Goal: Task Accomplishment & Management: Complete application form

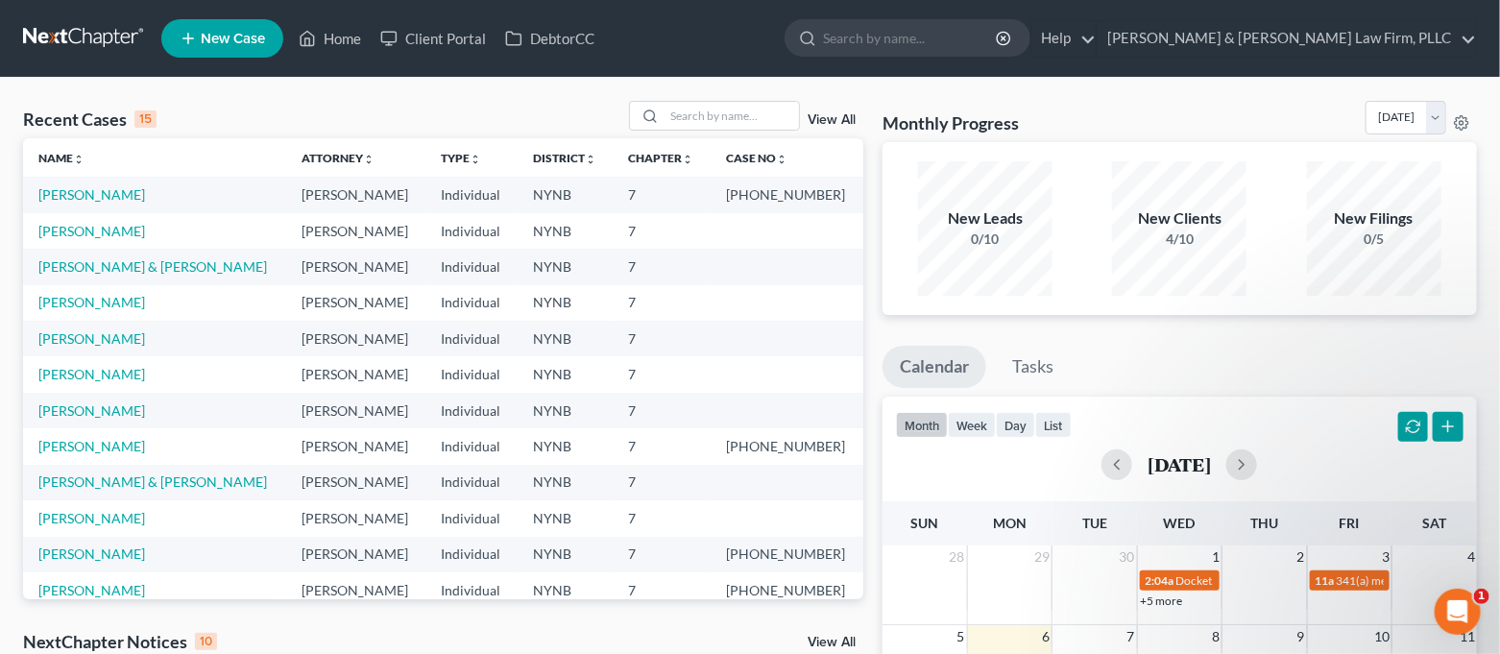
scroll to position [38, 0]
click at [84, 198] on link "[PERSON_NAME]" at bounding box center [91, 194] width 107 height 16
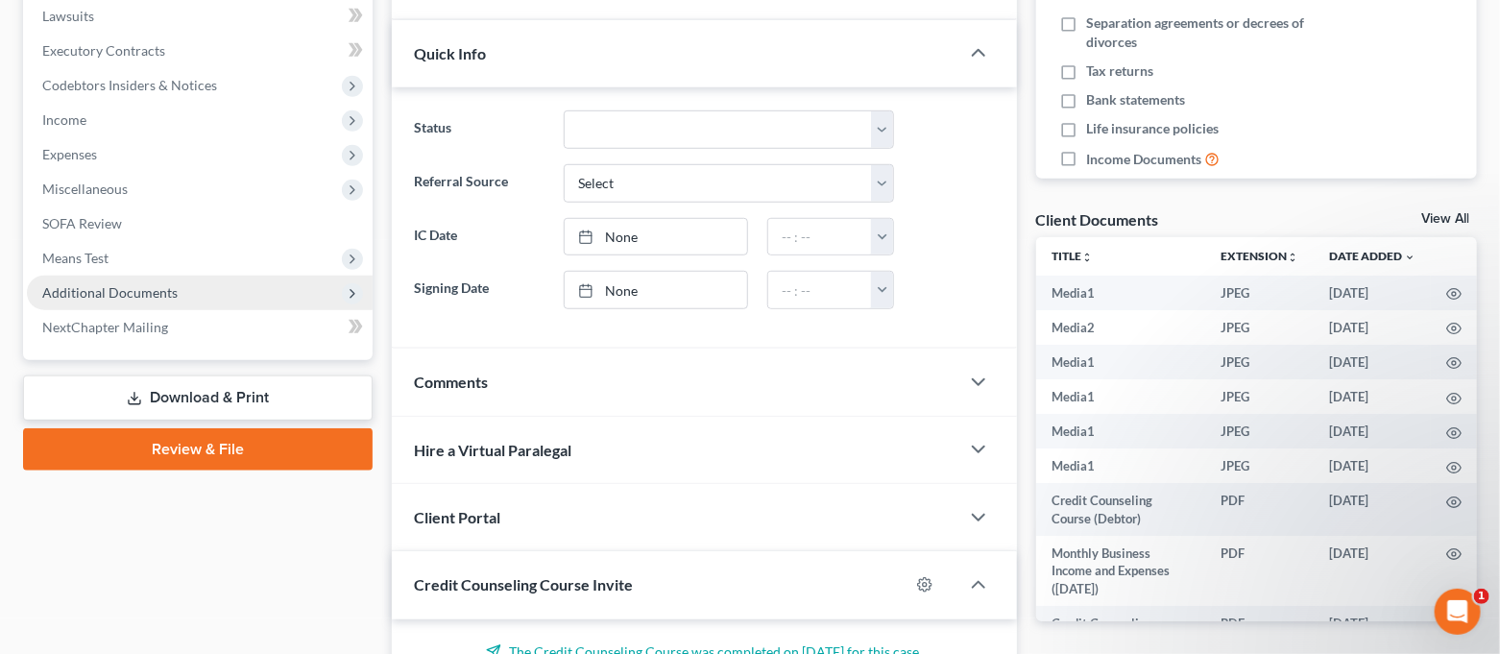
scroll to position [8490, 0]
click at [229, 286] on span "Additional Documents" at bounding box center [200, 293] width 346 height 35
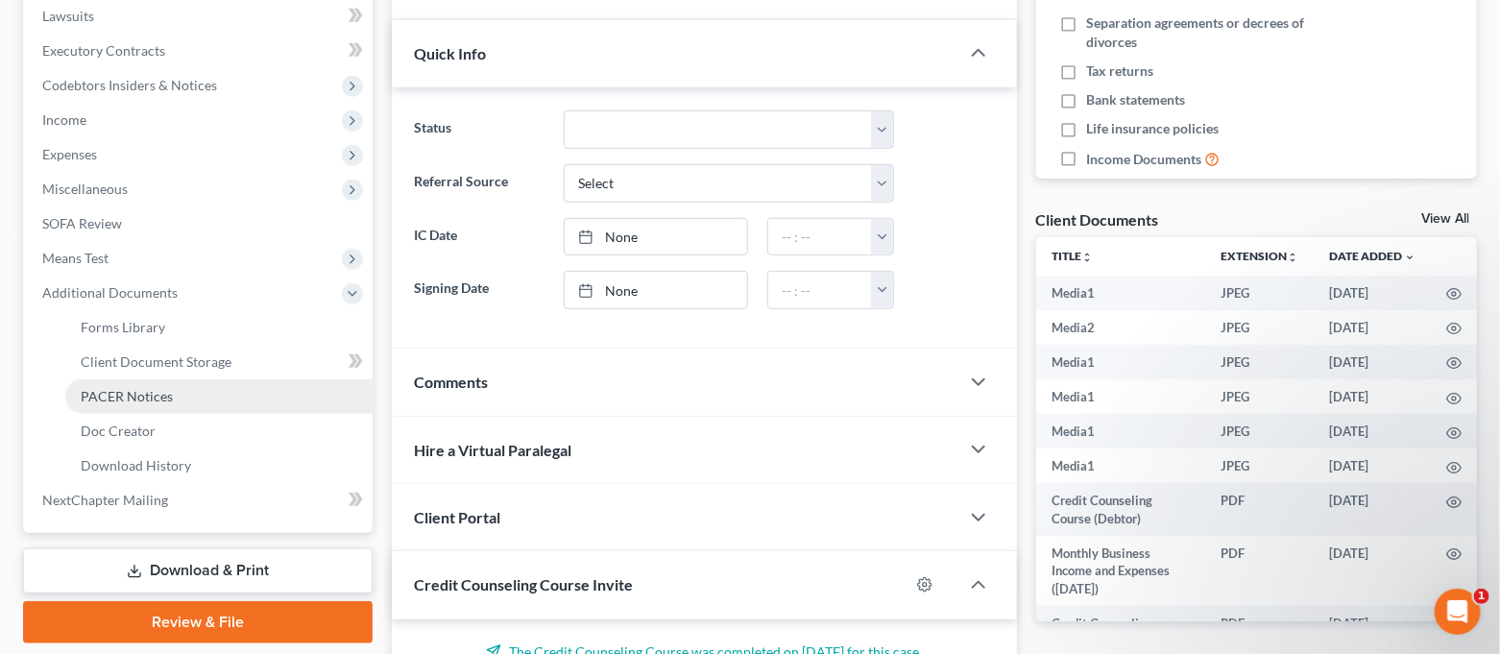
click at [199, 382] on link "PACER Notices" at bounding box center [218, 396] width 307 height 35
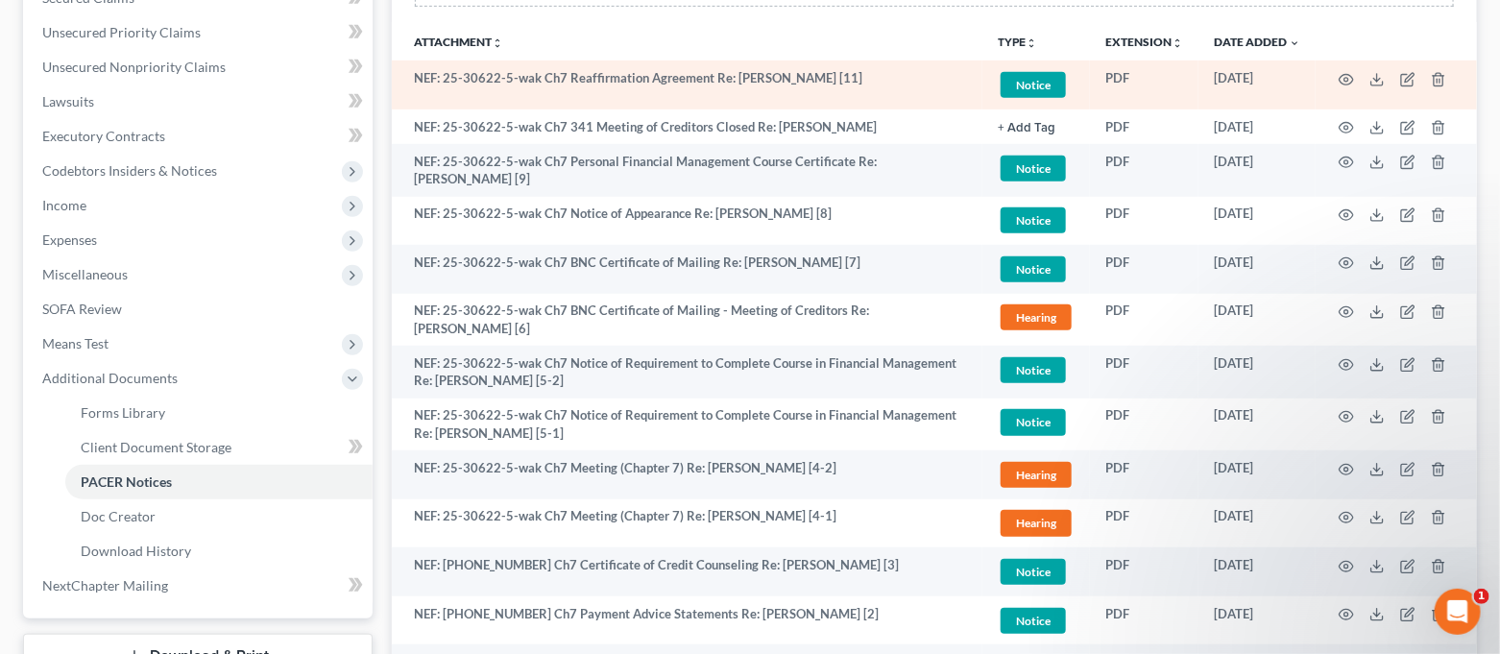
scroll to position [383, 0]
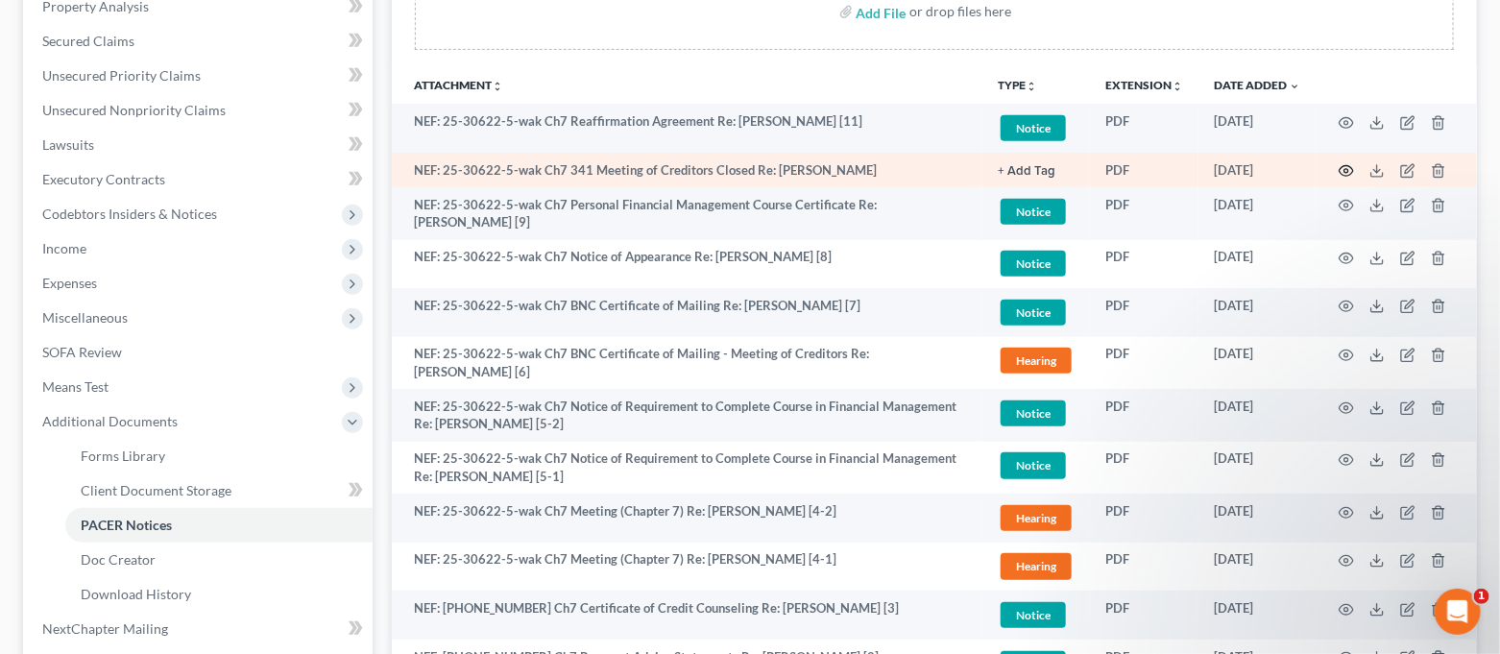
click at [1343, 170] on icon "button" at bounding box center [1345, 170] width 15 height 15
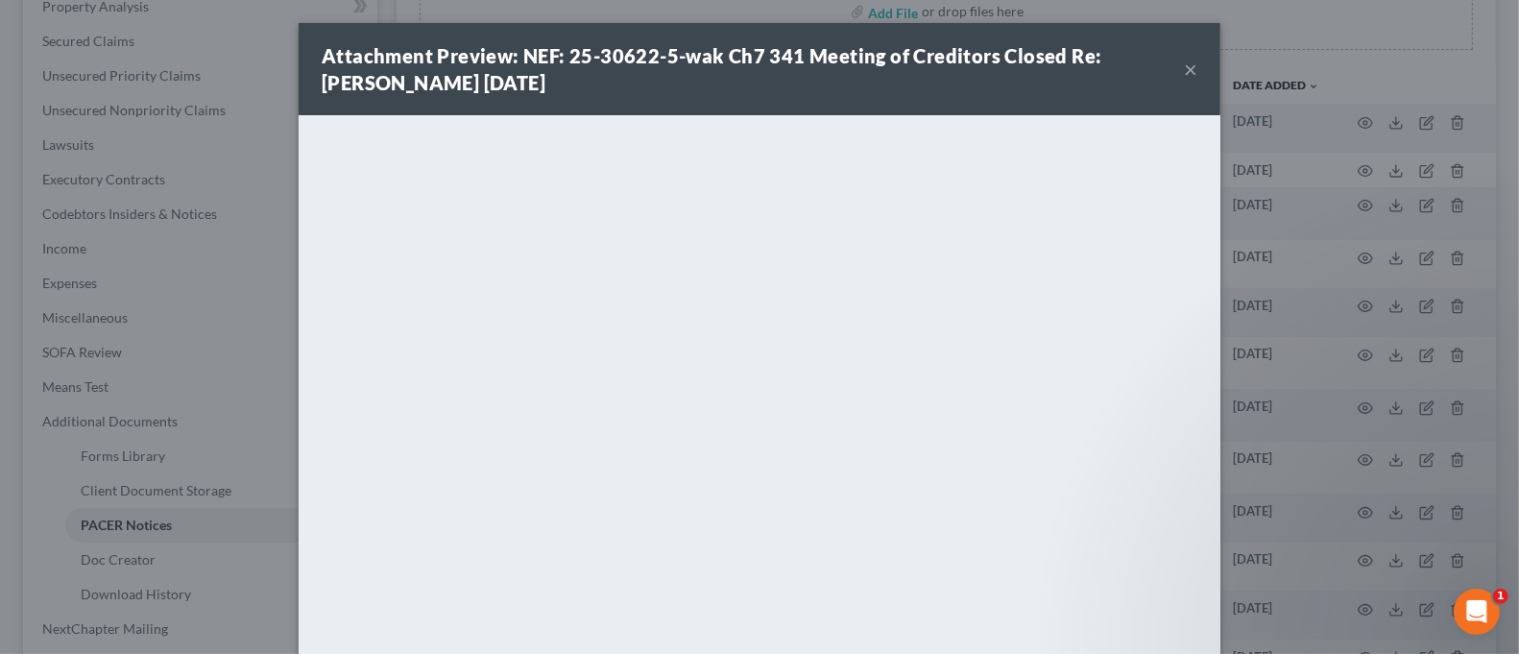
click at [1184, 73] on button "×" at bounding box center [1190, 69] width 13 height 23
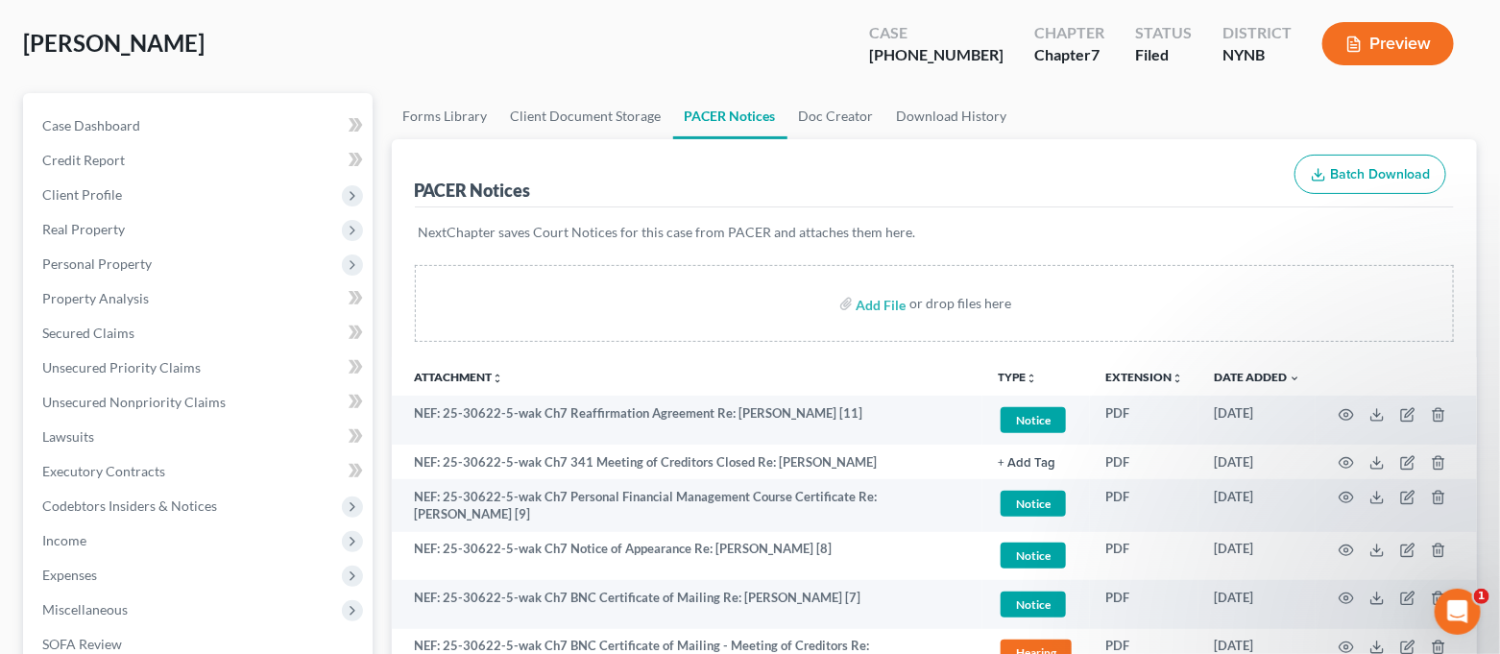
scroll to position [0, 0]
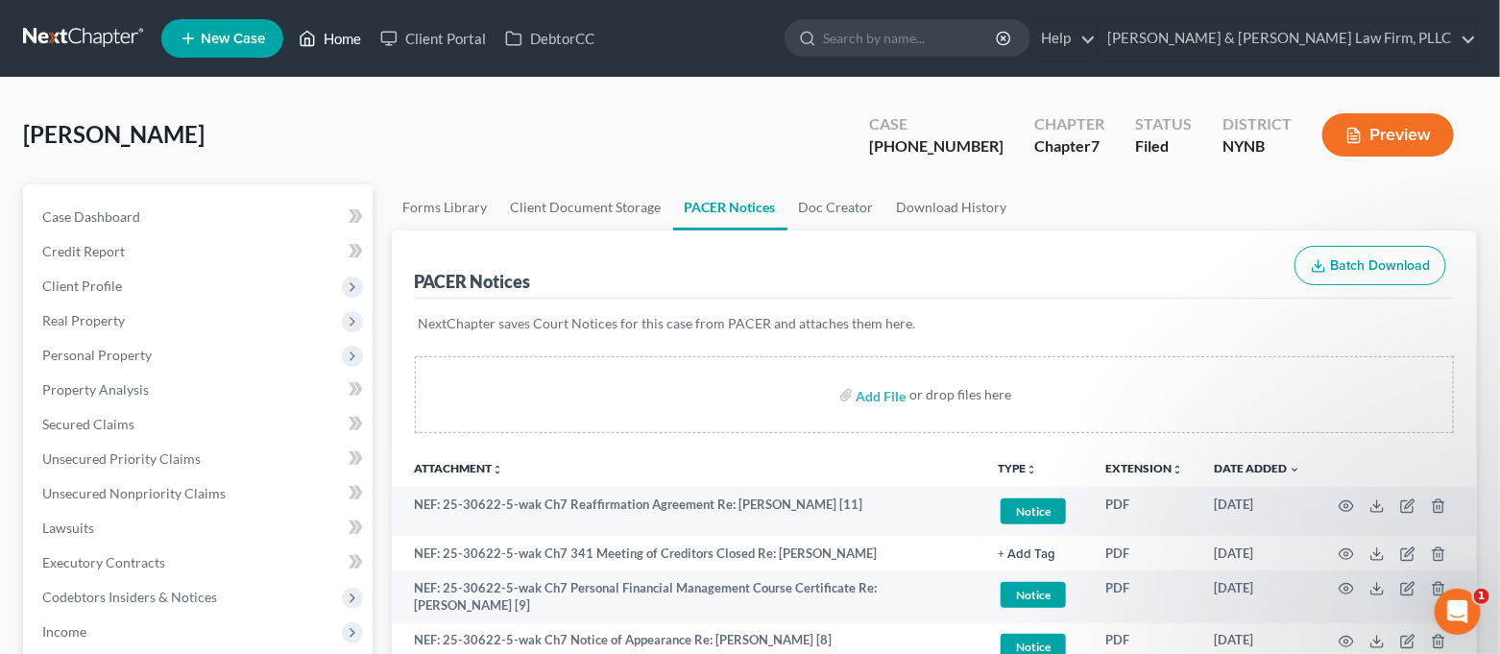
click at [343, 43] on link "Home" at bounding box center [330, 38] width 82 height 35
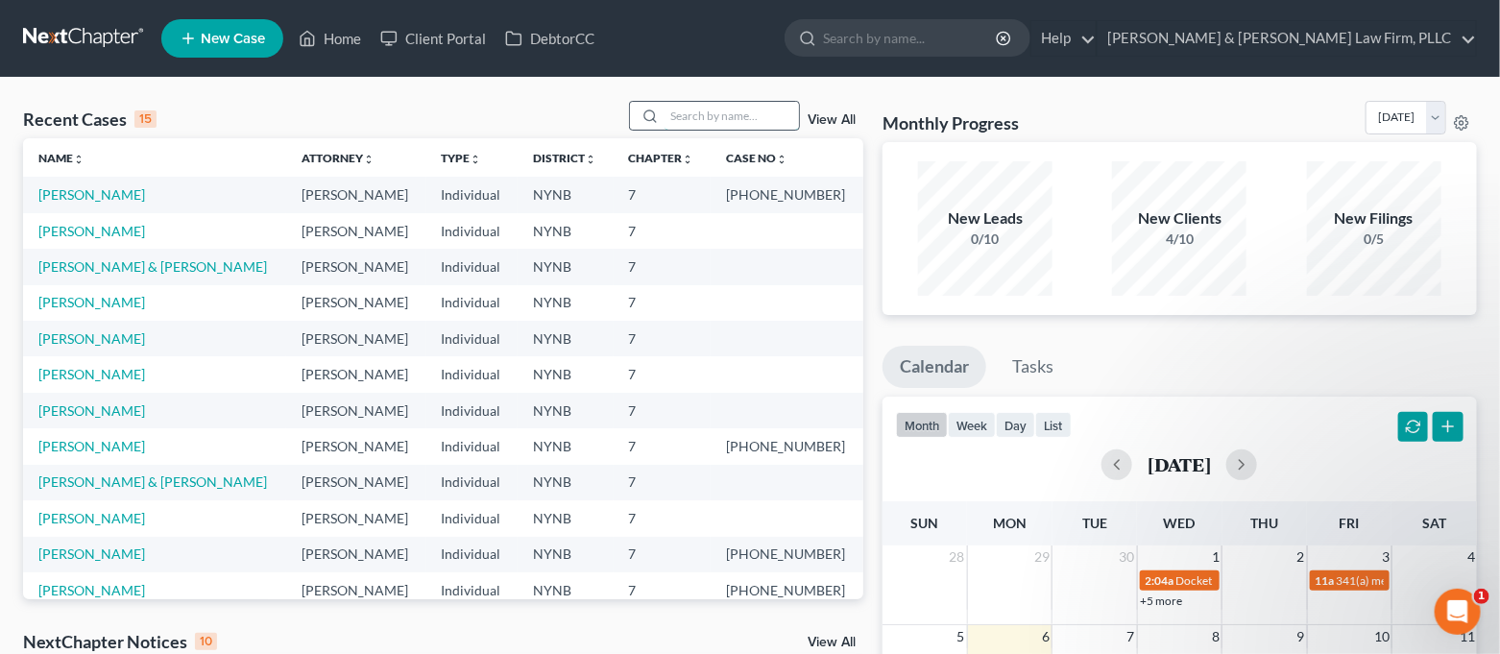
click at [714, 123] on input "search" at bounding box center [731, 116] width 134 height 28
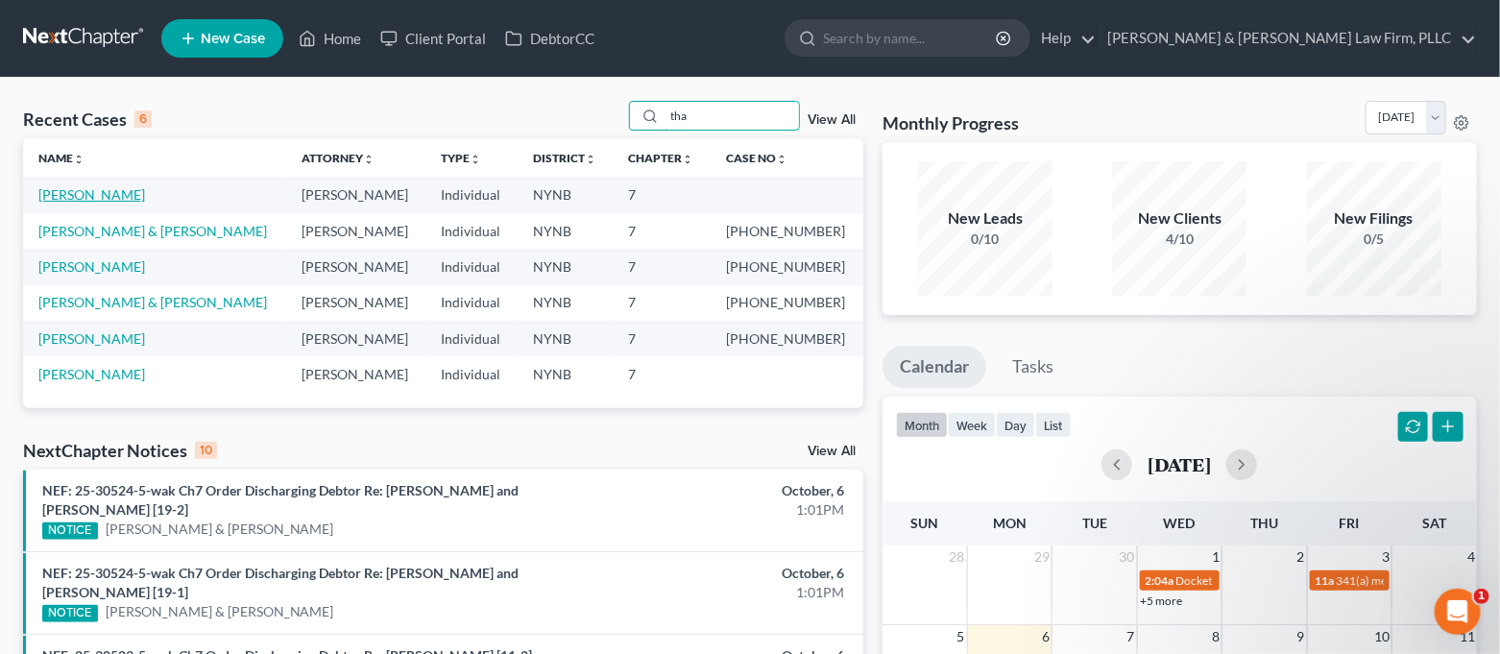
type input "tha"
click at [99, 194] on link "[PERSON_NAME]" at bounding box center [91, 194] width 107 height 16
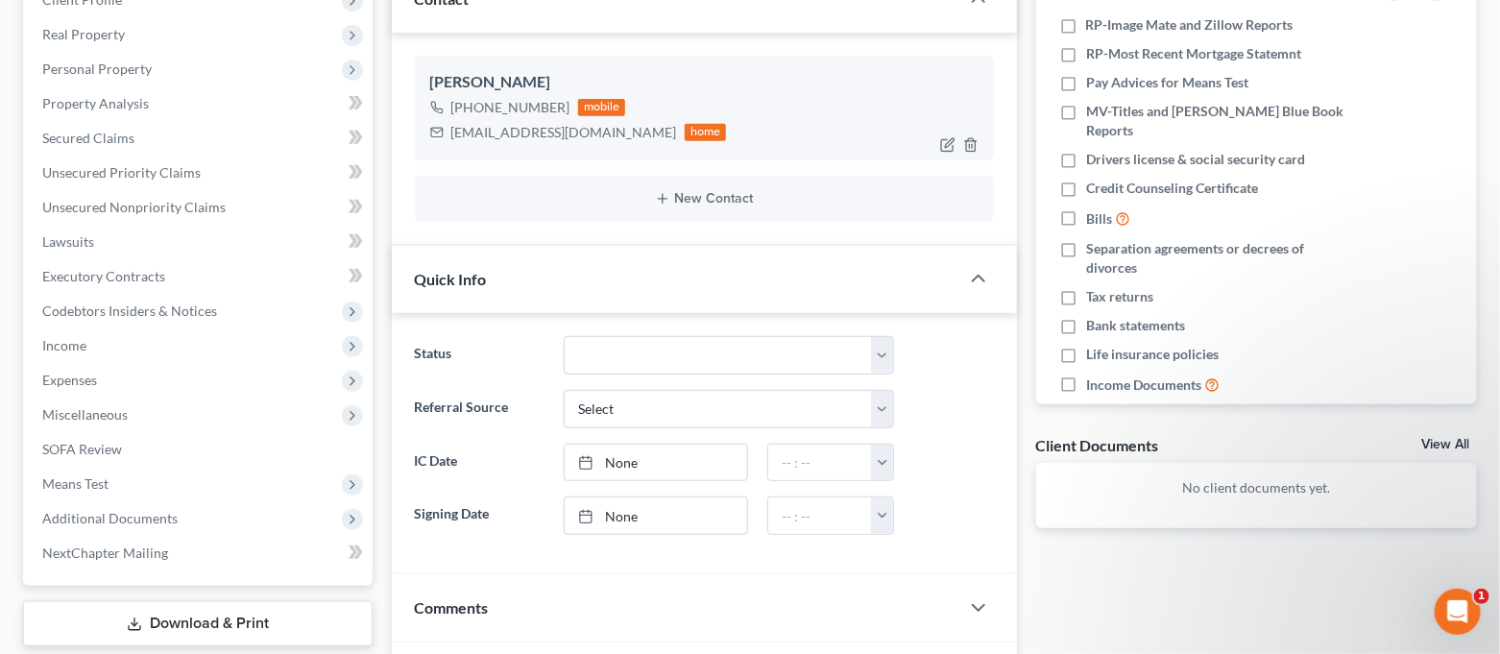
scroll to position [383, 0]
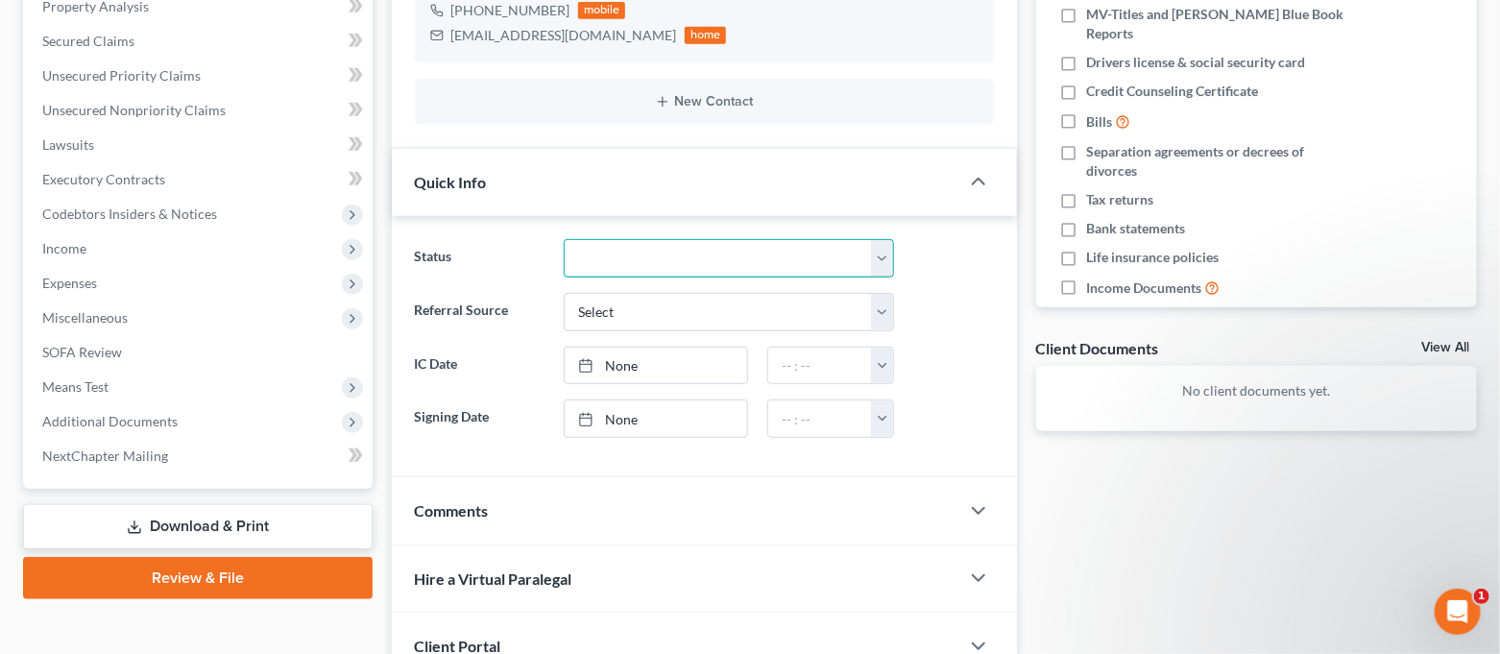
click at [727, 257] on select "CLOSED Discharged and Closed Filed and POST-341-Waitinng for Confirmation Filed…" at bounding box center [728, 258] width 329 height 38
select select "4"
click at [564, 239] on select "CLOSED Discharged and Closed Filed and POST-341-Waitinng for Confirmation Filed…" at bounding box center [728, 258] width 329 height 38
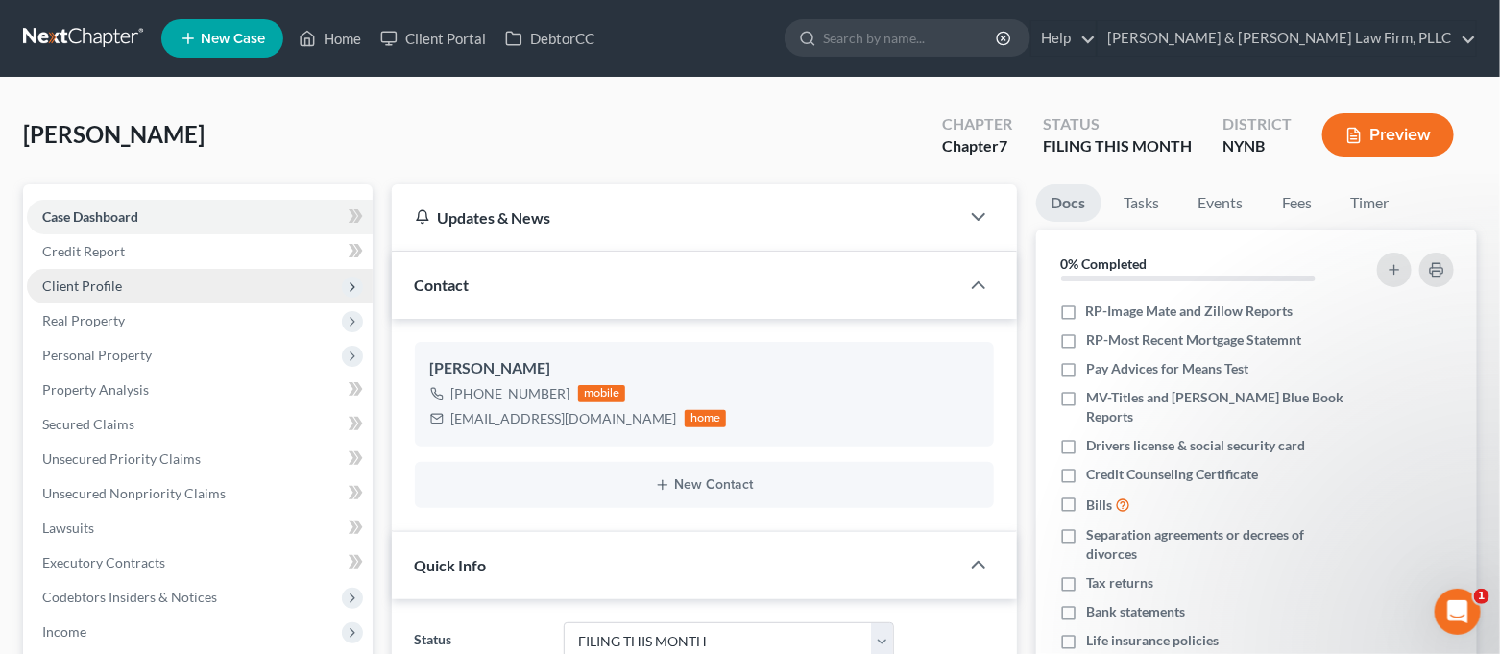
click at [131, 285] on span "Client Profile" at bounding box center [200, 286] width 346 height 35
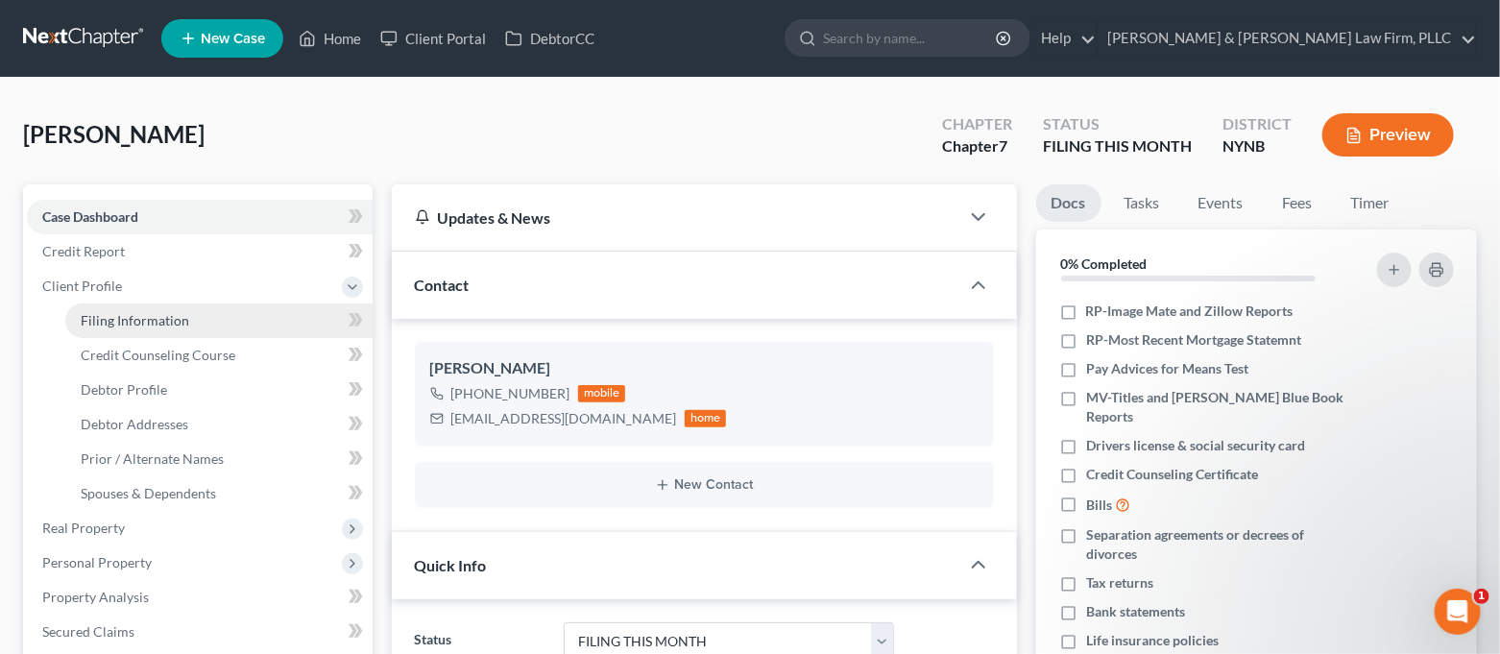
click at [131, 314] on span "Filing Information" at bounding box center [135, 320] width 108 height 16
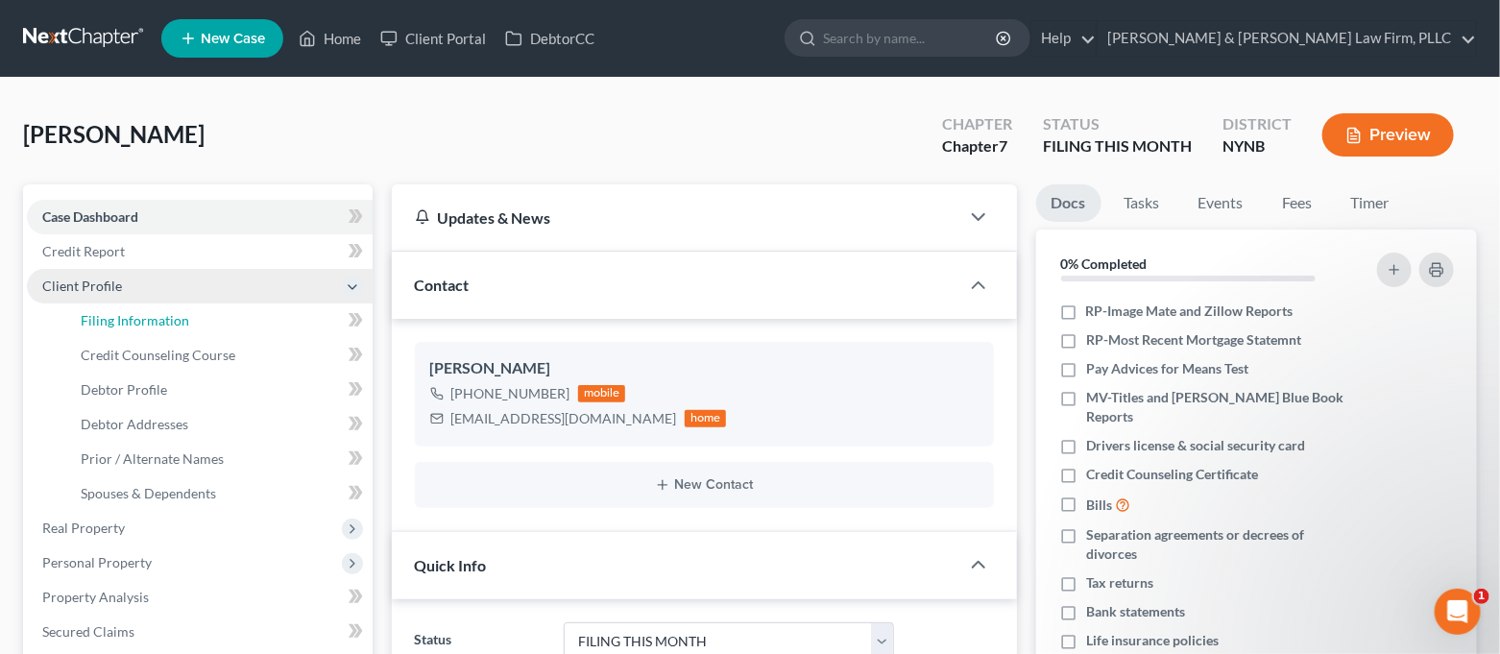
select select "1"
select select "0"
select select "35"
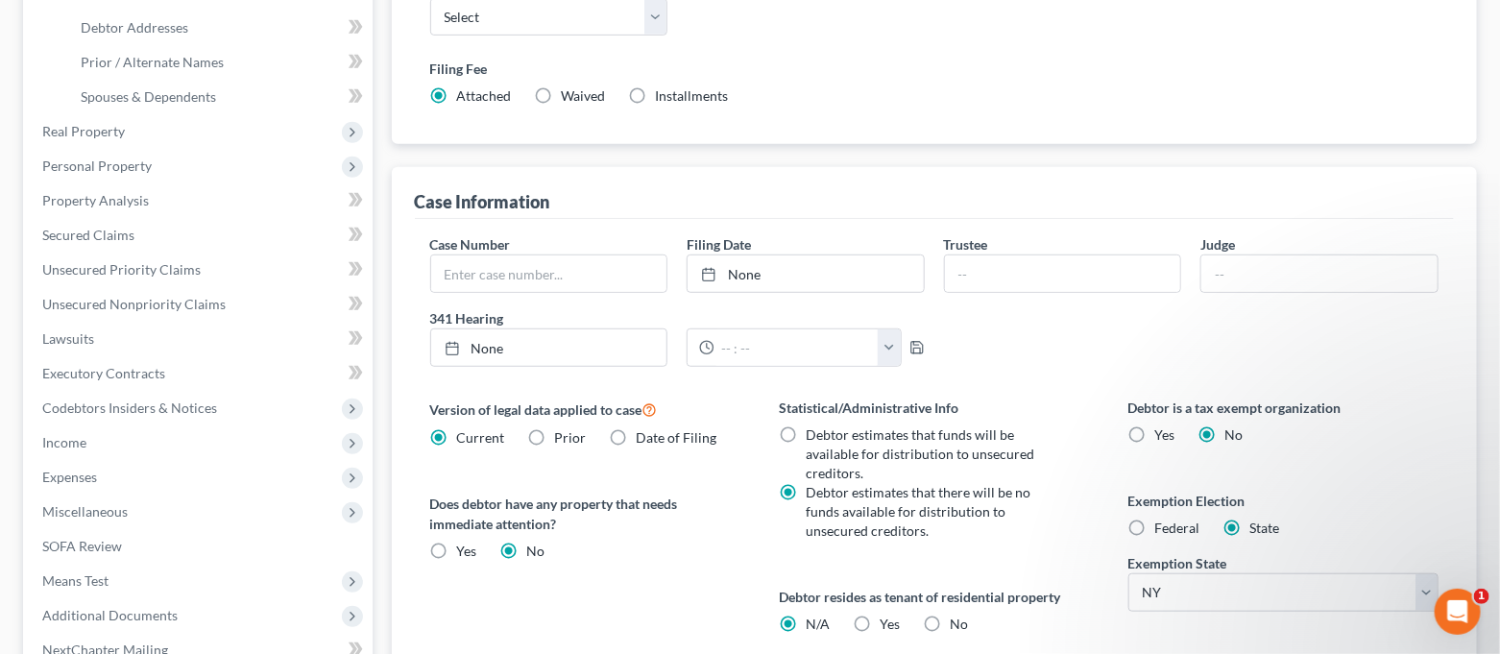
scroll to position [512, 0]
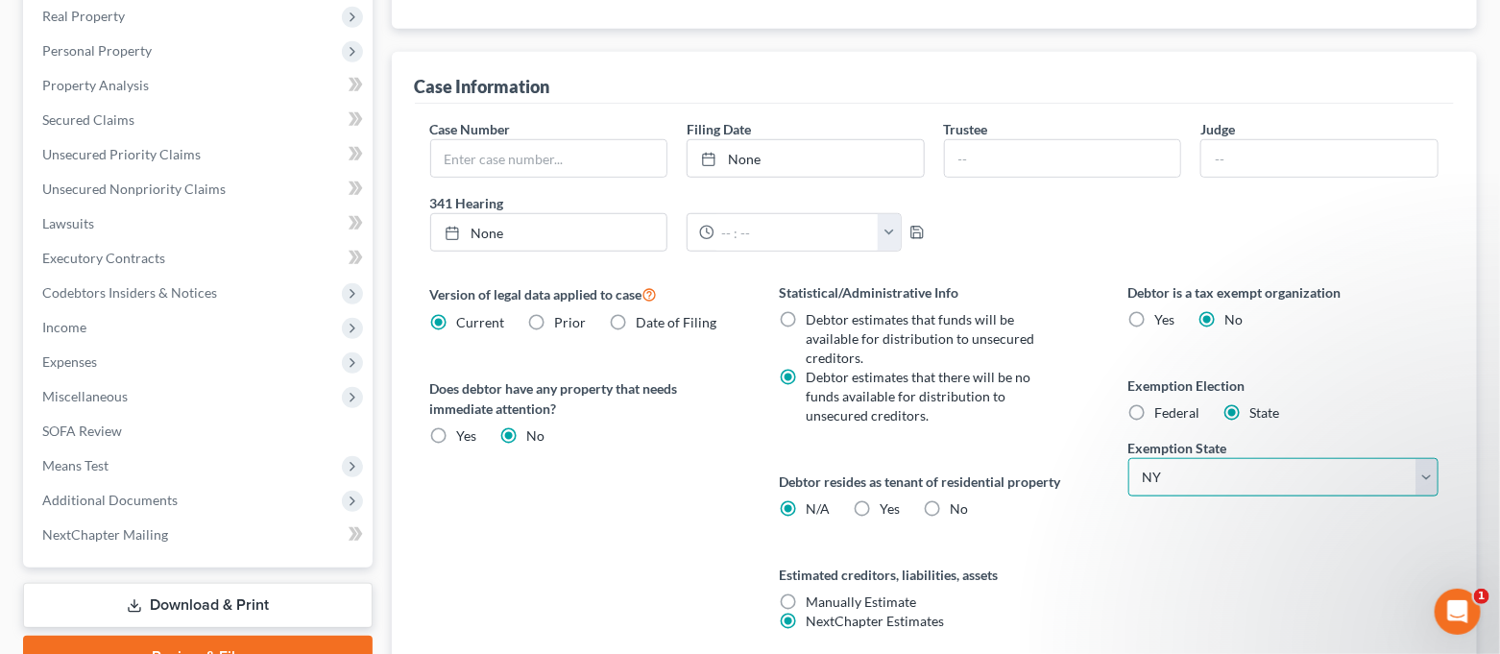
click at [1174, 467] on select "State [US_STATE] AK AR AZ CA CO CT DE DC [GEOGRAPHIC_DATA] [GEOGRAPHIC_DATA] GU…" at bounding box center [1283, 477] width 311 height 38
click at [1175, 467] on select "State [US_STATE] AK AR AZ CA CO CT DE DC [GEOGRAPHIC_DATA] [GEOGRAPHIC_DATA] GU…" at bounding box center [1283, 477] width 311 height 38
click at [1155, 409] on label "Federal" at bounding box center [1177, 412] width 45 height 19
click at [1163, 409] on input "Federal" at bounding box center [1169, 409] width 12 height 12
radio input "true"
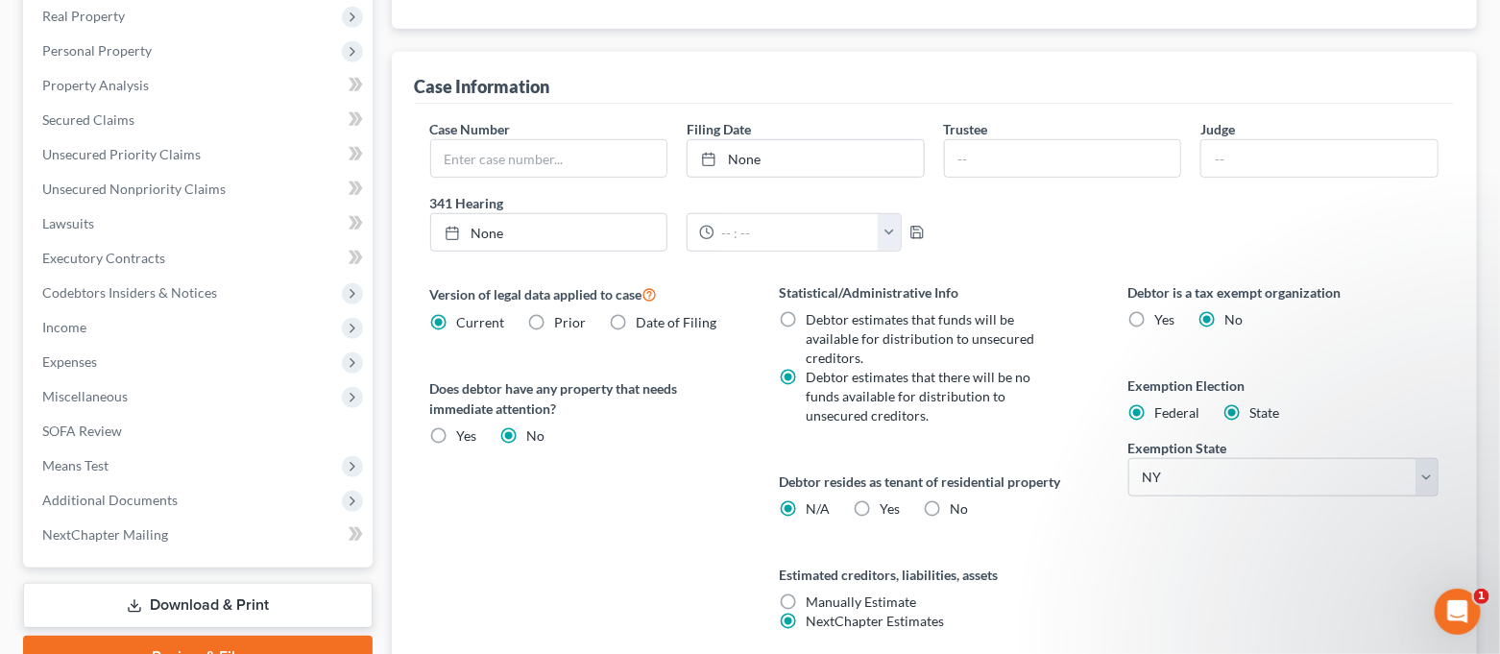
radio input "false"
click at [880, 500] on span "Yes" at bounding box center [889, 508] width 20 height 16
click at [887, 499] on input "Yes Yes" at bounding box center [893, 505] width 12 height 12
radio input "true"
radio input "false"
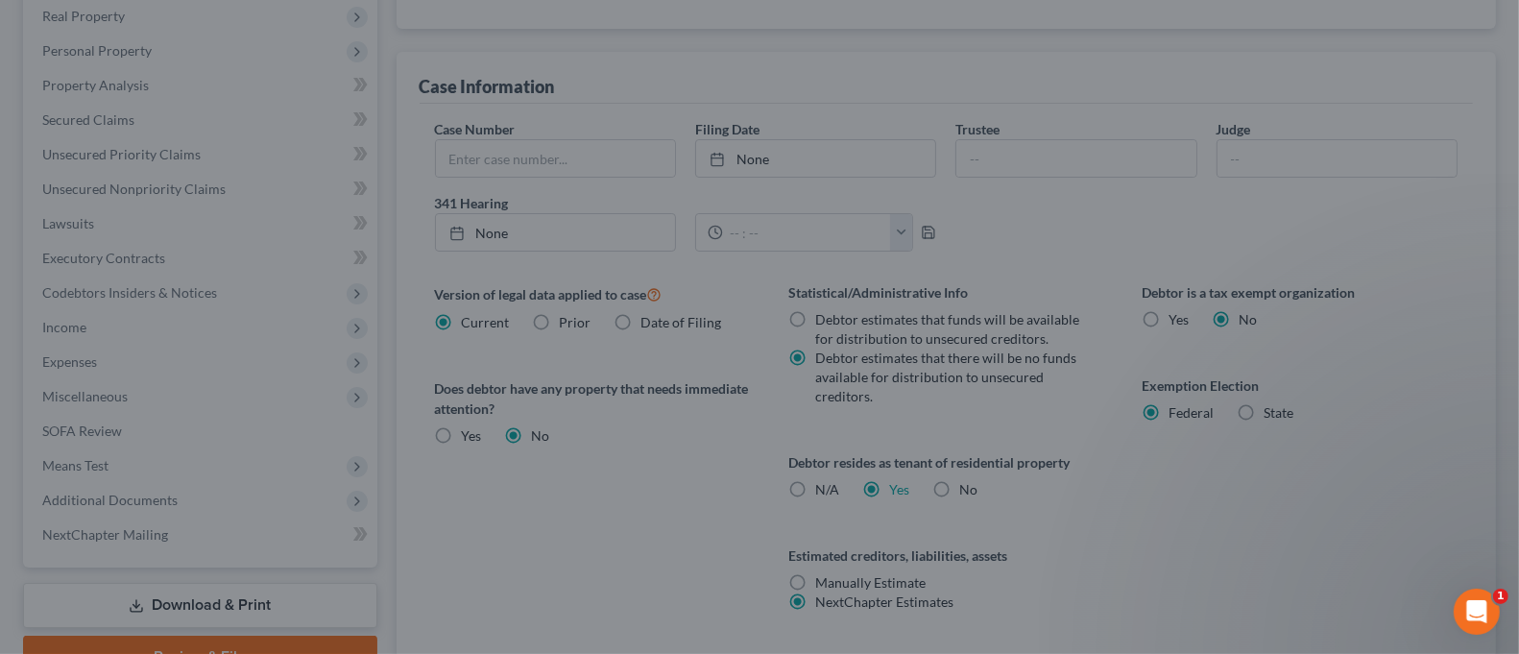
click at [1221, 519] on div "Certification by a Debtor Who Resides as a Tenant of Residential Property × Lan…" at bounding box center [759, 327] width 1519 height 654
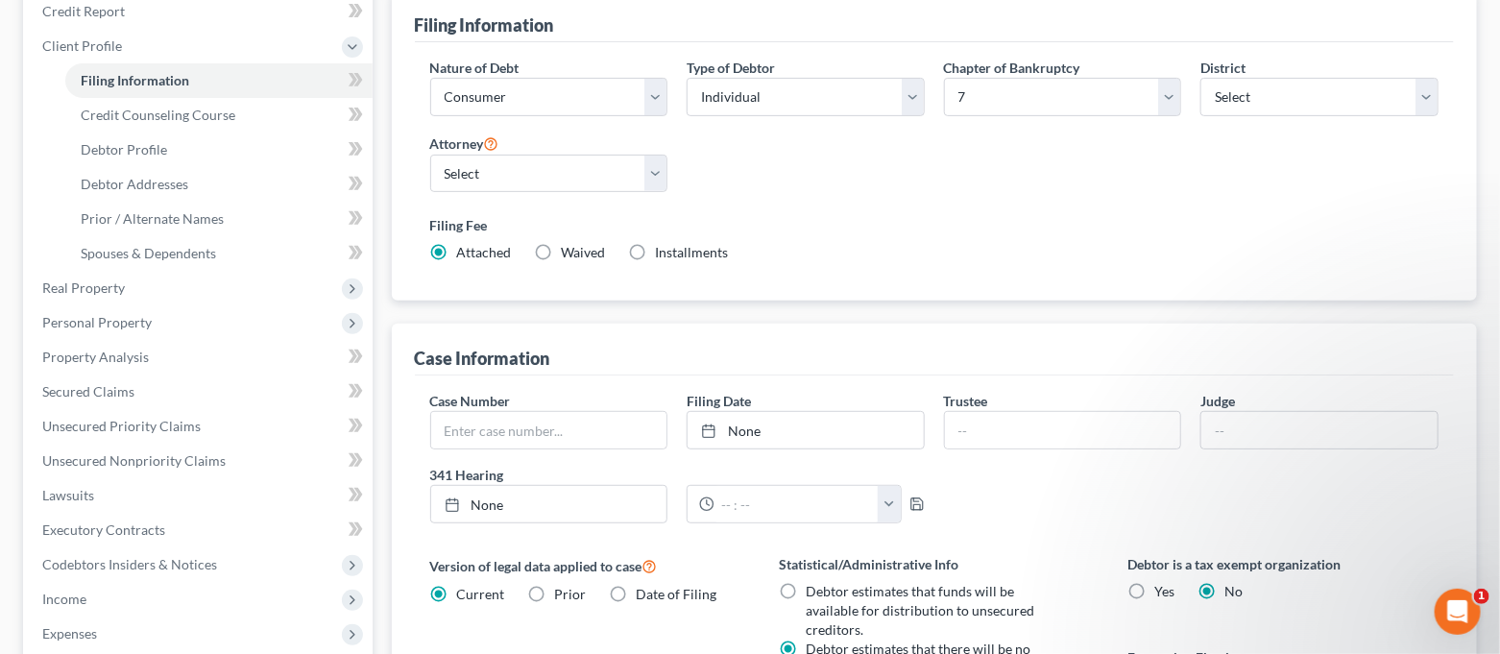
scroll to position [0, 0]
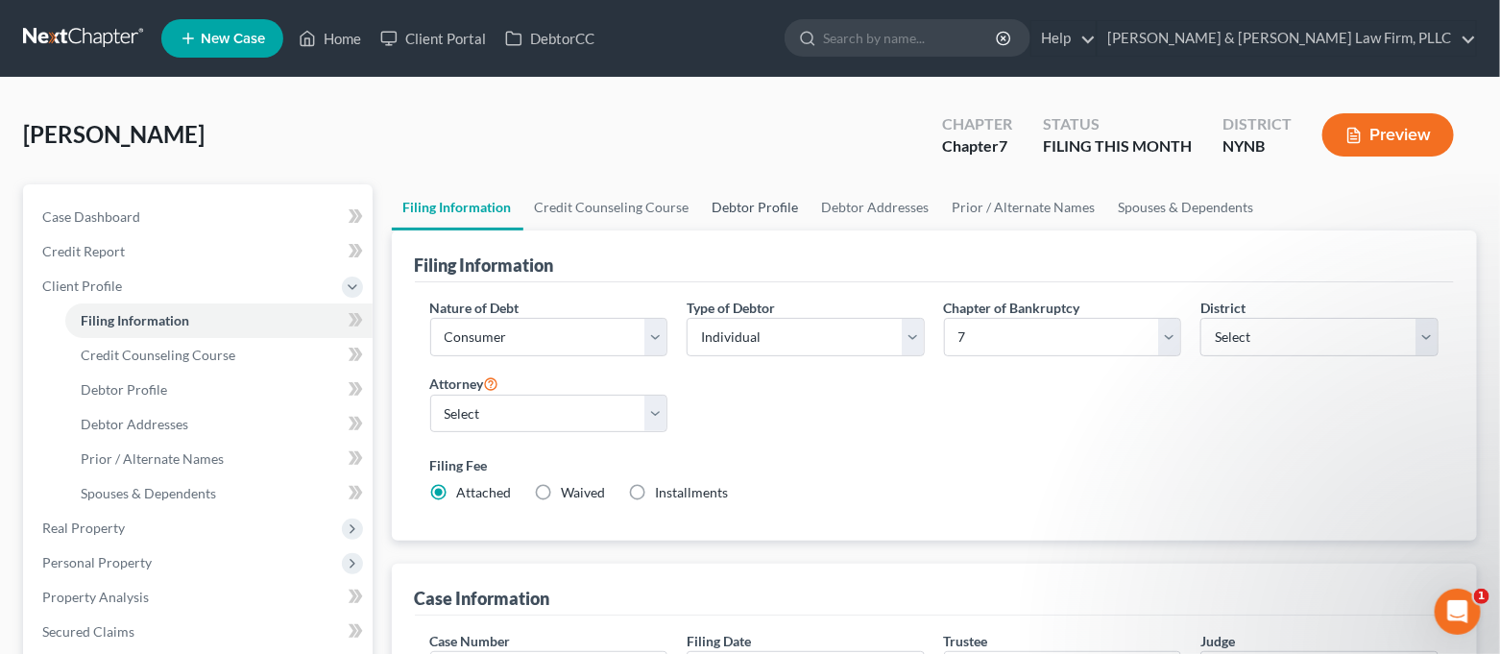
click at [751, 202] on link "Debtor Profile" at bounding box center [755, 207] width 109 height 46
select select "0"
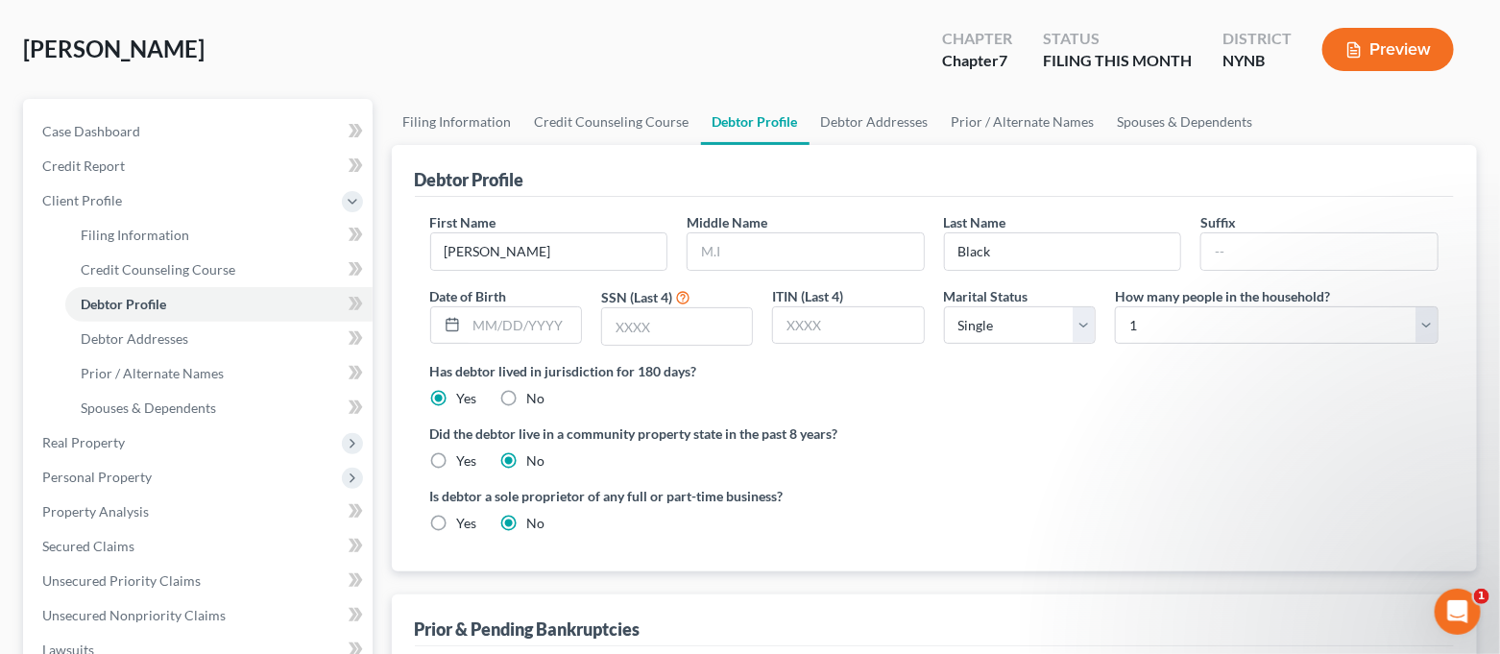
scroll to position [128, 0]
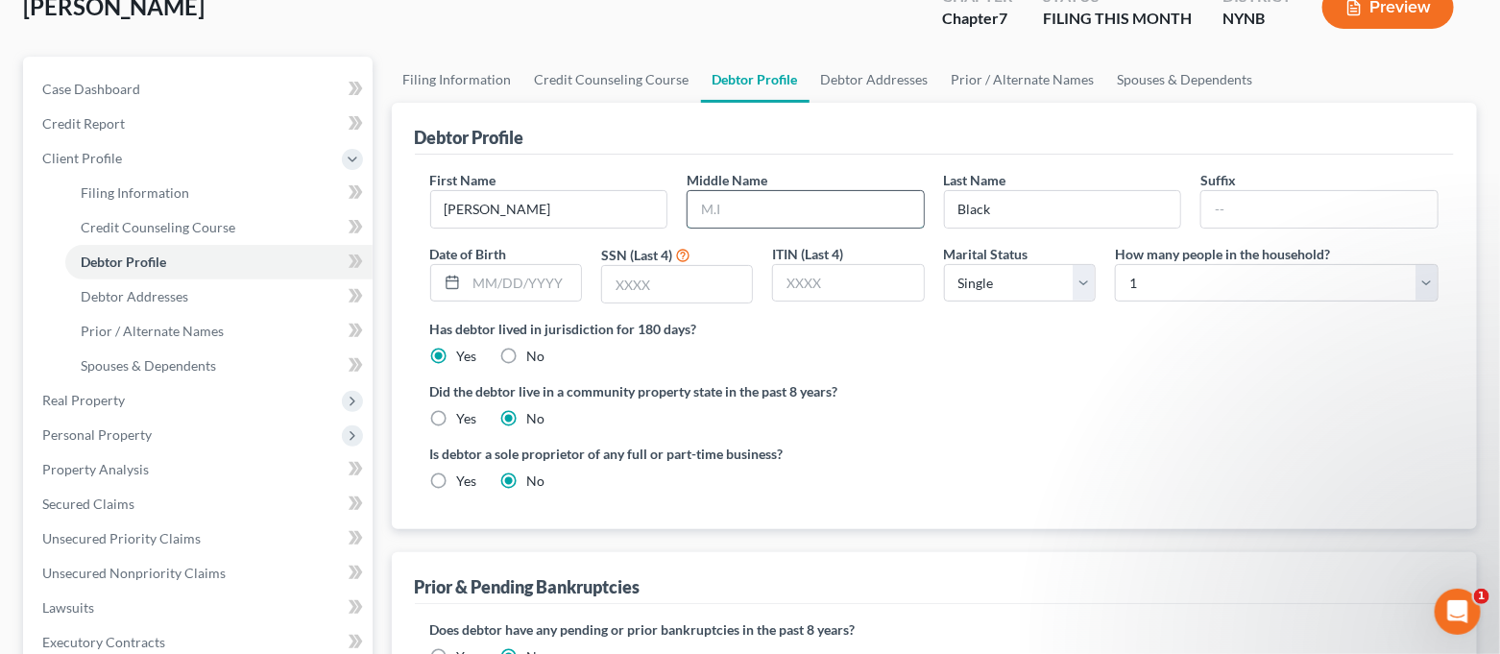
click at [751, 198] on input "text" at bounding box center [805, 209] width 236 height 36
type input "L."
click at [554, 282] on input "text" at bounding box center [524, 283] width 114 height 36
type input "[DATE]"
click at [643, 275] on input "text" at bounding box center [677, 284] width 150 height 36
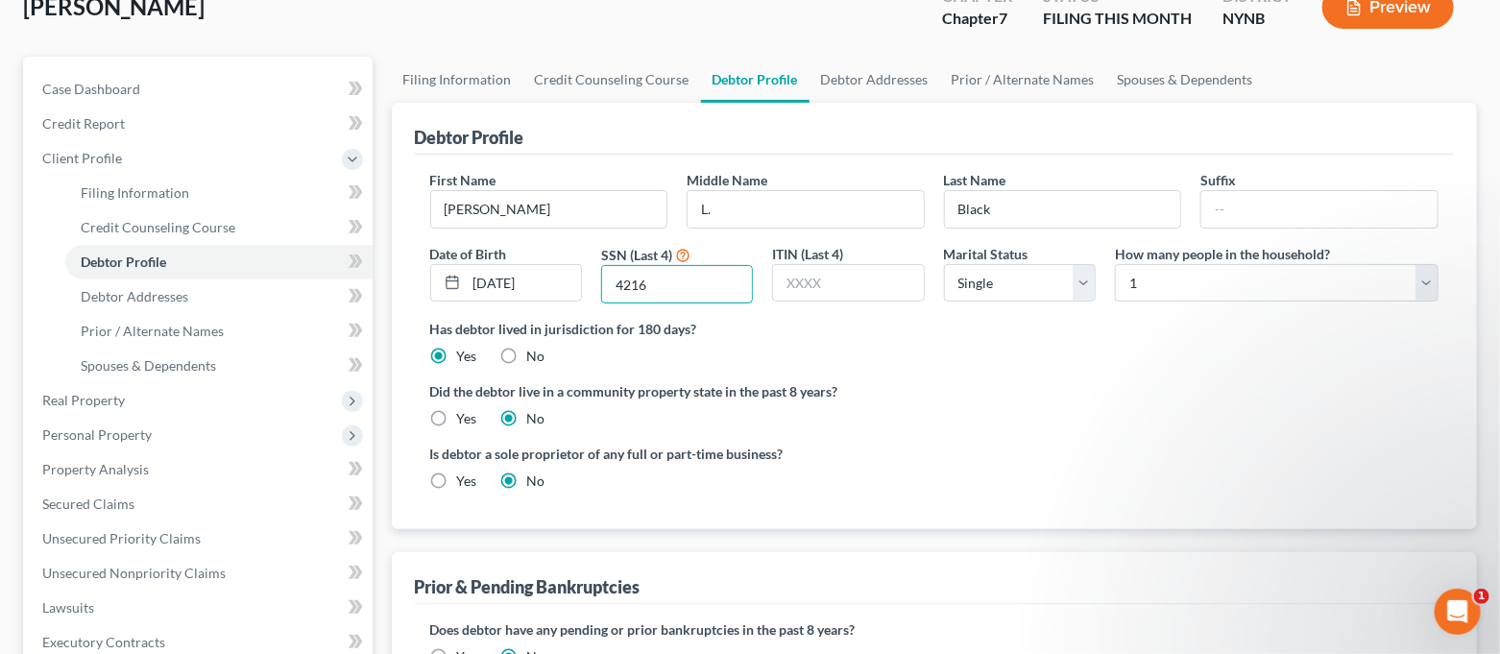
type input "4216"
click at [946, 367] on ng-include "First Name [PERSON_NAME] Middle Name L. Last Name Black Suffix Date of Birth [D…" at bounding box center [934, 338] width 1009 height 336
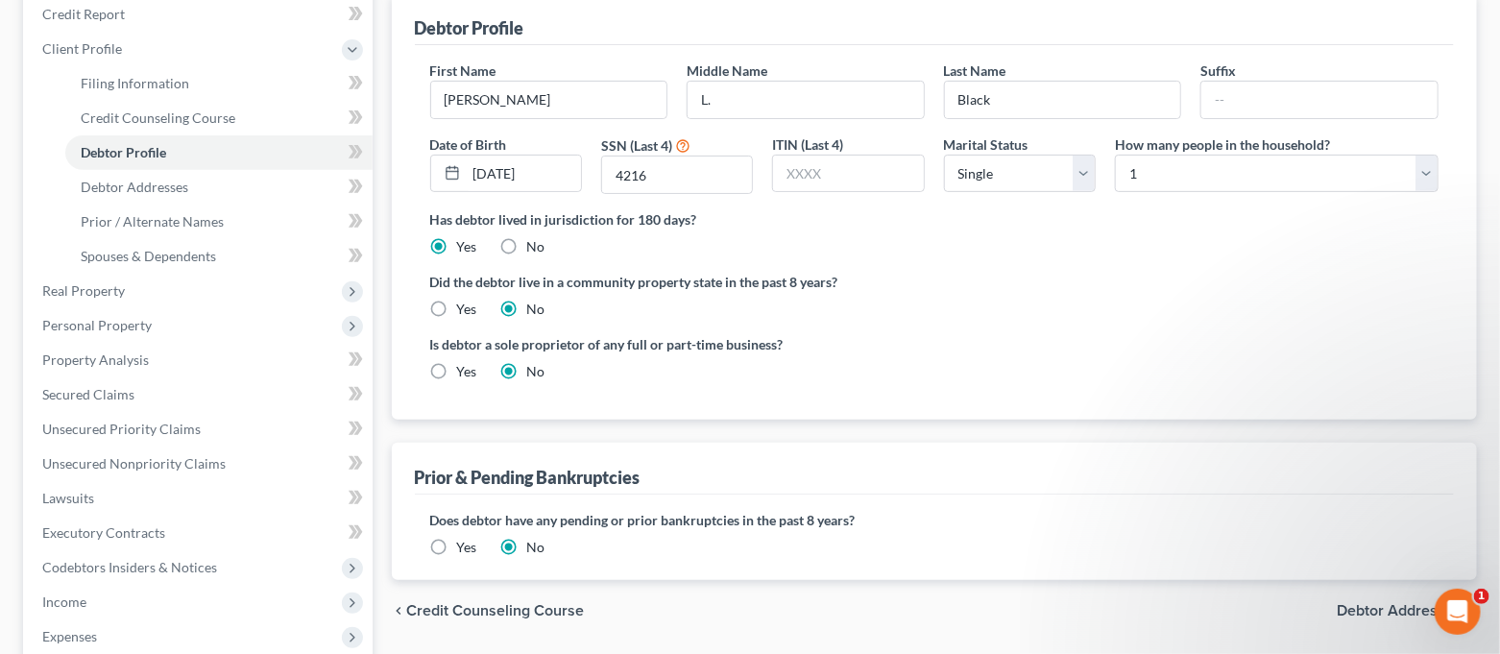
scroll to position [0, 0]
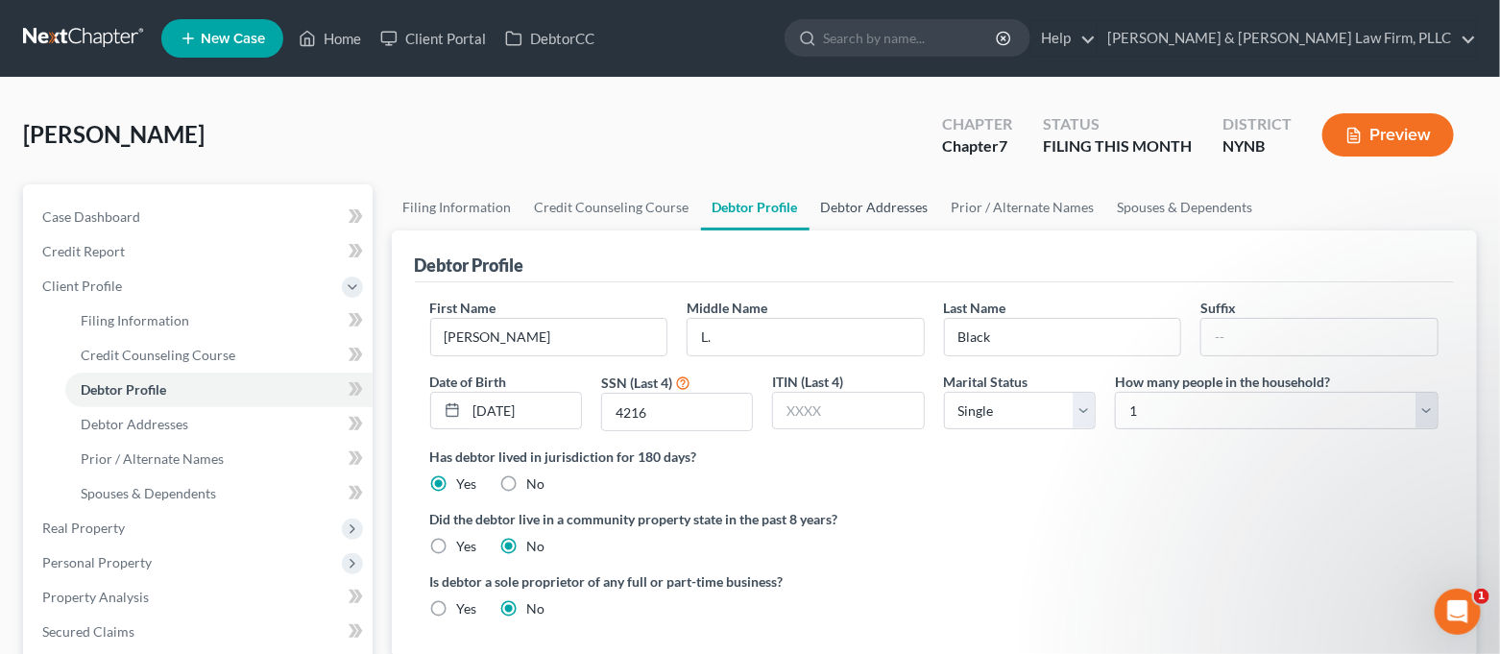
click at [847, 206] on link "Debtor Addresses" at bounding box center [874, 207] width 131 height 46
select select "0"
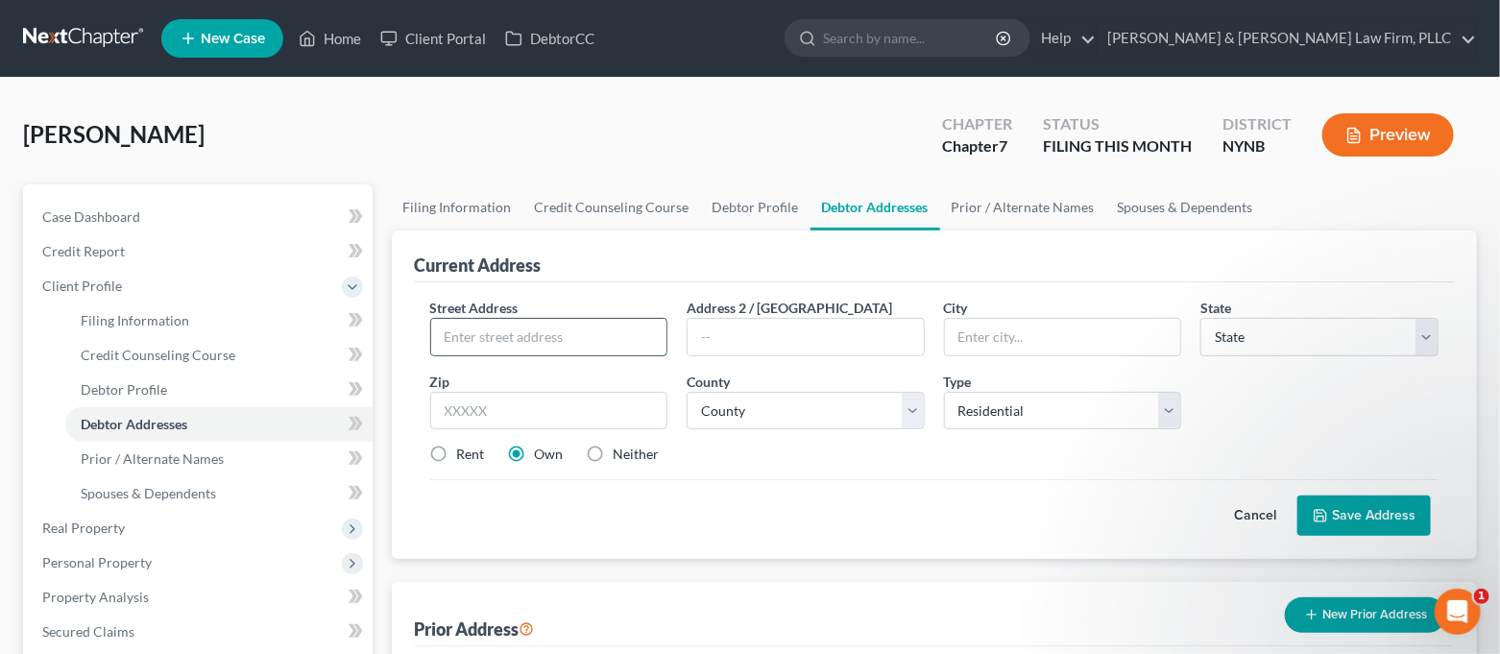
click at [541, 350] on input "text" at bounding box center [549, 337] width 236 height 36
type input "[STREET_ADDRESS]"
click at [569, 418] on input "text" at bounding box center [549, 411] width 238 height 38
type input "13041"
type input "Clay"
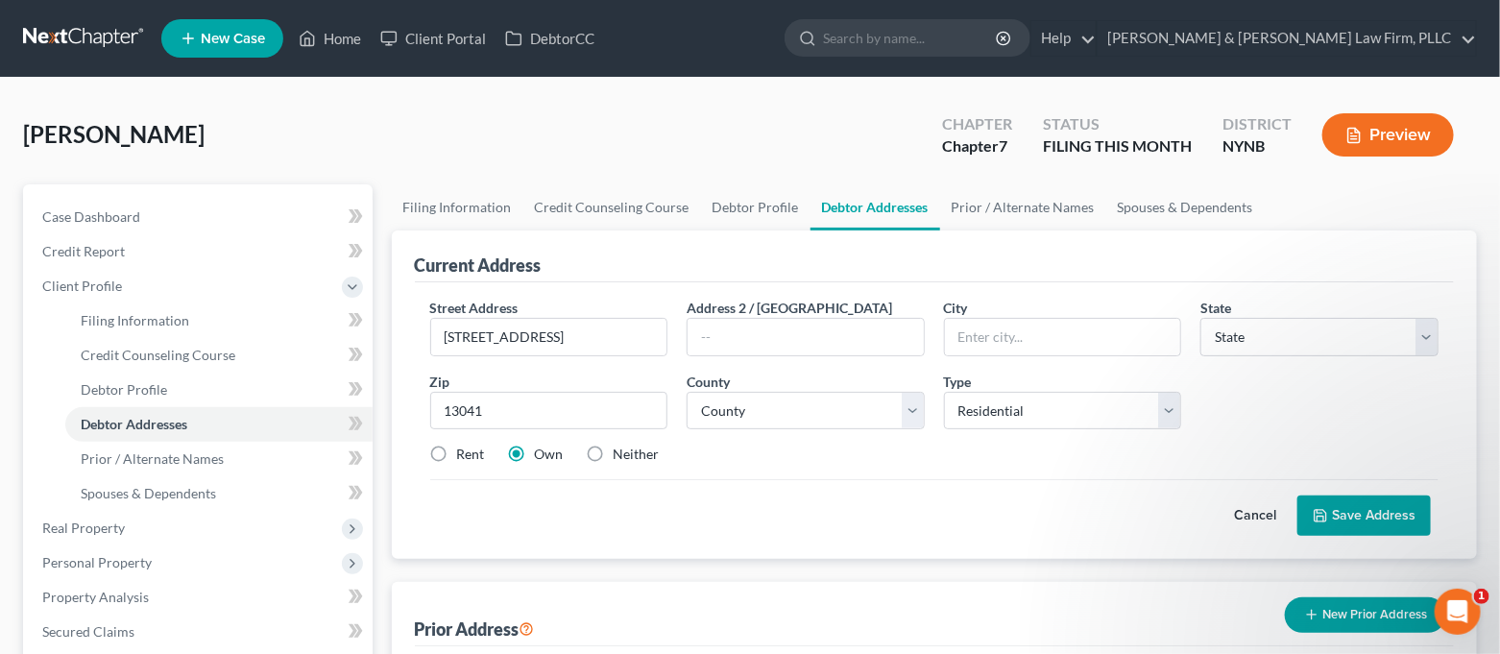
select select "35"
click at [849, 508] on div "Cancel Save Address" at bounding box center [934, 507] width 1009 height 57
click at [454, 456] on div "Rent" at bounding box center [457, 454] width 55 height 19
click at [777, 402] on select "County [GEOGRAPHIC_DATA] [GEOGRAPHIC_DATA] [GEOGRAPHIC_DATA] [GEOGRAPHIC_DATA] …" at bounding box center [805, 411] width 238 height 38
select select "33"
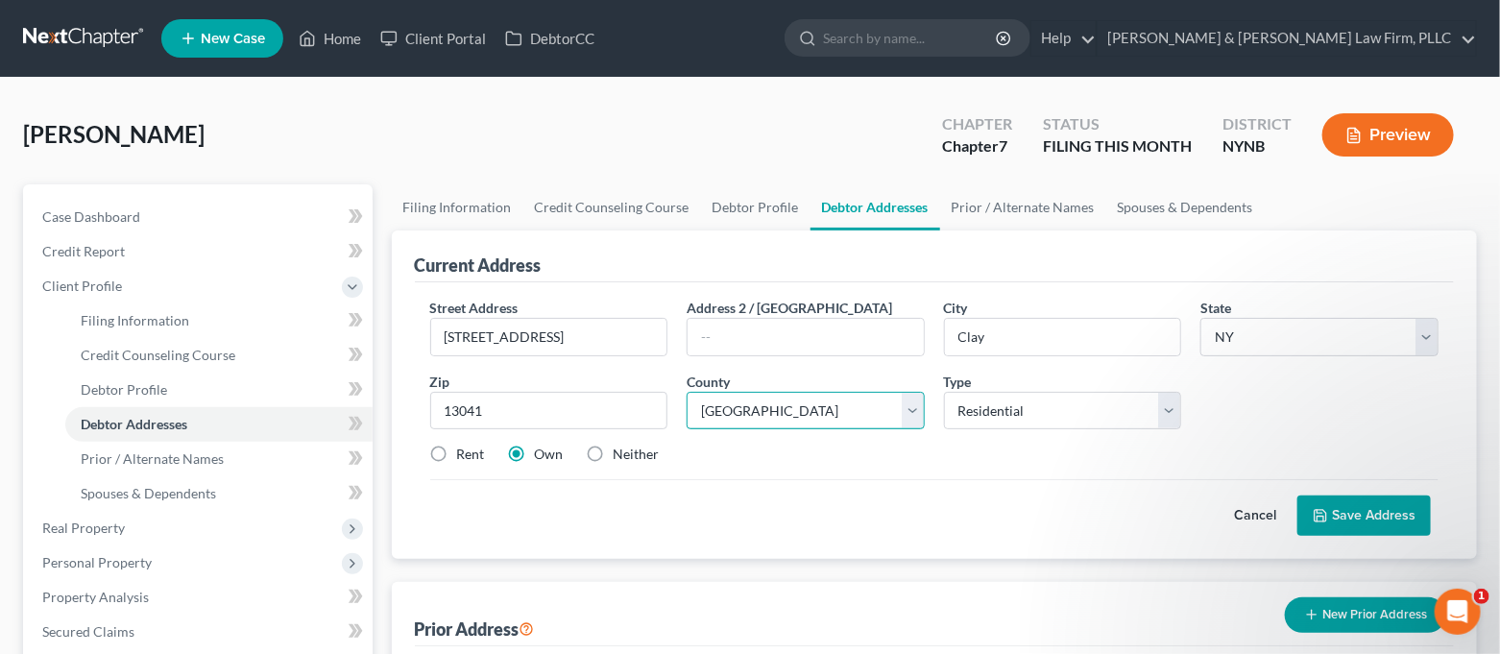
click at [686, 392] on select "County [GEOGRAPHIC_DATA] [GEOGRAPHIC_DATA] [GEOGRAPHIC_DATA] [GEOGRAPHIC_DATA] …" at bounding box center [805, 411] width 238 height 38
click at [457, 453] on label "Rent" at bounding box center [471, 454] width 28 height 19
click at [465, 453] on input "Rent" at bounding box center [471, 451] width 12 height 12
radio input "true"
click at [1374, 518] on button "Save Address" at bounding box center [1363, 515] width 133 height 40
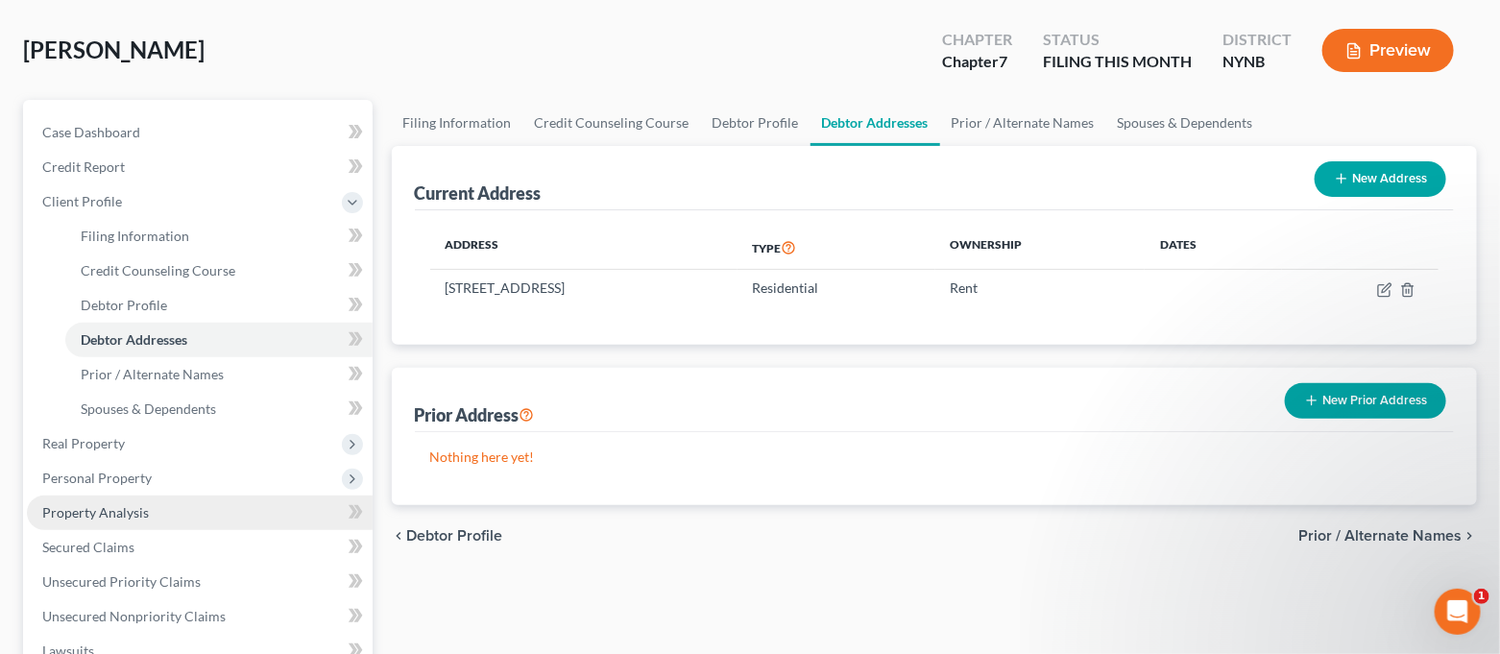
scroll to position [128, 0]
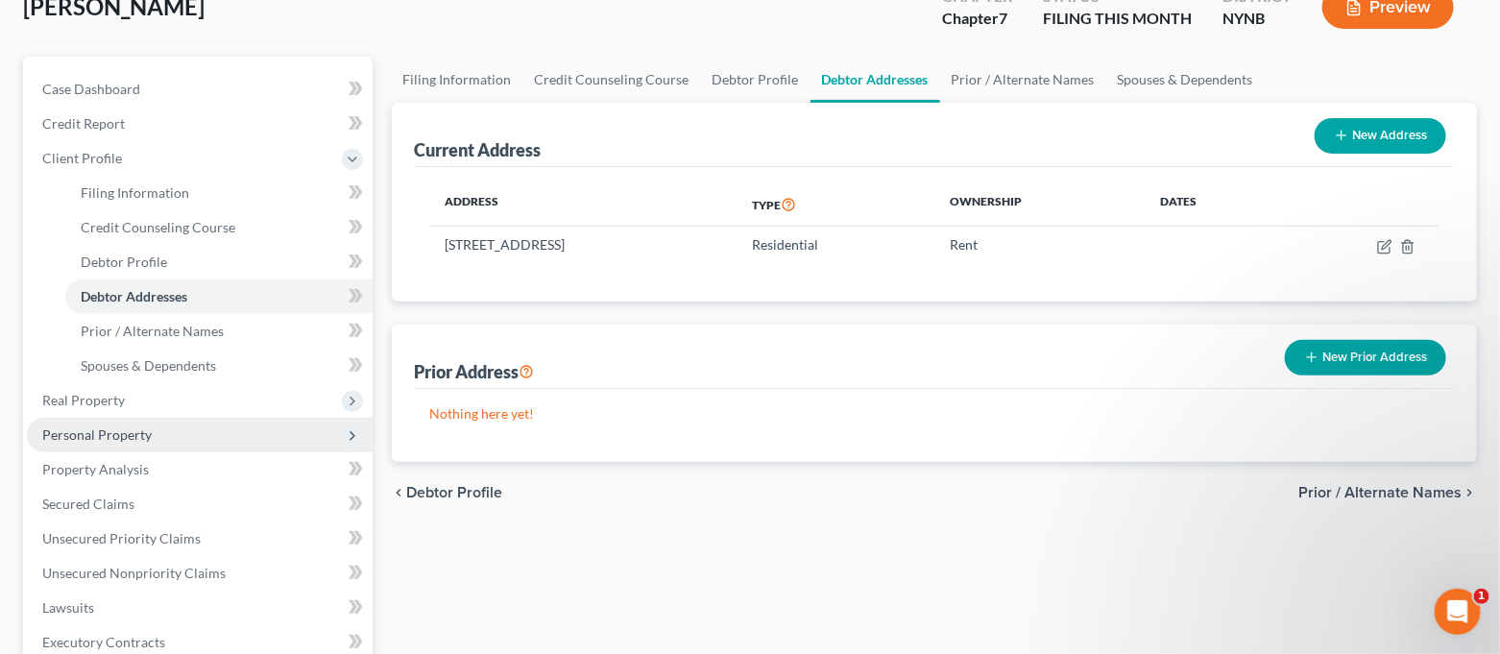
click at [139, 435] on span "Personal Property" at bounding box center [96, 434] width 109 height 16
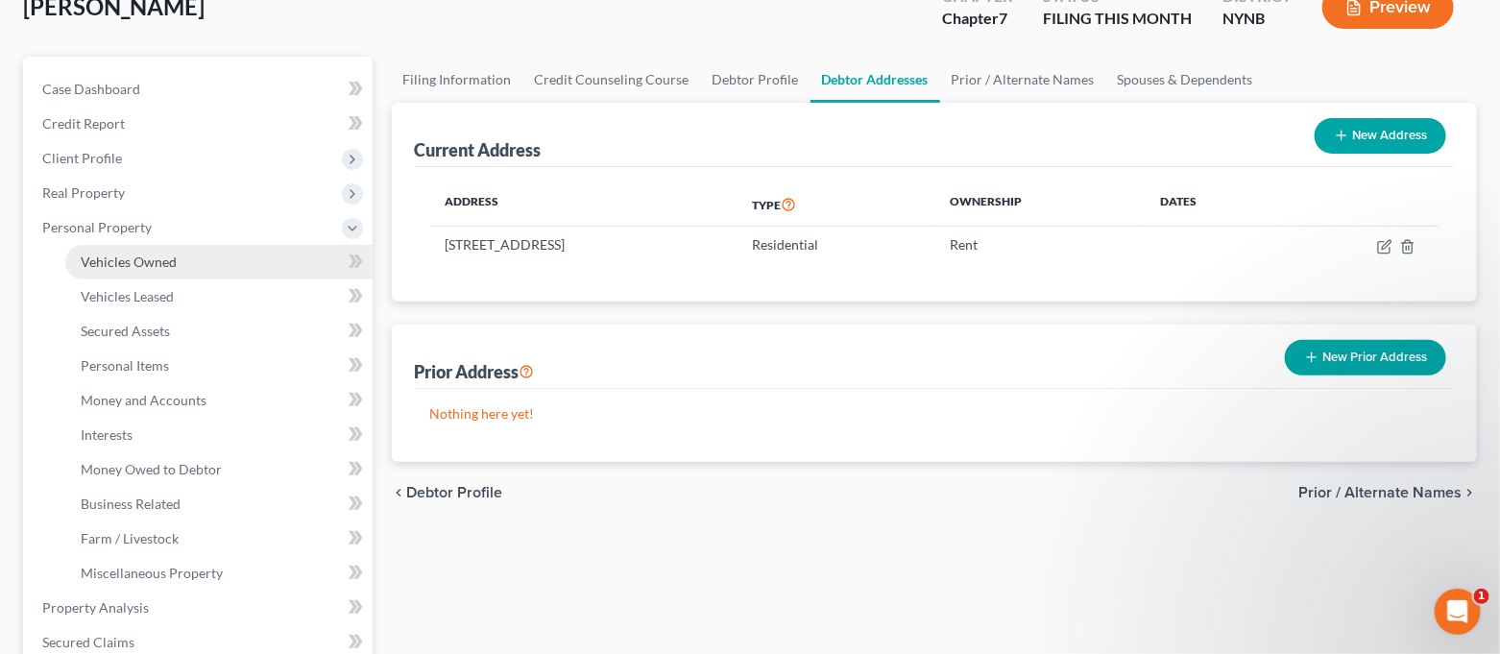
click at [174, 263] on span "Vehicles Owned" at bounding box center [129, 261] width 96 height 16
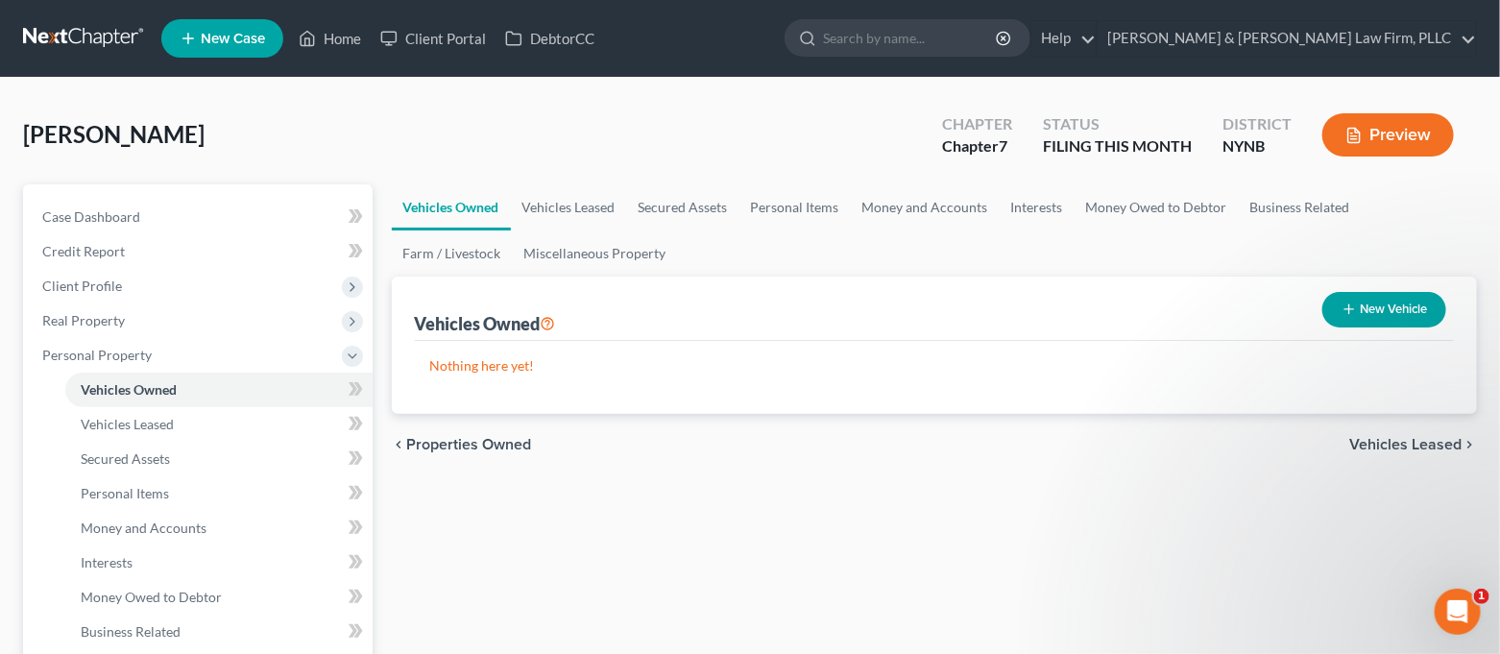
click at [1365, 295] on button "New Vehicle" at bounding box center [1384, 310] width 124 height 36
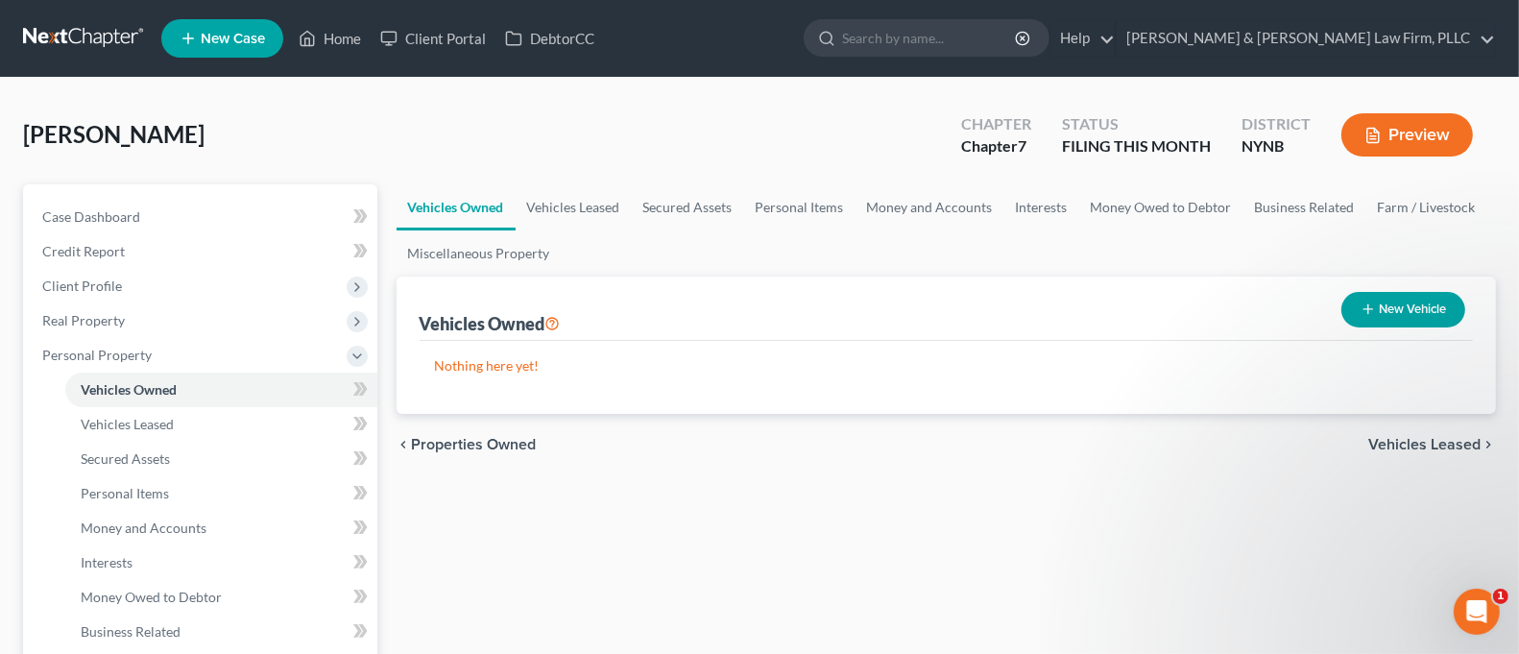
select select "0"
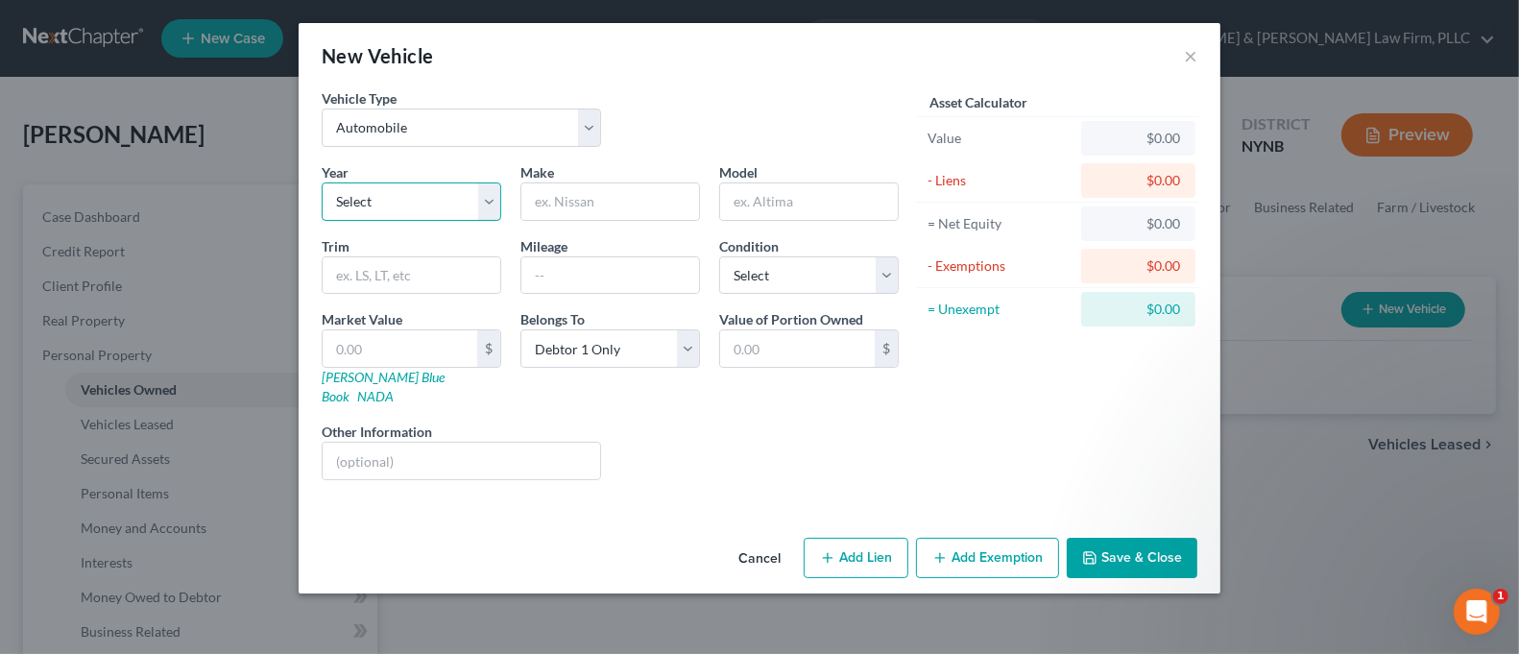
click at [401, 206] on select "Select 2026 2025 2024 2023 2022 2021 2020 2019 2018 2017 2016 2015 2014 2013 20…" at bounding box center [412, 201] width 180 height 38
select select "3"
click at [322, 182] on select "Select 2026 2025 2024 2023 2022 2021 2020 2019 2018 2017 2016 2015 2014 2013 20…" at bounding box center [412, 201] width 180 height 38
click at [591, 205] on input "text" at bounding box center [610, 201] width 178 height 36
type input "Audi"
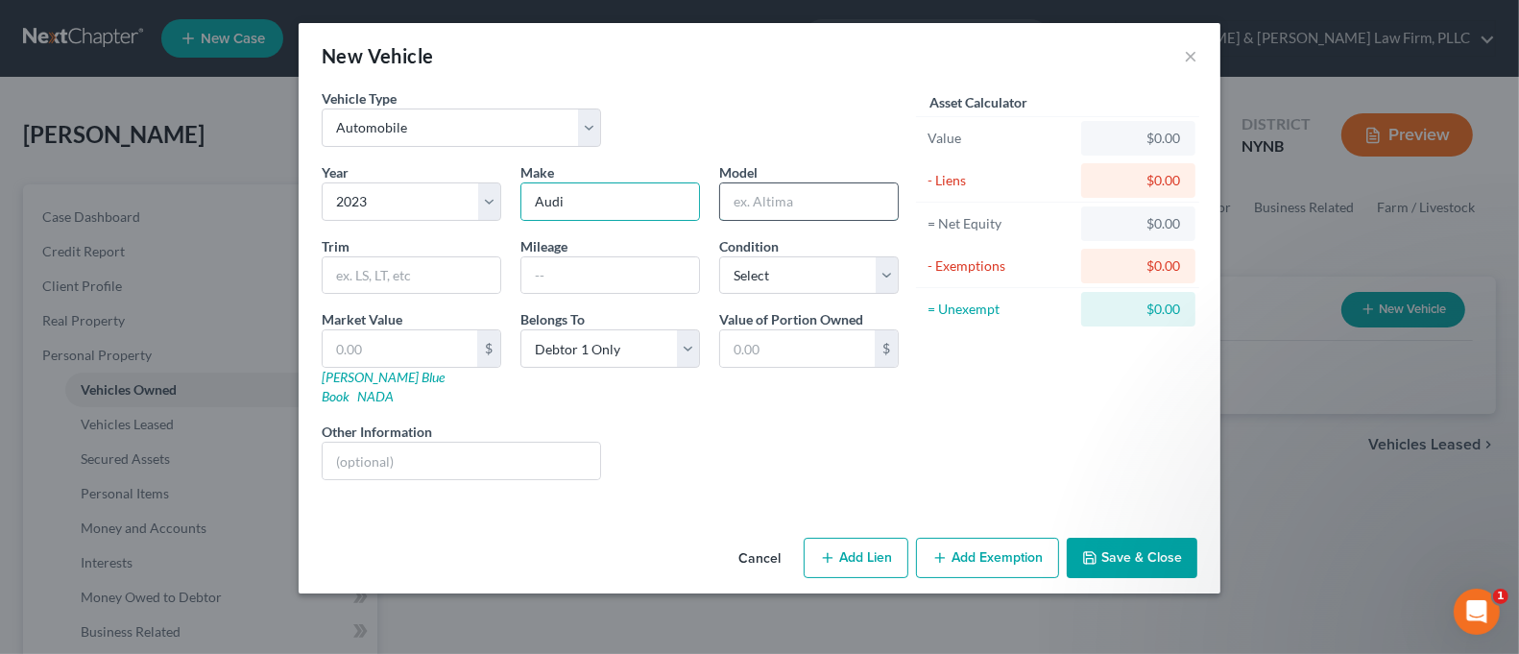
click at [826, 201] on input "text" at bounding box center [809, 201] width 178 height 36
type input "A5"
click at [828, 271] on select "Select Excellent Very Good Good Fair Poor" at bounding box center [809, 275] width 180 height 38
select select "3"
click at [719, 256] on select "Select Excellent Very Good Good Fair Poor" at bounding box center [809, 275] width 180 height 38
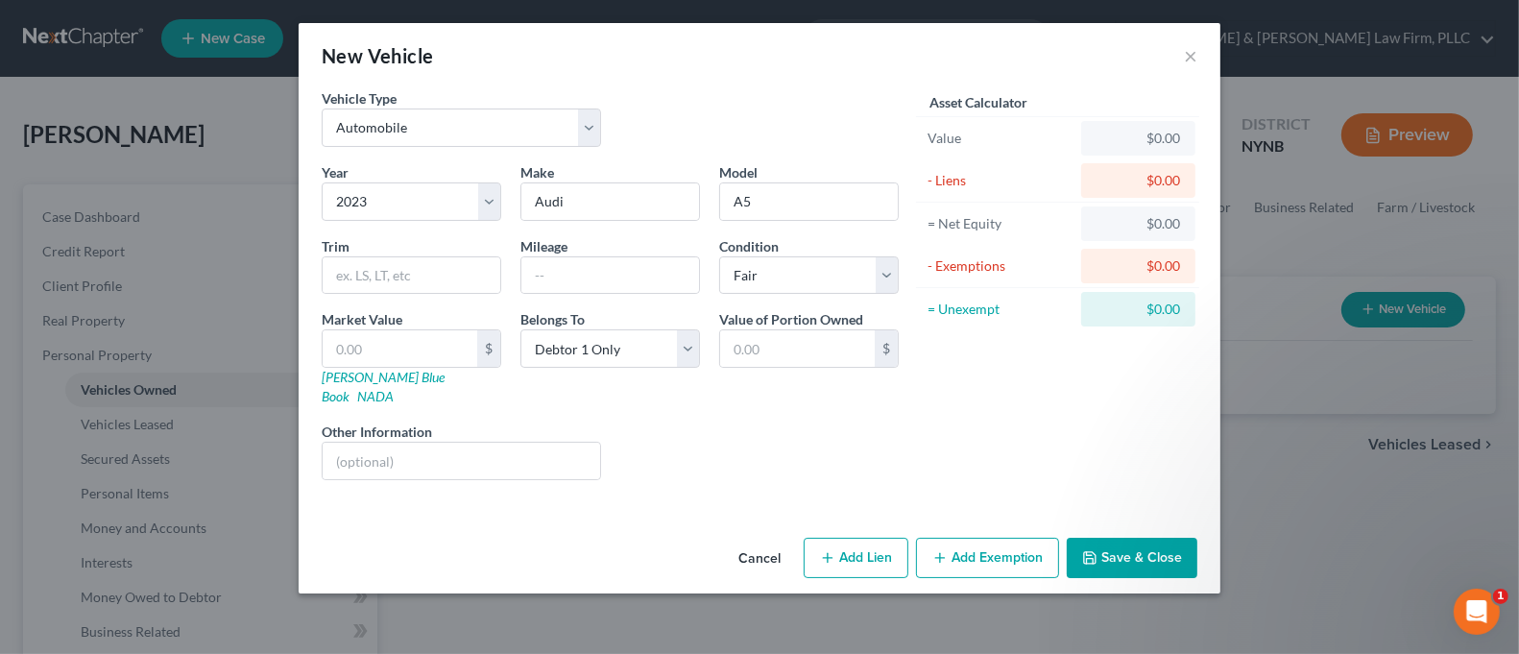
click at [1115, 538] on button "Save & Close" at bounding box center [1132, 558] width 131 height 40
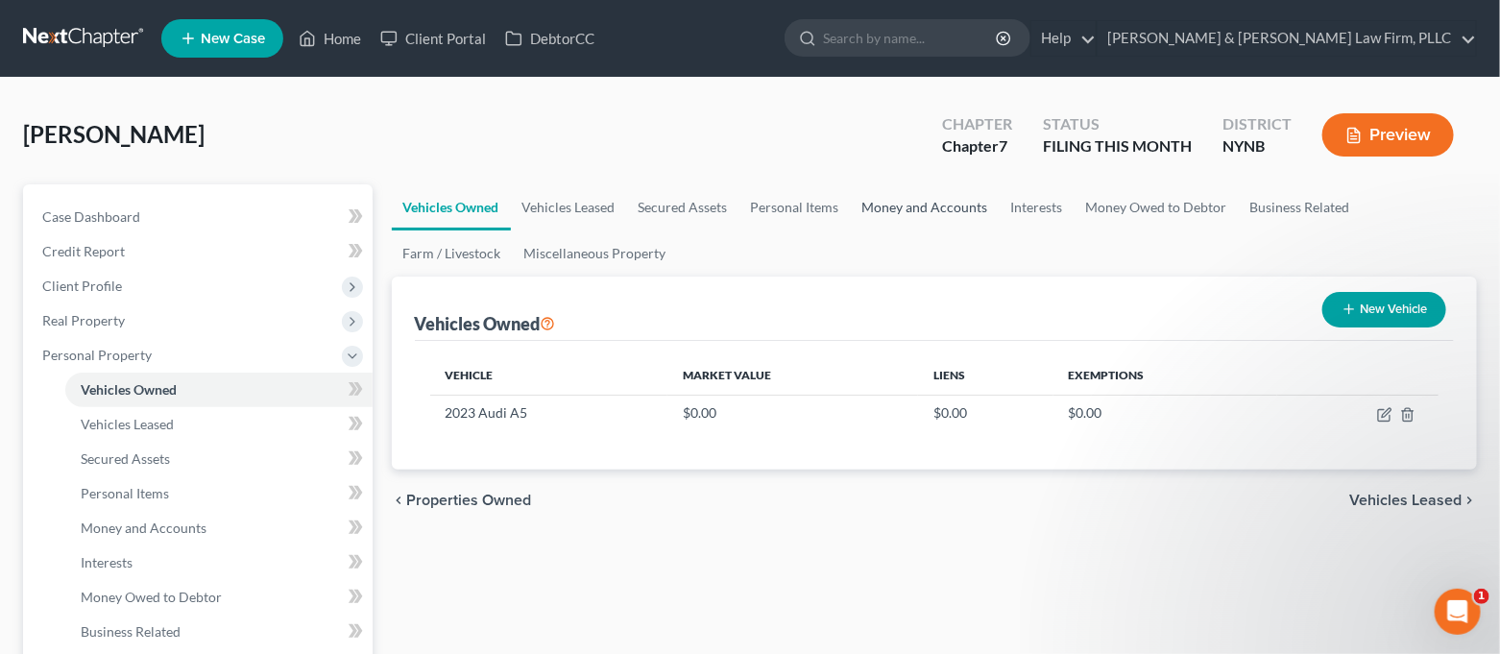
click at [916, 218] on link "Money and Accounts" at bounding box center [925, 207] width 149 height 46
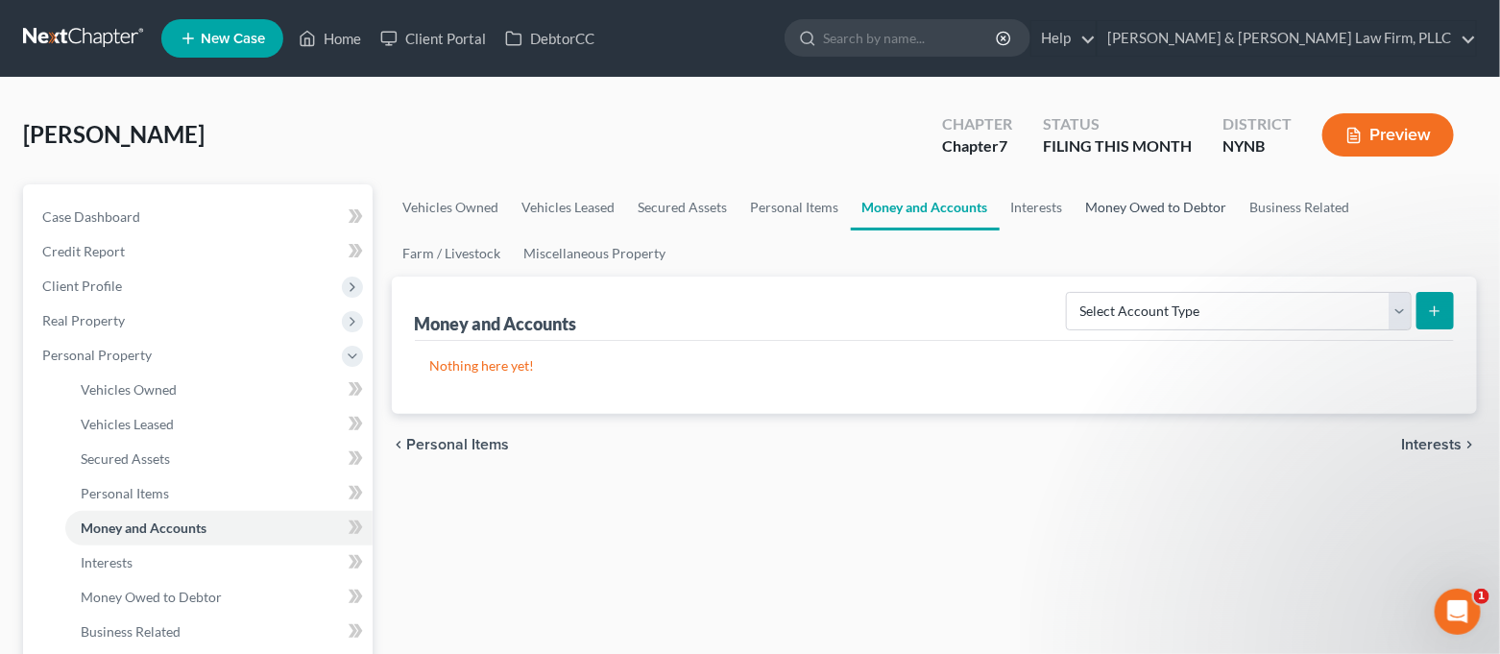
click at [1166, 206] on link "Money Owed to Debtor" at bounding box center [1156, 207] width 164 height 46
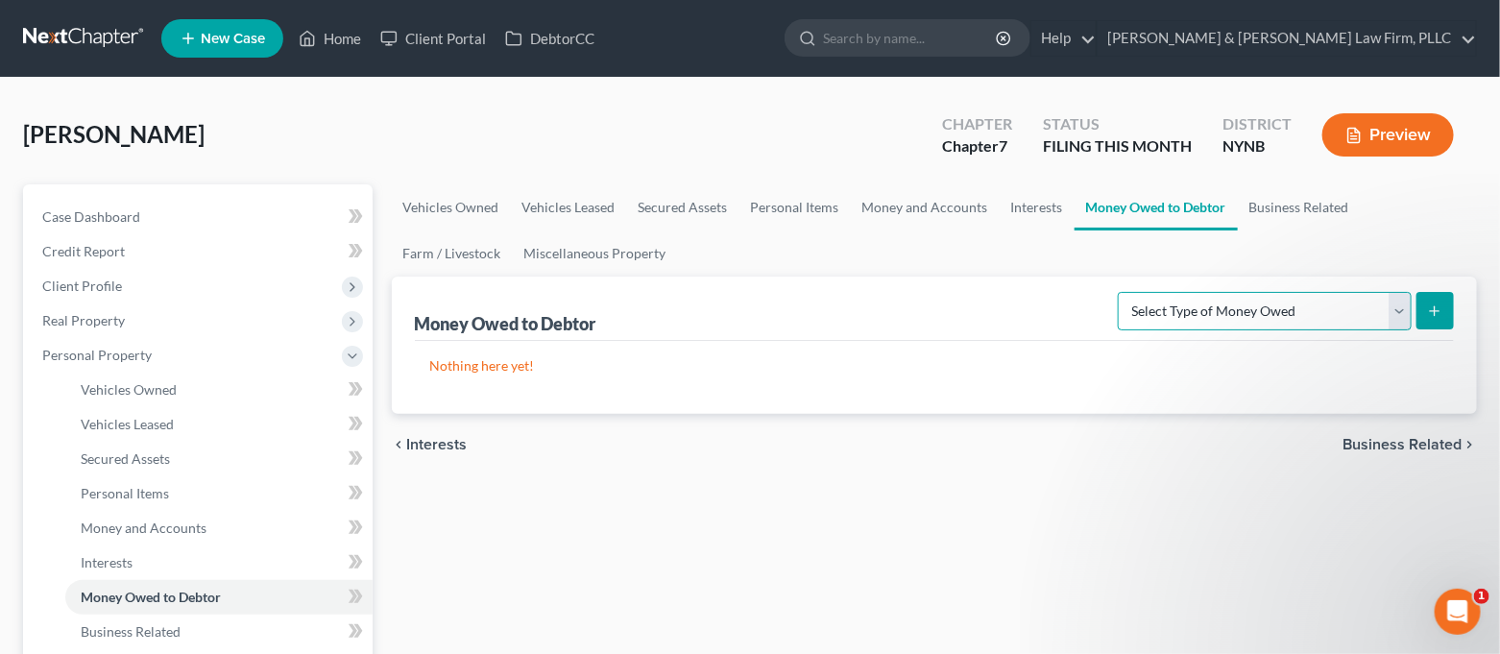
click at [1257, 318] on select "Select Type of Money Owed Accounts Receivable Alimony Child Support Claims Agai…" at bounding box center [1265, 311] width 294 height 38
select select "expected_tax_refund"
click at [1121, 292] on select "Select Type of Money Owed Accounts Receivable Alimony Child Support Claims Agai…" at bounding box center [1265, 311] width 294 height 38
click at [1432, 304] on icon "submit" at bounding box center [1434, 310] width 15 height 15
select select "0"
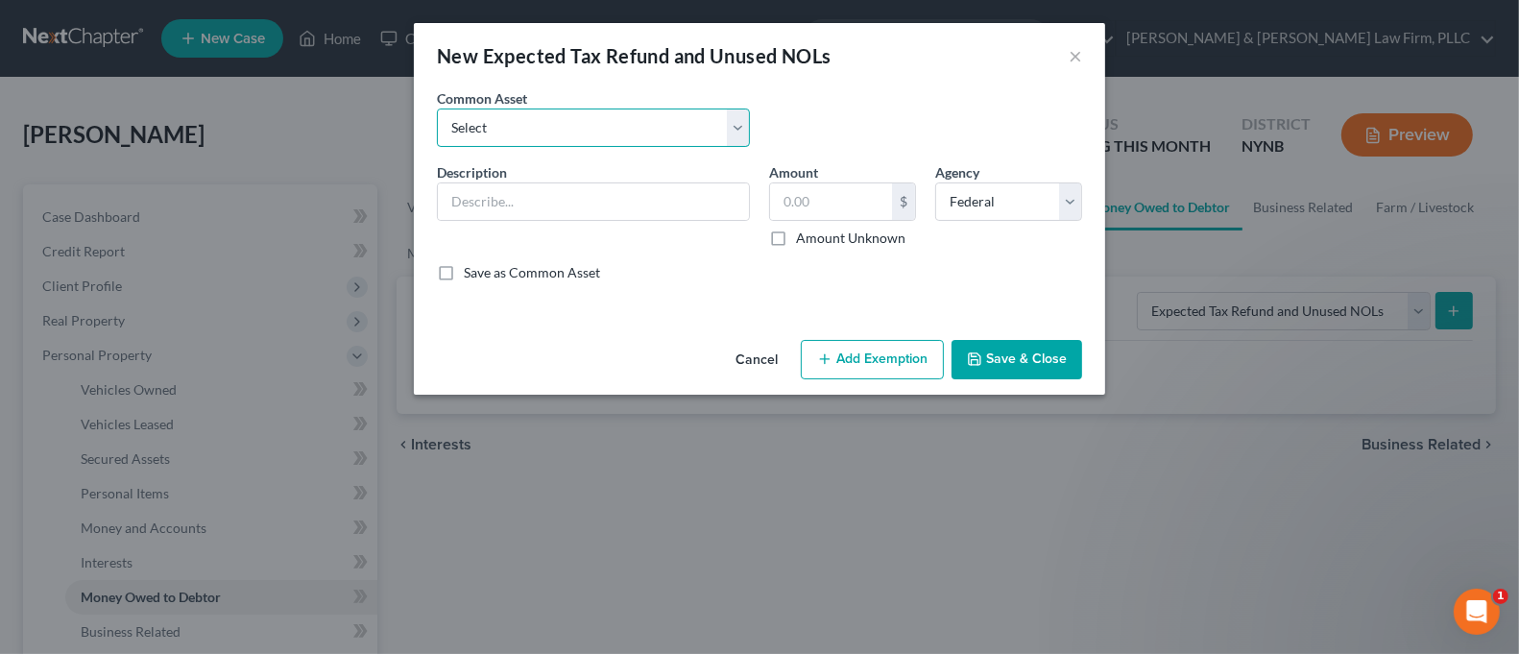
click at [692, 127] on select "Select 2025Tax Refund-State 2025 Tax Refund-Federal 2024 Tax Refund-Federal 202…" at bounding box center [593, 127] width 313 height 38
select select "1"
click at [437, 108] on select "Select 2025Tax Refund-State 2025 Tax Refund-Federal 2024 Tax Refund-Federal 202…" at bounding box center [593, 127] width 313 height 38
type input "2025 Tax Refund-Federal"
type input "0.00"
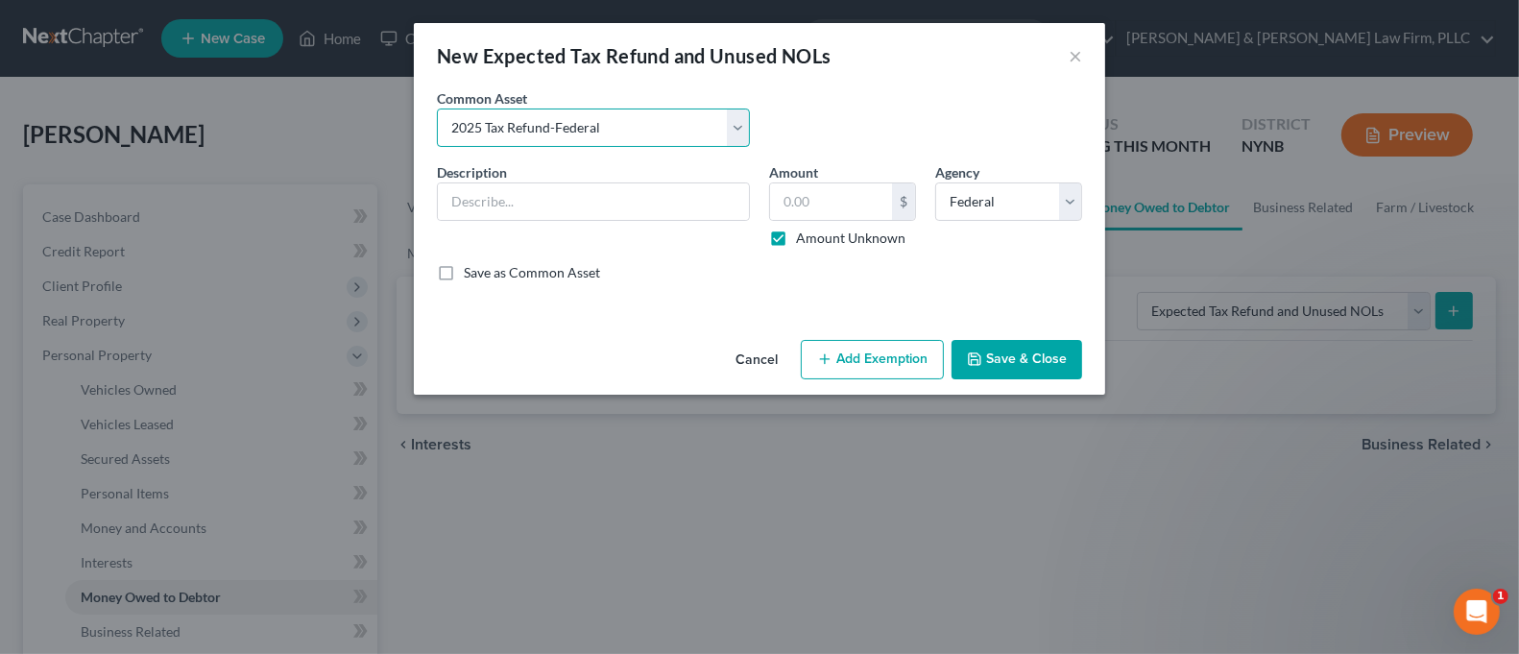
checkbox input "true"
click at [913, 368] on button "Add Exemption" at bounding box center [872, 360] width 143 height 40
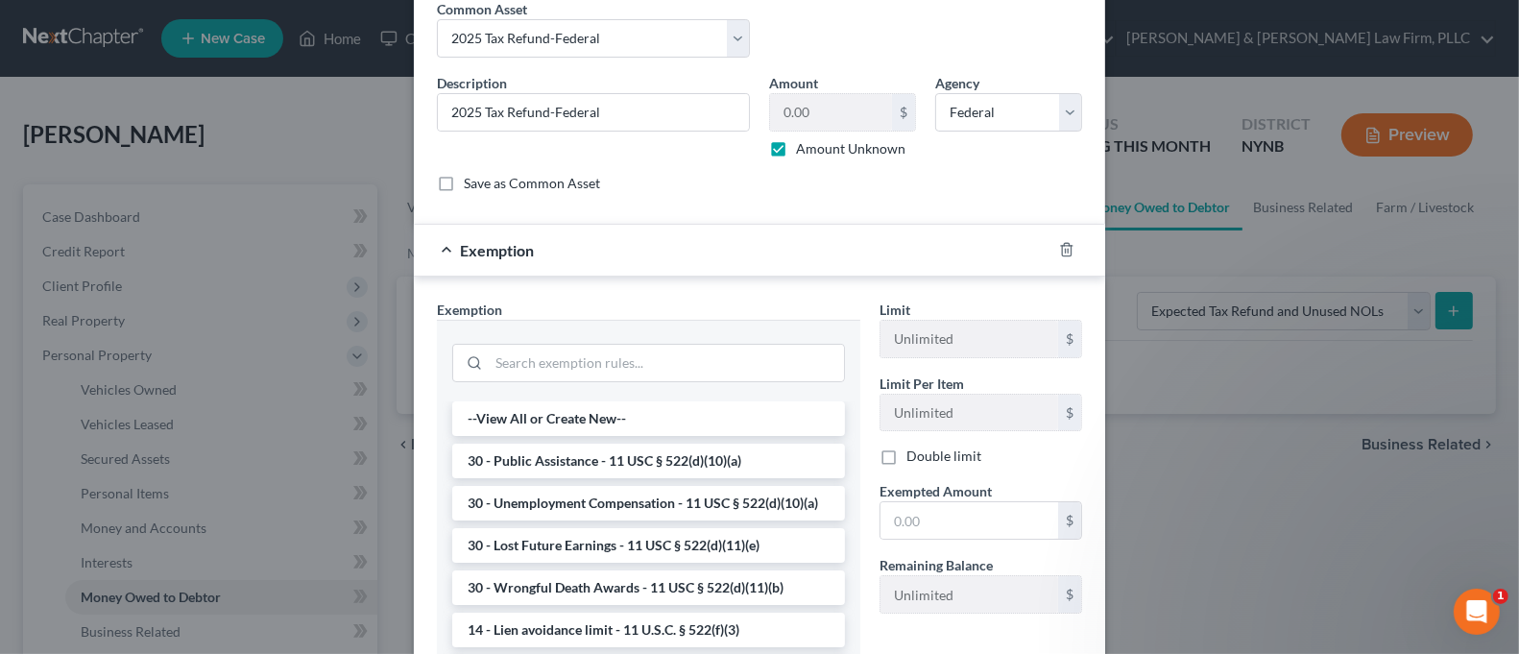
scroll to position [128, 0]
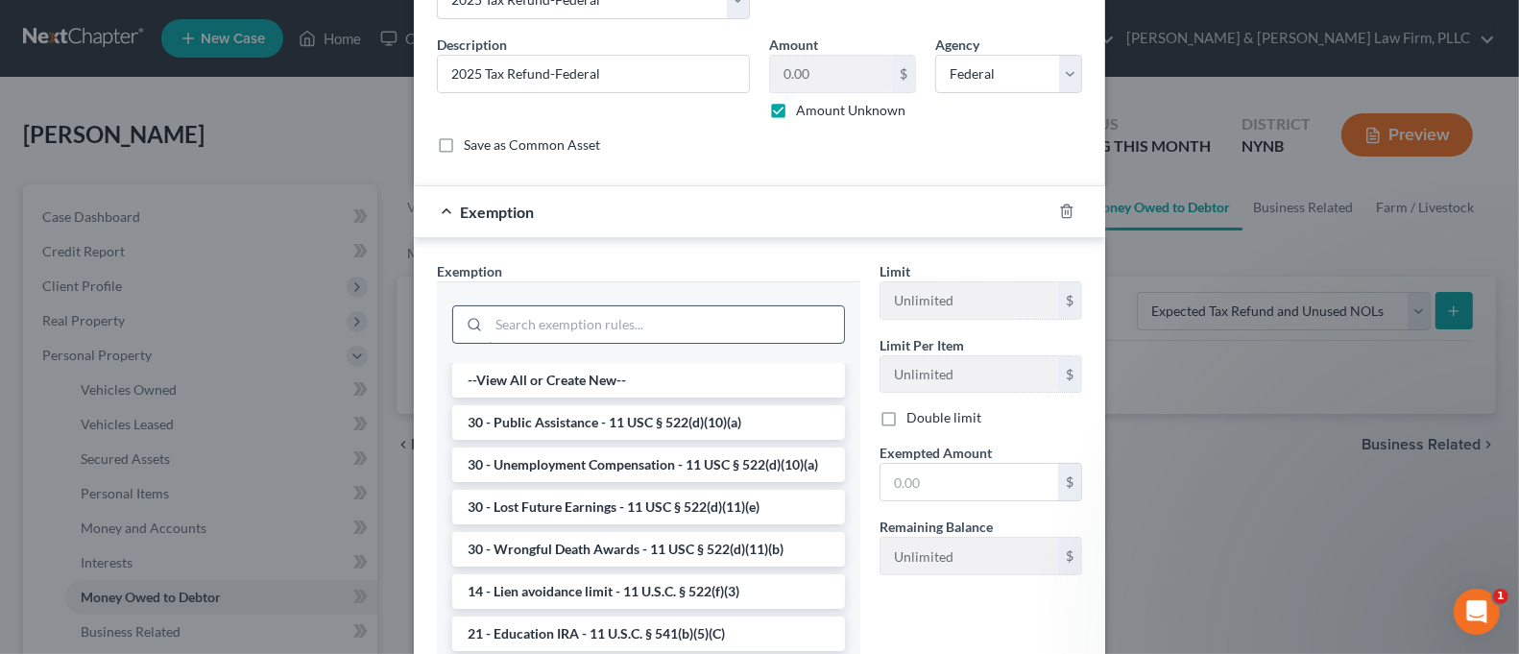
click at [671, 333] on input "search" at bounding box center [666, 324] width 355 height 36
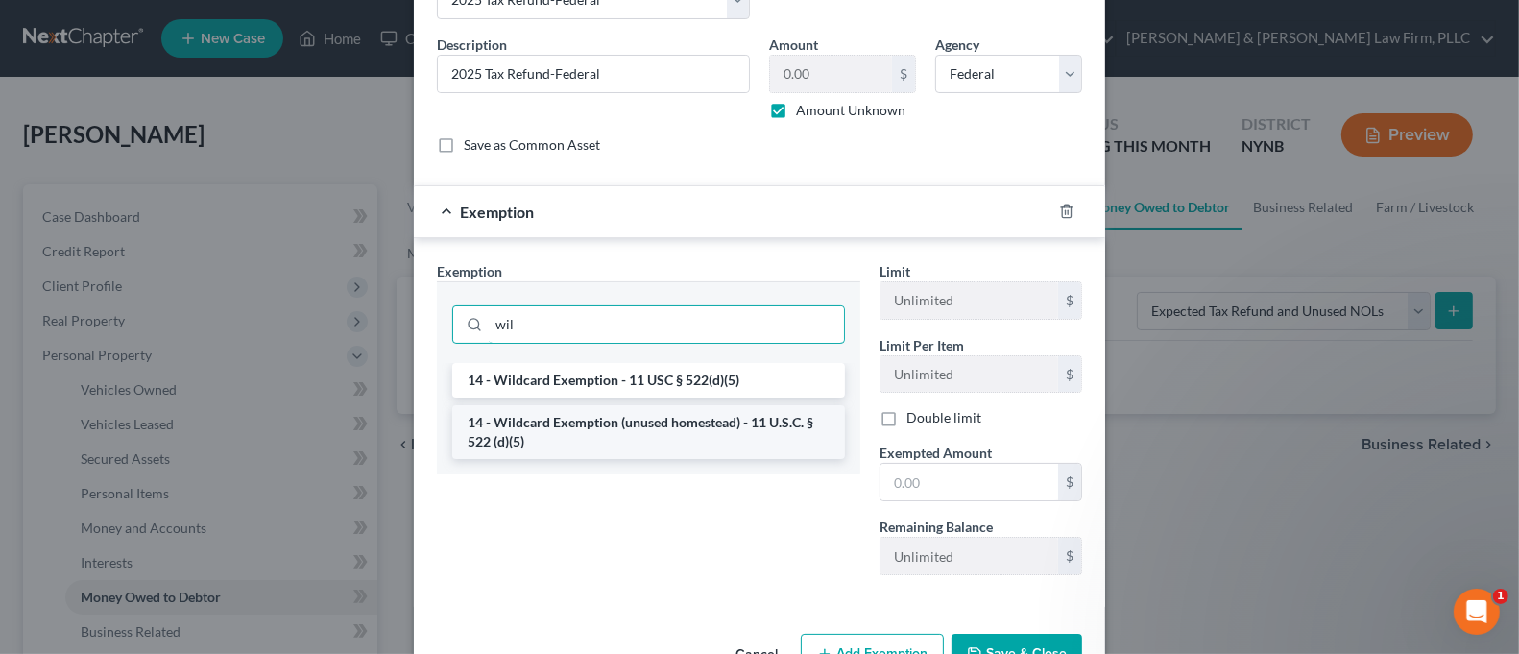
type input "wil"
click at [710, 429] on li "14 - Wildcard Exemption (unused homestead) - 11 U.S.C. § 522 (d)(5)" at bounding box center [648, 432] width 393 height 54
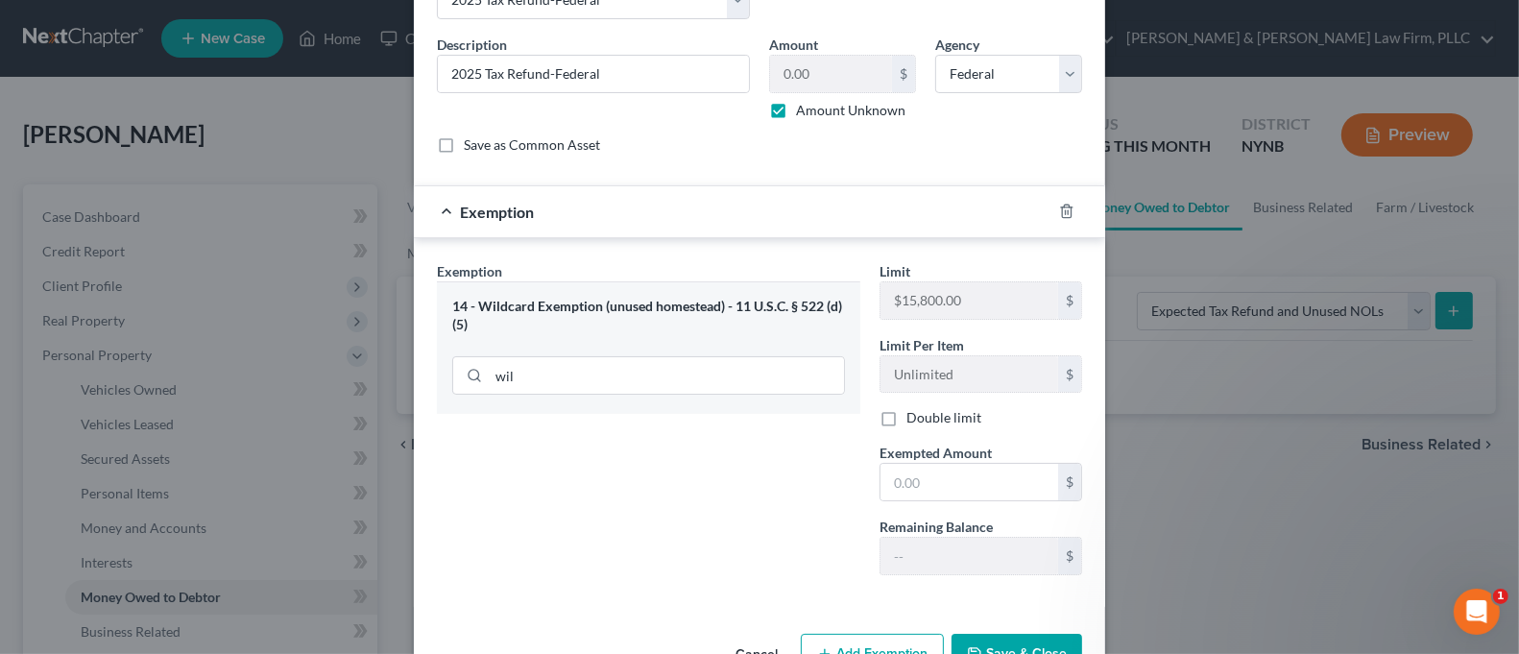
click at [919, 501] on div "Limit $15,800.00 $ Limit Per Item Unlimited $ Double limit Exempted Amount * $ …" at bounding box center [981, 425] width 222 height 329
click at [920, 490] on input "text" at bounding box center [969, 482] width 178 height 36
type input "1.00"
click at [623, 502] on div "Exemption Set must be selected for CA. Exemption * 14 - Wildcard Exemption (unu…" at bounding box center [648, 425] width 443 height 329
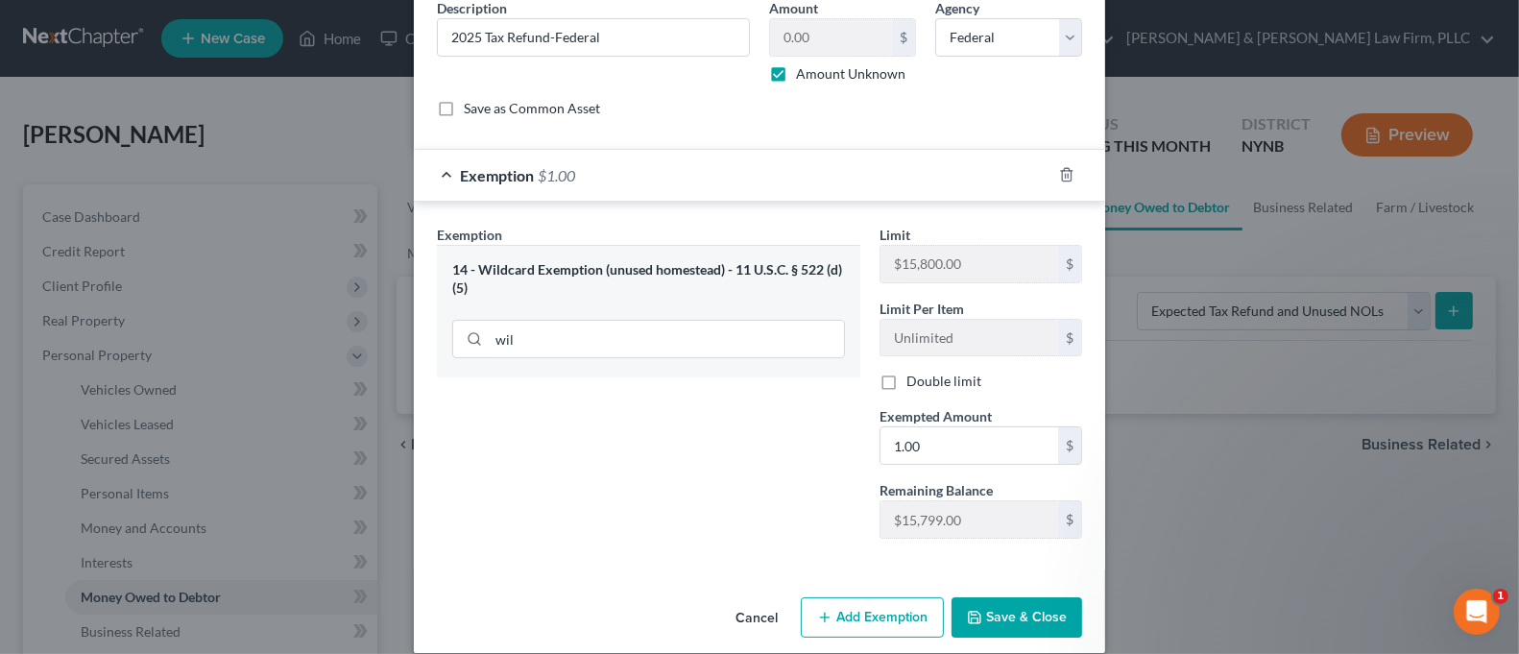
scroll to position [184, 0]
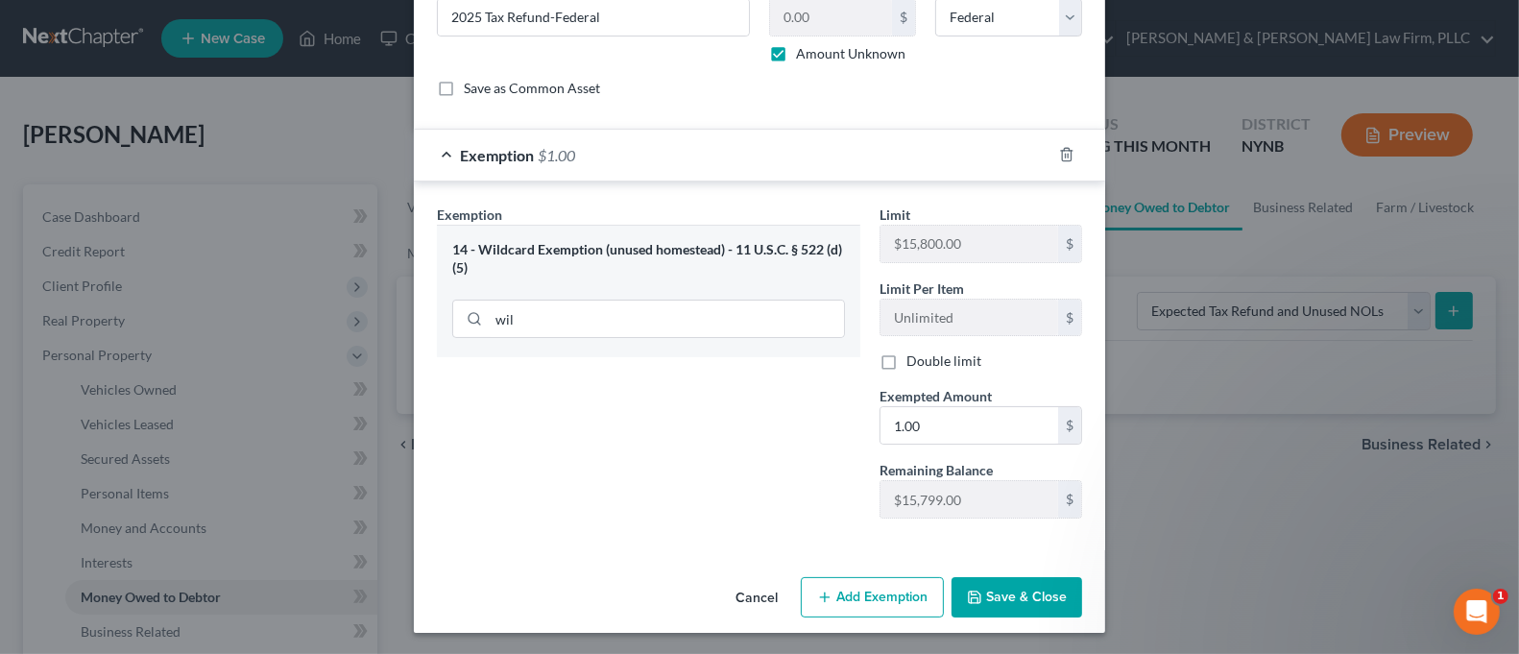
click at [988, 597] on button "Save & Close" at bounding box center [1016, 597] width 131 height 40
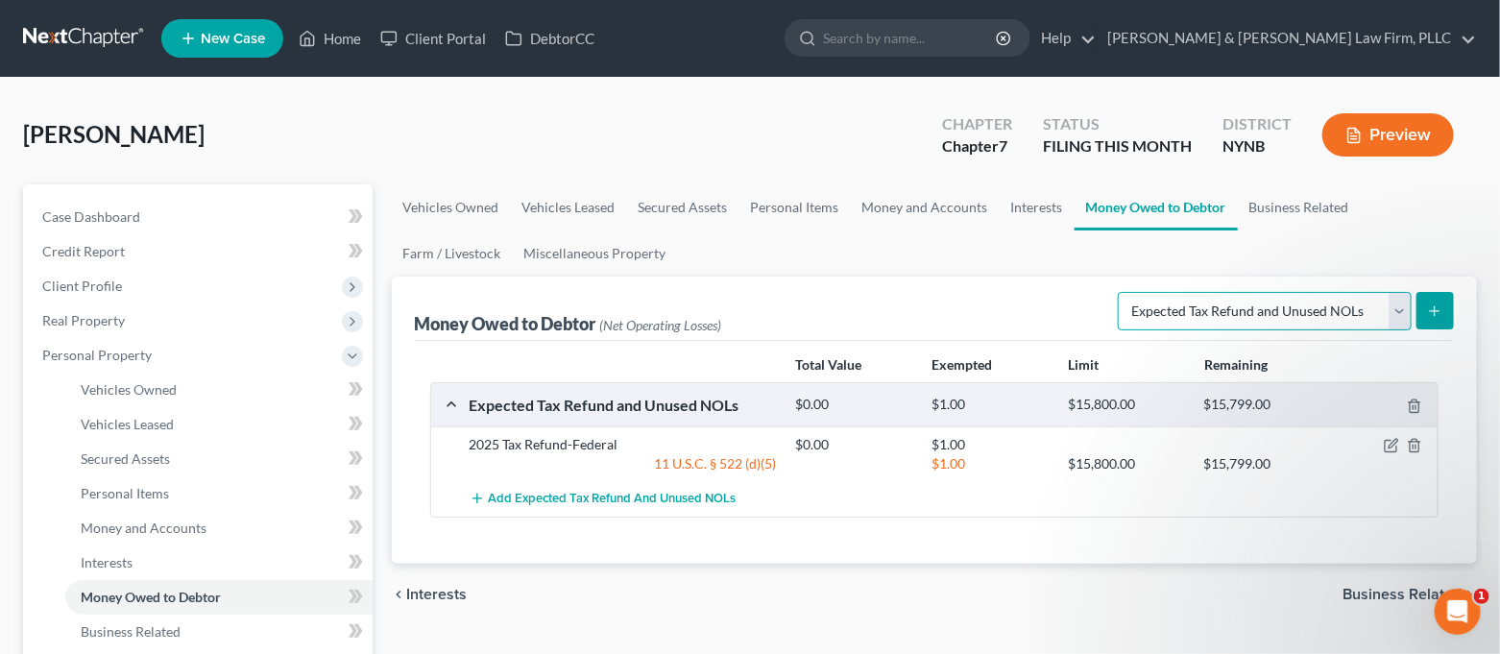
click at [1211, 315] on select "Select Type of Money Owed Accounts Receivable Alimony Child Support Claims Agai…" at bounding box center [1265, 311] width 294 height 38
drag, startPoint x: 1211, startPoint y: 315, endPoint x: 1256, endPoint y: 315, distance: 45.1
click at [1211, 315] on select "Select Type of Money Owed Accounts Receivable Alimony Child Support Claims Agai…" at bounding box center [1265, 311] width 294 height 38
click at [1426, 314] on button "submit" at bounding box center [1434, 310] width 37 height 37
select select "0"
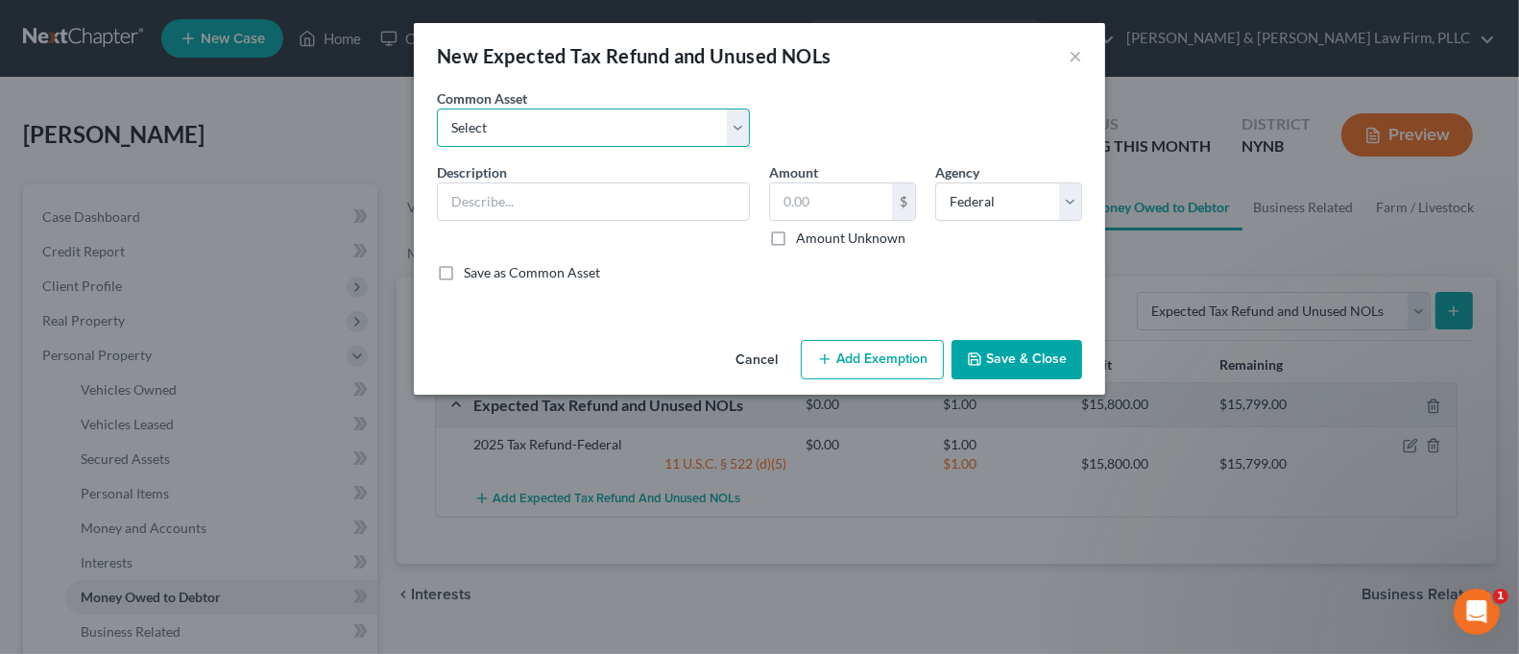
click at [657, 129] on select "Select 2025Tax Refund-State 2025 Tax Refund-Federal 2024 Tax Refund-Federal 202…" at bounding box center [593, 127] width 313 height 38
select select "4"
click at [437, 108] on select "Select 2025Tax Refund-State 2025 Tax Refund-Federal 2024 Tax Refund-Federal 202…" at bounding box center [593, 127] width 313 height 38
type input "2025 Tax Refund-State"
type input "0.00"
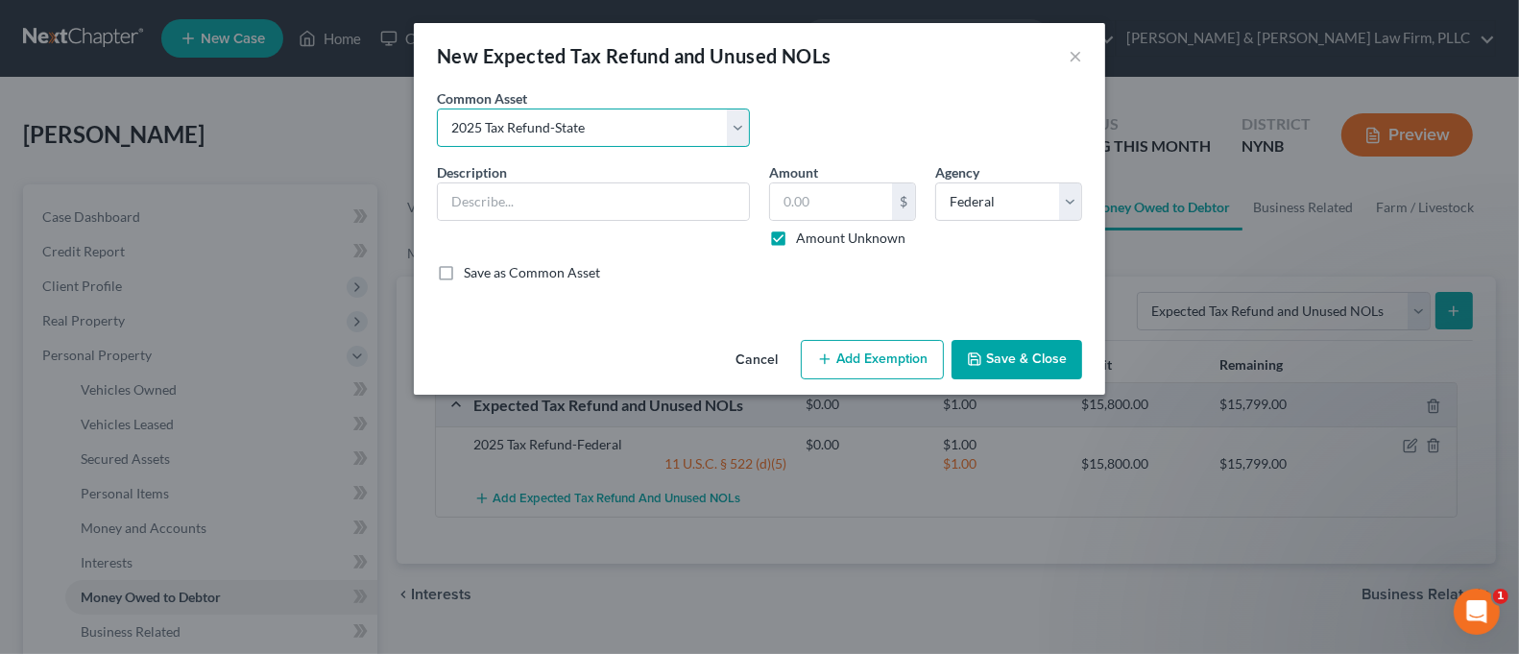
checkbox input "true"
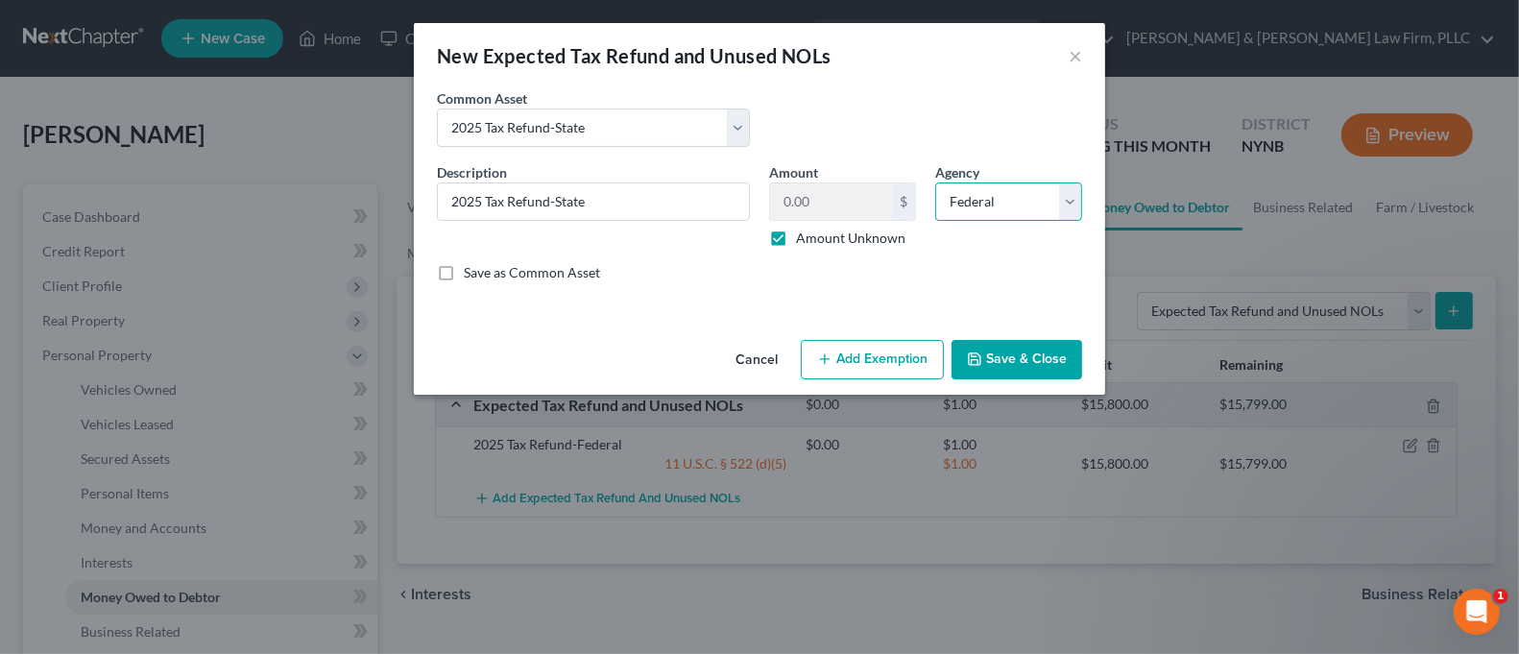
click at [999, 204] on select "Select Federal State Local" at bounding box center [1008, 201] width 147 height 38
select select "1"
click at [935, 182] on select "Select Federal State Local" at bounding box center [1008, 201] width 147 height 38
click at [893, 361] on button "Add Exemption" at bounding box center [872, 360] width 143 height 40
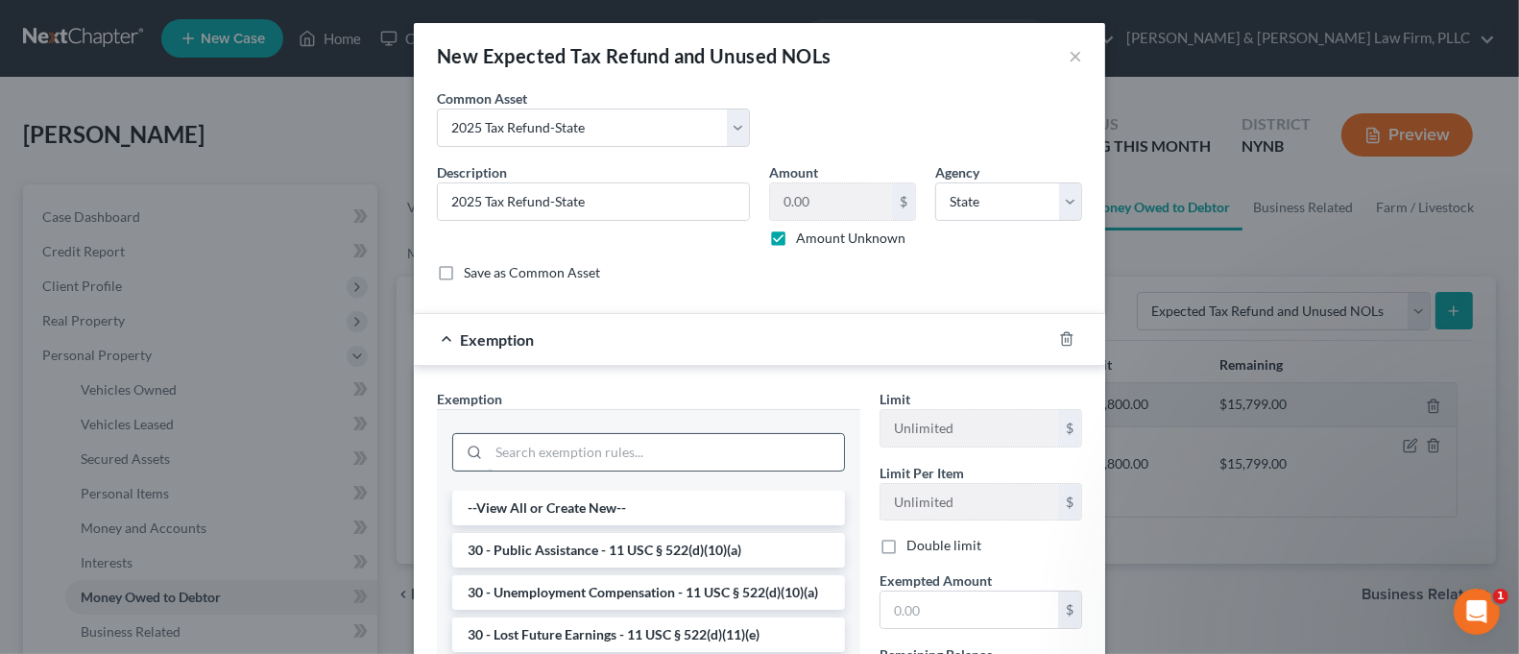
click at [768, 448] on input "search" at bounding box center [666, 452] width 355 height 36
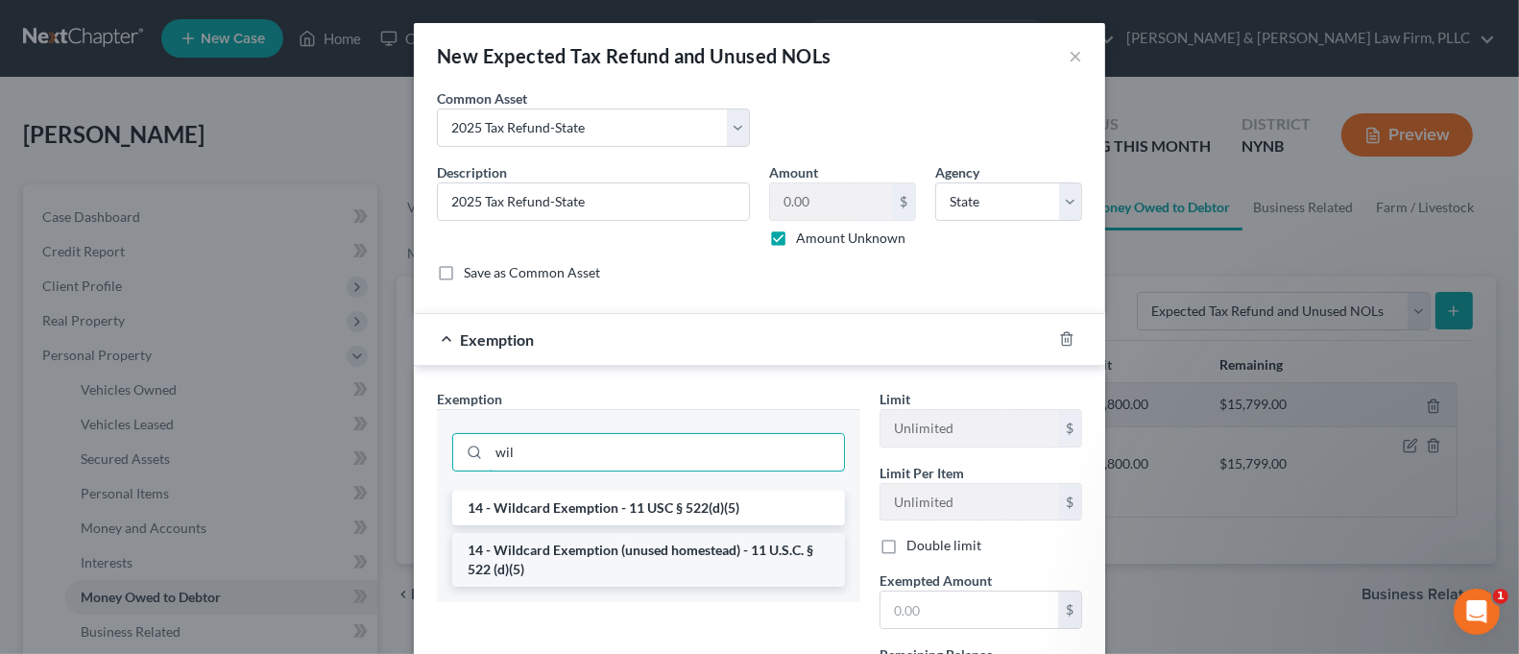
type input "wil"
click at [758, 549] on li "14 - Wildcard Exemption (unused homestead) - 11 U.S.C. § 522 (d)(5)" at bounding box center [648, 560] width 393 height 54
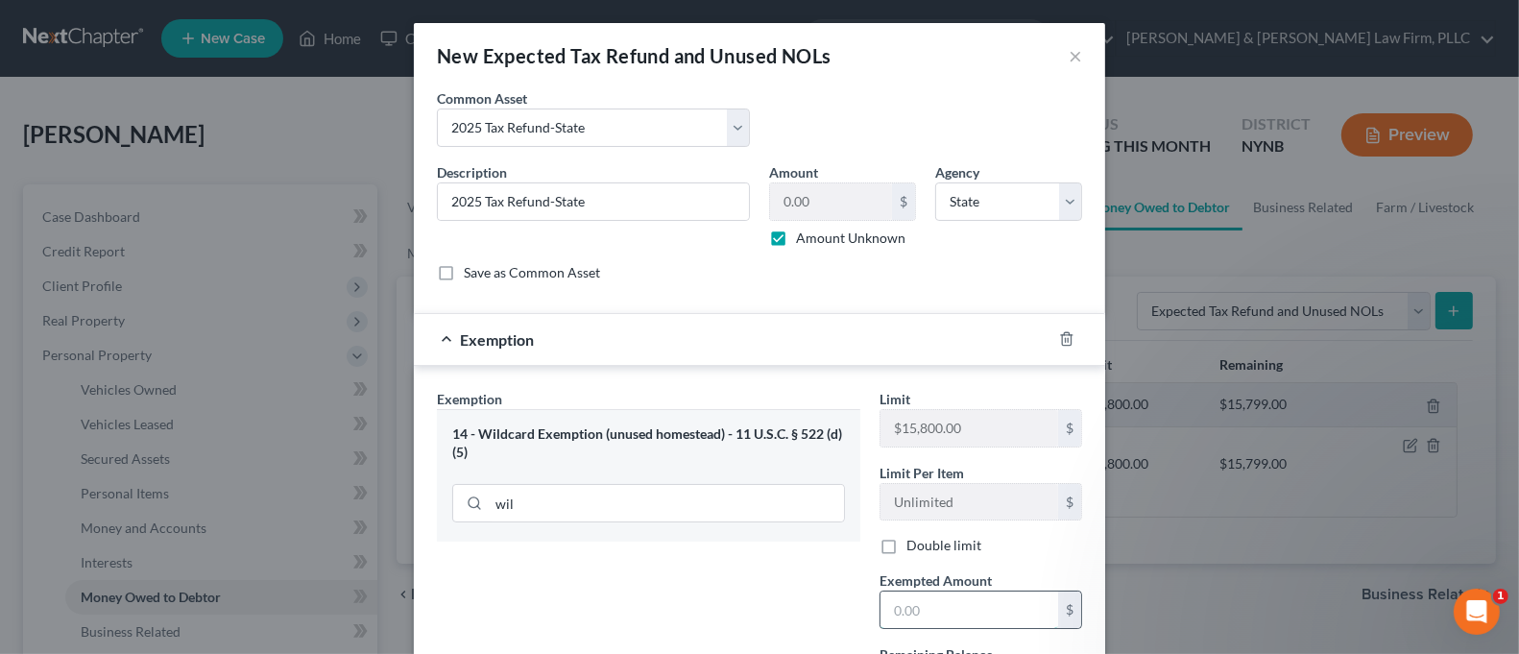
click at [973, 597] on input "text" at bounding box center [969, 609] width 178 height 36
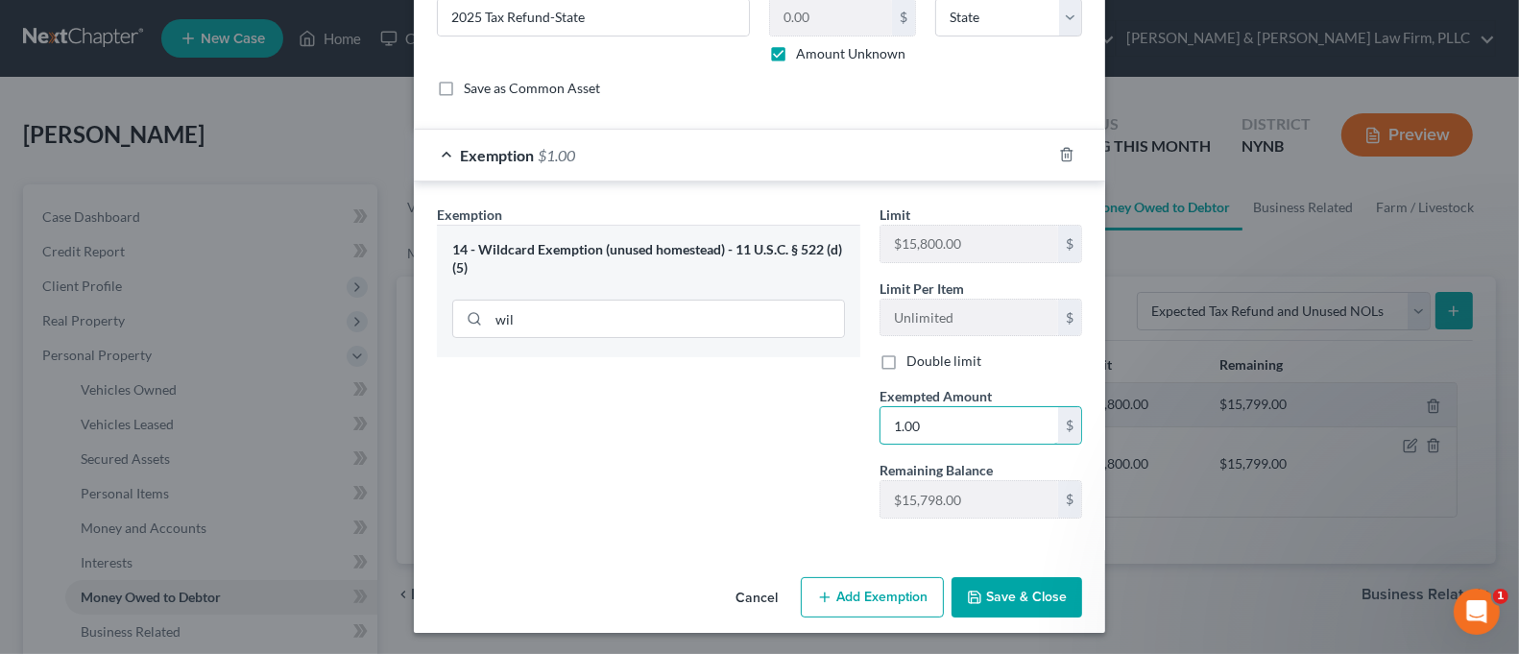
type input "1.00"
click at [709, 516] on div "Exemption Set must be selected for CA. Exemption * 14 - Wildcard Exemption (unu…" at bounding box center [648, 369] width 443 height 329
click at [995, 593] on button "Save & Close" at bounding box center [1016, 597] width 131 height 40
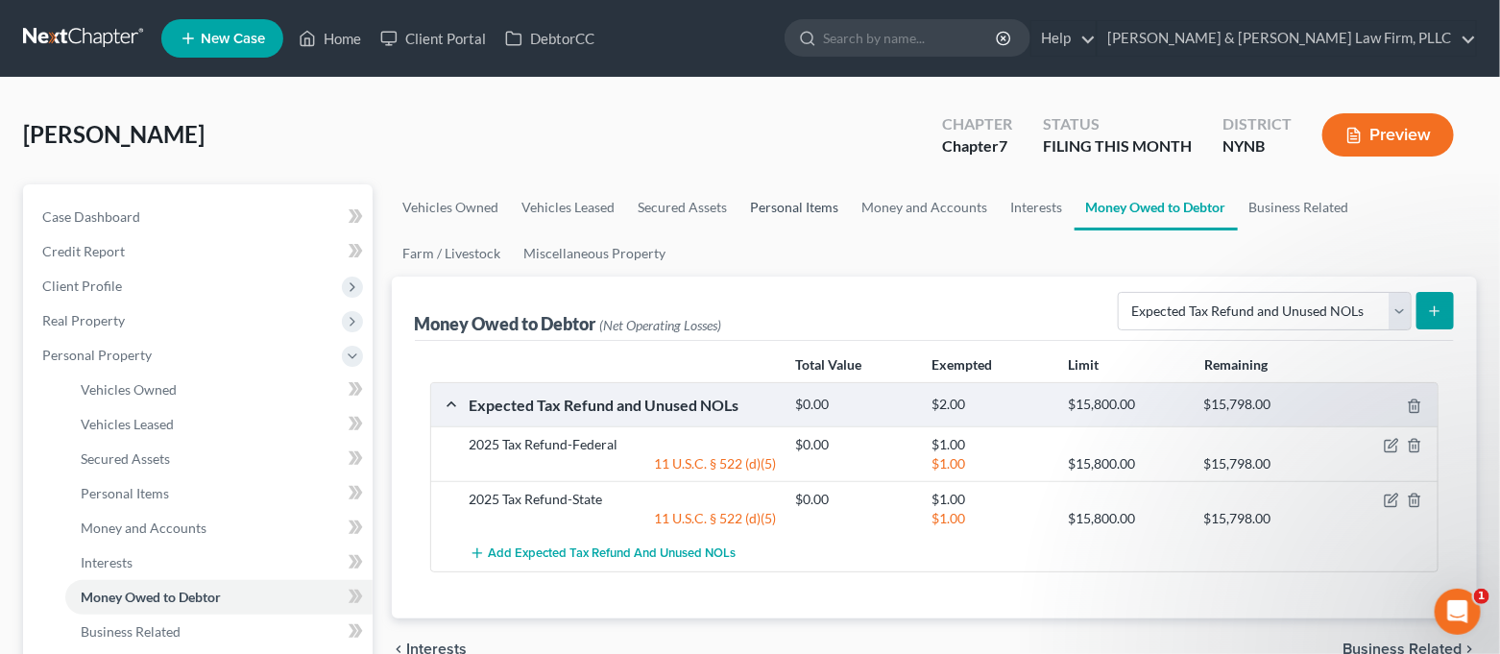
click at [806, 224] on link "Personal Items" at bounding box center [794, 207] width 111 height 46
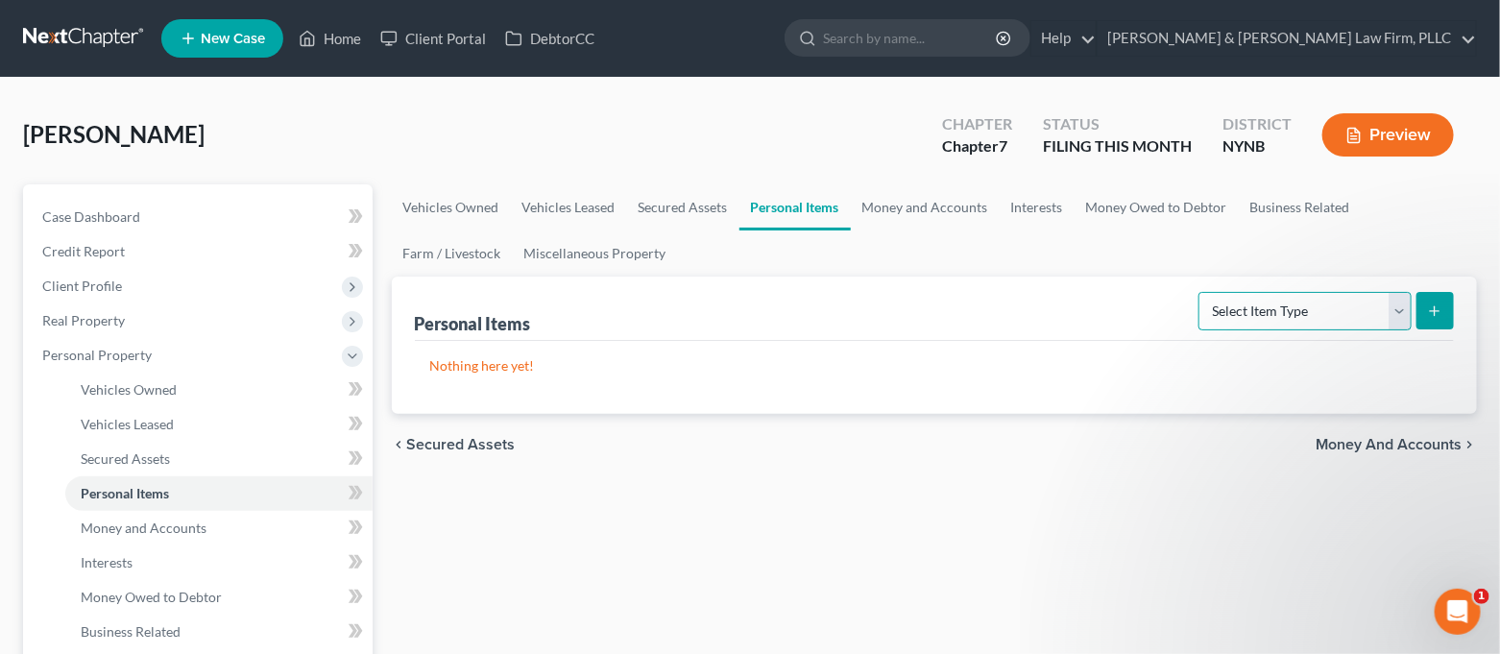
click at [1233, 307] on select "Select Item Type Clothing Collectibles Of Value Electronics Firearms Household …" at bounding box center [1304, 311] width 213 height 38
select select "clothing"
click at [1201, 292] on select "Select Item Type Clothing Collectibles Of Value Electronics Firearms Household …" at bounding box center [1304, 311] width 213 height 38
click at [1418, 309] on button "submit" at bounding box center [1434, 310] width 37 height 37
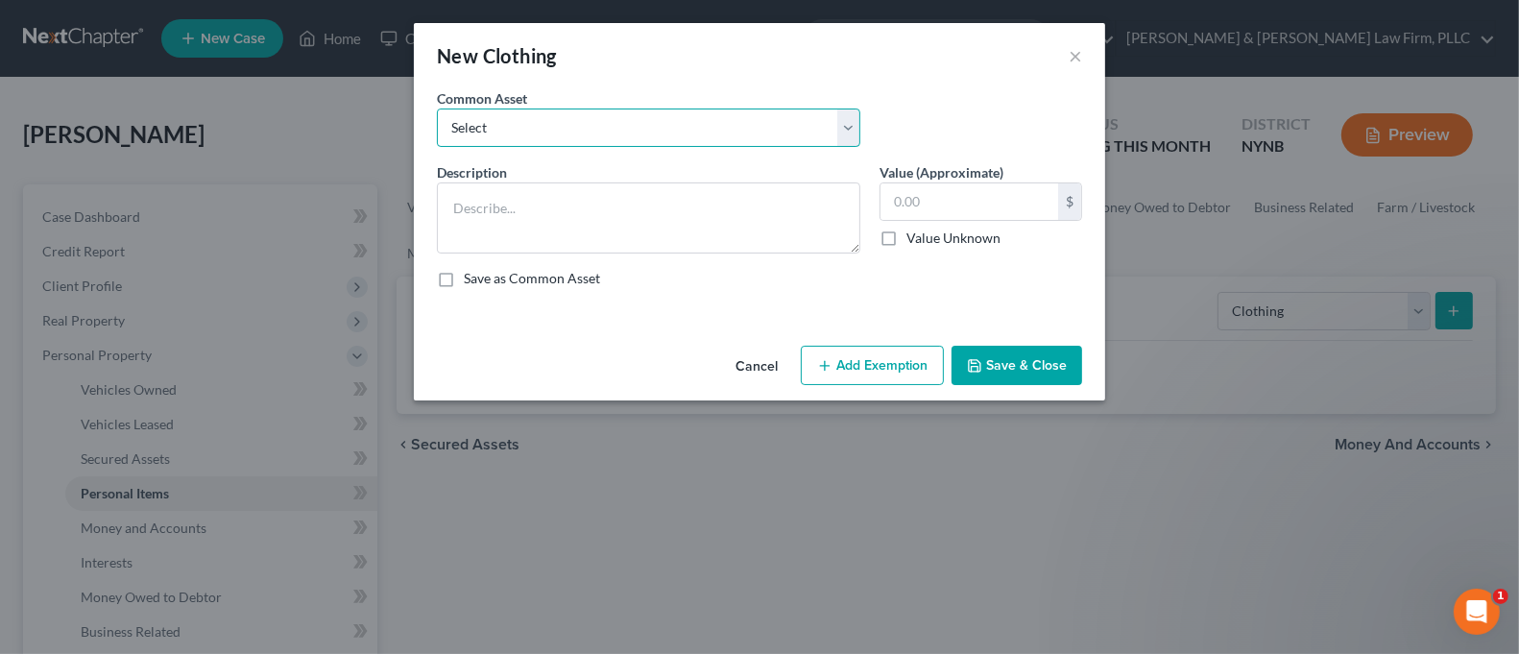
click at [679, 127] on select "Select Regular Everyday Clothing For Debtor & Spouse Regular Everyday Clothing …" at bounding box center [648, 127] width 423 height 38
select select "1"
click at [437, 108] on select "Select Regular Everyday Clothing For Debtor & Spouse Regular Everyday Clothing …" at bounding box center [648, 127] width 423 height 38
type textarea "Regular Everyday Clothing For Debtor"
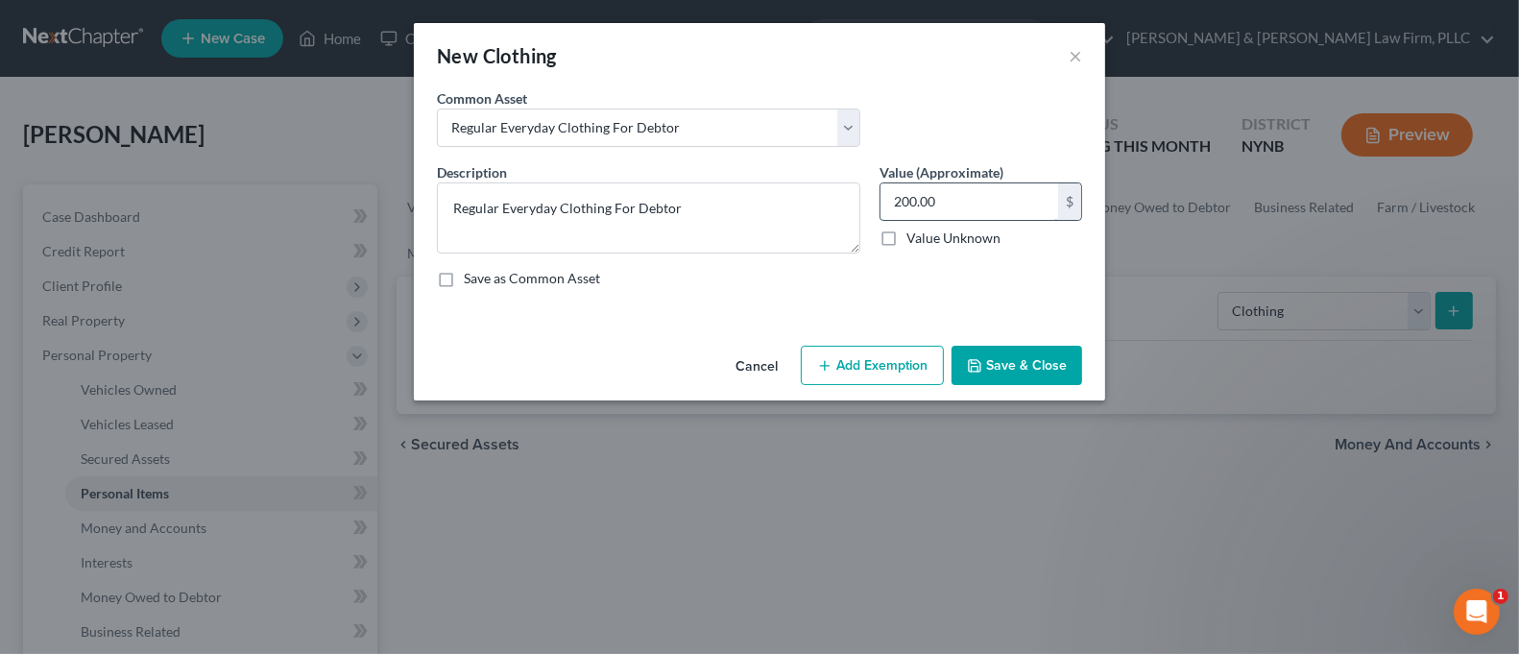
click at [969, 203] on input "200.00" at bounding box center [969, 201] width 178 height 36
type input "250.00"
click at [891, 378] on button "Add Exemption" at bounding box center [872, 366] width 143 height 40
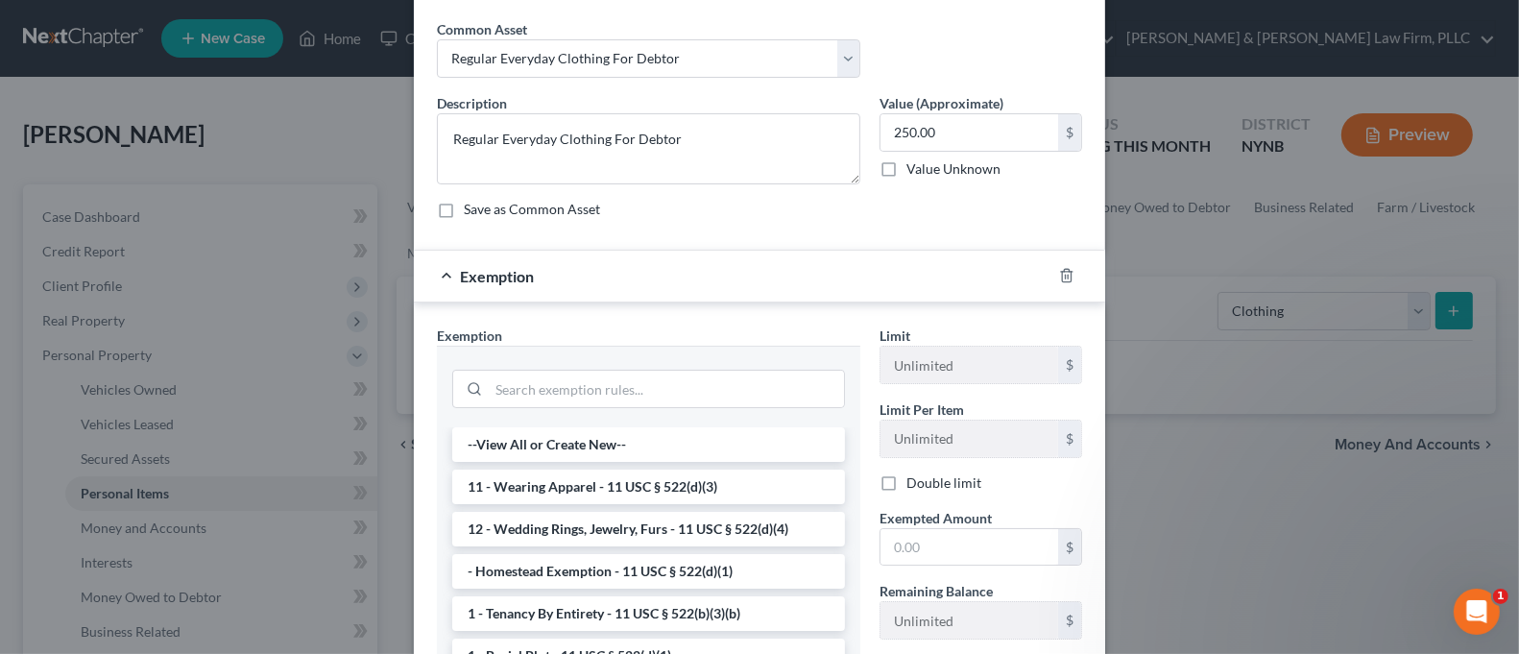
scroll to position [128, 0]
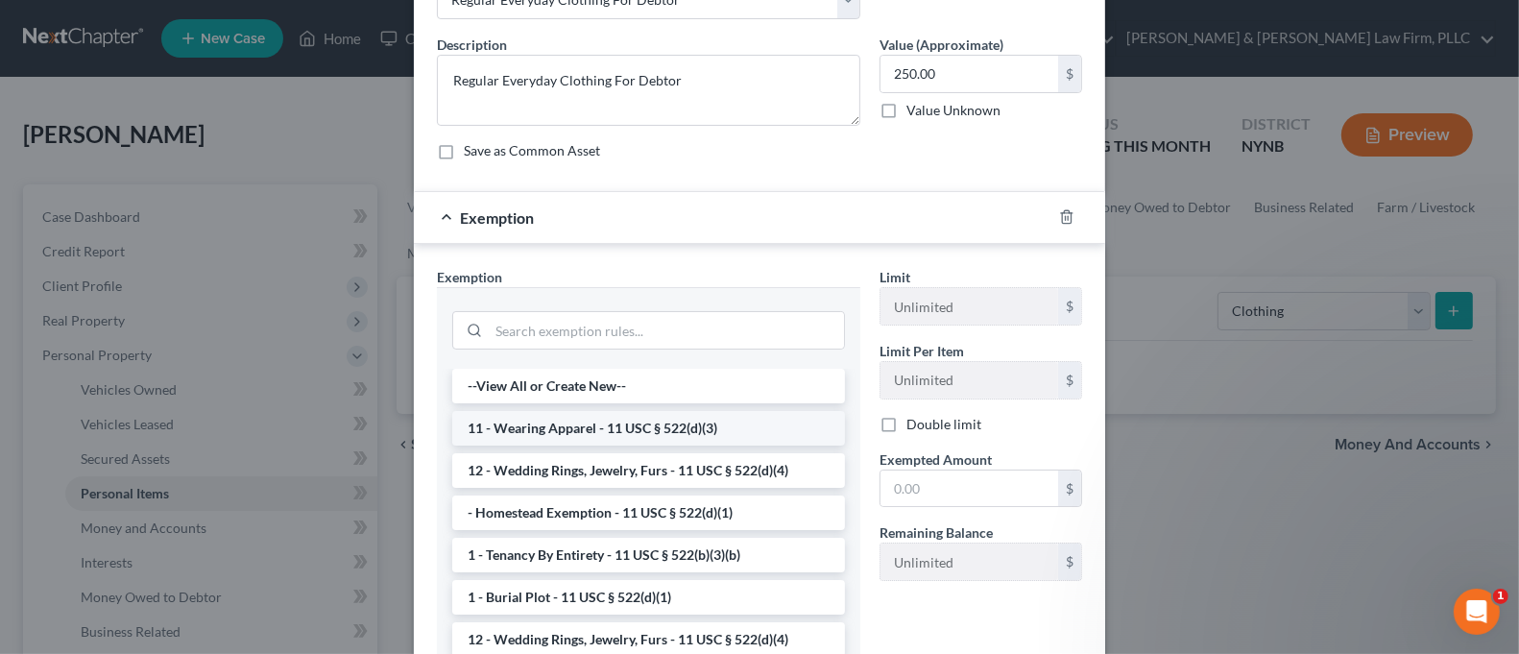
click at [672, 420] on li "11 - Wearing Apparel - 11 USC § 522(d)(3)" at bounding box center [648, 428] width 393 height 35
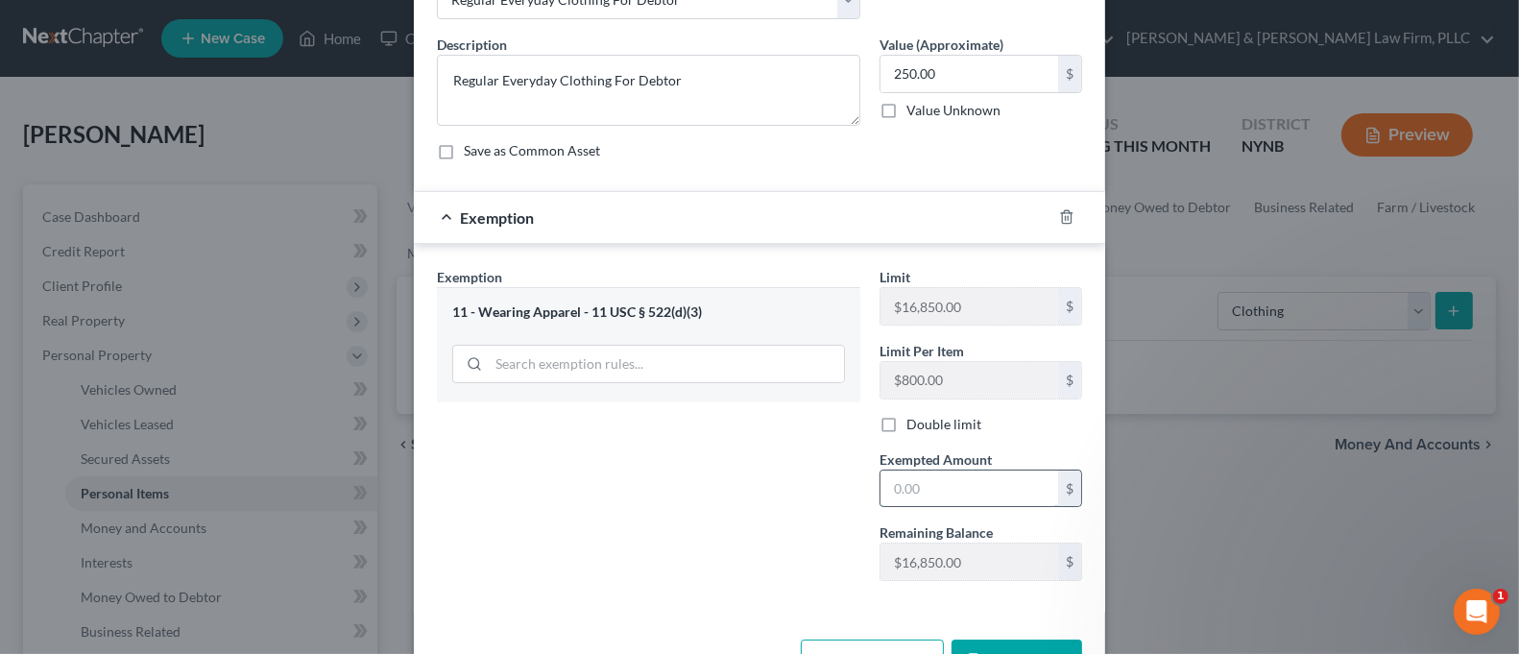
click at [959, 496] on input "text" at bounding box center [969, 488] width 178 height 36
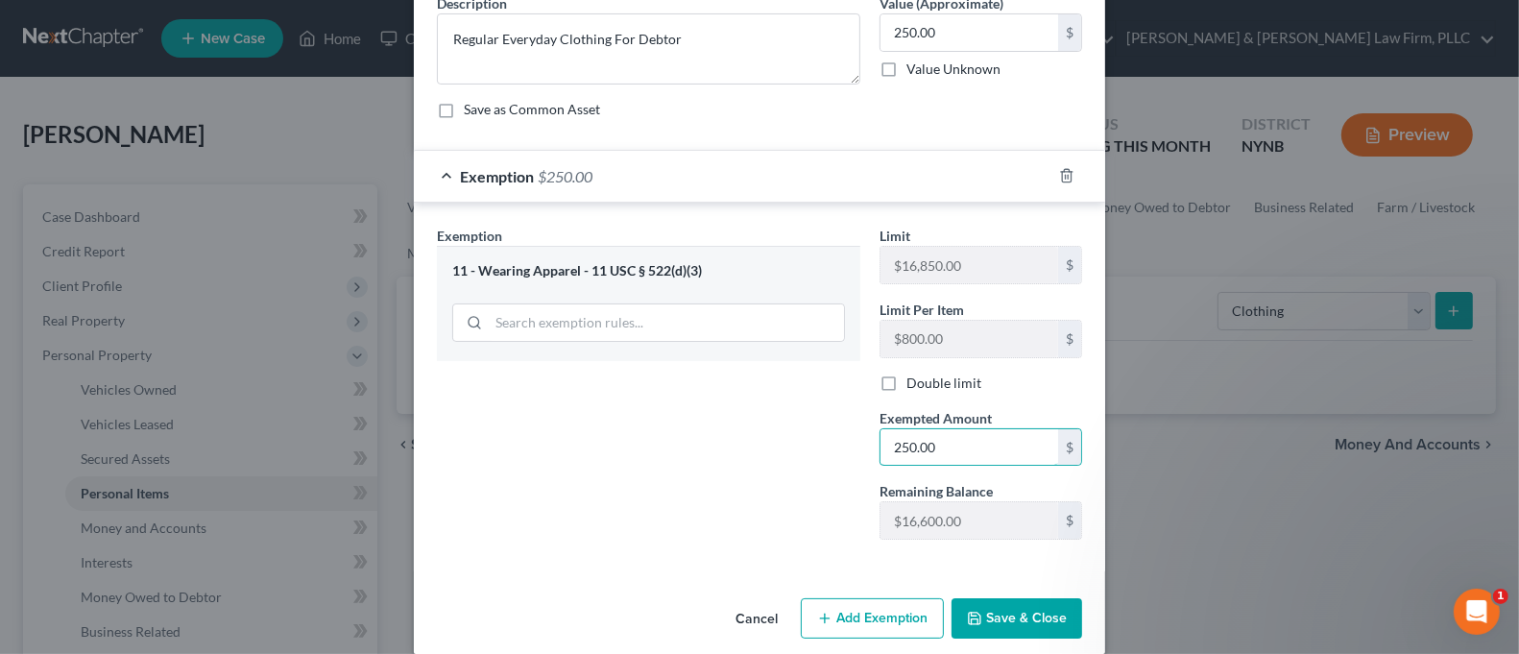
scroll to position [190, 0]
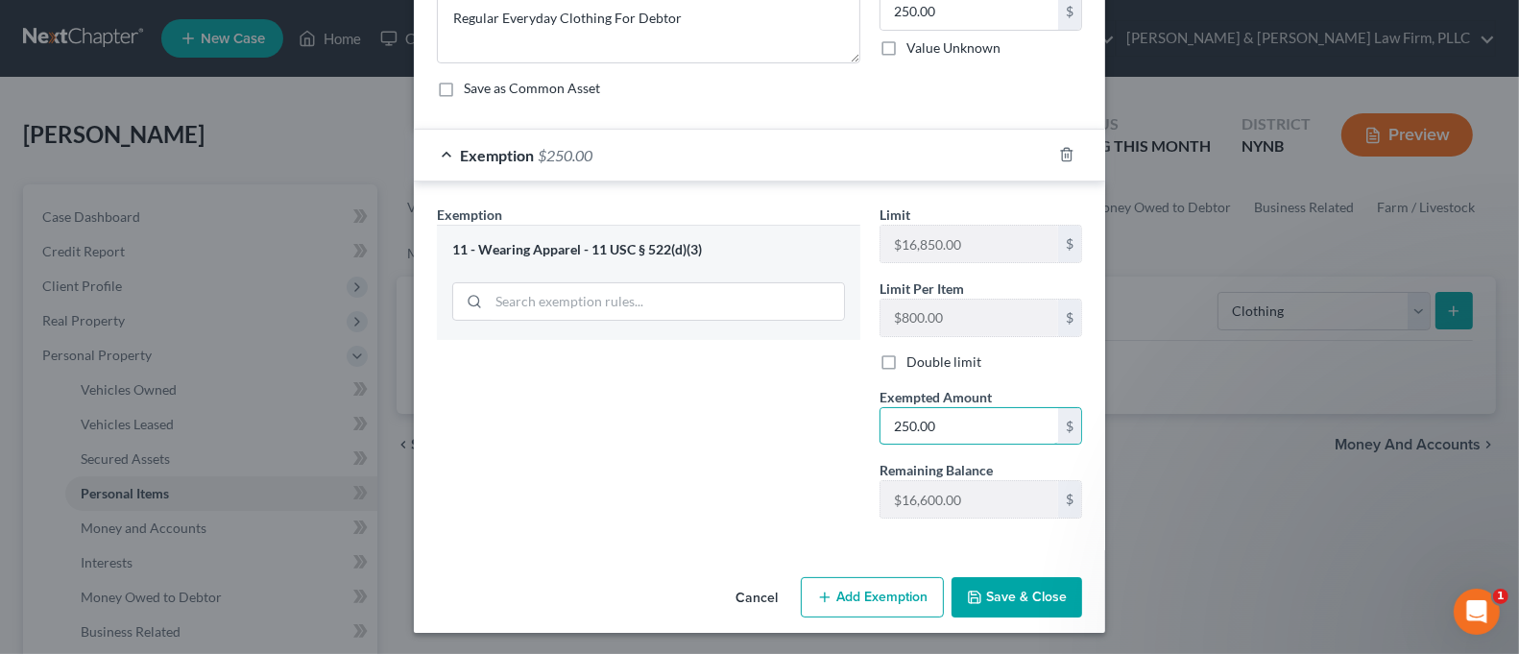
type input "250.00"
click at [1013, 600] on button "Save & Close" at bounding box center [1016, 597] width 131 height 40
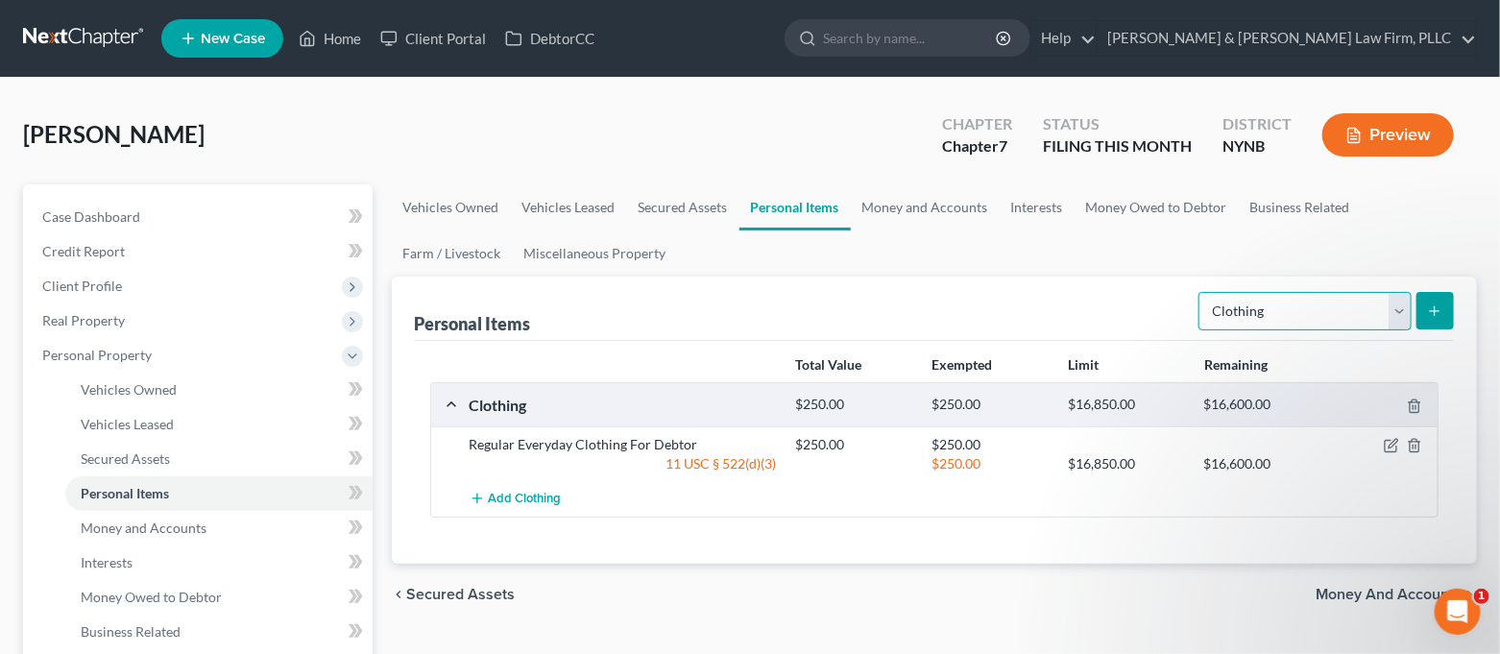
click at [1278, 313] on select "Select Item Type Clothing Collectibles Of Value Electronics Firearms Household …" at bounding box center [1304, 311] width 213 height 38
select select "collectibles_of_value"
click at [1201, 292] on select "Select Item Type Clothing Collectibles Of Value Electronics Firearms Household …" at bounding box center [1304, 311] width 213 height 38
click at [1434, 307] on line "submit" at bounding box center [1434, 310] width 0 height 9
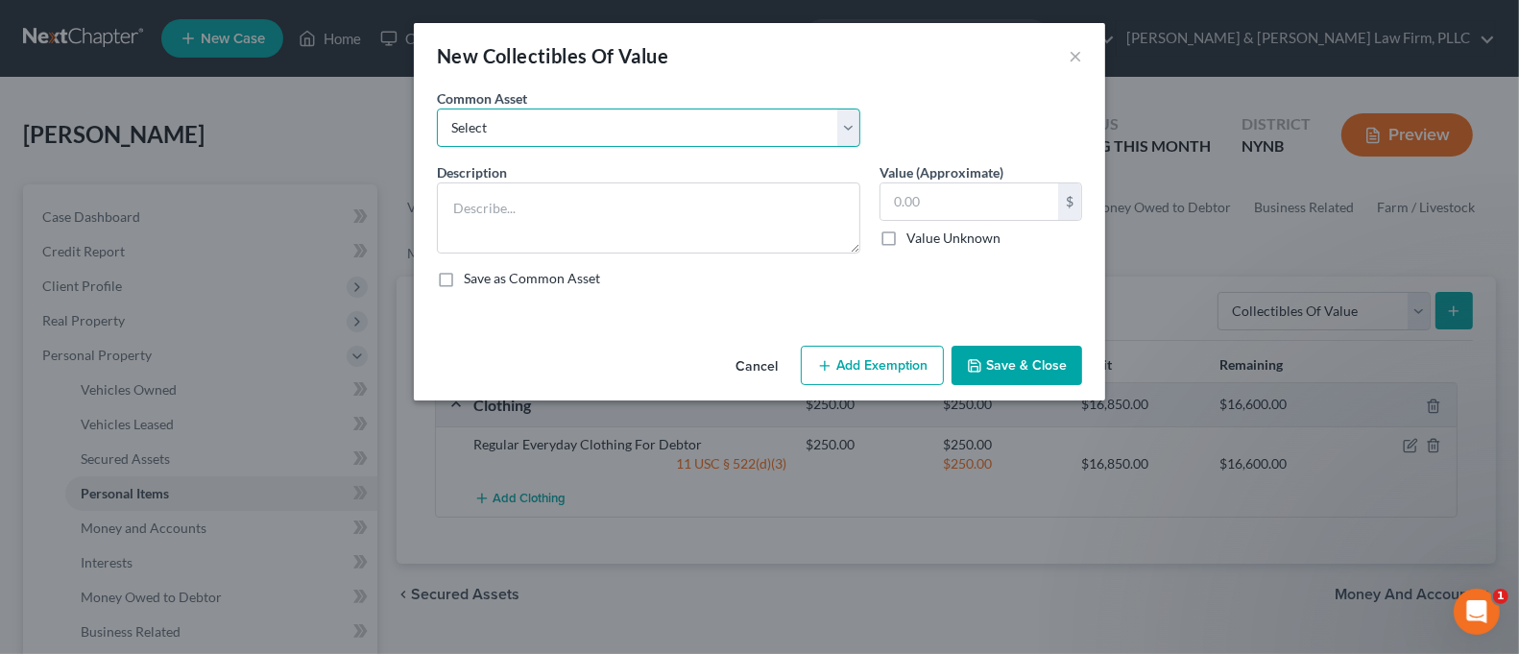
click at [613, 124] on select "Select Family Photographs and Keep Sake Items Family Photographs and Books" at bounding box center [648, 127] width 423 height 38
select select "1"
click at [437, 108] on select "Select Family Photographs and Keep Sake Items Family Photographs and Books" at bounding box center [648, 127] width 423 height 38
type textarea "Family Photographs and Books"
click at [662, 138] on select "Select Family Photographs and Keep Sake Items Family Photographs and Books" at bounding box center [648, 127] width 423 height 38
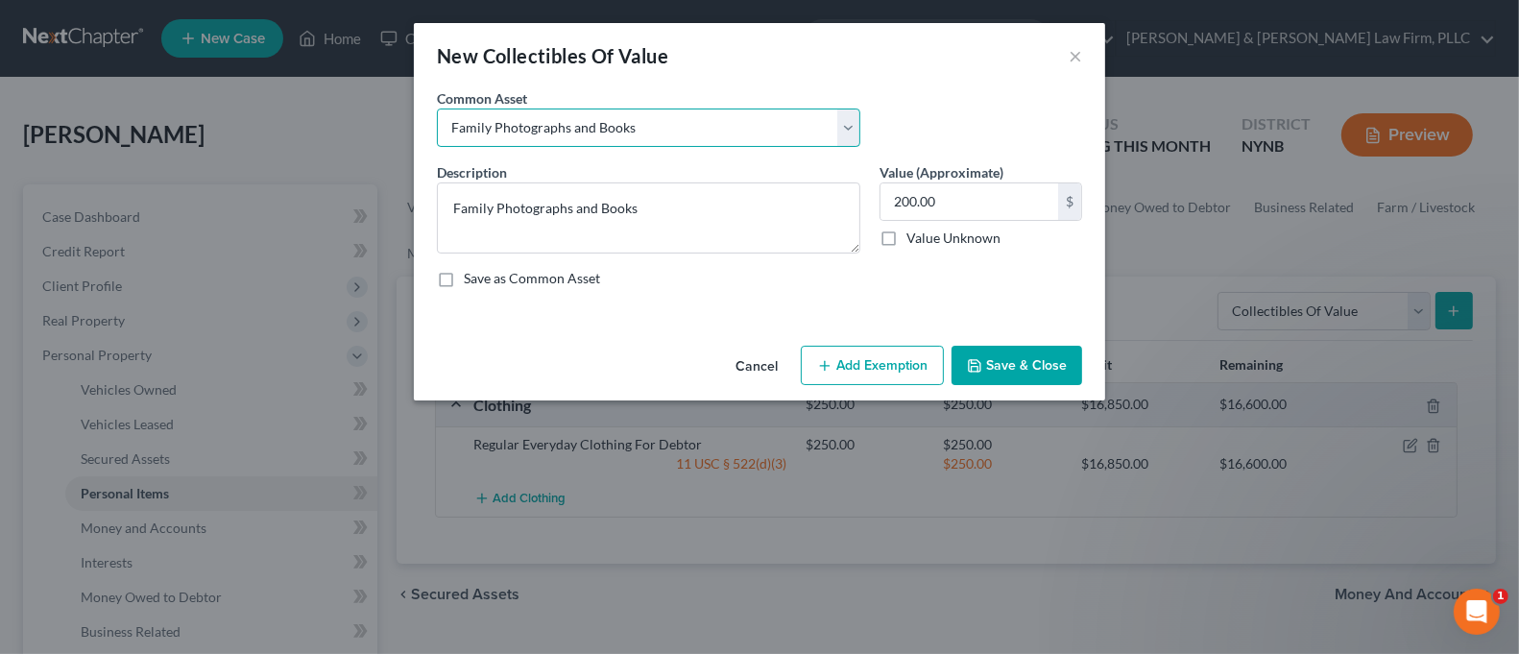
click at [662, 138] on select "Select Family Photographs and Keep Sake Items Family Photographs and Books" at bounding box center [648, 127] width 423 height 38
click at [963, 202] on input "200.00" at bounding box center [969, 201] width 178 height 36
type input "150.00"
click at [925, 351] on button "Add Exemption" at bounding box center [872, 366] width 143 height 40
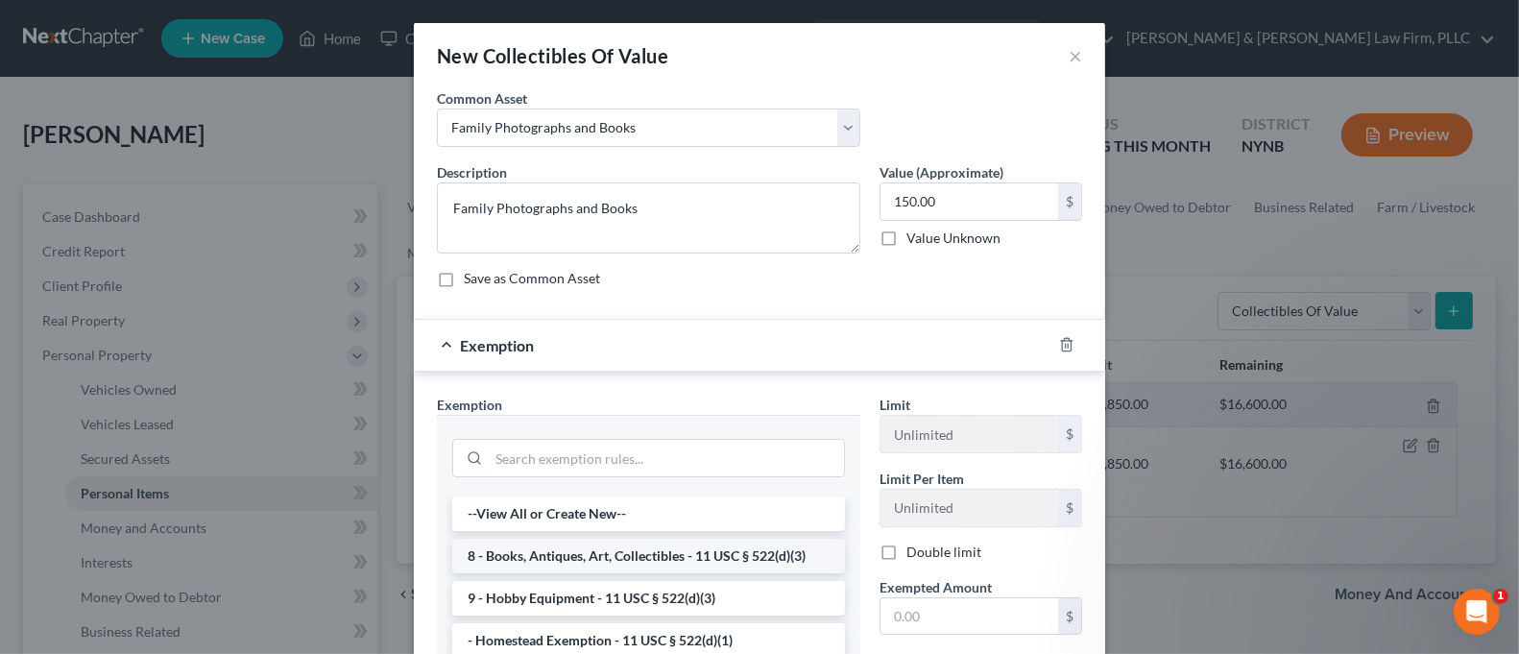
click at [729, 553] on li "8 - Books, Antiques, Art, Collectibles - 11 USC § 522(d)(3)" at bounding box center [648, 556] width 393 height 35
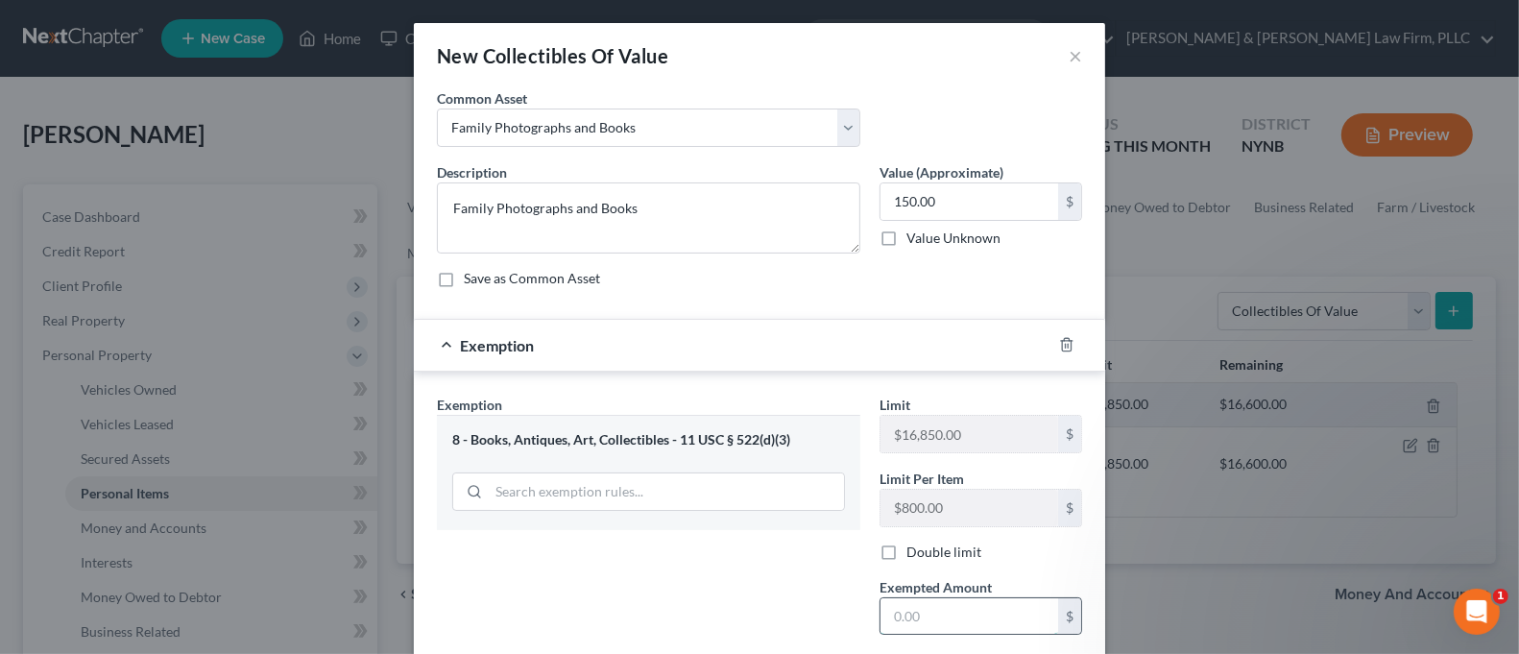
click at [957, 605] on input "text" at bounding box center [969, 616] width 178 height 36
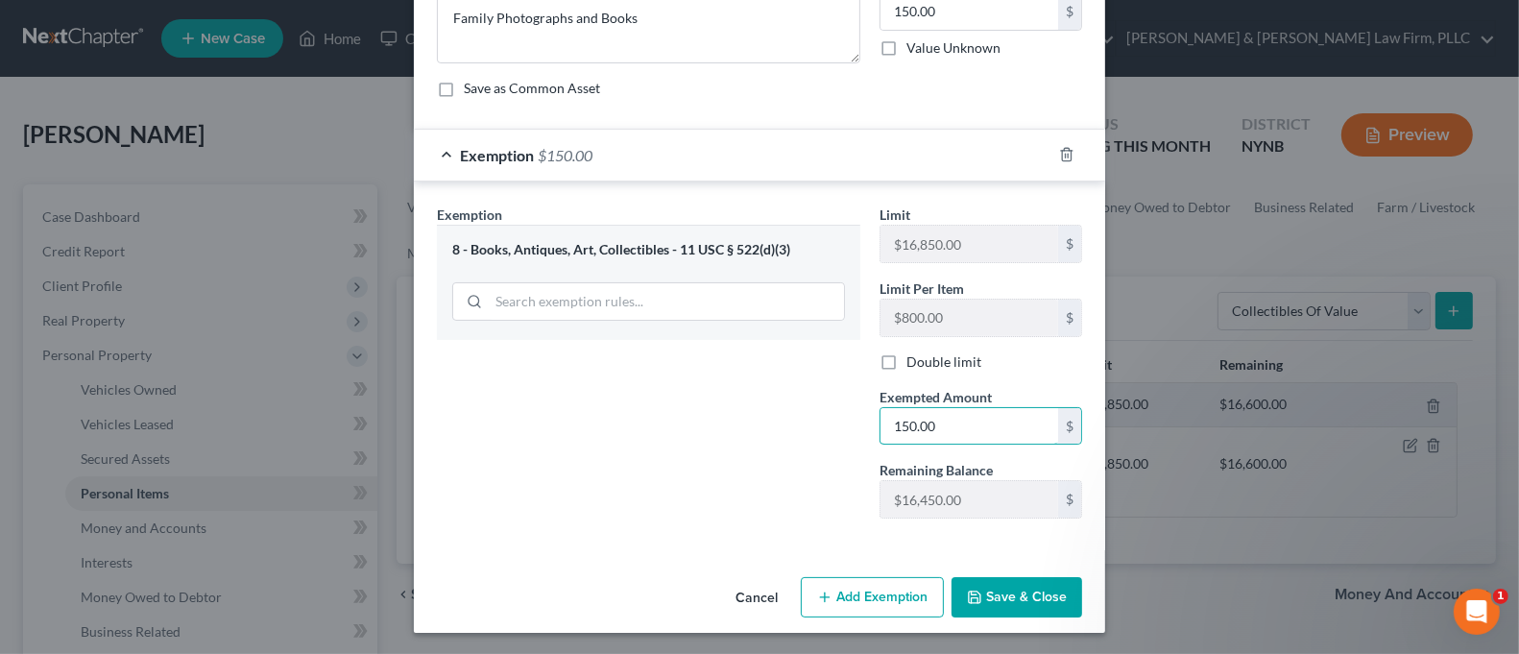
type input "150.00"
click at [978, 587] on button "Save & Close" at bounding box center [1016, 597] width 131 height 40
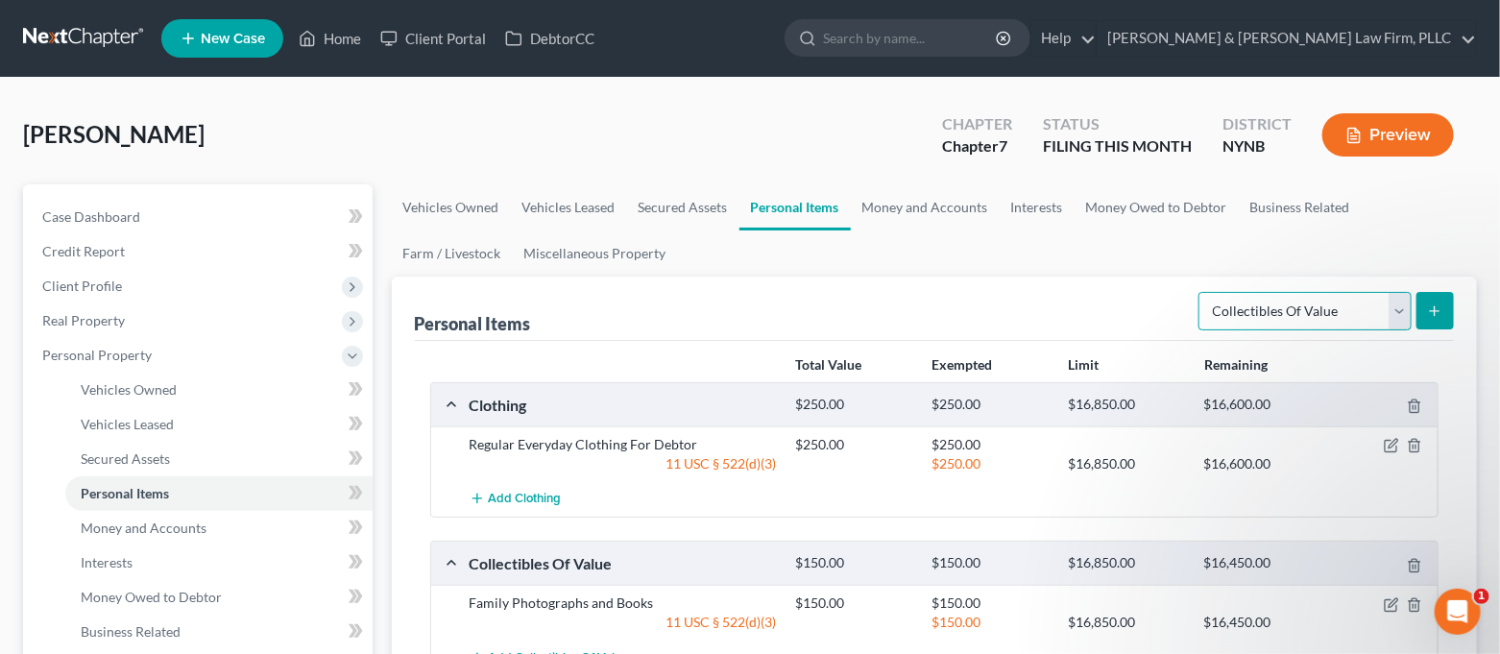
click at [1234, 318] on select "Select Item Type Clothing Collectibles Of Value Electronics Firearms Household …" at bounding box center [1304, 311] width 213 height 38
select select "electronics"
click at [1201, 292] on select "Select Item Type Clothing Collectibles Of Value Electronics Firearms Household …" at bounding box center [1304, 311] width 213 height 38
click at [1433, 313] on icon "submit" at bounding box center [1434, 310] width 15 height 15
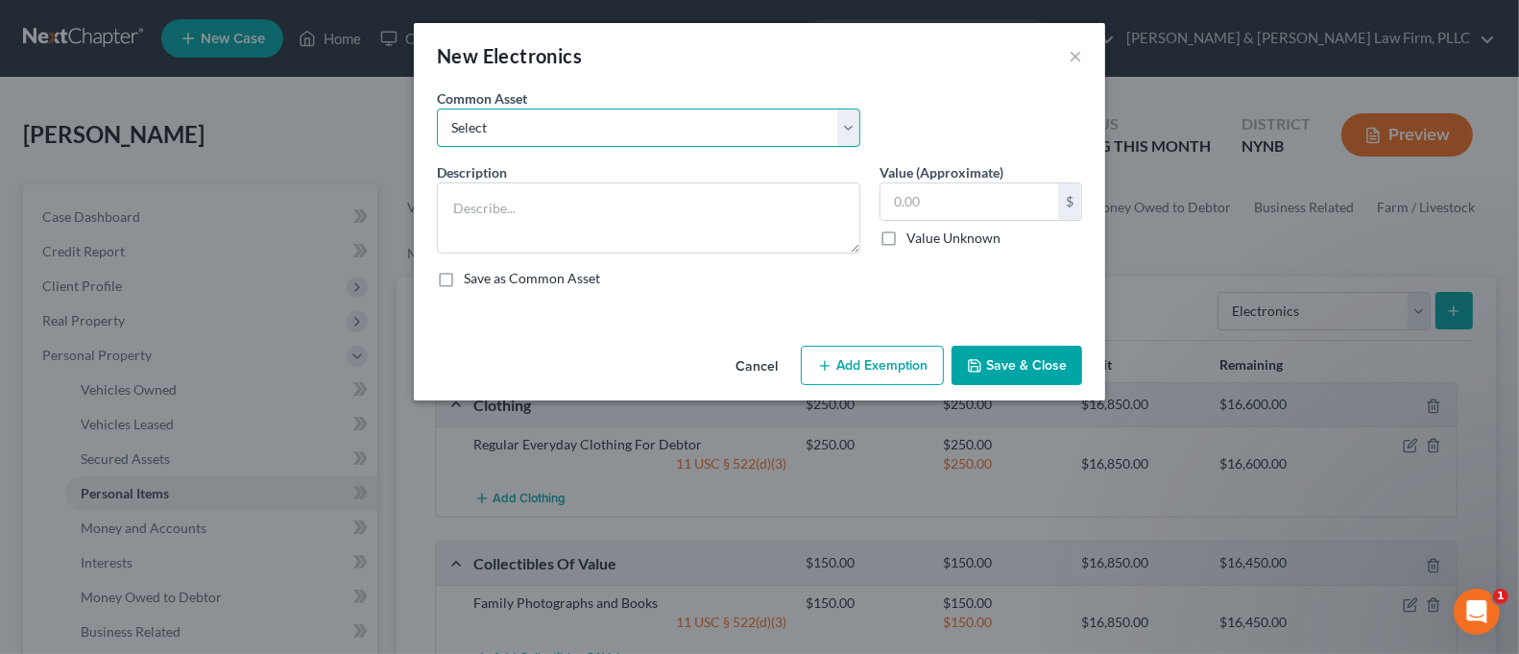
click at [758, 115] on select "Select Cell Phone Electronics to Include: TVs, Computer, Cell Phone(s), and Oth…" at bounding box center [648, 127] width 423 height 38
select select "1"
click at [437, 108] on select "Select Cell Phone Electronics to Include: TVs, Computer, Cell Phone(s), and Oth…" at bounding box center [648, 127] width 423 height 38
type textarea "Electronics to Include: TVs, Computer, Cell Phone(s), and Other Misc. Electroni…"
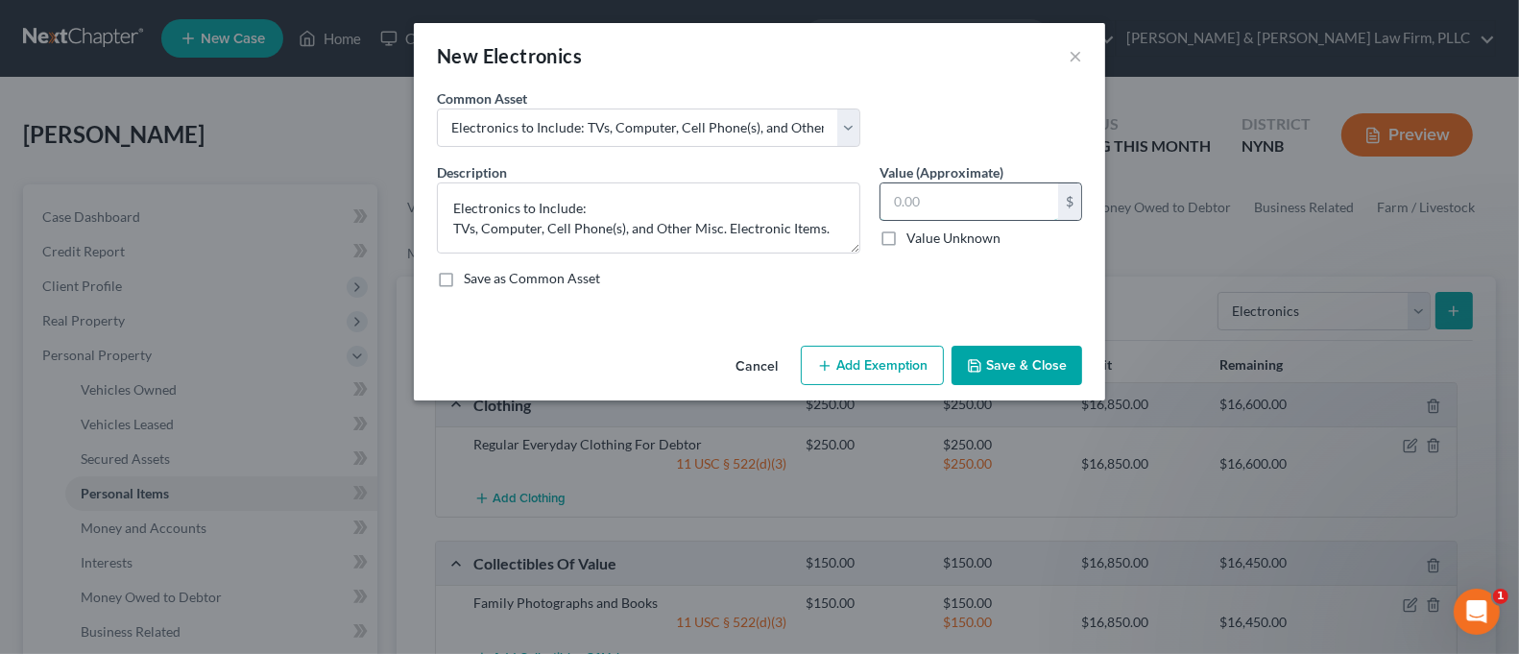
click at [931, 206] on input "text" at bounding box center [969, 201] width 178 height 36
type input "500.00"
click at [881, 378] on button "Add Exemption" at bounding box center [872, 366] width 143 height 40
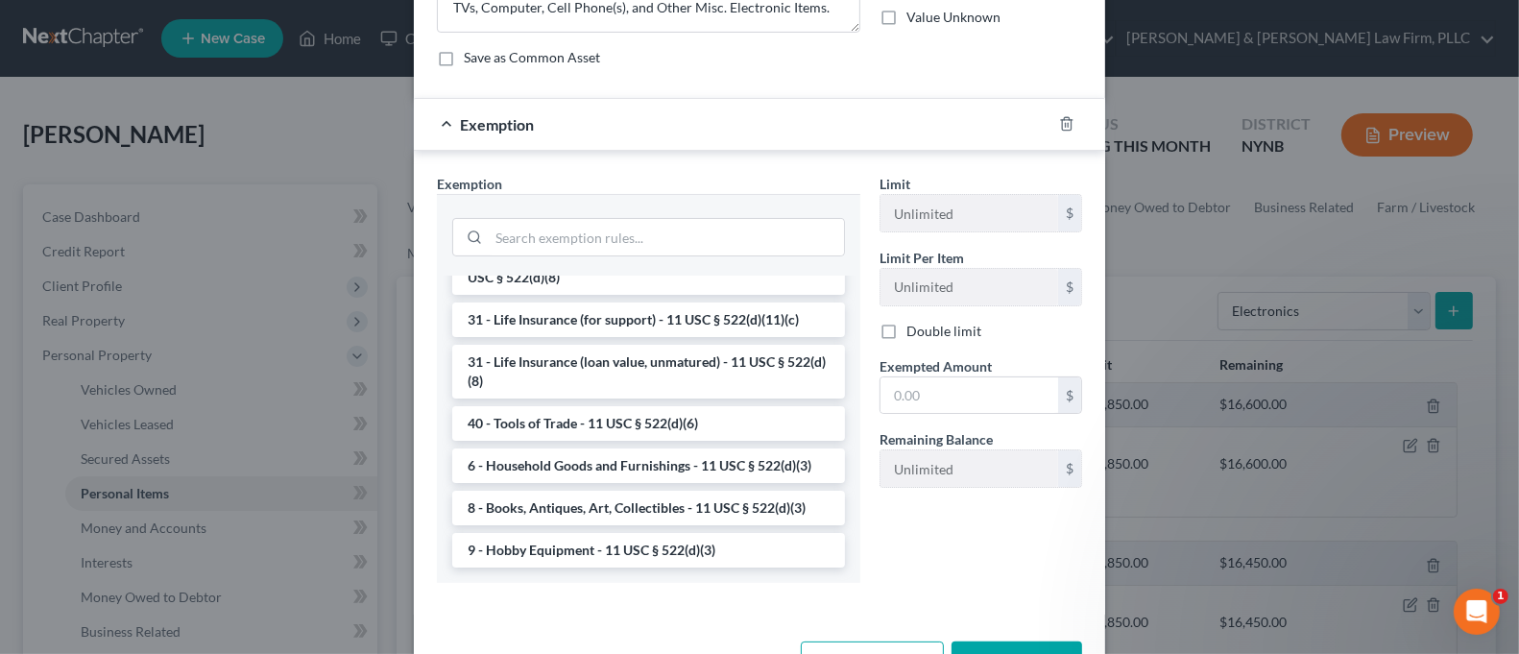
scroll to position [255, 0]
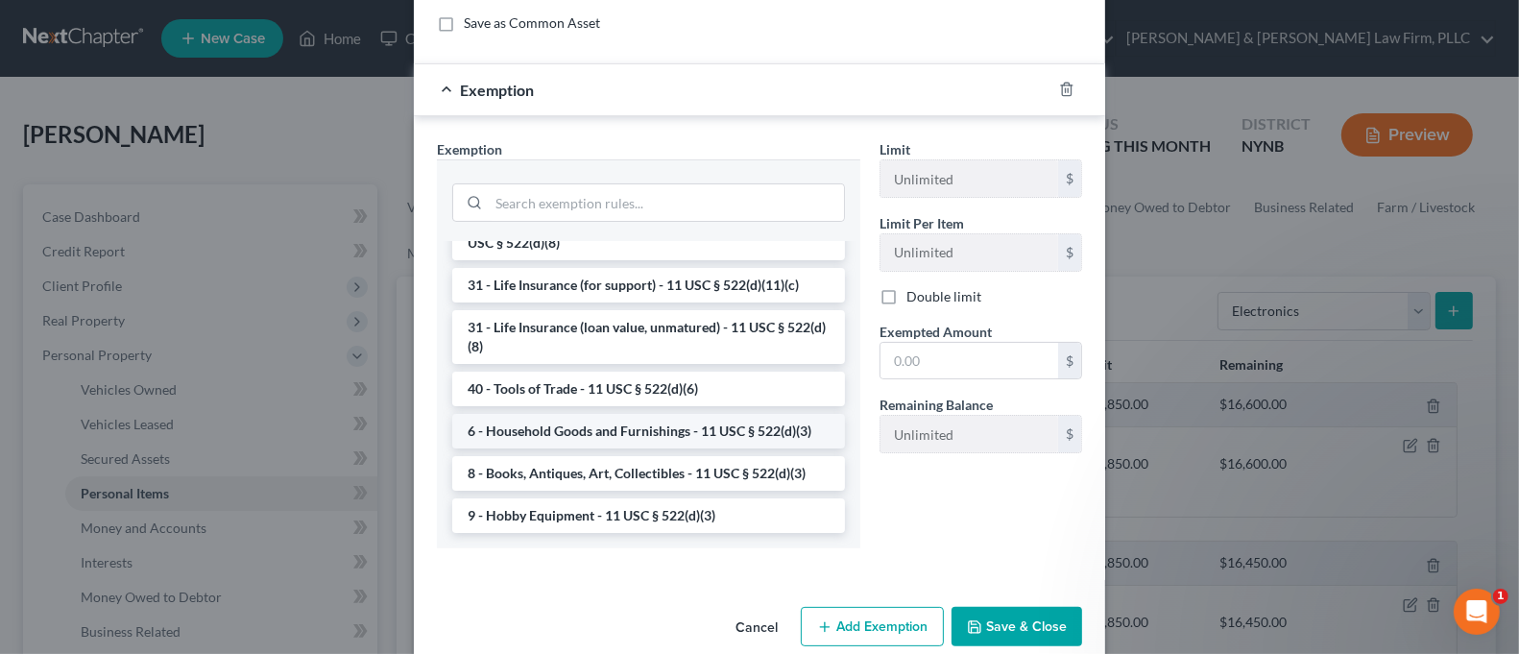
click at [623, 438] on li "6 - Household Goods and Furnishings - 11 USC § 522(d)(3)" at bounding box center [648, 431] width 393 height 35
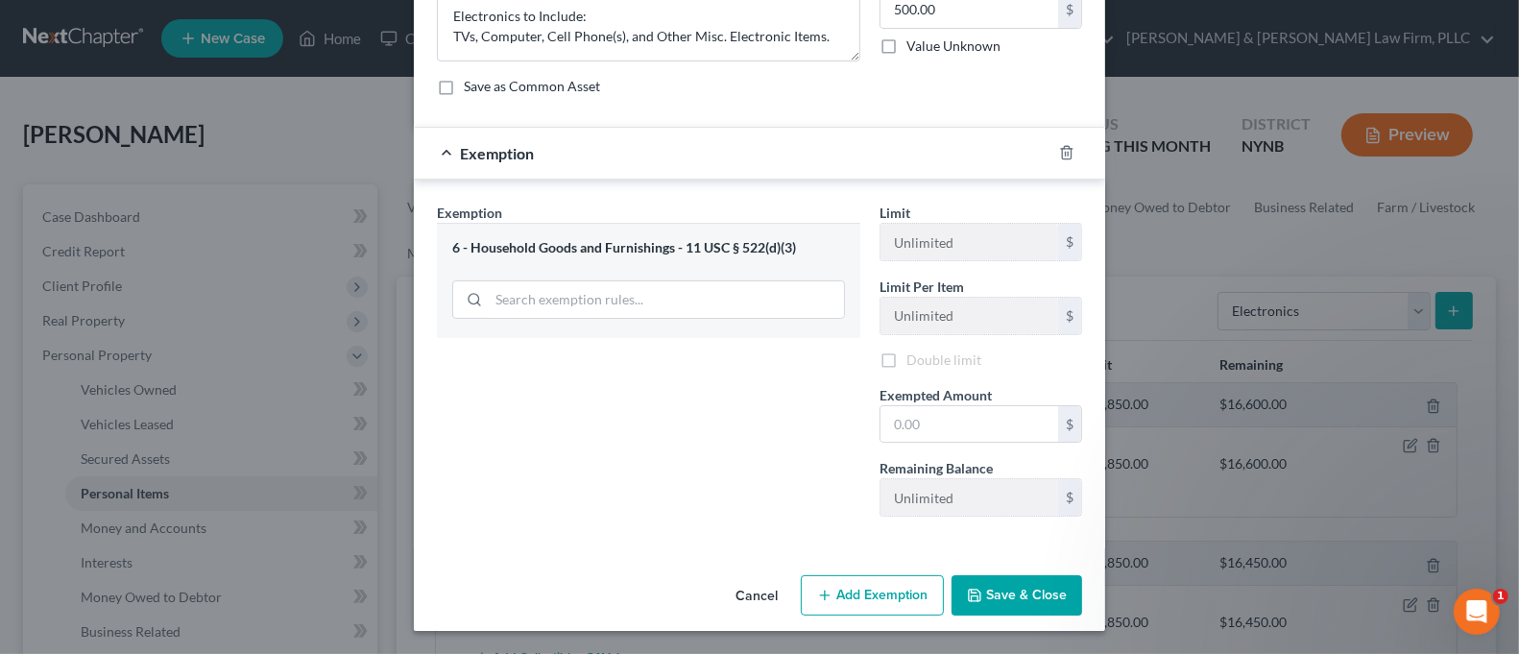
scroll to position [190, 0]
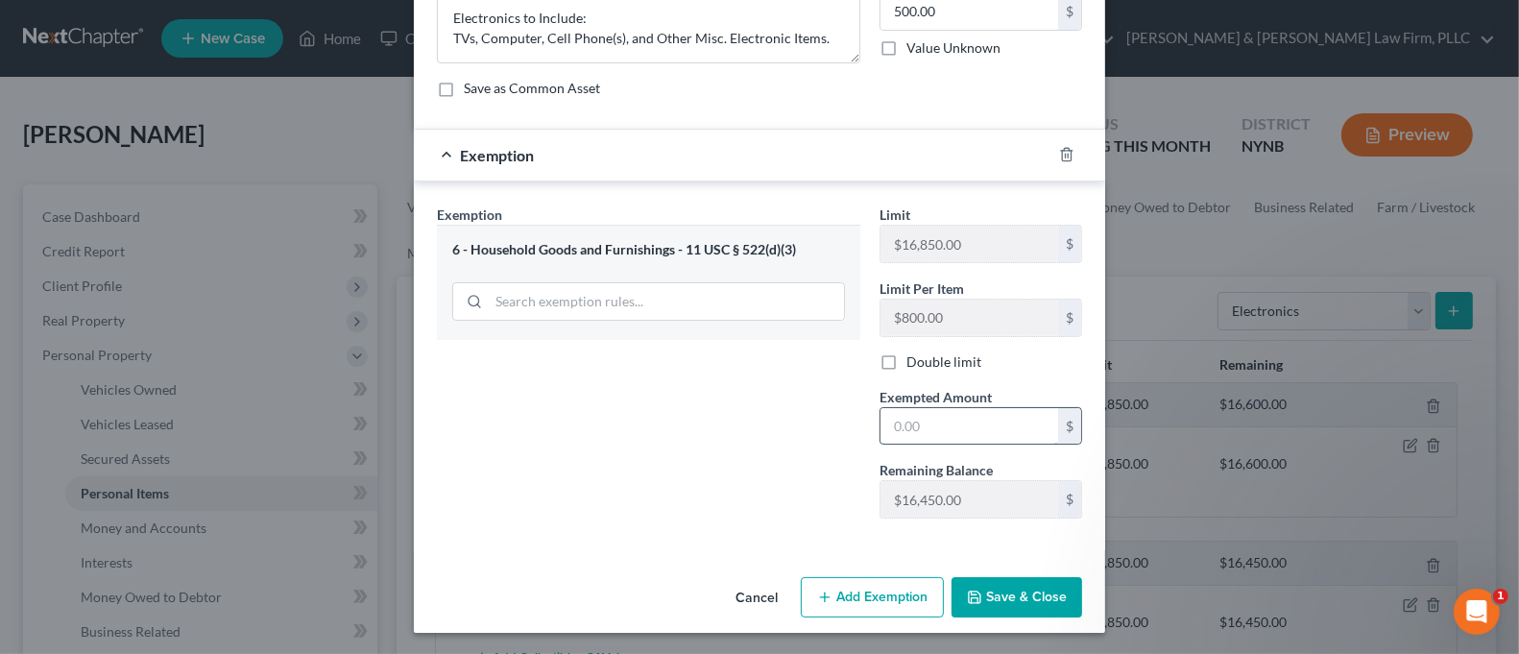
click at [935, 416] on input "text" at bounding box center [969, 426] width 178 height 36
type input "500.00"
click at [999, 597] on button "Save & Close" at bounding box center [1016, 597] width 131 height 40
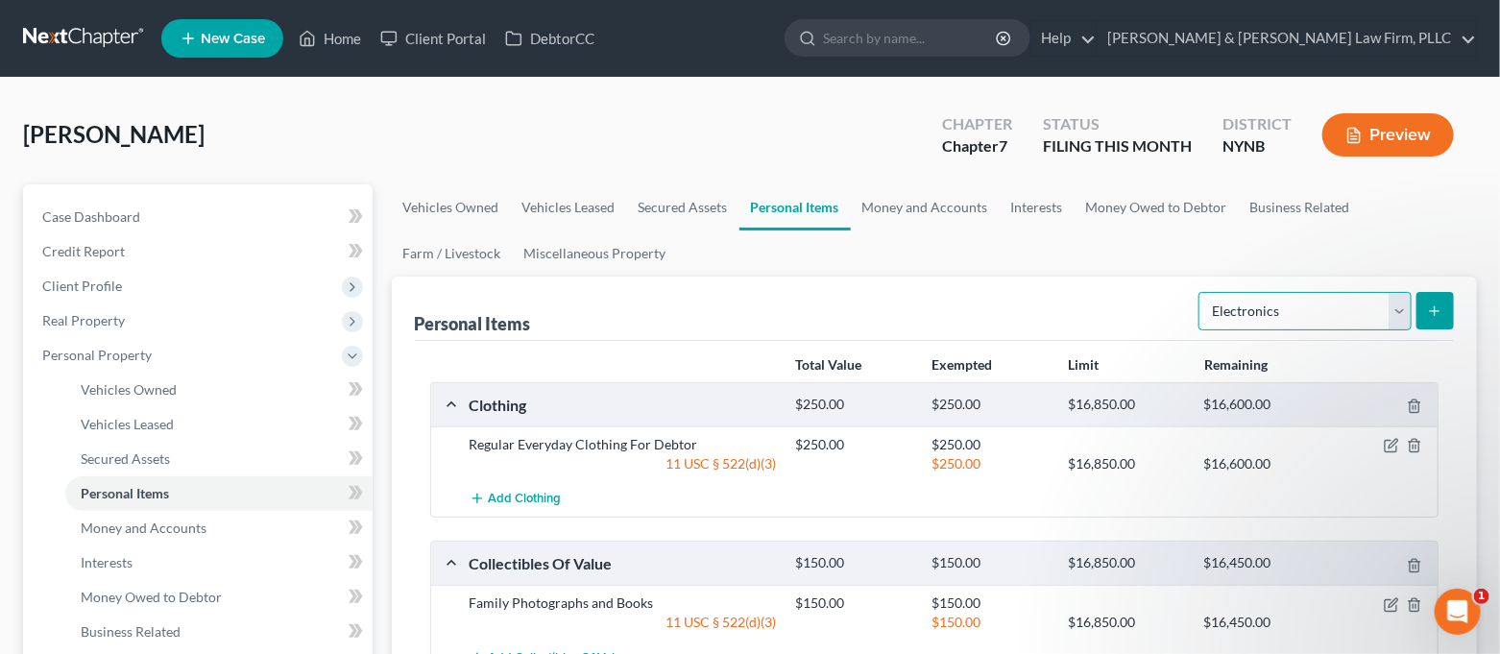
click at [1320, 325] on select "Select Item Type Clothing Collectibles Of Value Electronics Firearms Household …" at bounding box center [1304, 311] width 213 height 38
select select "household_goods"
click at [1201, 292] on select "Select Item Type Clothing Collectibles Of Value Electronics Firearms Household …" at bounding box center [1304, 311] width 213 height 38
click at [1447, 309] on button "submit" at bounding box center [1434, 310] width 37 height 37
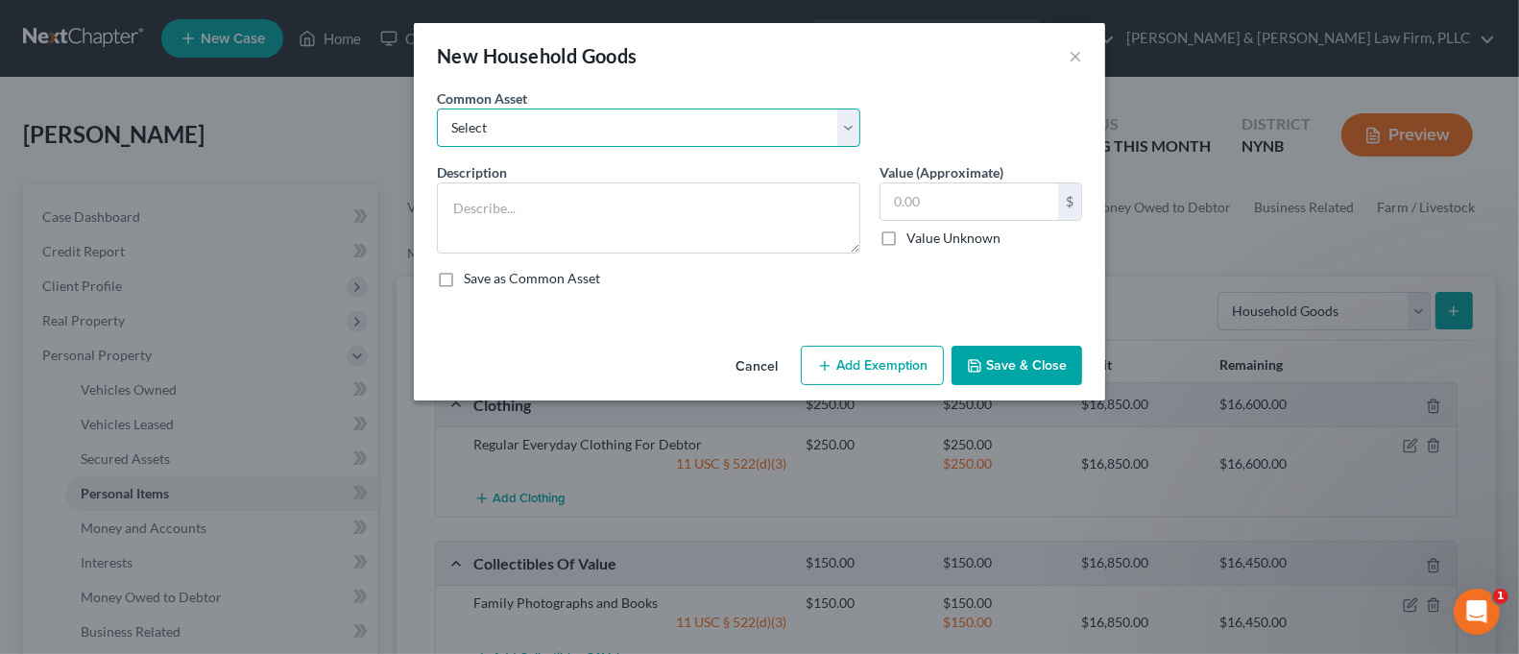
click at [711, 135] on select "Select Household Goods and Furnishings to Include Bedroom Set and Other Misc. I…" at bounding box center [648, 127] width 423 height 38
select select "0"
click at [437, 108] on select "Select Household Goods and Furnishings to Include Bedroom Set and Other Misc. I…" at bounding box center [648, 127] width 423 height 38
type textarea "Household Goods and Furnishings to Include Bedroom Set and Other Misc. Items"
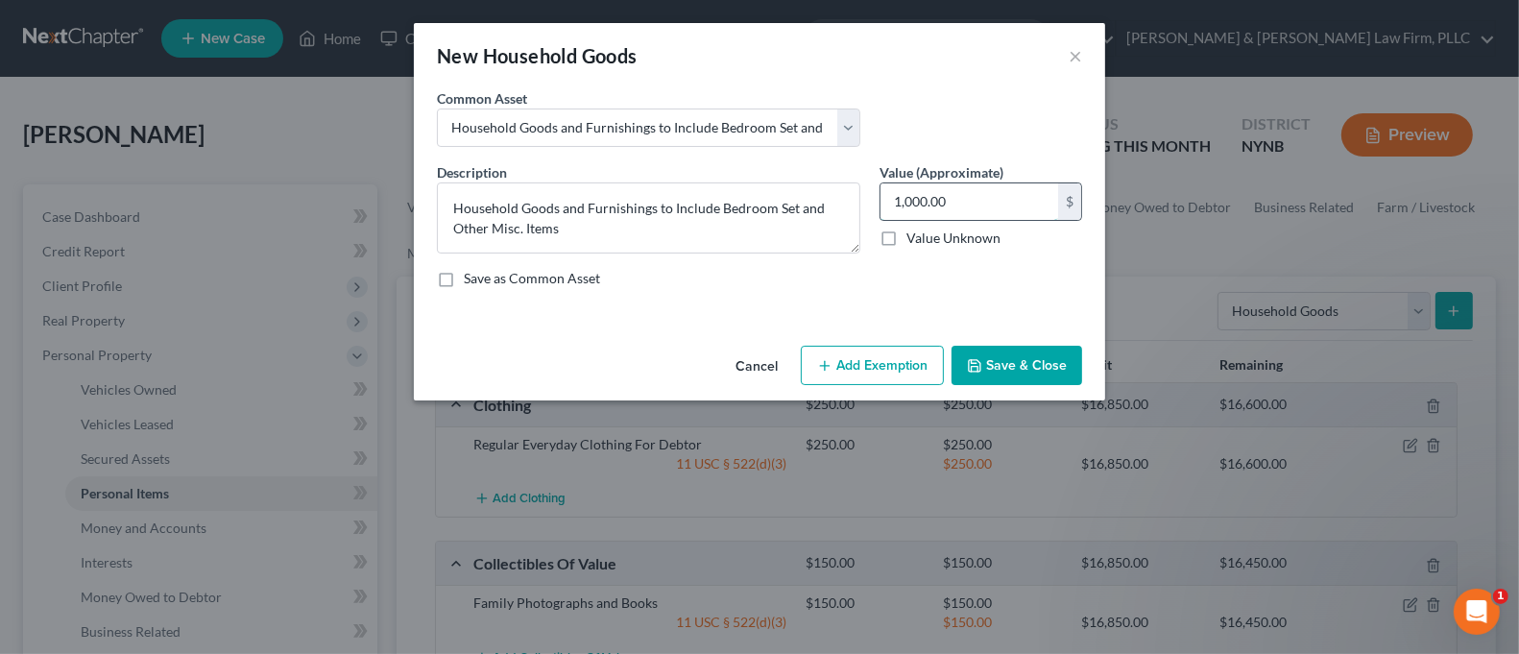
click at [985, 195] on input "1,000.00" at bounding box center [969, 201] width 178 height 36
type input "2,000.00"
click at [864, 358] on button "Add Exemption" at bounding box center [872, 366] width 143 height 40
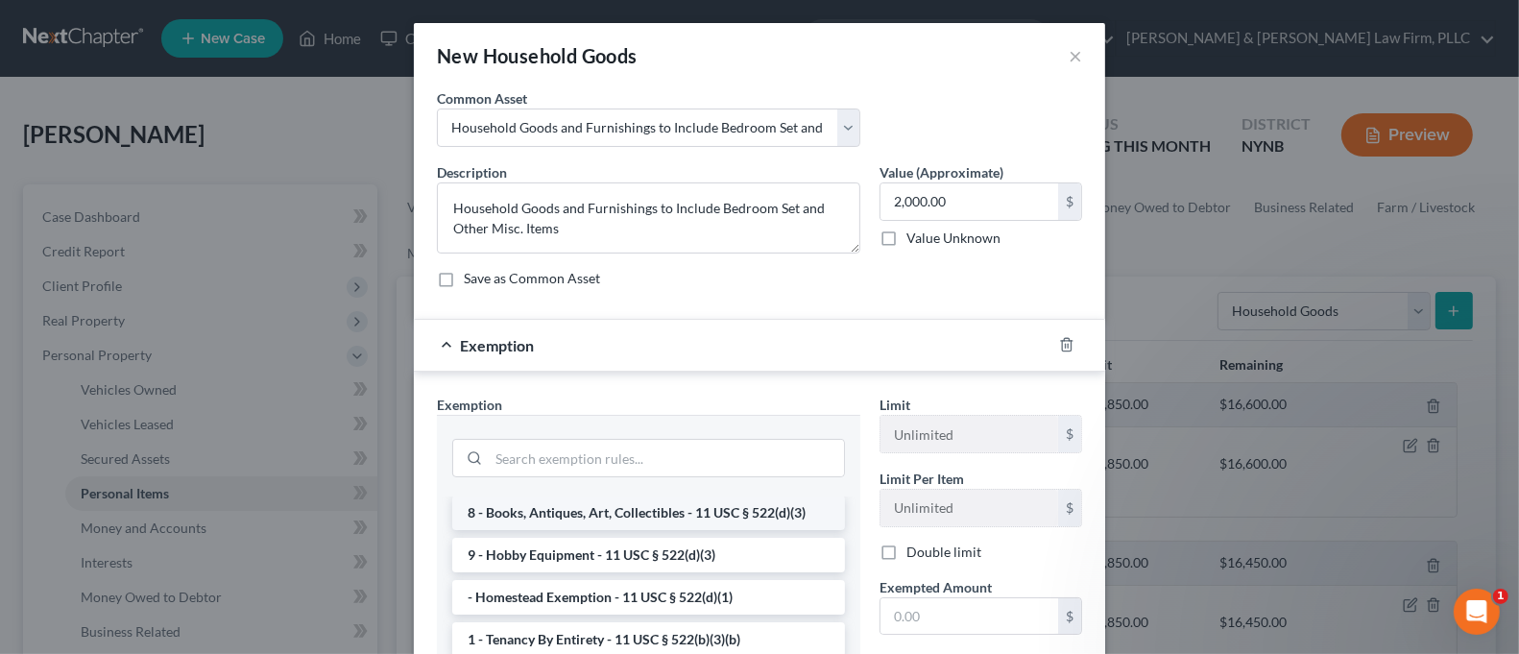
scroll to position [0, 0]
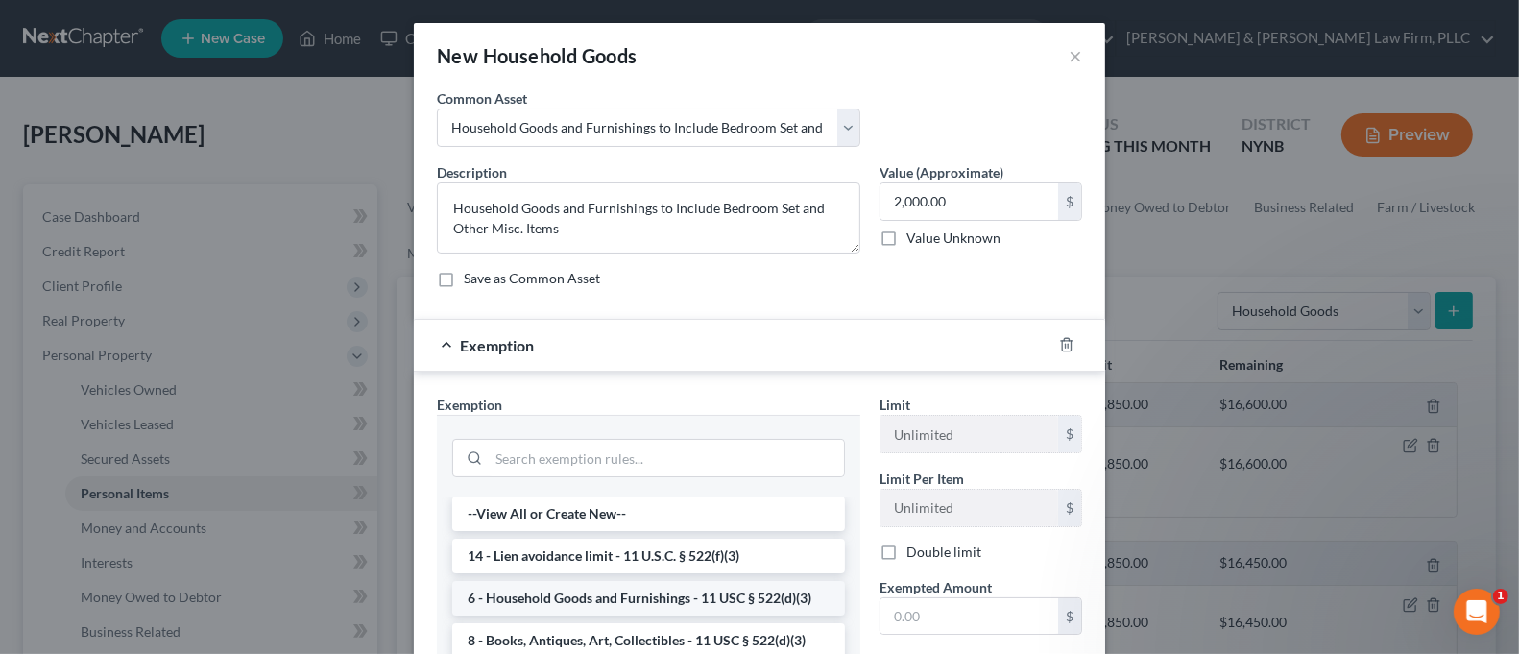
click at [681, 594] on li "6 - Household Goods and Furnishings - 11 USC § 522(d)(3)" at bounding box center [648, 598] width 393 height 35
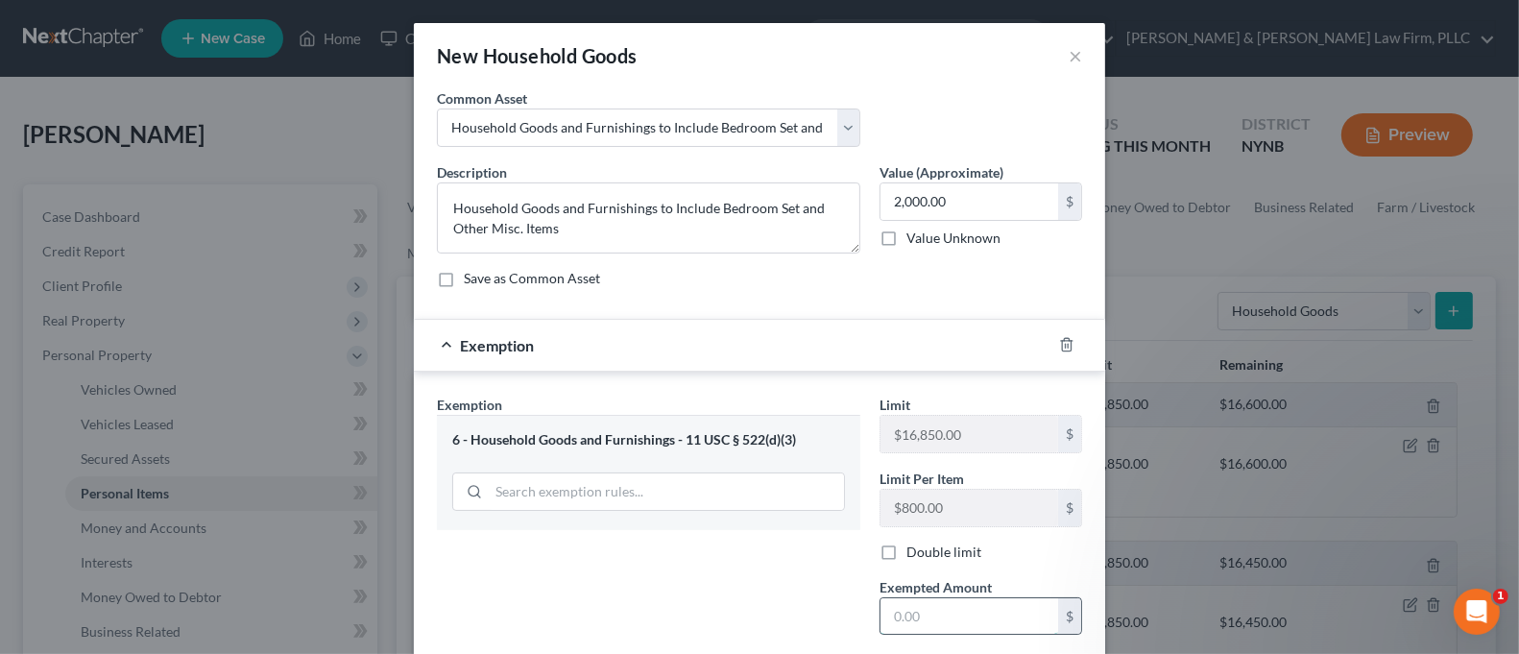
click at [927, 600] on input "text" at bounding box center [969, 616] width 178 height 36
type input "2,000.00"
click at [815, 588] on div "Exemption Set must be selected for CA. Exemption * 6 - Household Goods and Furn…" at bounding box center [648, 559] width 443 height 329
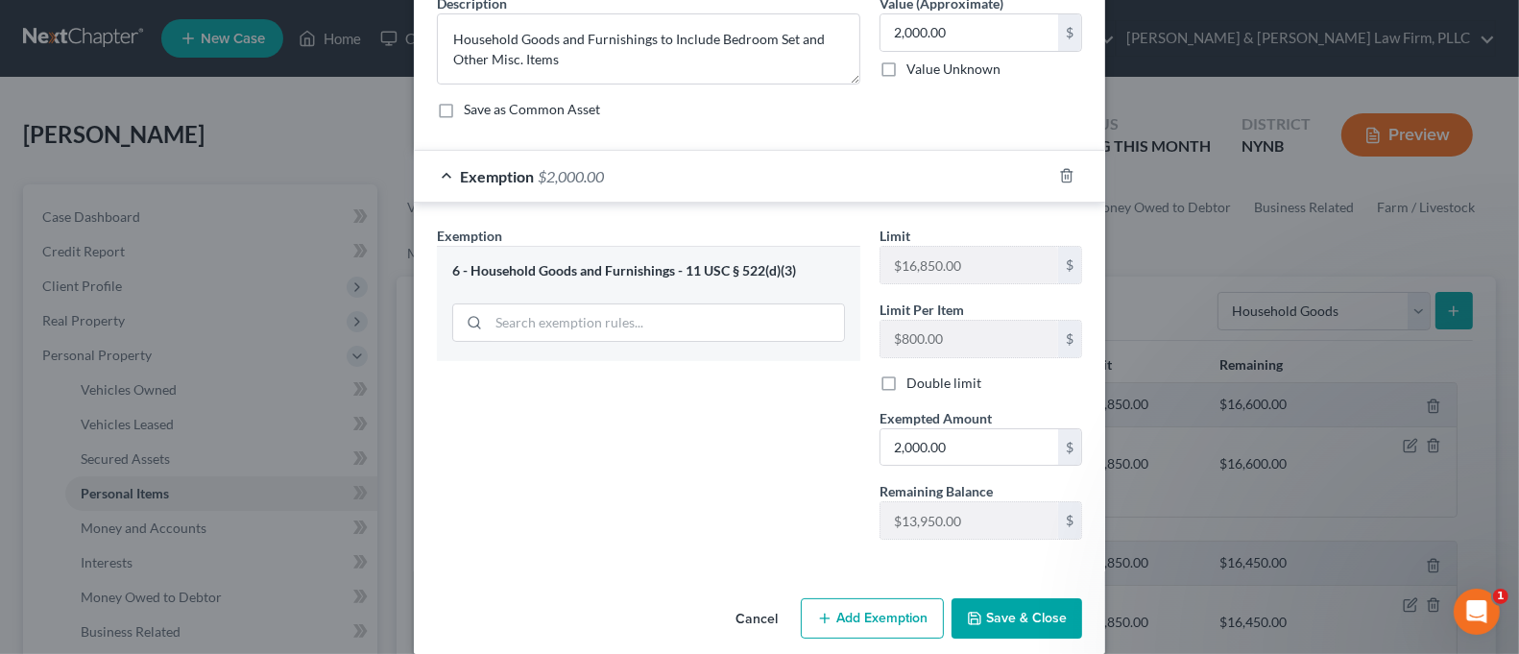
scroll to position [190, 0]
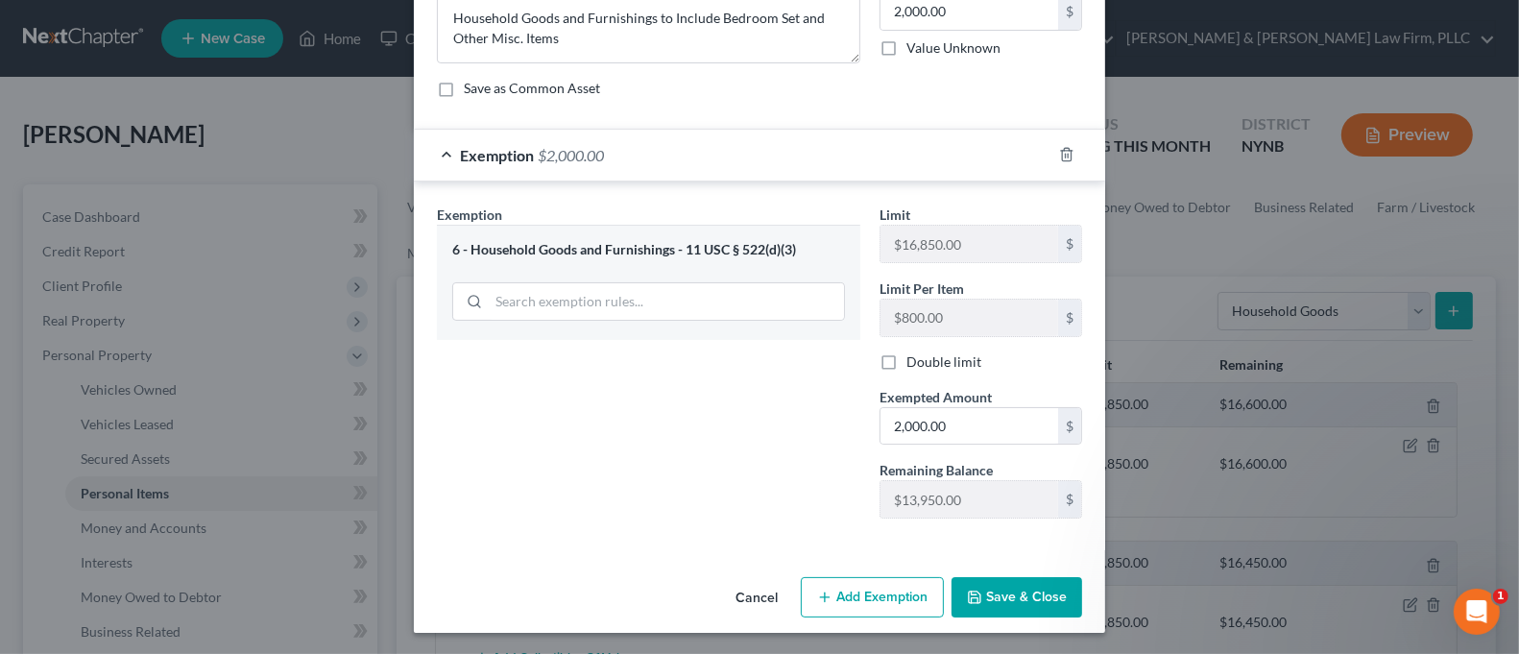
click at [1054, 590] on button "Save & Close" at bounding box center [1016, 597] width 131 height 40
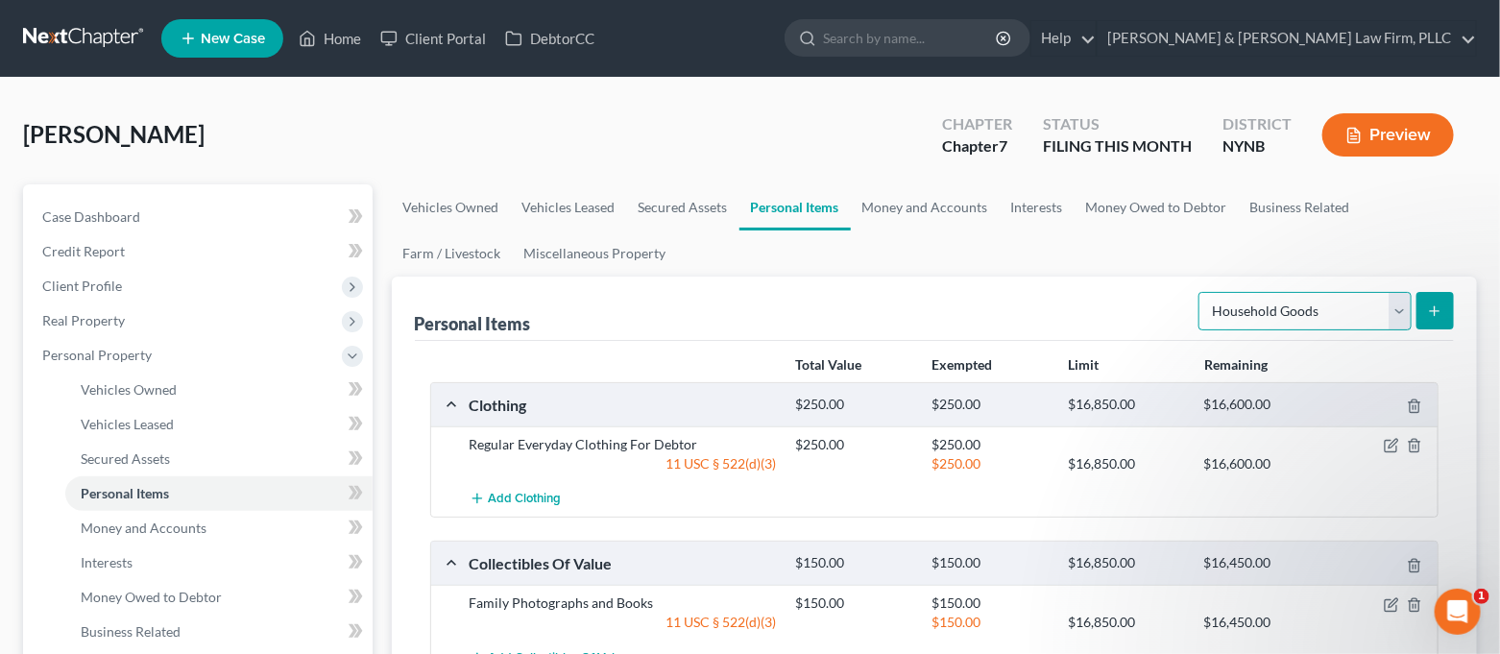
click at [1319, 310] on select "Select Item Type Clothing Collectibles Of Value Electronics Firearms Household …" at bounding box center [1304, 311] width 213 height 38
select select "jewelry"
click at [1201, 292] on select "Select Item Type Clothing Collectibles Of Value Electronics Firearms Household …" at bounding box center [1304, 311] width 213 height 38
click at [1446, 312] on button "submit" at bounding box center [1434, 310] width 37 height 37
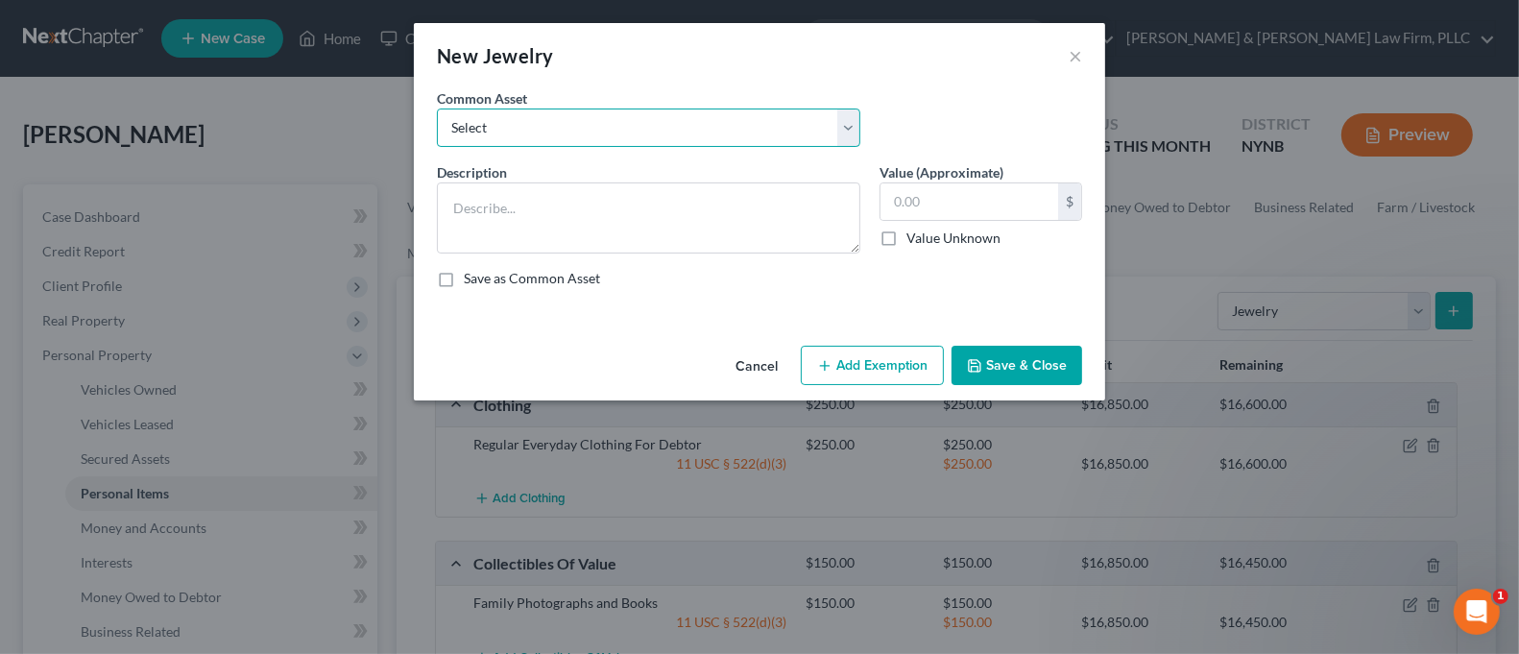
click at [680, 124] on select "Select Jewelry to Include Wedding Bands and Costume Jewelry Jewelry to Include …" at bounding box center [648, 127] width 423 height 38
select select "1"
click at [437, 108] on select "Select Jewelry to Include Wedding Bands and Costume Jewelry Jewelry to Include …" at bounding box center [648, 127] width 423 height 38
type textarea "Jewelry to Include Costume Jewelry"
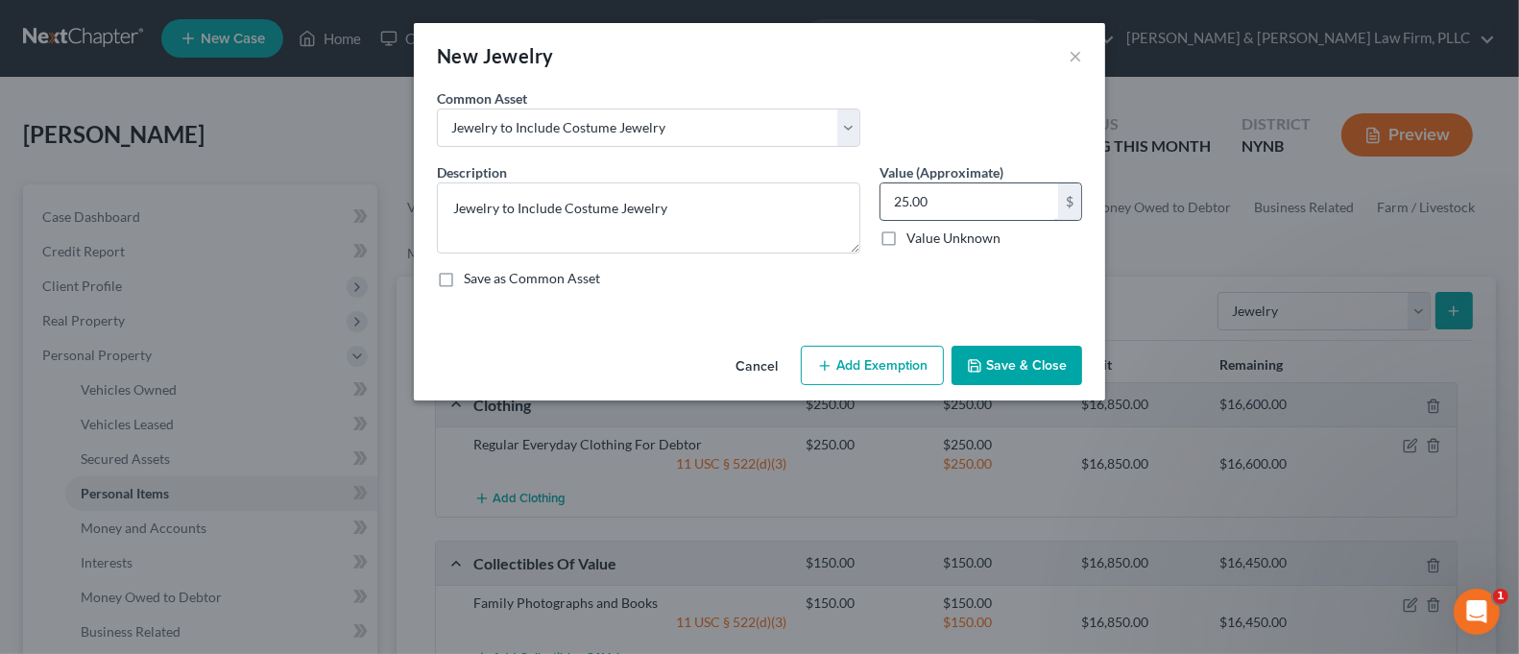
click at [963, 204] on input "25.00" at bounding box center [969, 201] width 178 height 36
type input "100.00"
click at [888, 352] on button "Add Exemption" at bounding box center [872, 366] width 143 height 40
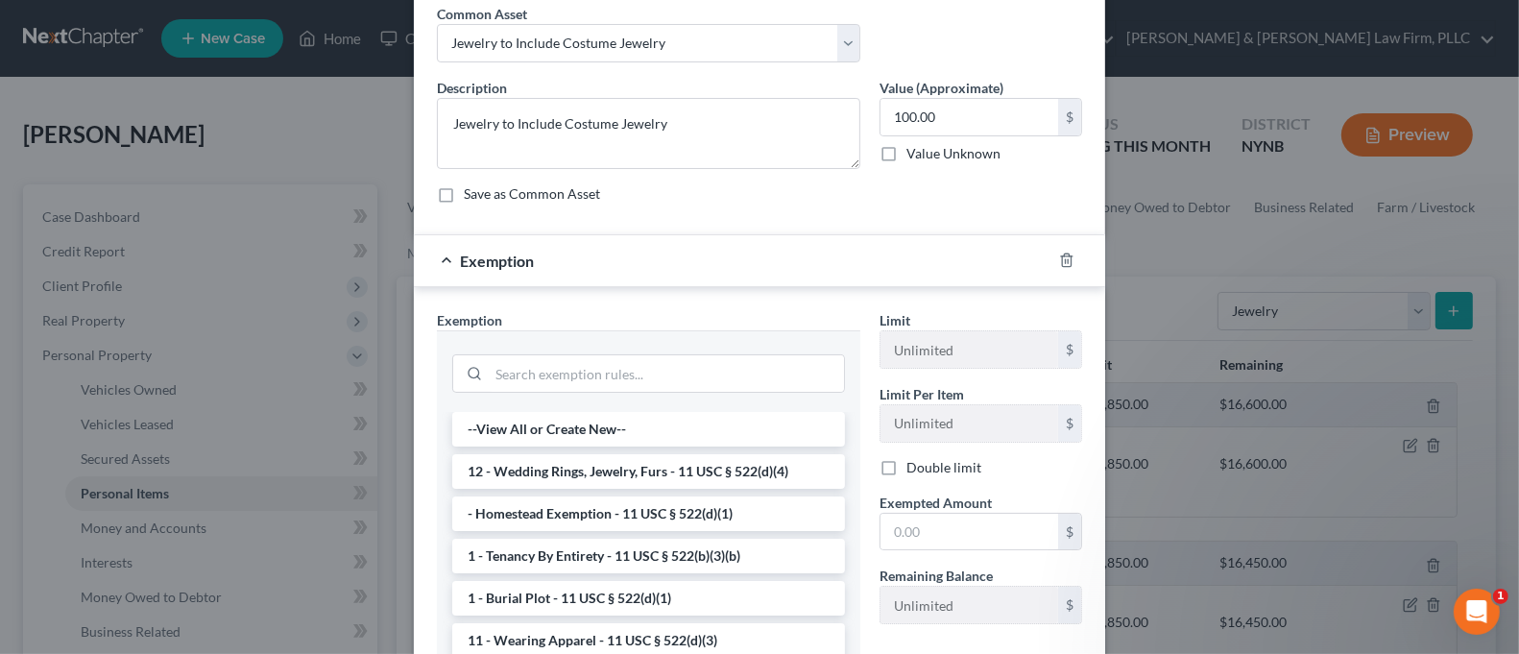
scroll to position [128, 0]
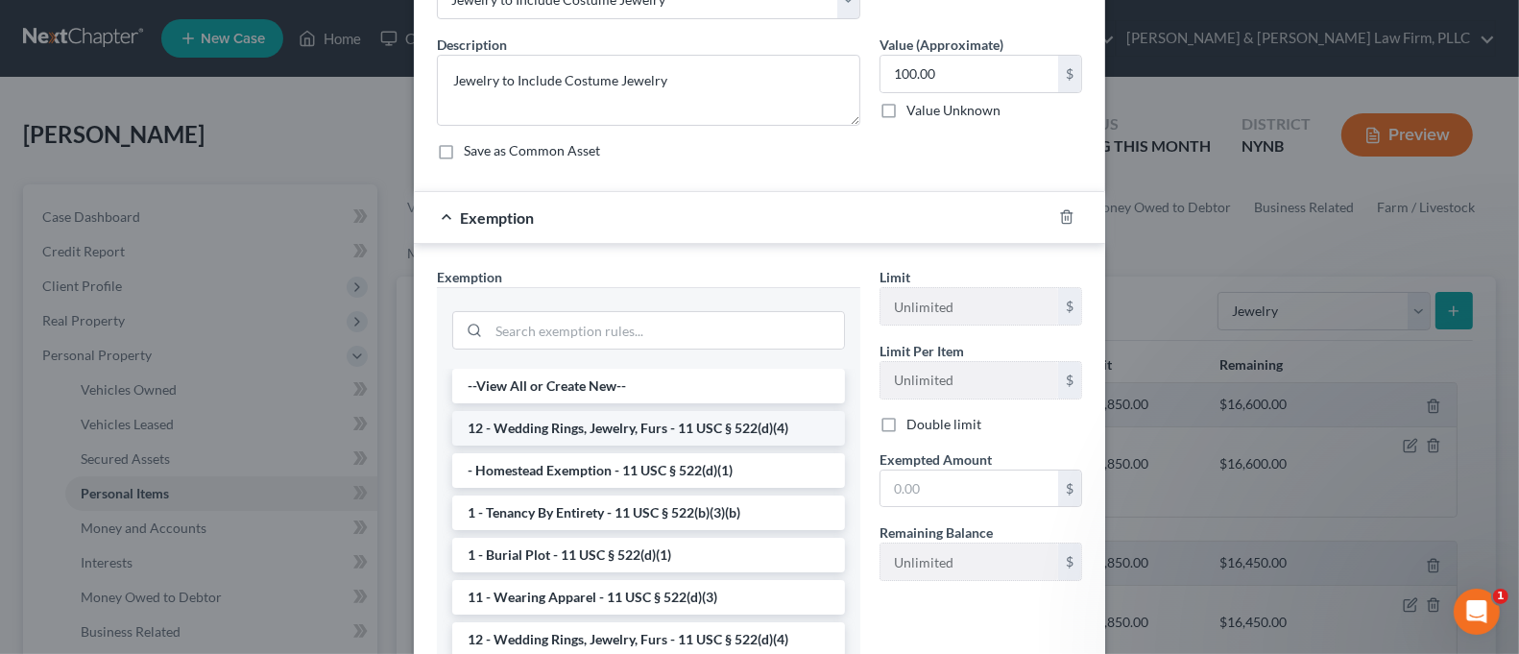
click at [708, 427] on li "12 - Wedding Rings, Jewelry, Furs - 11 USC § 522(d)(4)" at bounding box center [648, 428] width 393 height 35
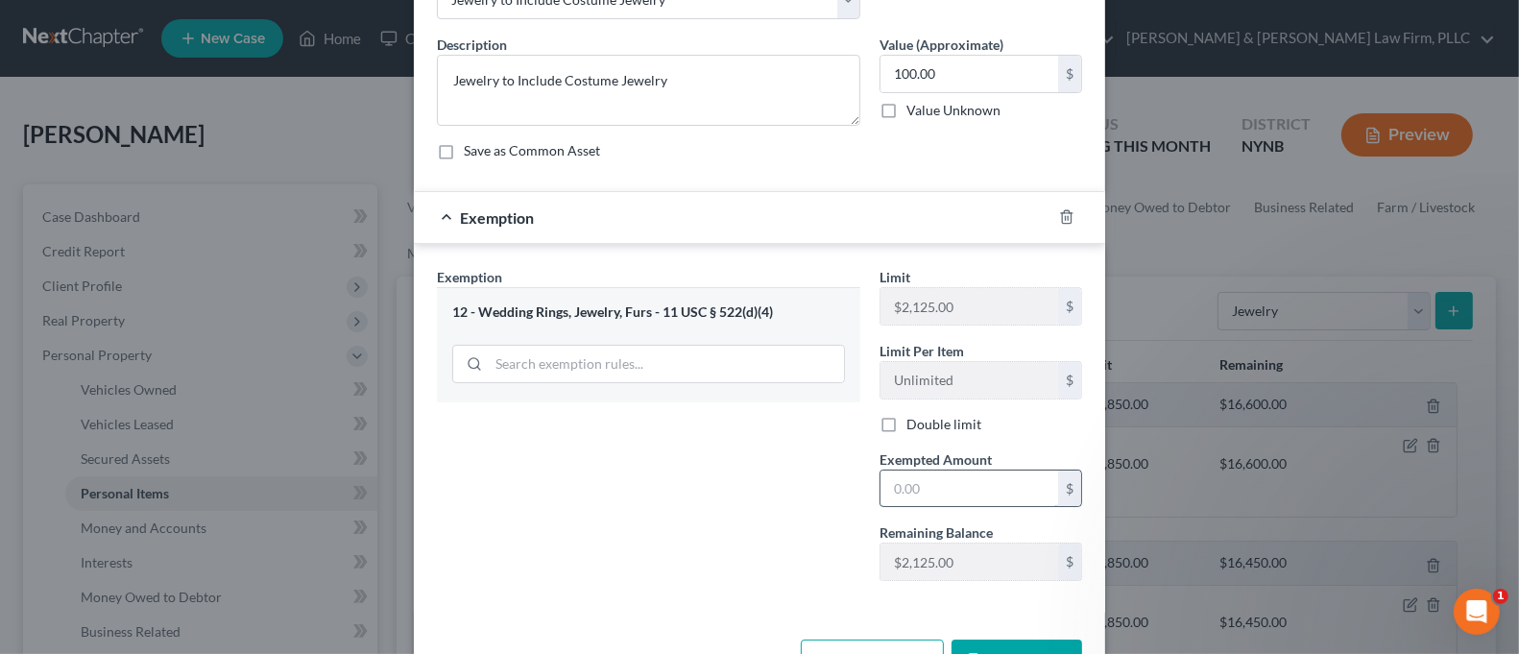
click at [922, 488] on input "text" at bounding box center [969, 488] width 178 height 36
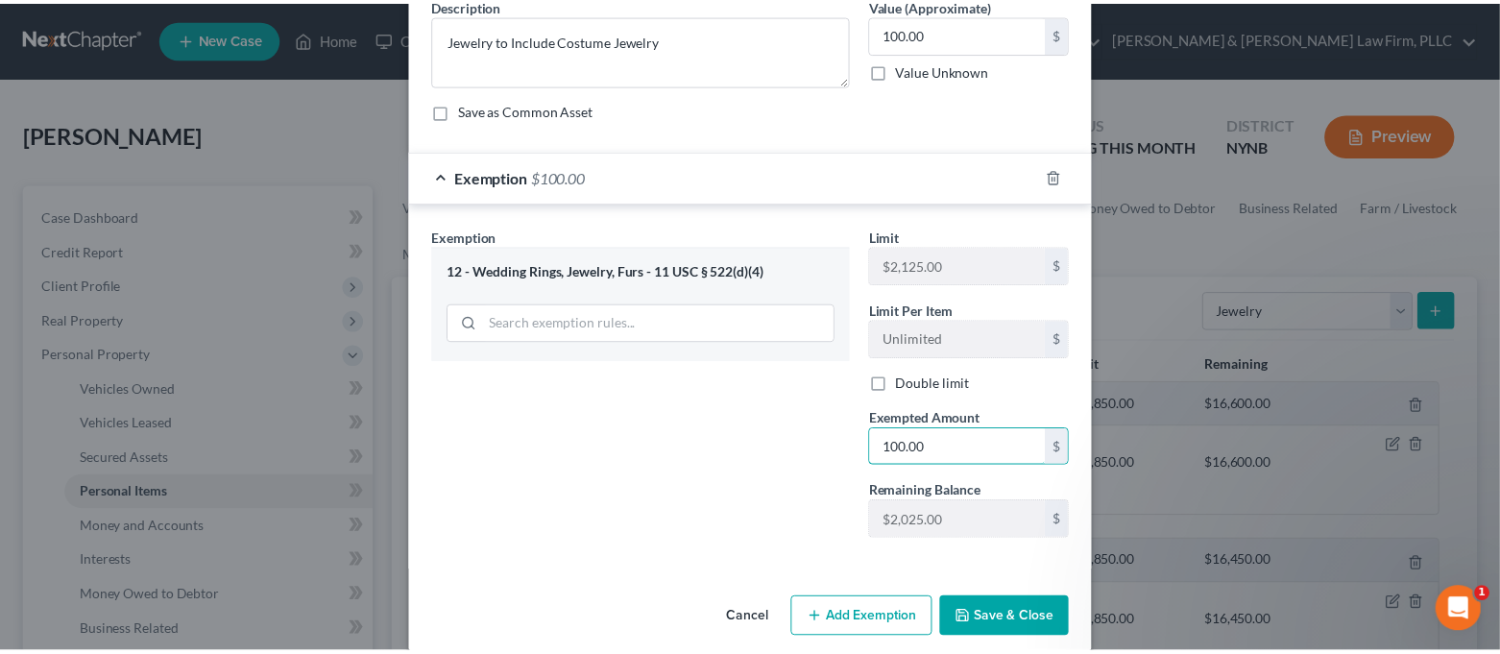
scroll to position [190, 0]
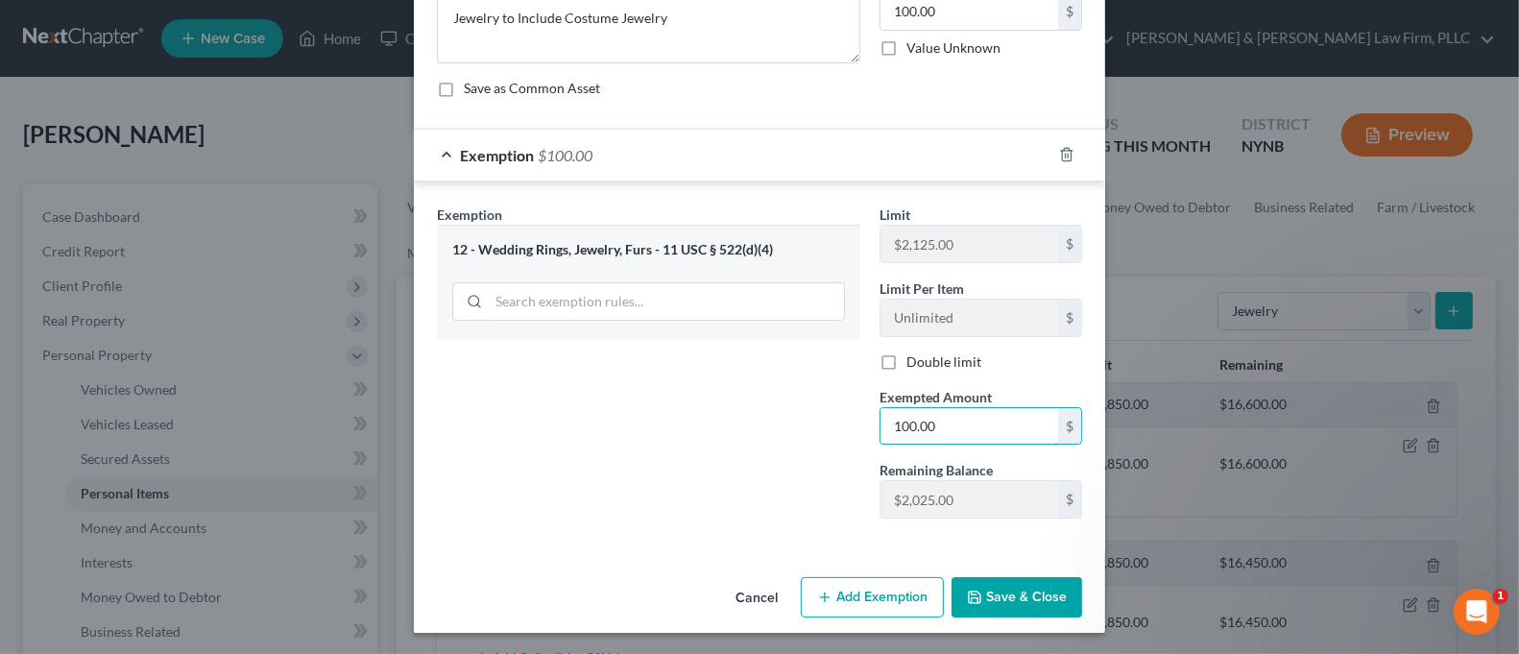
type input "100.00"
click at [1004, 590] on button "Save & Close" at bounding box center [1016, 597] width 131 height 40
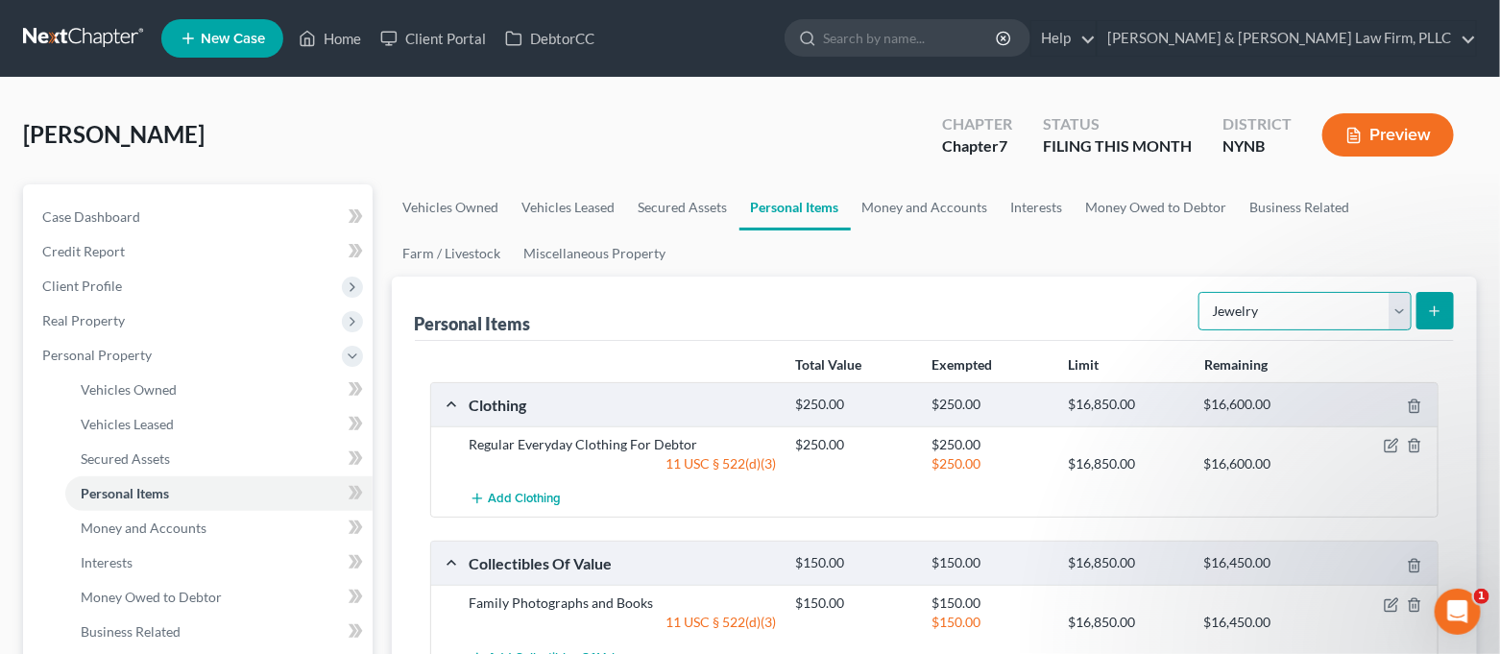
click at [1305, 319] on select "Select Item Type Clothing Collectibles Of Value Electronics Firearms Household …" at bounding box center [1304, 311] width 213 height 38
click at [690, 214] on link "Secured Assets" at bounding box center [683, 207] width 112 height 46
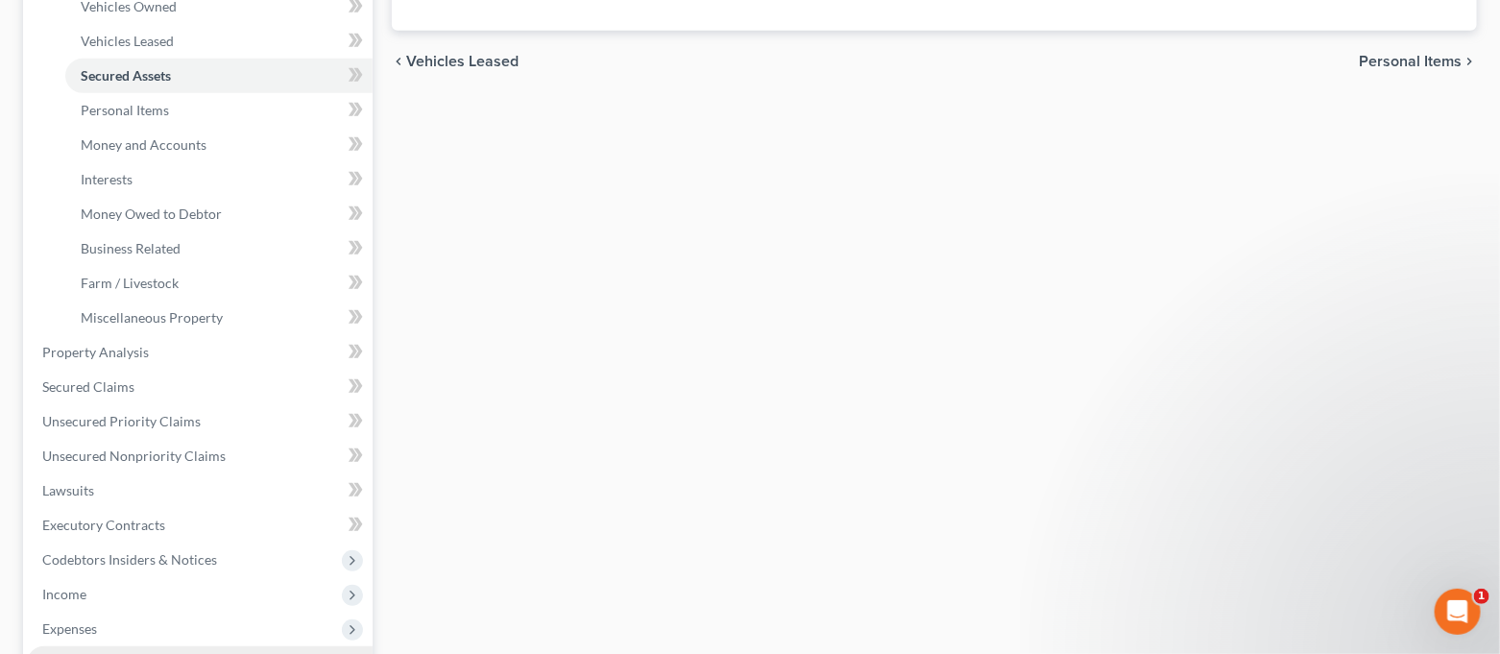
scroll to position [512, 0]
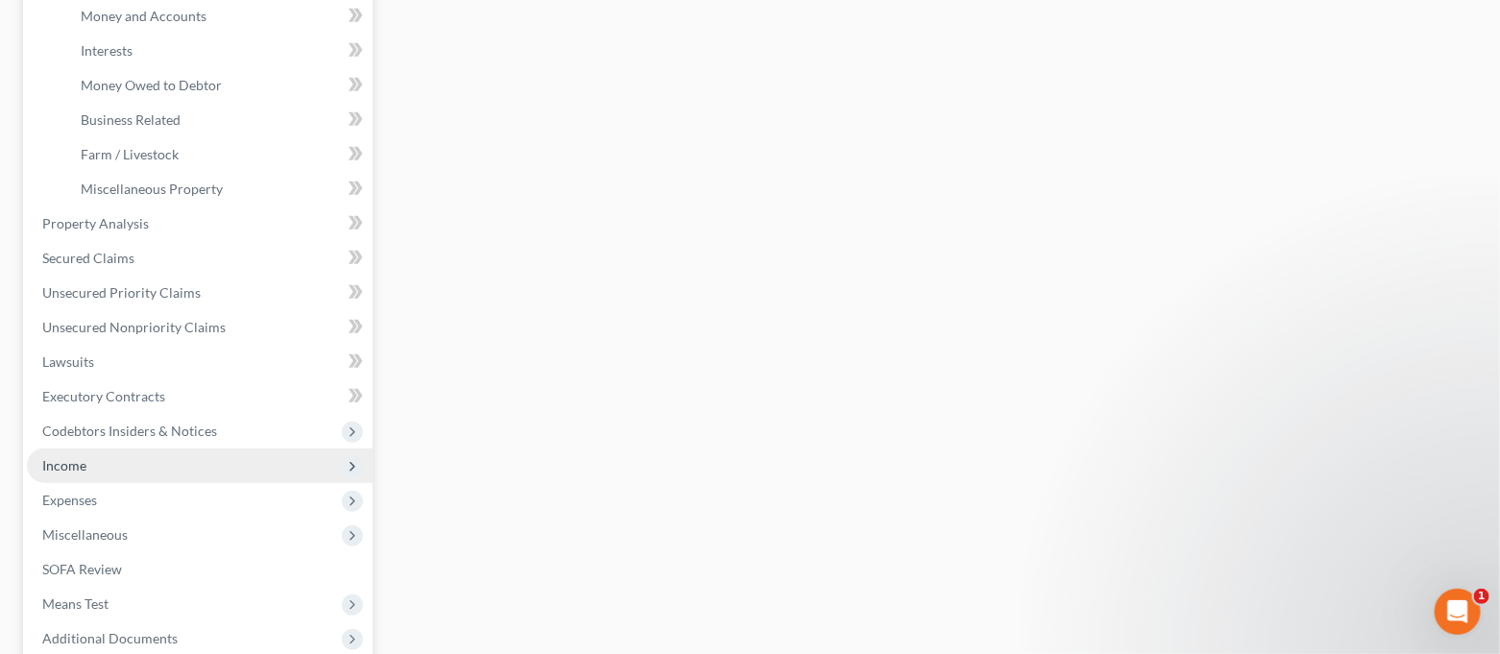
click at [117, 462] on span "Income" at bounding box center [200, 465] width 346 height 35
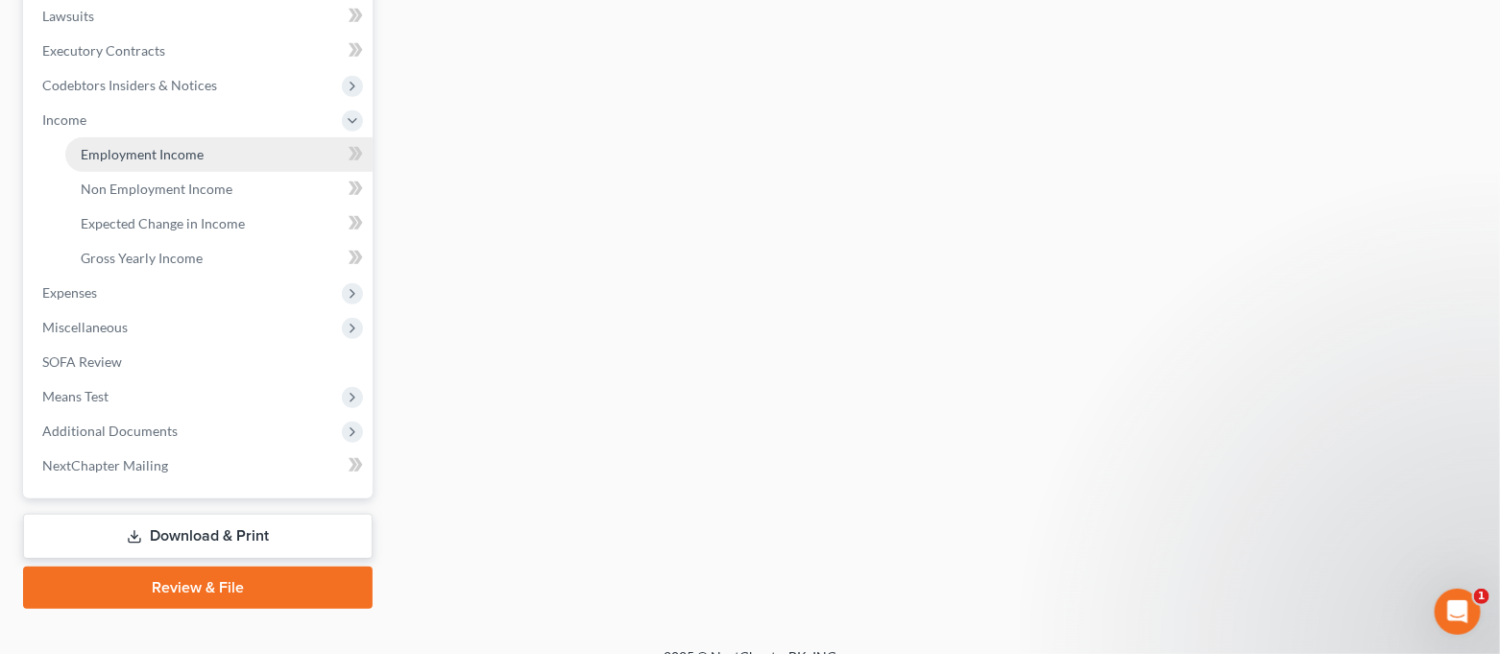
click at [171, 141] on link "Employment Income" at bounding box center [218, 154] width 307 height 35
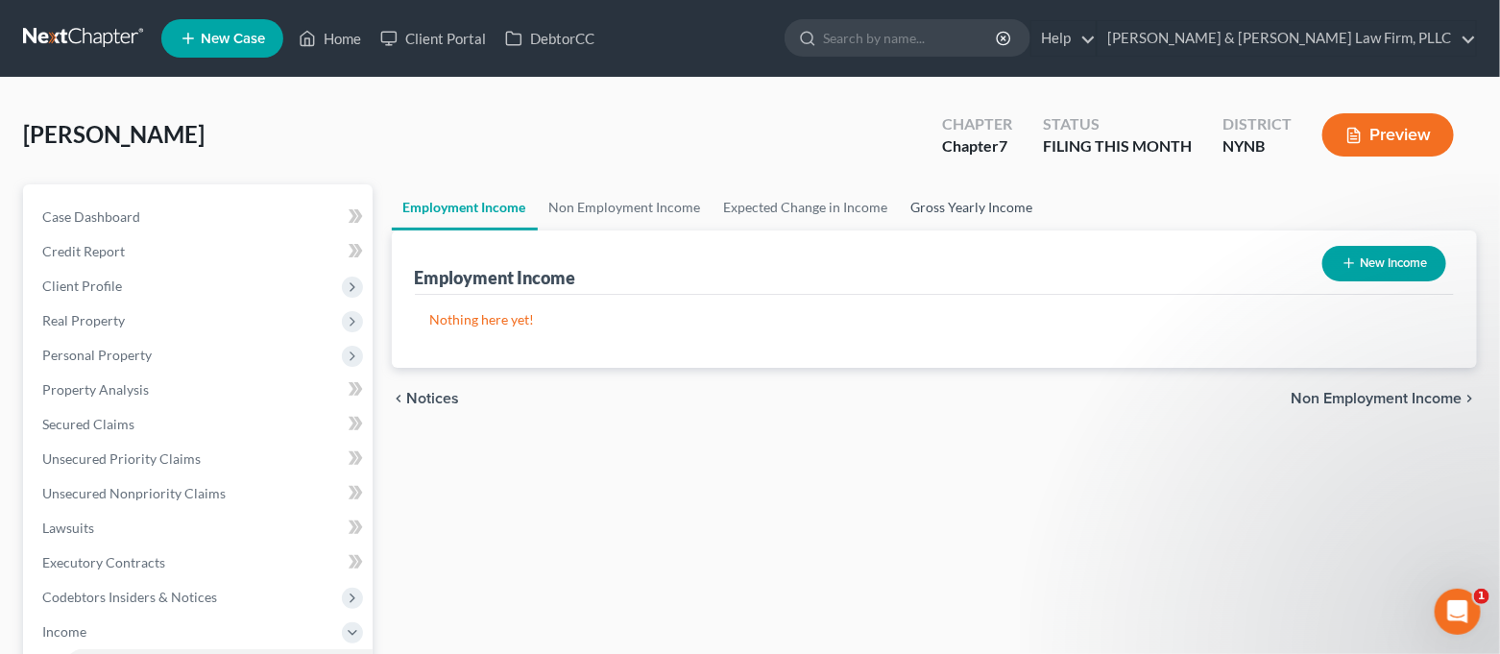
click at [980, 219] on link "Gross Yearly Income" at bounding box center [972, 207] width 145 height 46
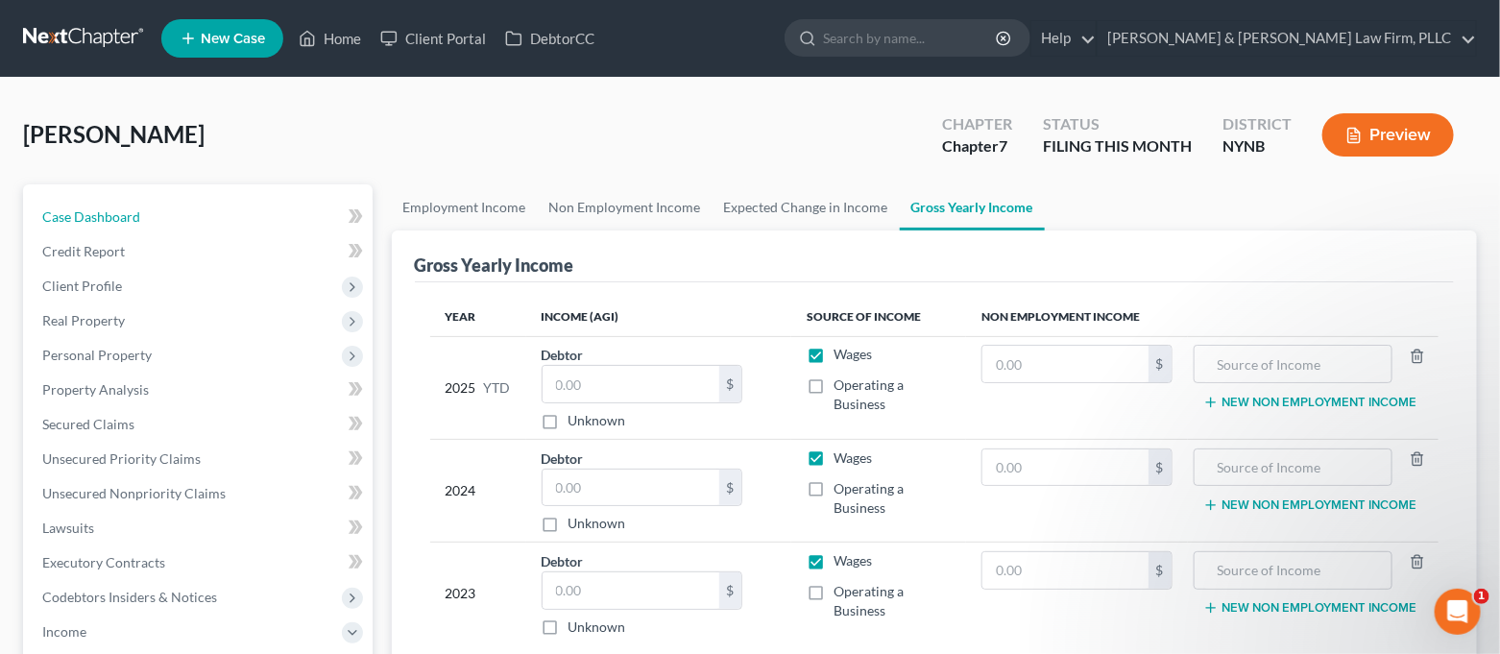
drag, startPoint x: 238, startPoint y: 207, endPoint x: 367, endPoint y: 198, distance: 129.0
click at [238, 207] on link "Case Dashboard" at bounding box center [200, 217] width 346 height 35
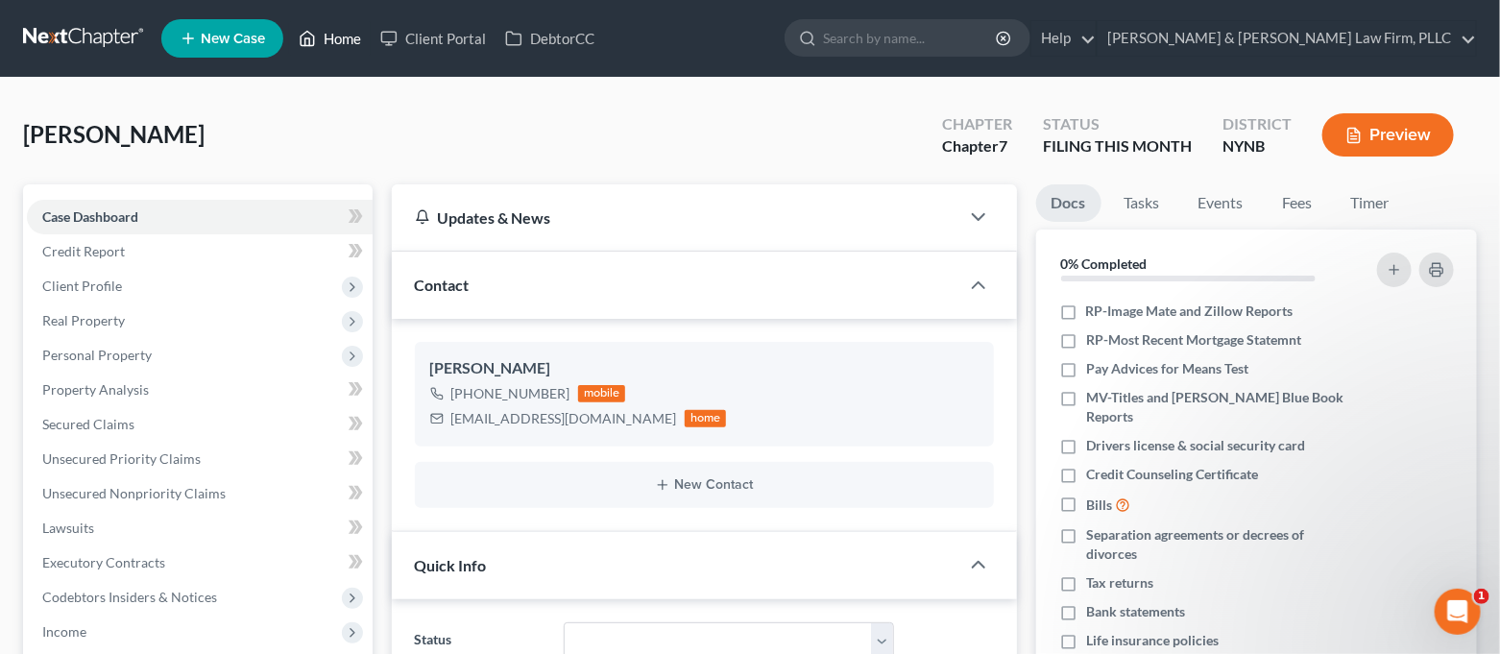
click at [332, 28] on link "Home" at bounding box center [330, 38] width 82 height 35
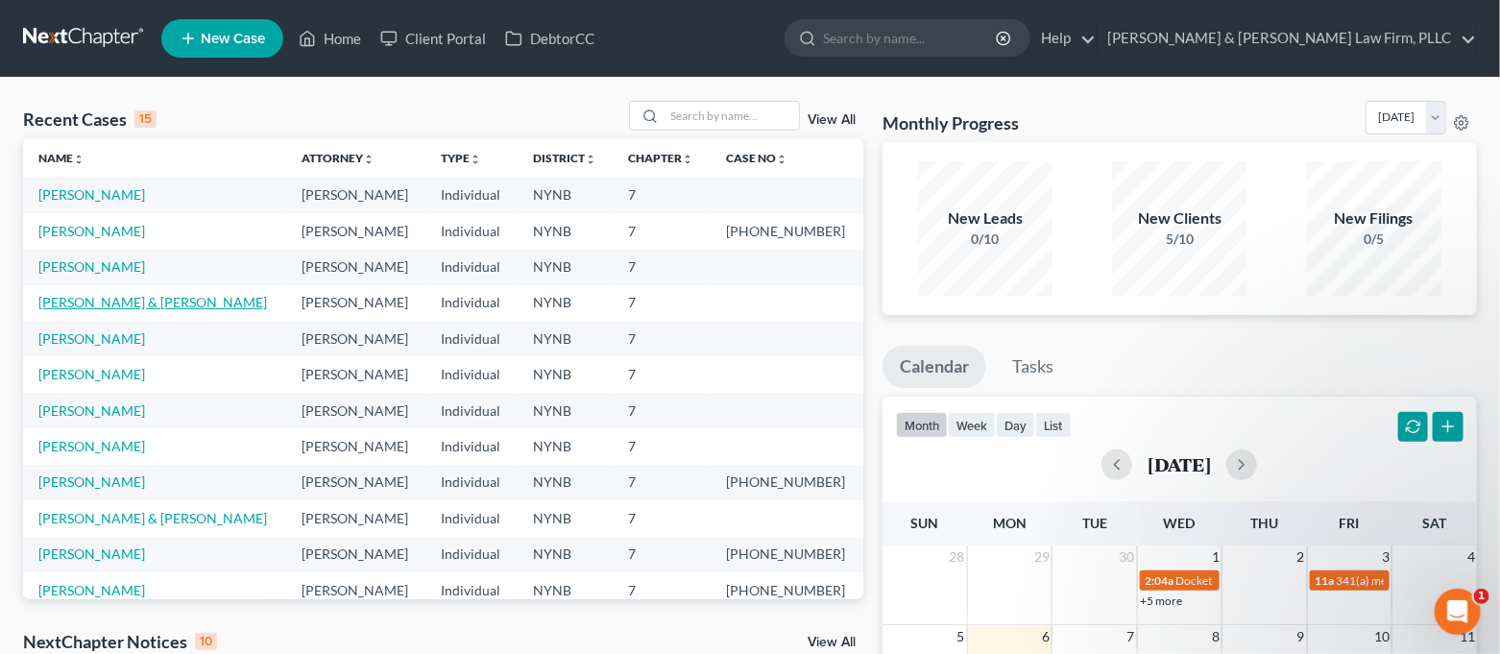
click at [159, 300] on link "[PERSON_NAME] & [PERSON_NAME]" at bounding box center [152, 302] width 229 height 16
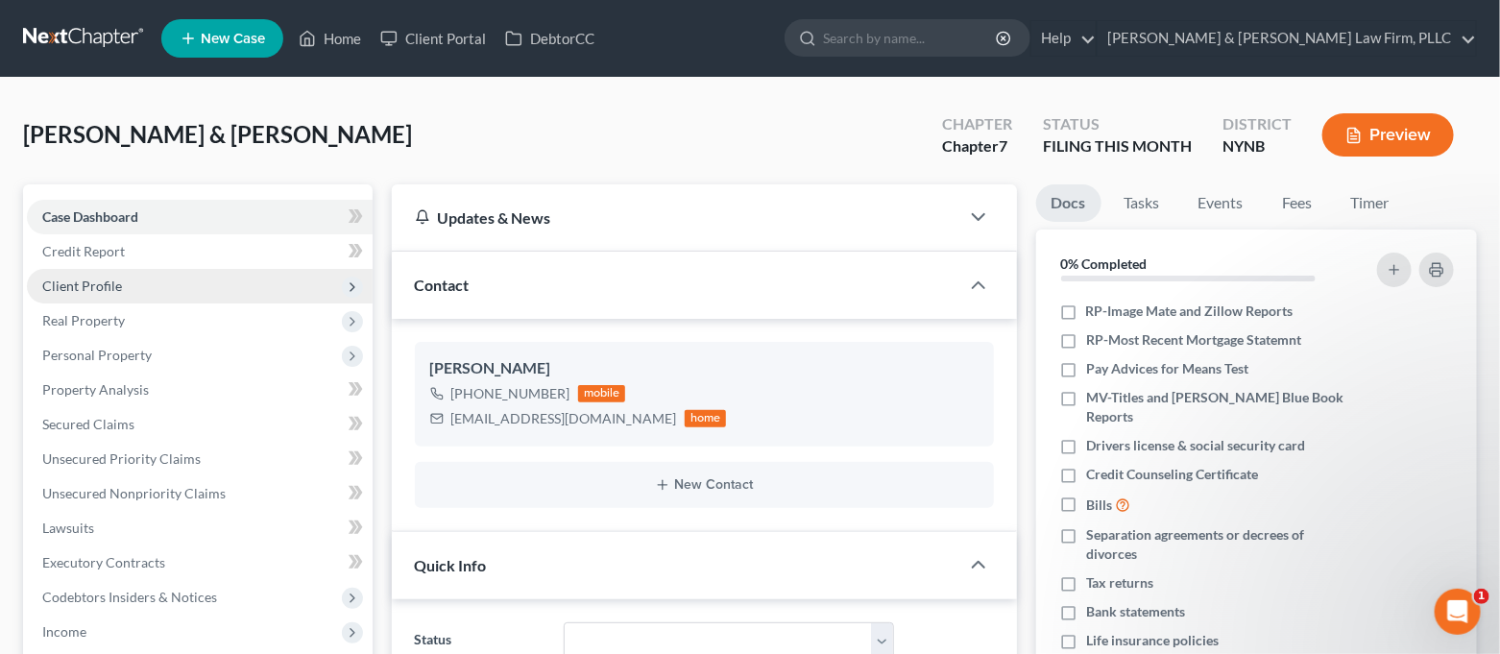
scroll to position [3552, 0]
click at [143, 285] on span "Client Profile" at bounding box center [200, 286] width 346 height 35
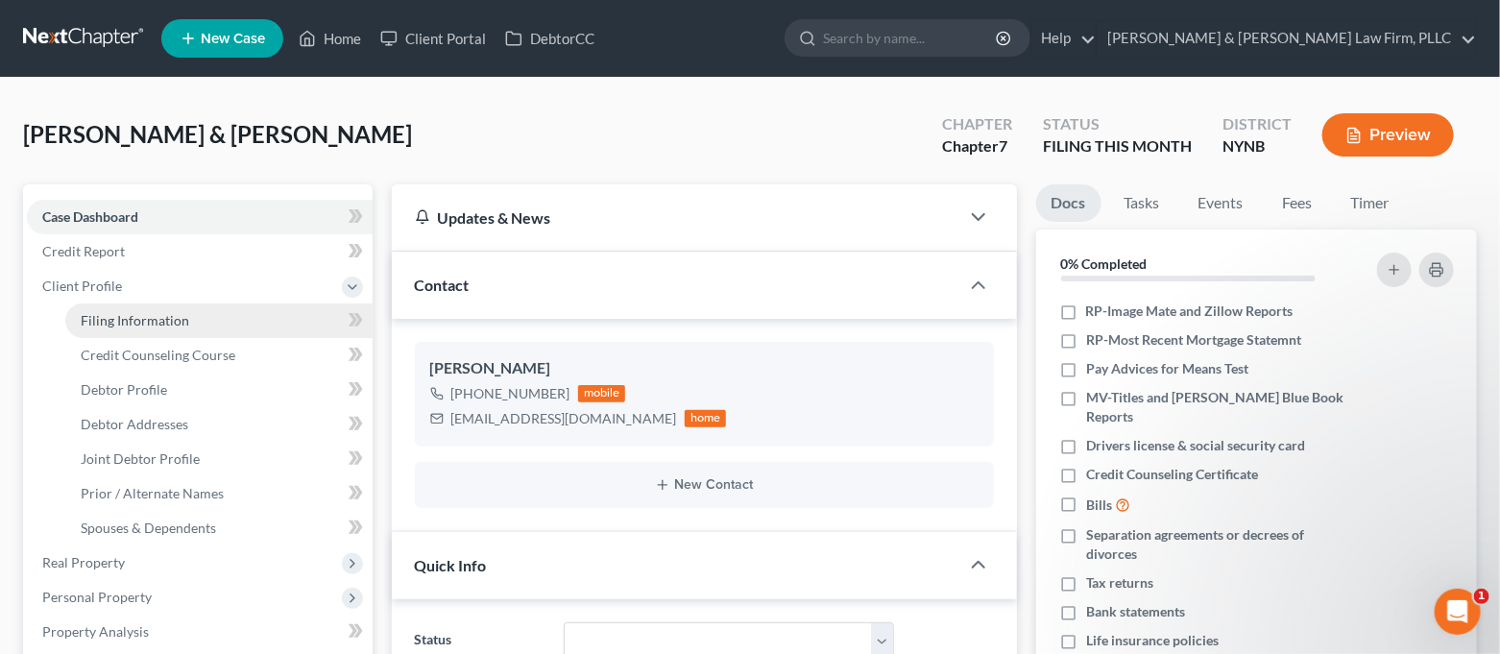
click at [151, 312] on span "Filing Information" at bounding box center [135, 320] width 108 height 16
select select "1"
select select "0"
select select "54"
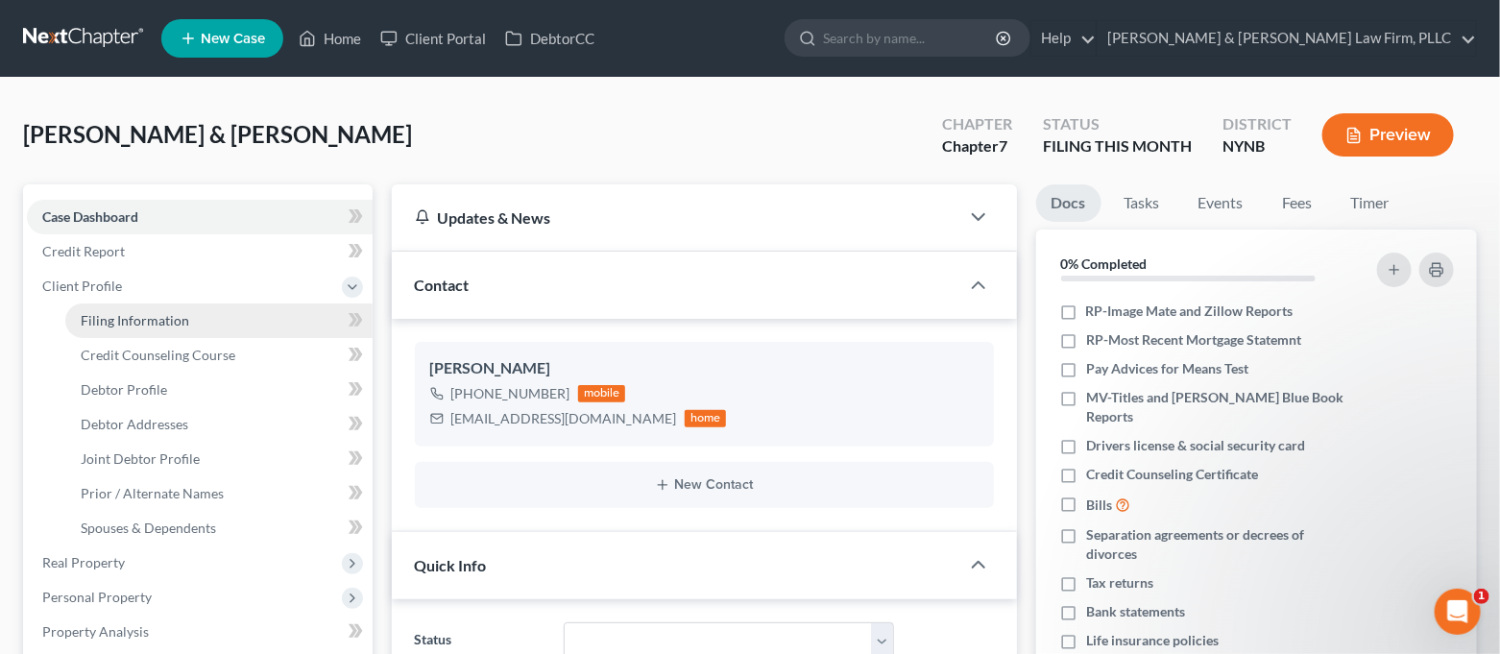
select select "0"
select select "35"
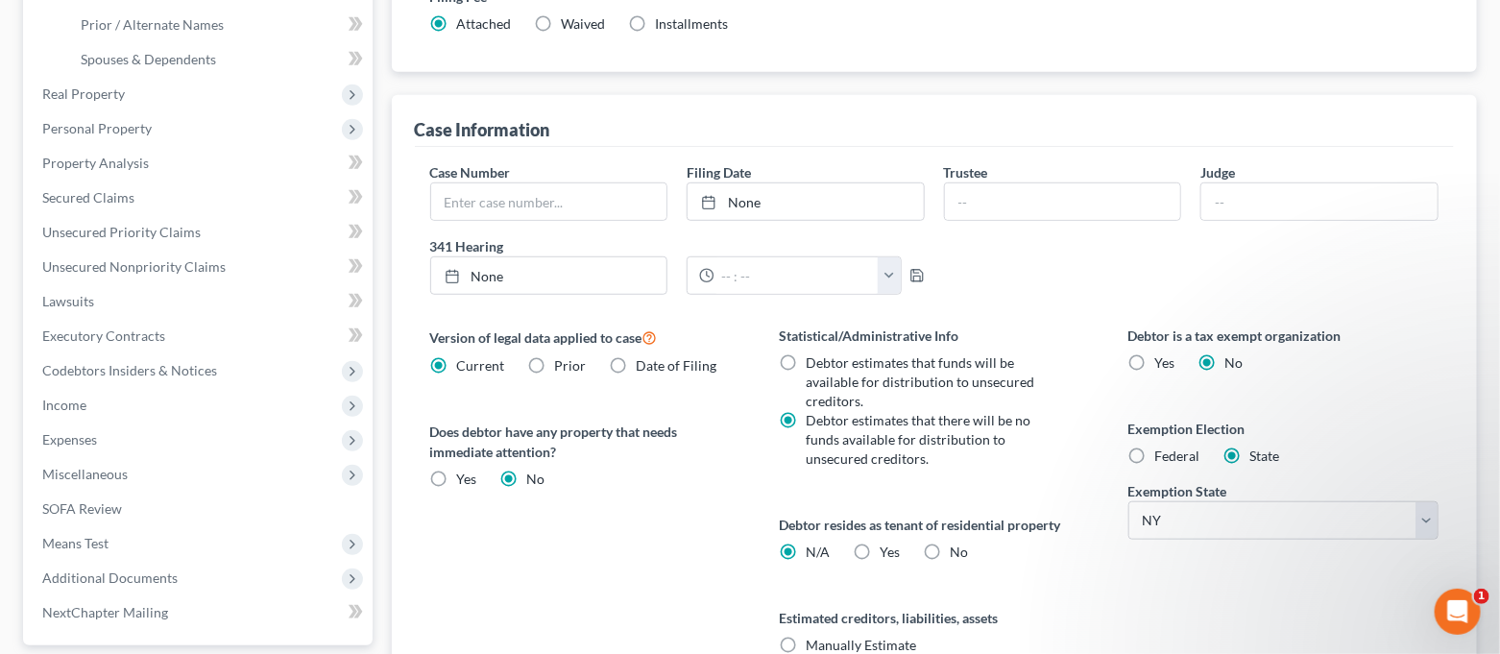
scroll to position [512, 0]
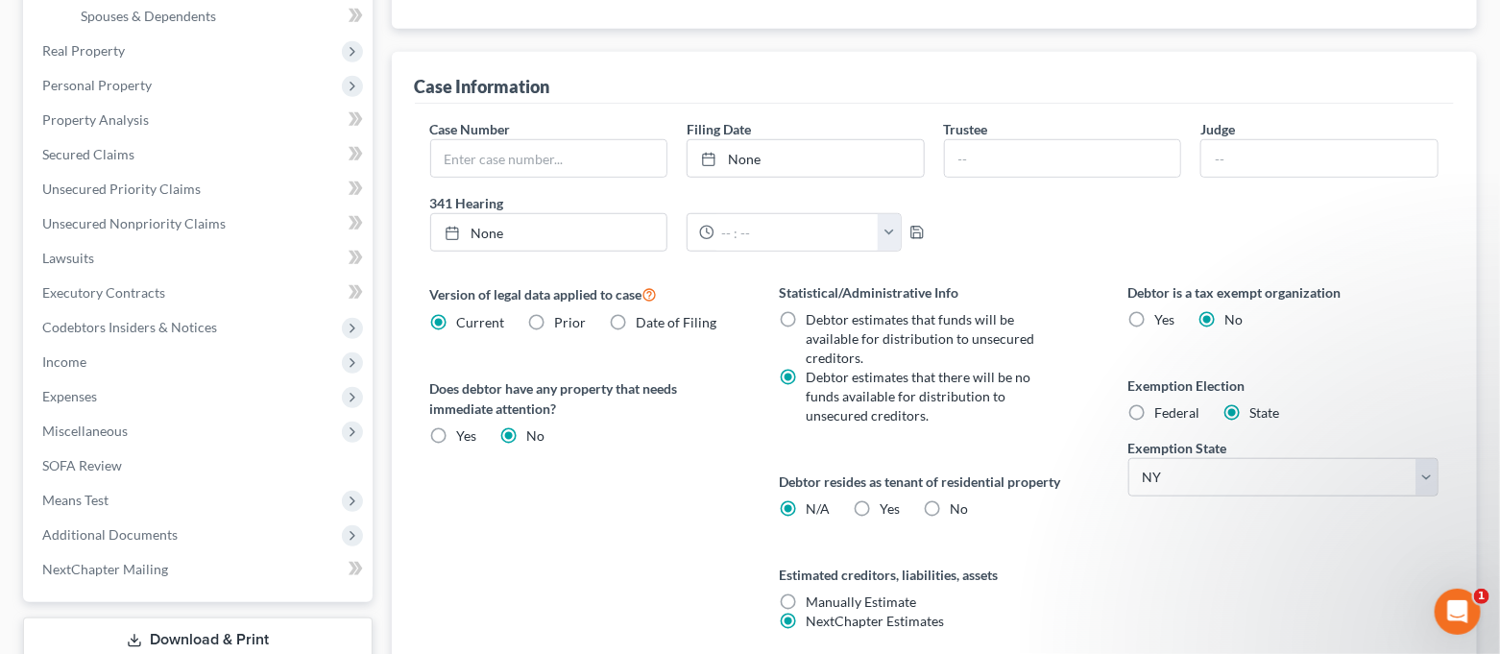
click at [950, 499] on label "No" at bounding box center [959, 508] width 18 height 19
click at [957, 499] on input "No" at bounding box center [963, 505] width 12 height 12
radio input "true"
radio input "false"
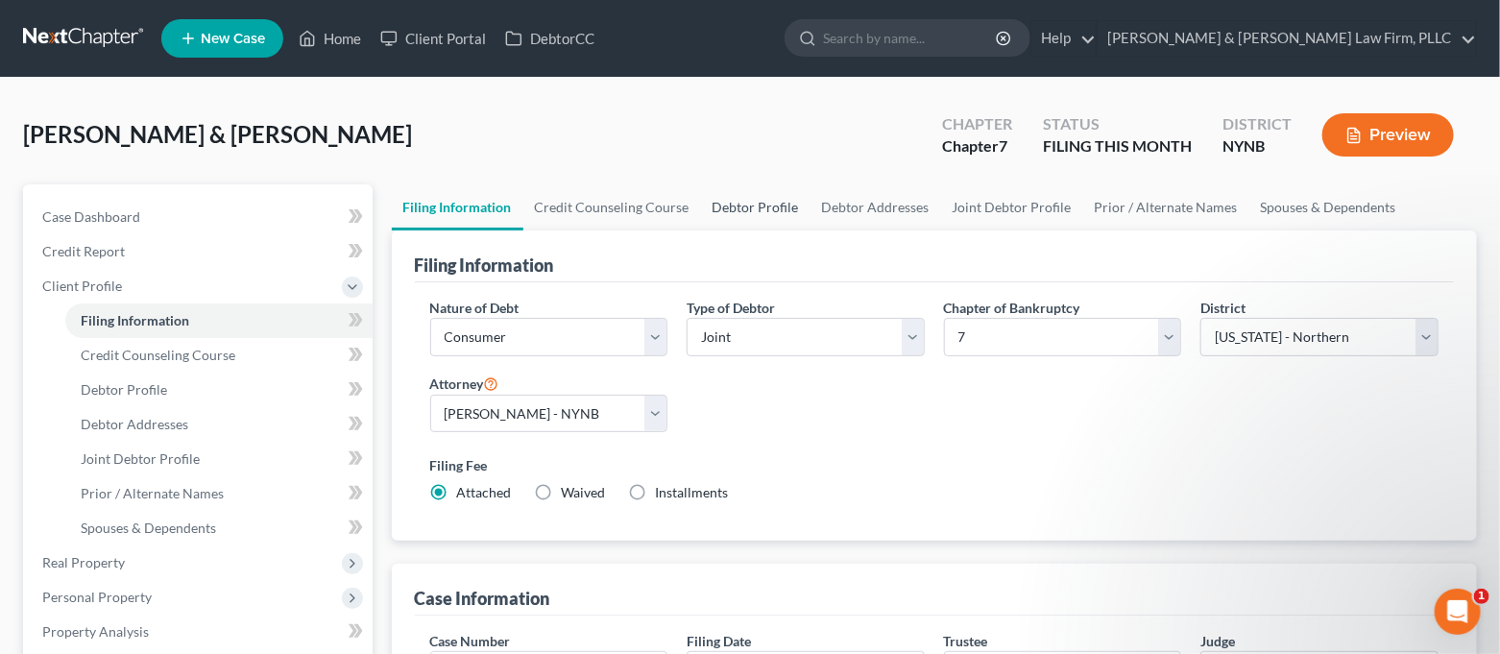
click at [765, 209] on link "Debtor Profile" at bounding box center [755, 207] width 109 height 46
select select "1"
select select "0"
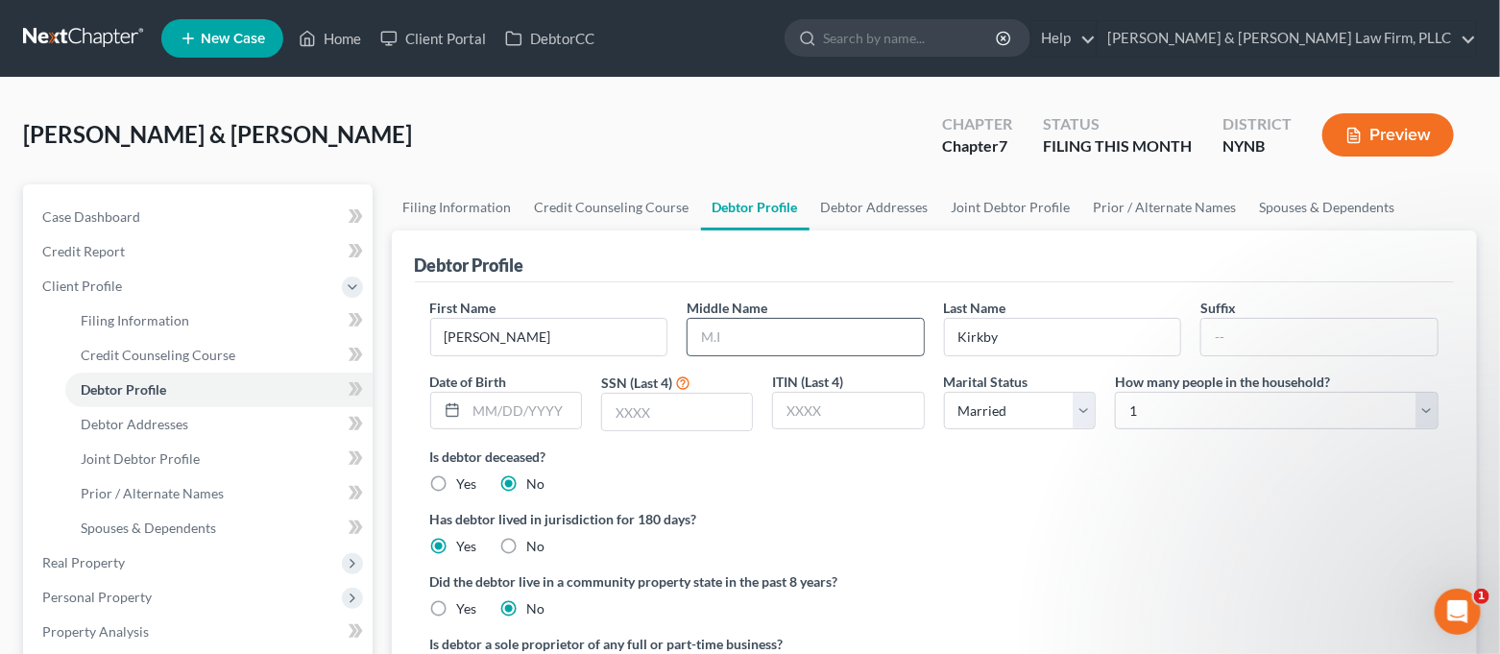
click at [773, 328] on input "text" at bounding box center [805, 337] width 236 height 36
type input "M."
click at [1214, 400] on select "Select 1 2 3 4 5 6 7 8 9 10 11 12 13 14 15 16 17 18 19 20" at bounding box center [1277, 411] width 324 height 38
select select "3"
click at [1115, 392] on select "Select 1 2 3 4 5 6 7 8 9 10 11 12 13 14 15 16 17 18 19 20" at bounding box center [1277, 411] width 324 height 38
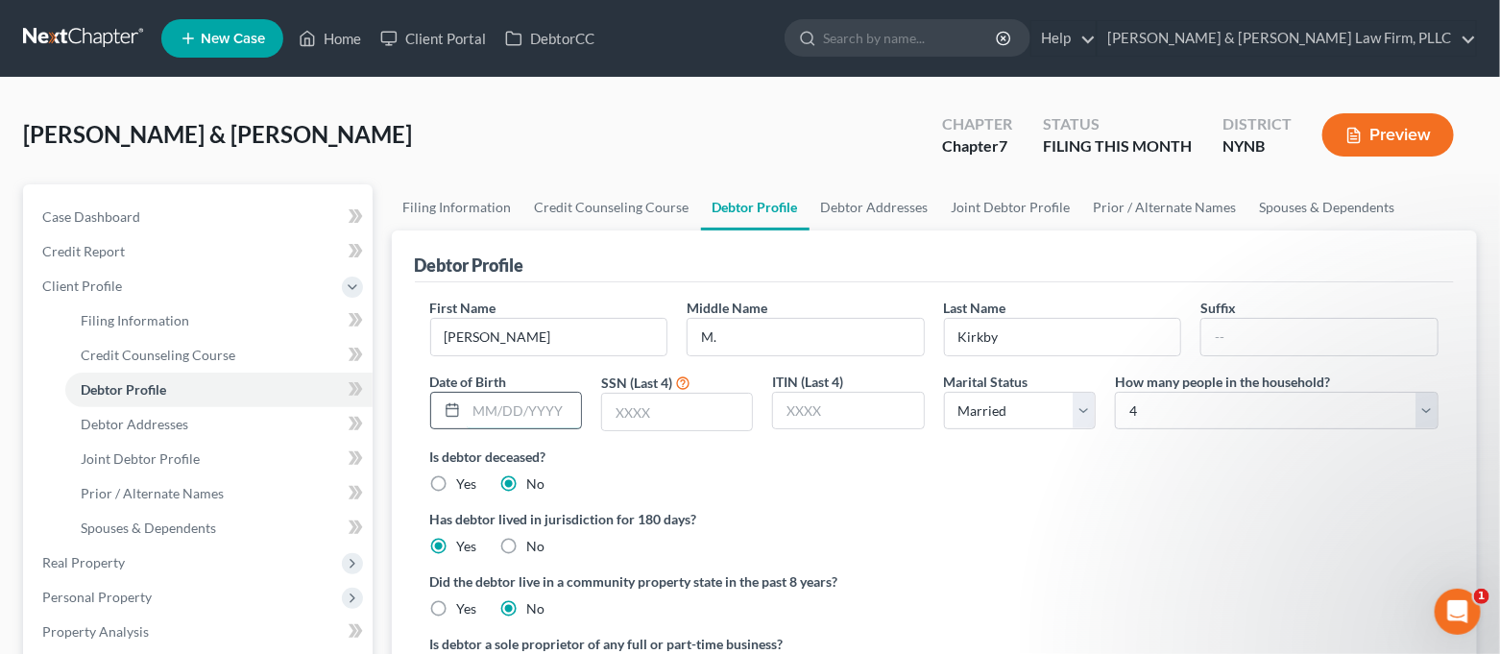
click at [503, 414] on input "text" at bounding box center [524, 411] width 114 height 36
type input "[DATE]"
click at [872, 202] on link "Debtor Addresses" at bounding box center [874, 207] width 131 height 46
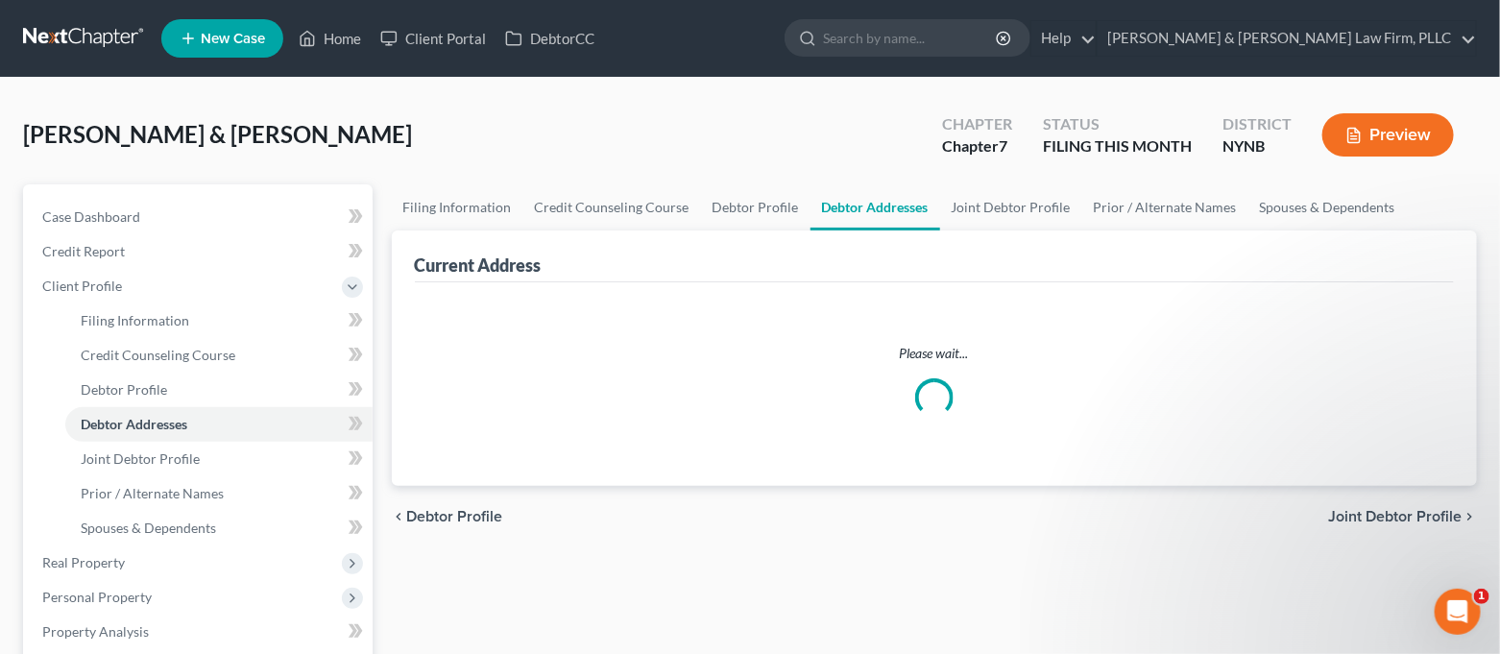
select select "0"
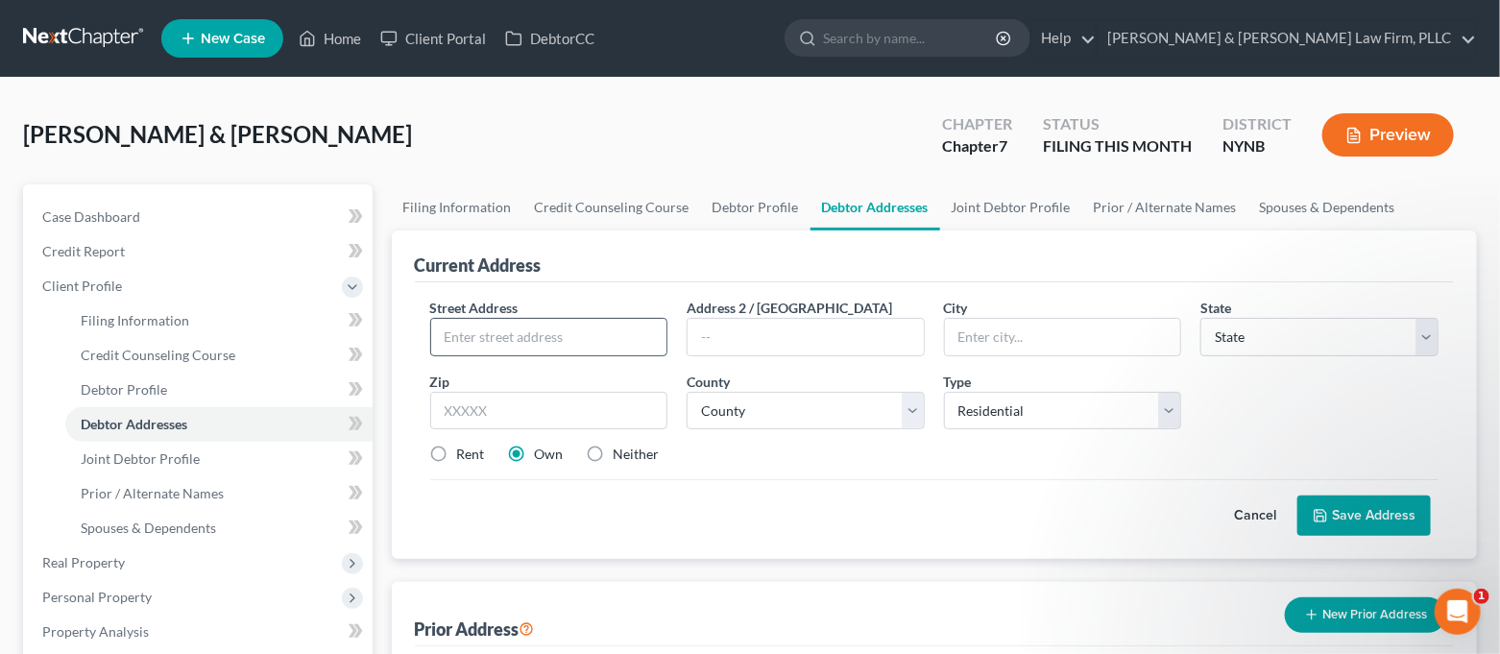
click at [607, 333] on input "text" at bounding box center [549, 337] width 236 height 36
type input "[STREET_ADDRESS]"
click at [604, 406] on input "text" at bounding box center [549, 411] width 238 height 38
type input "13090"
type input "[GEOGRAPHIC_DATA]"
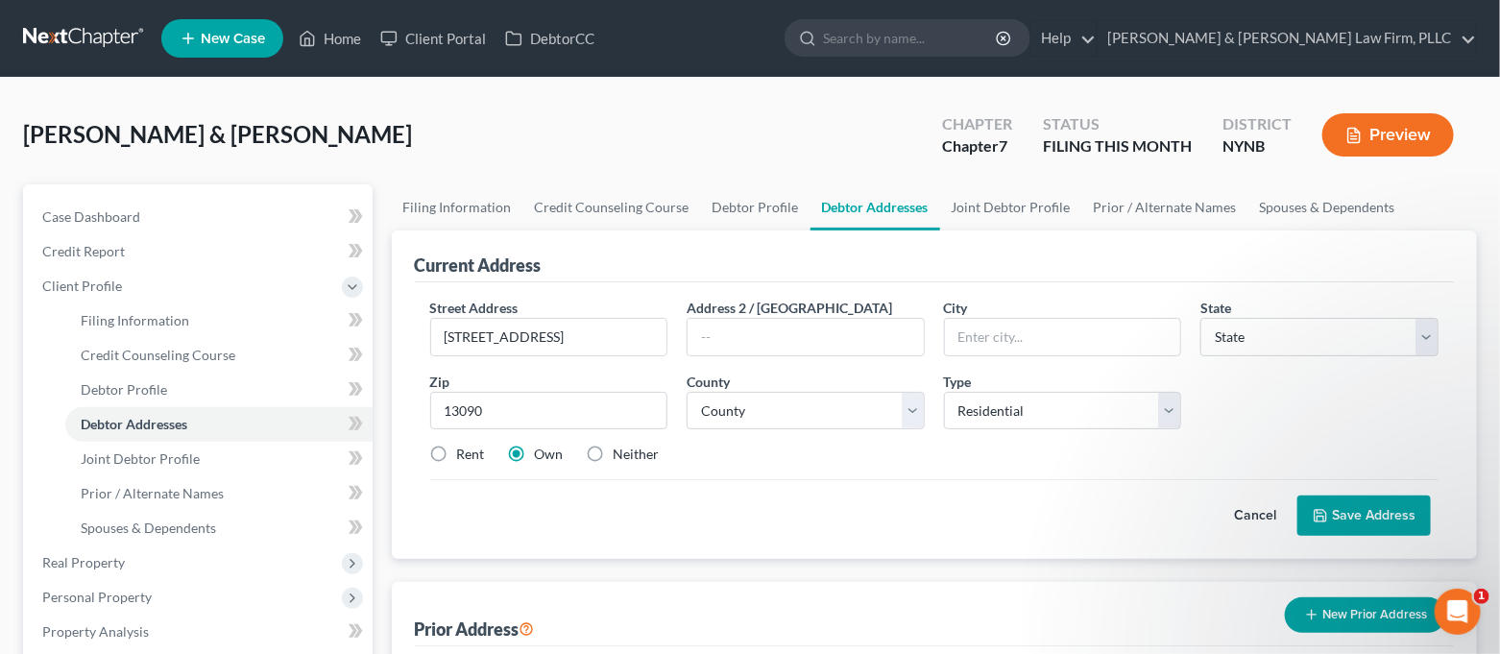
select select "35"
click at [798, 476] on div "Street Address * [GEOGRAPHIC_DATA] Address [GEOGRAPHIC_DATA] * [GEOGRAPHIC_DATA…" at bounding box center [935, 389] width 1028 height 182
click at [802, 422] on select "County" at bounding box center [805, 411] width 238 height 38
select select "33"
click at [686, 392] on select "County [GEOGRAPHIC_DATA] [GEOGRAPHIC_DATA] [GEOGRAPHIC_DATA] [GEOGRAPHIC_DATA] …" at bounding box center [805, 411] width 238 height 38
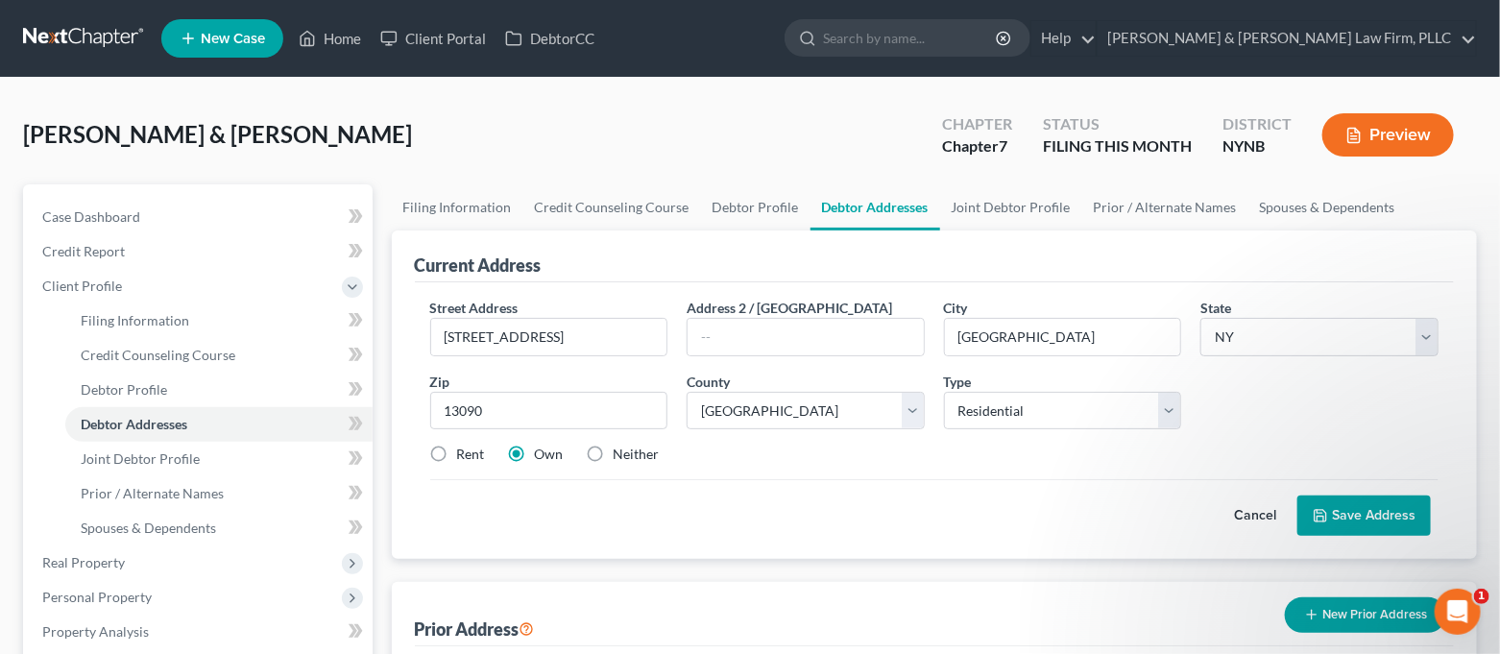
click at [1389, 511] on button "Save Address" at bounding box center [1363, 515] width 133 height 40
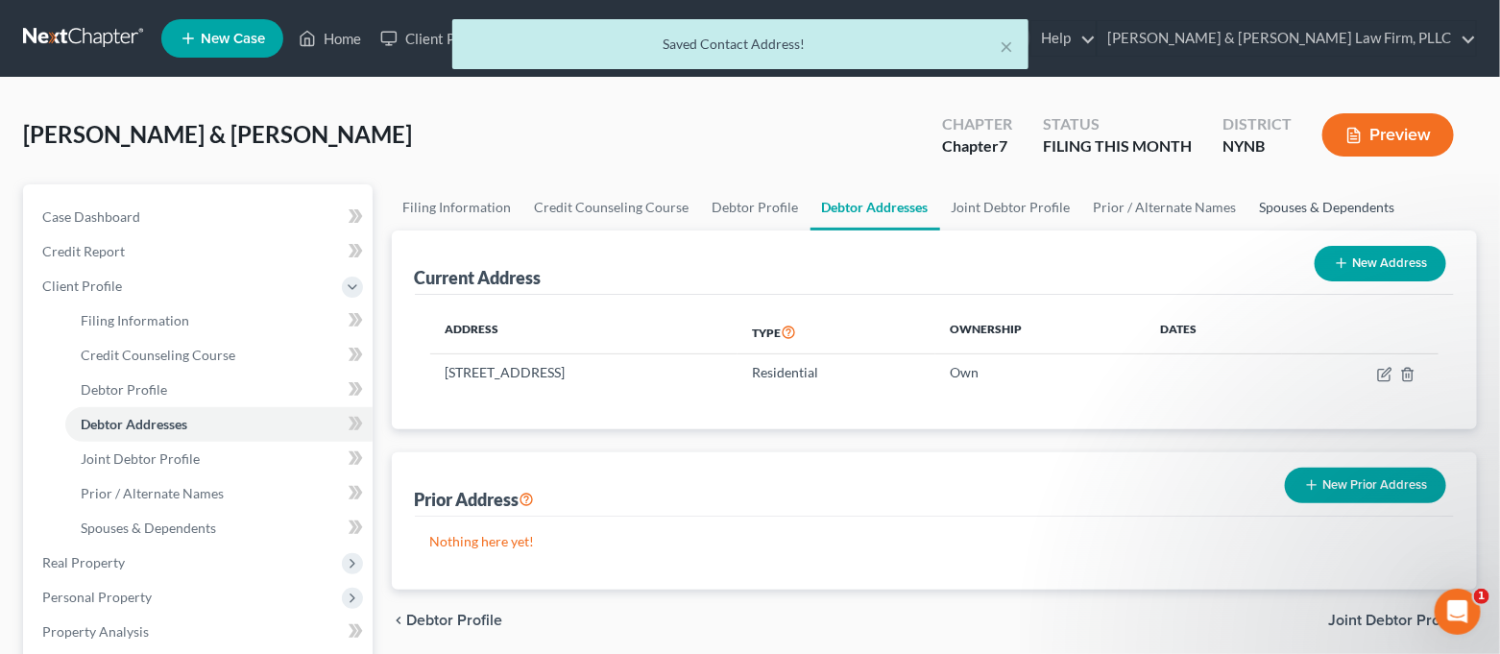
click at [1287, 200] on link "Spouses & Dependents" at bounding box center [1327, 207] width 158 height 46
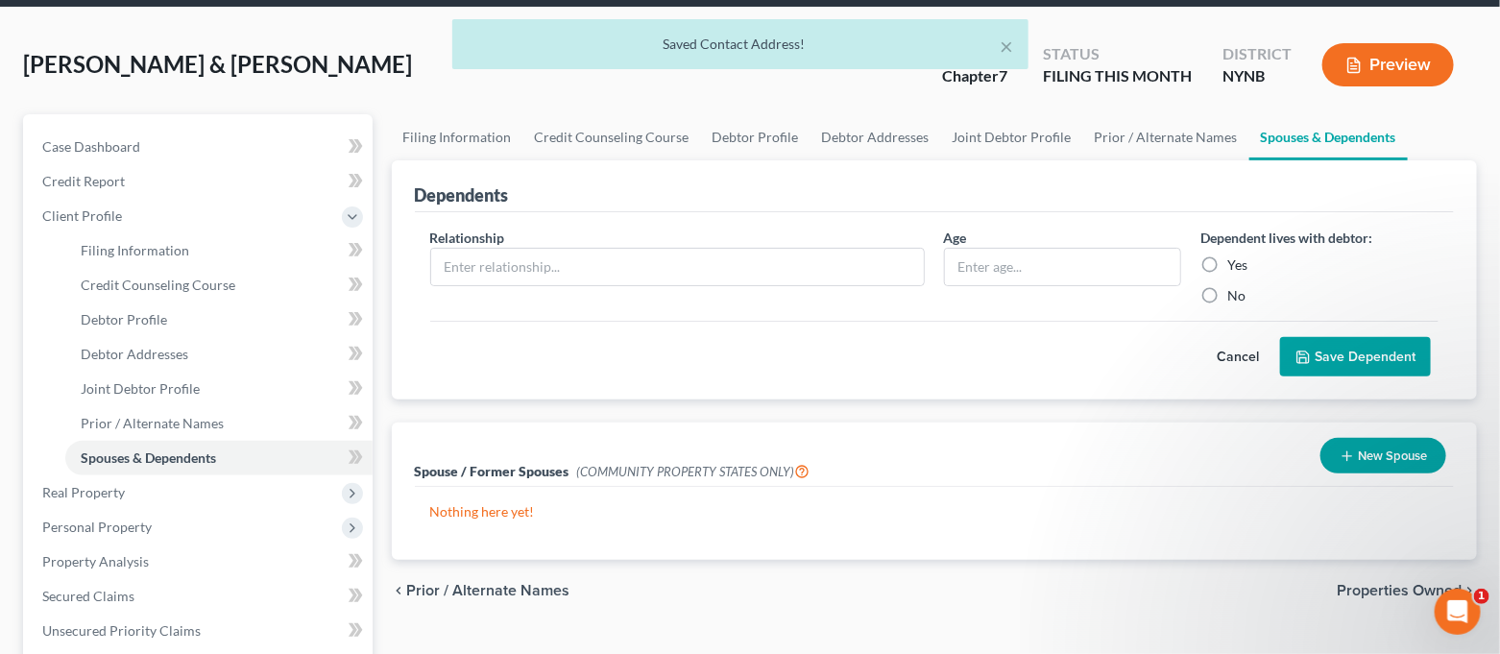
scroll to position [128, 0]
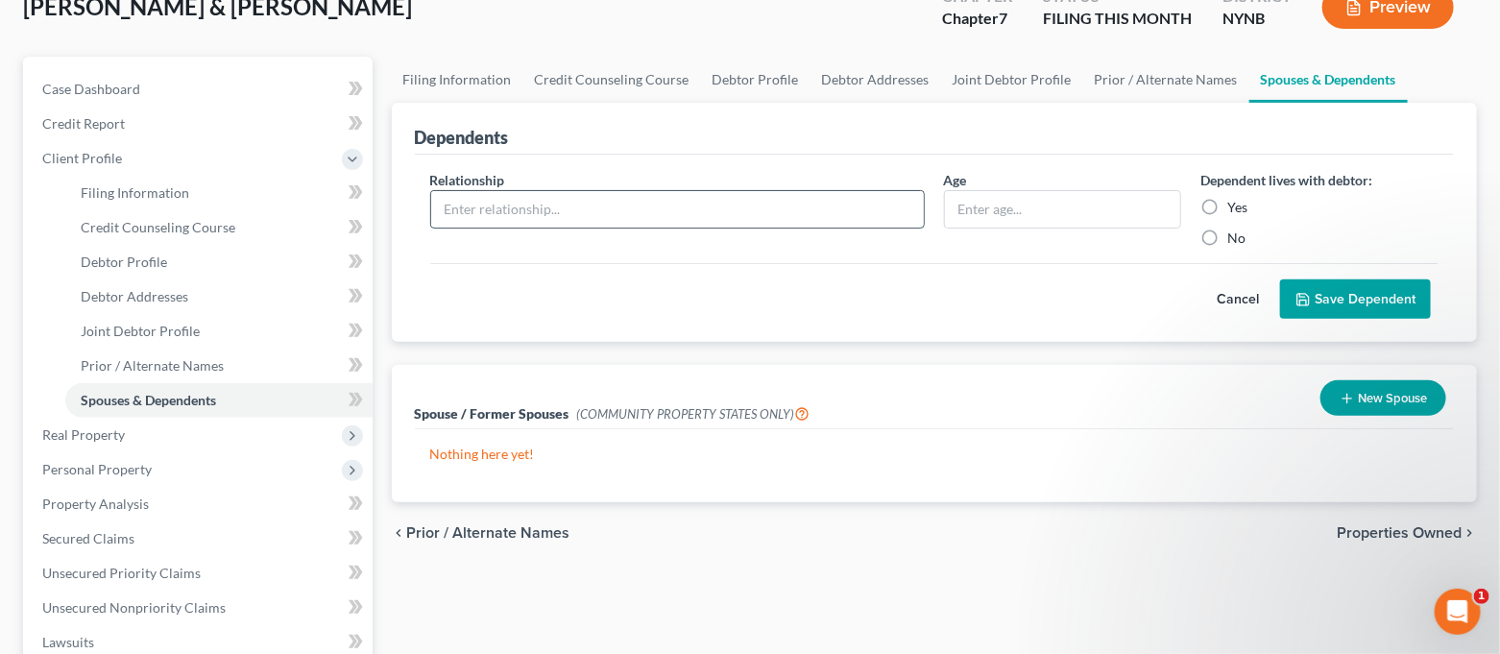
click at [642, 207] on input "text" at bounding box center [677, 209] width 493 height 36
type input "Daughter"
click at [1024, 207] on input "text" at bounding box center [1063, 209] width 236 height 36
type input "19"
click at [1227, 203] on label "Yes" at bounding box center [1237, 207] width 20 height 19
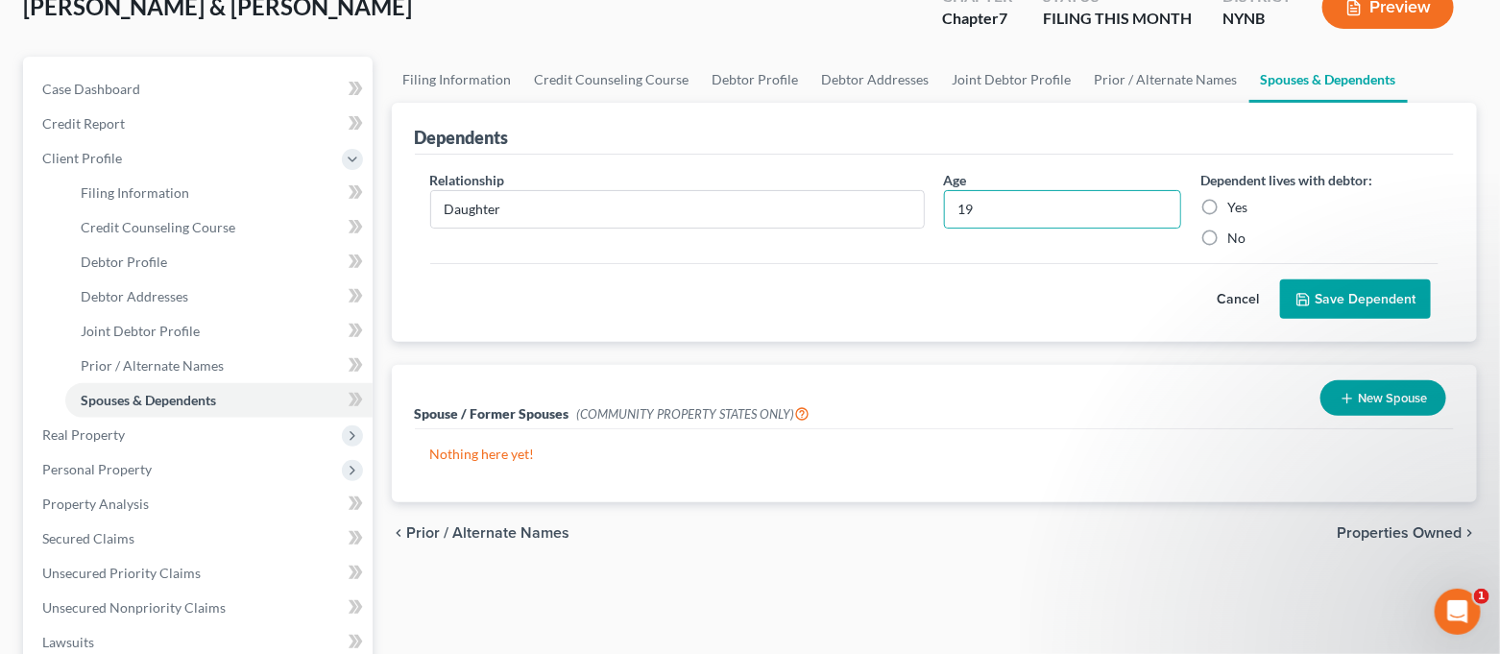
click at [1235, 203] on input "Yes" at bounding box center [1241, 204] width 12 height 12
radio input "true"
click at [1326, 293] on button "Save Dependent" at bounding box center [1355, 299] width 151 height 40
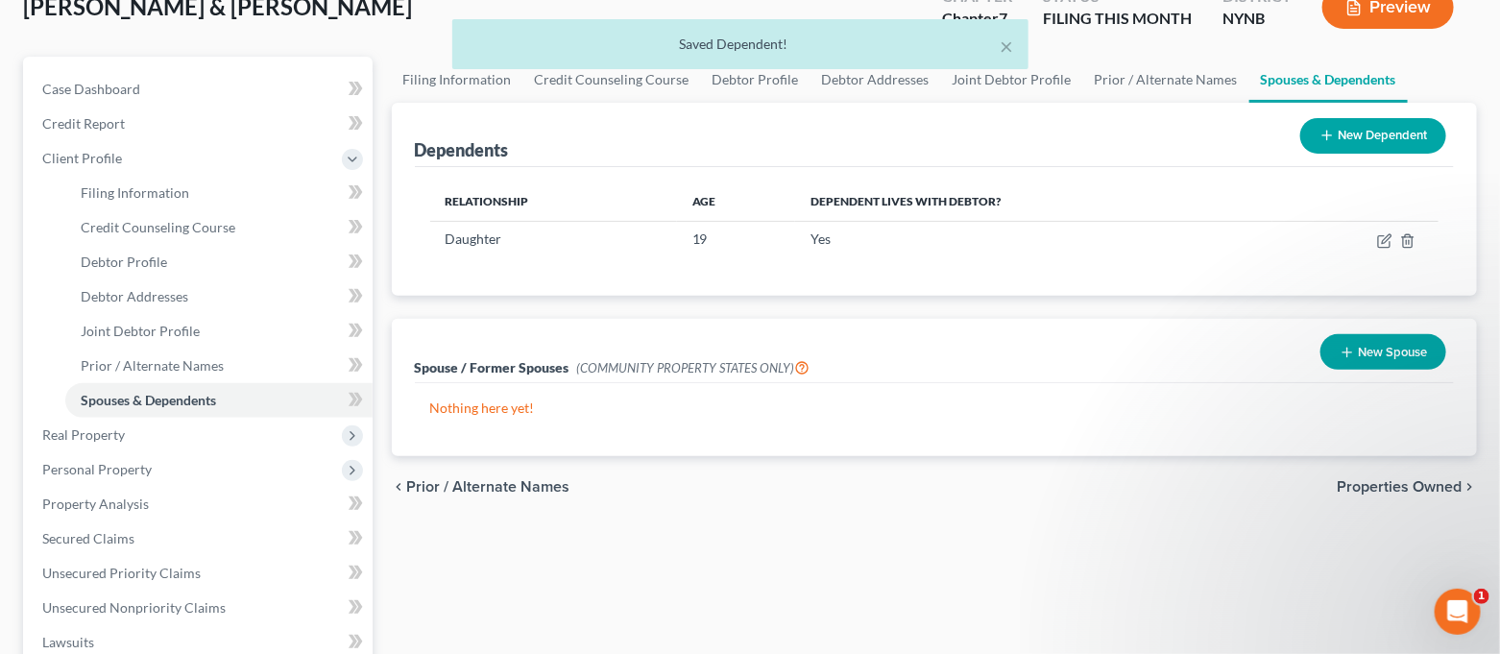
click at [1386, 132] on button "New Dependent" at bounding box center [1373, 136] width 146 height 36
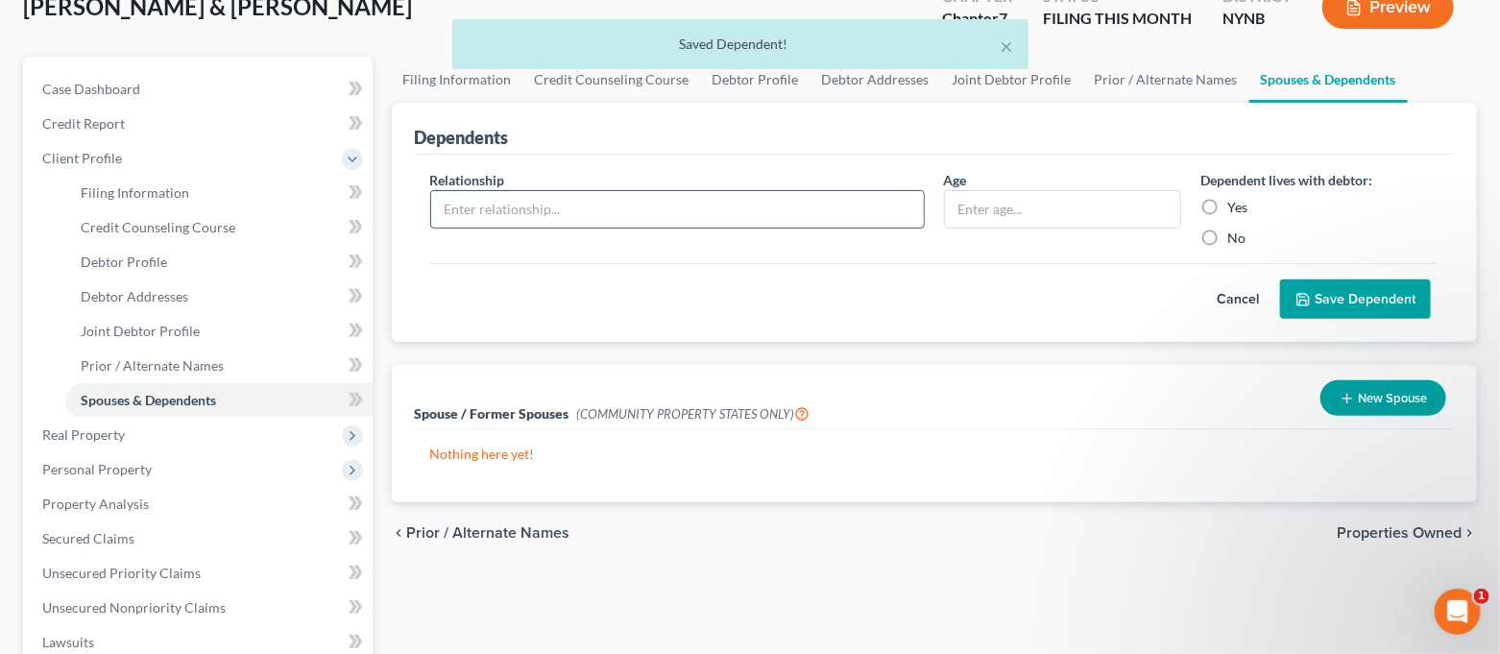
click at [573, 209] on input "text" at bounding box center [677, 209] width 493 height 36
type input "Son"
click at [1011, 224] on input "text" at bounding box center [1063, 209] width 236 height 36
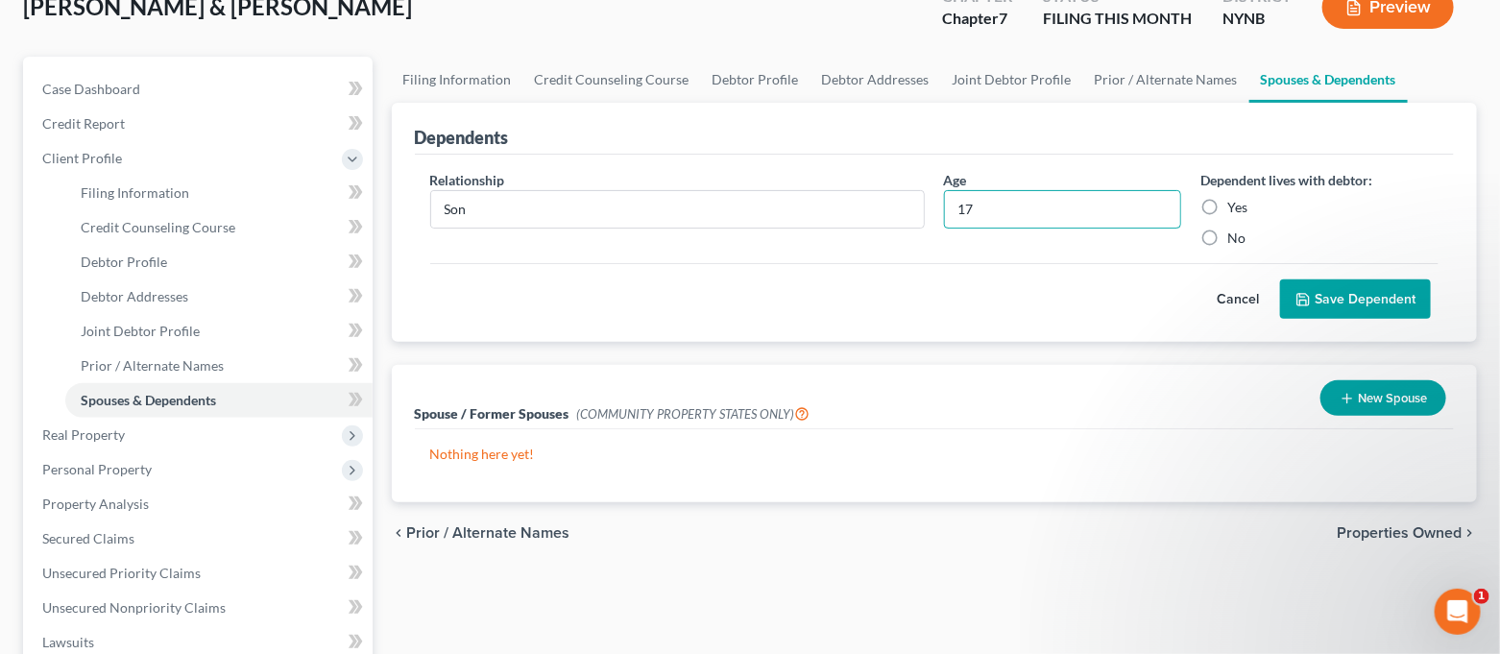
type input "17"
click at [1241, 209] on label "Yes" at bounding box center [1237, 207] width 20 height 19
click at [1241, 209] on input "Yes" at bounding box center [1241, 204] width 12 height 12
radio input "true"
click at [1337, 287] on button "Save Dependent" at bounding box center [1355, 299] width 151 height 40
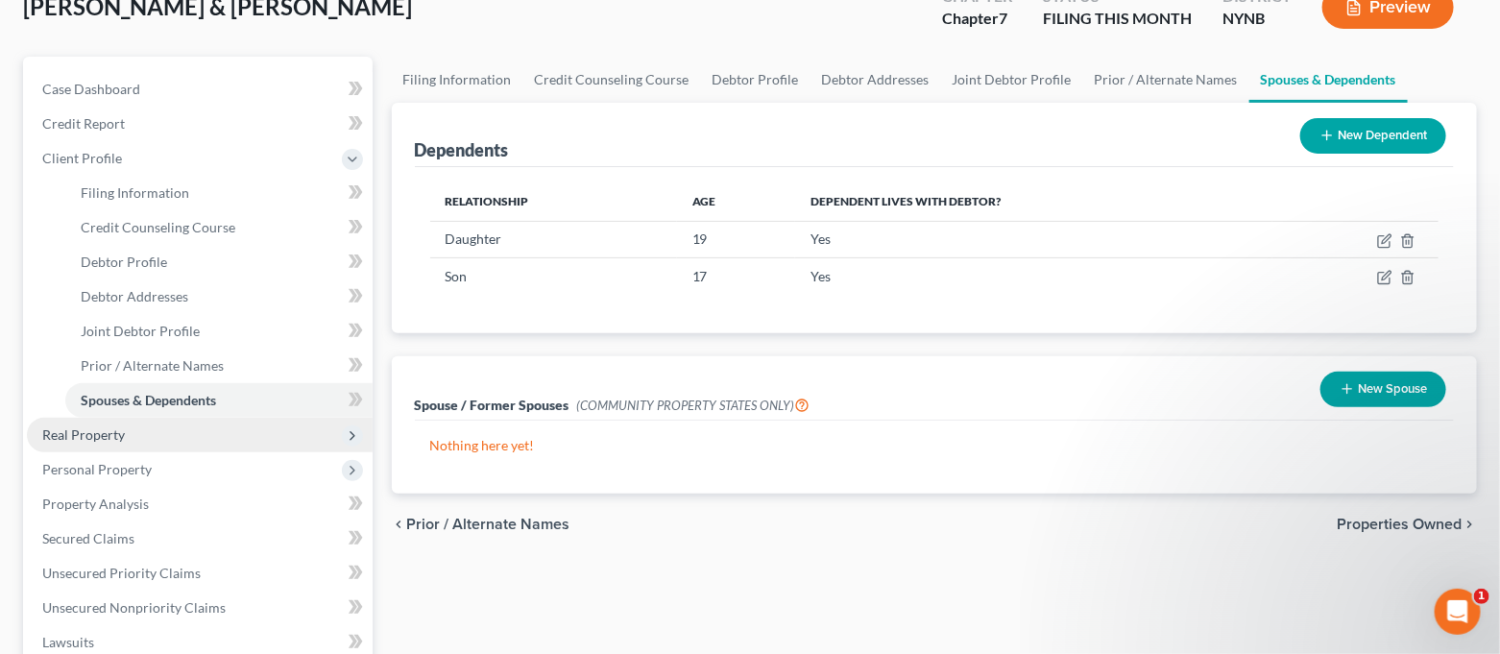
click at [205, 439] on span "Real Property" at bounding box center [200, 435] width 346 height 35
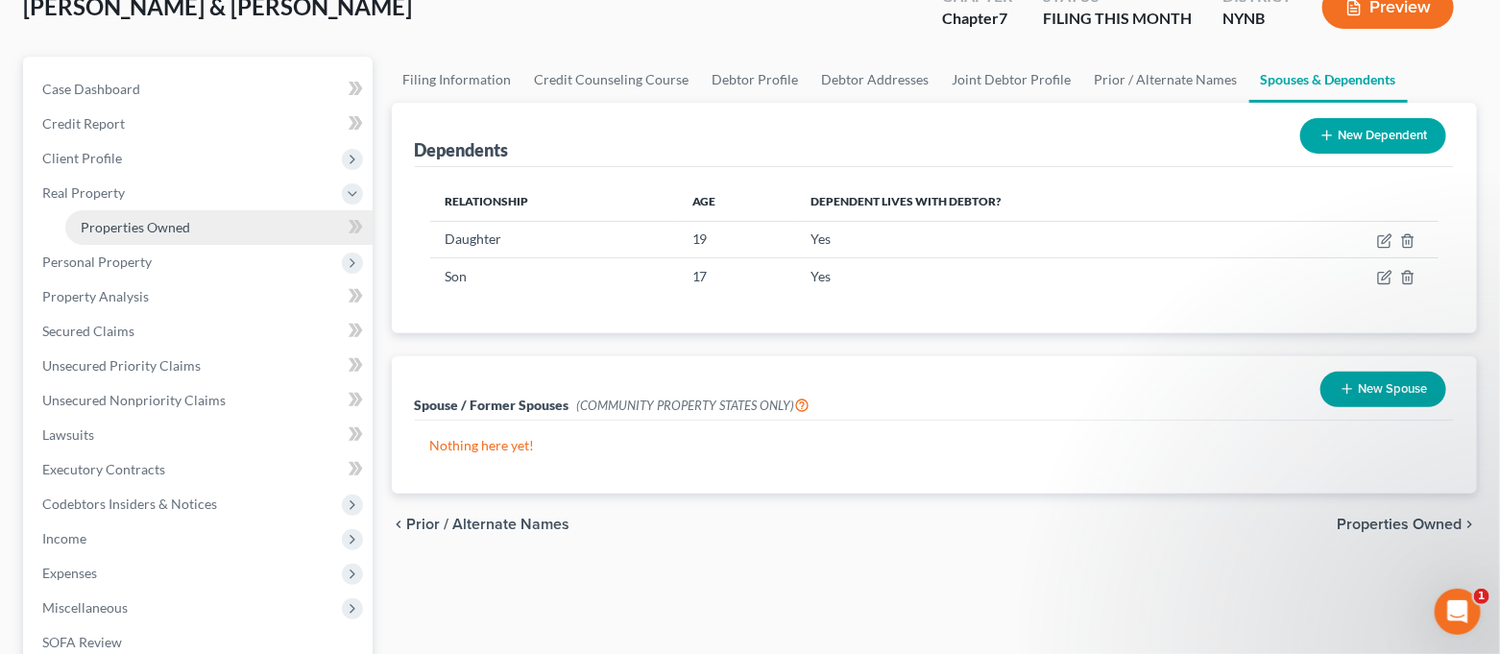
click at [189, 229] on link "Properties Owned" at bounding box center [218, 227] width 307 height 35
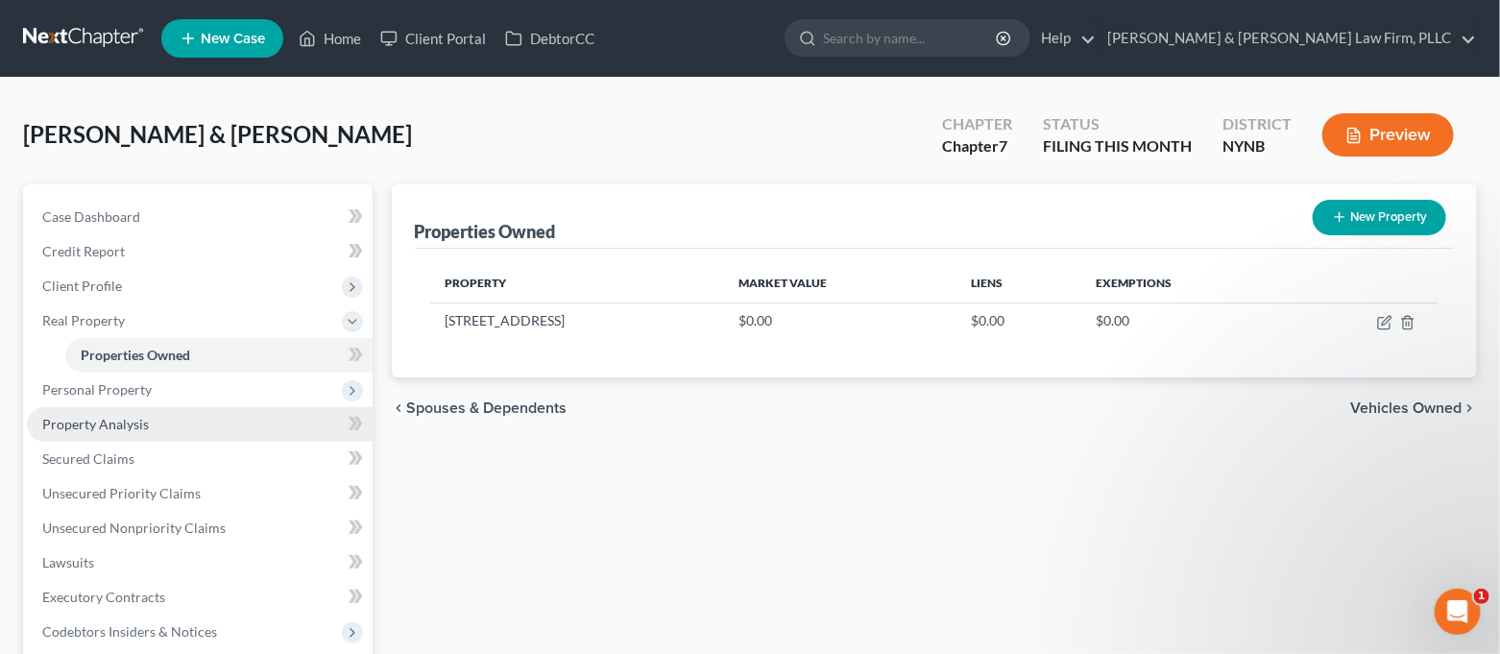
scroll to position [255, 0]
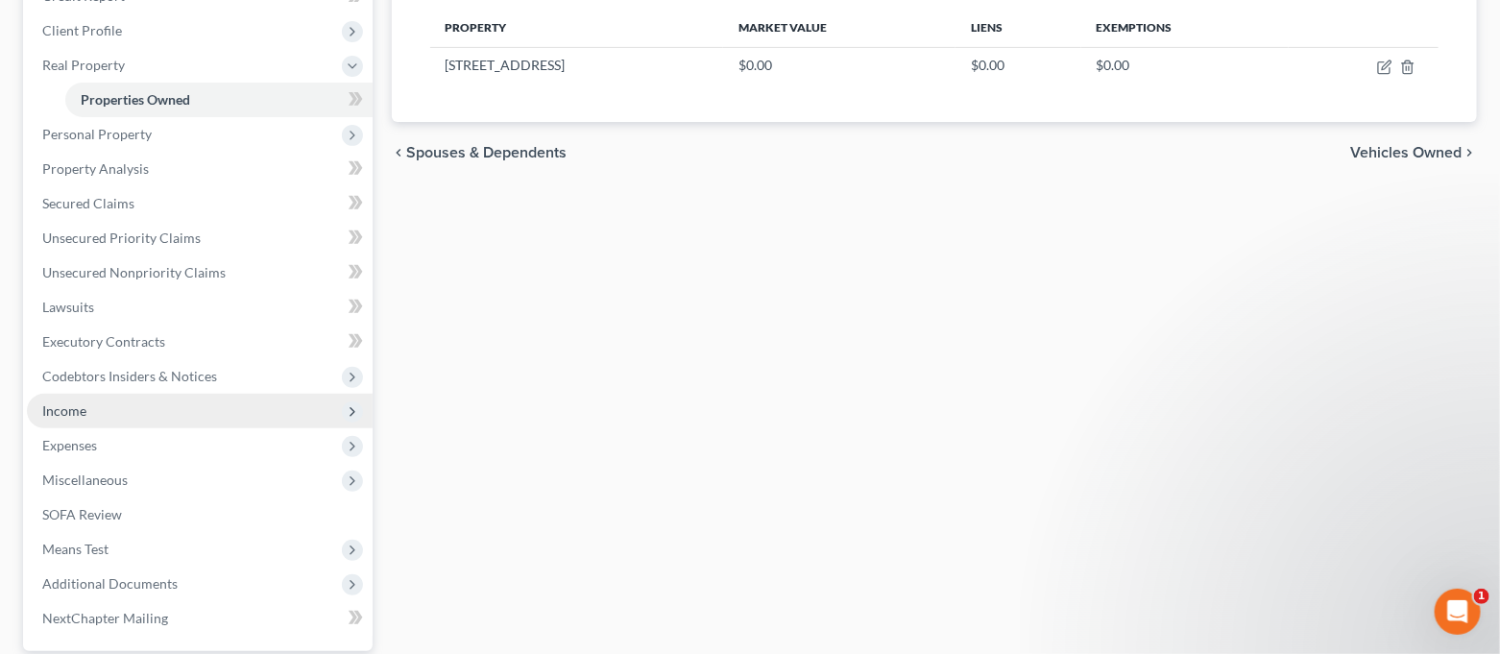
click at [202, 419] on span "Income" at bounding box center [200, 411] width 346 height 35
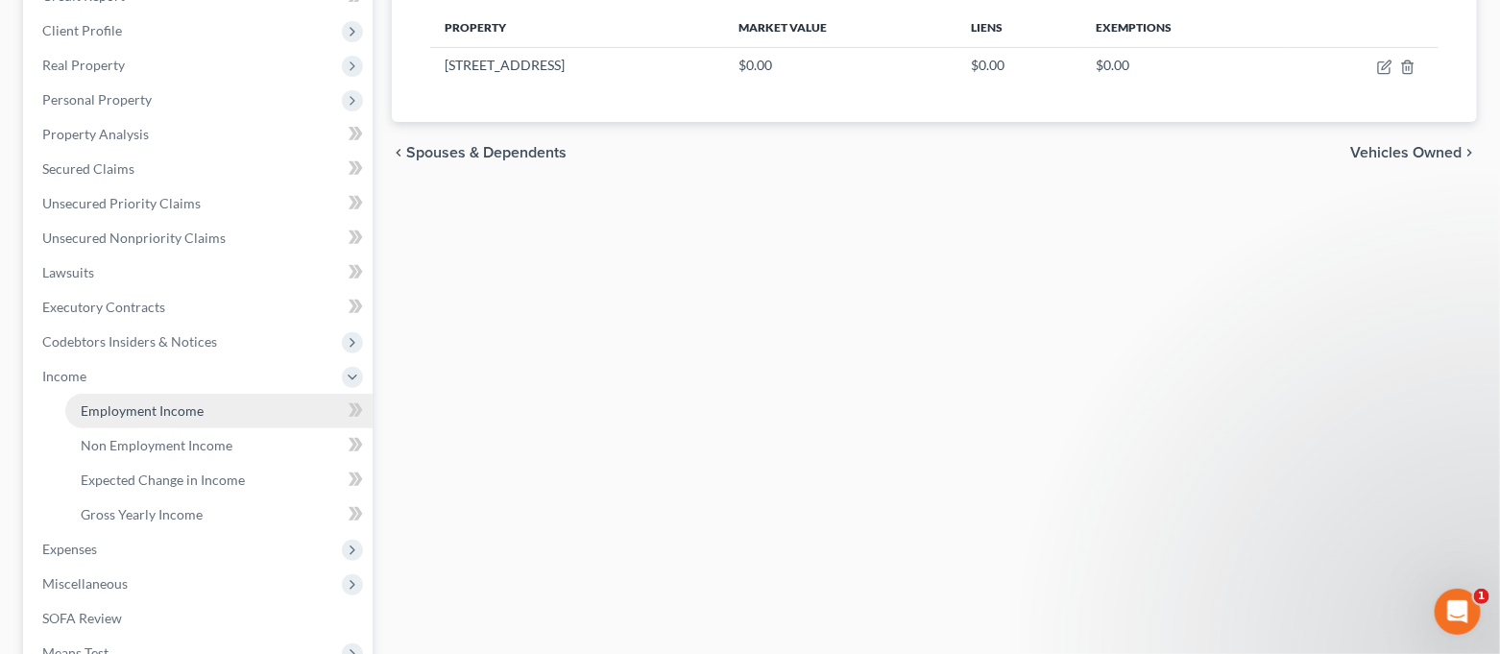
click at [183, 402] on span "Employment Income" at bounding box center [142, 410] width 123 height 16
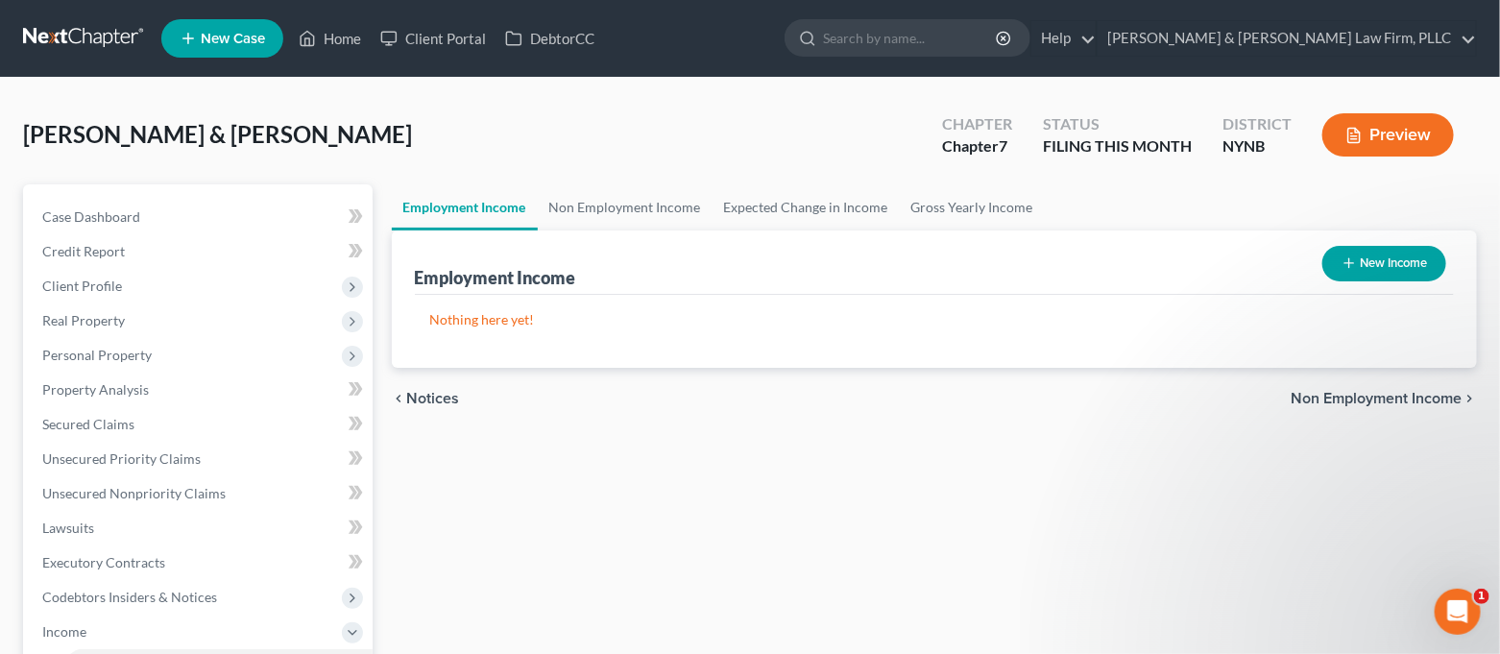
click at [1401, 265] on button "New Income" at bounding box center [1384, 264] width 124 height 36
select select "0"
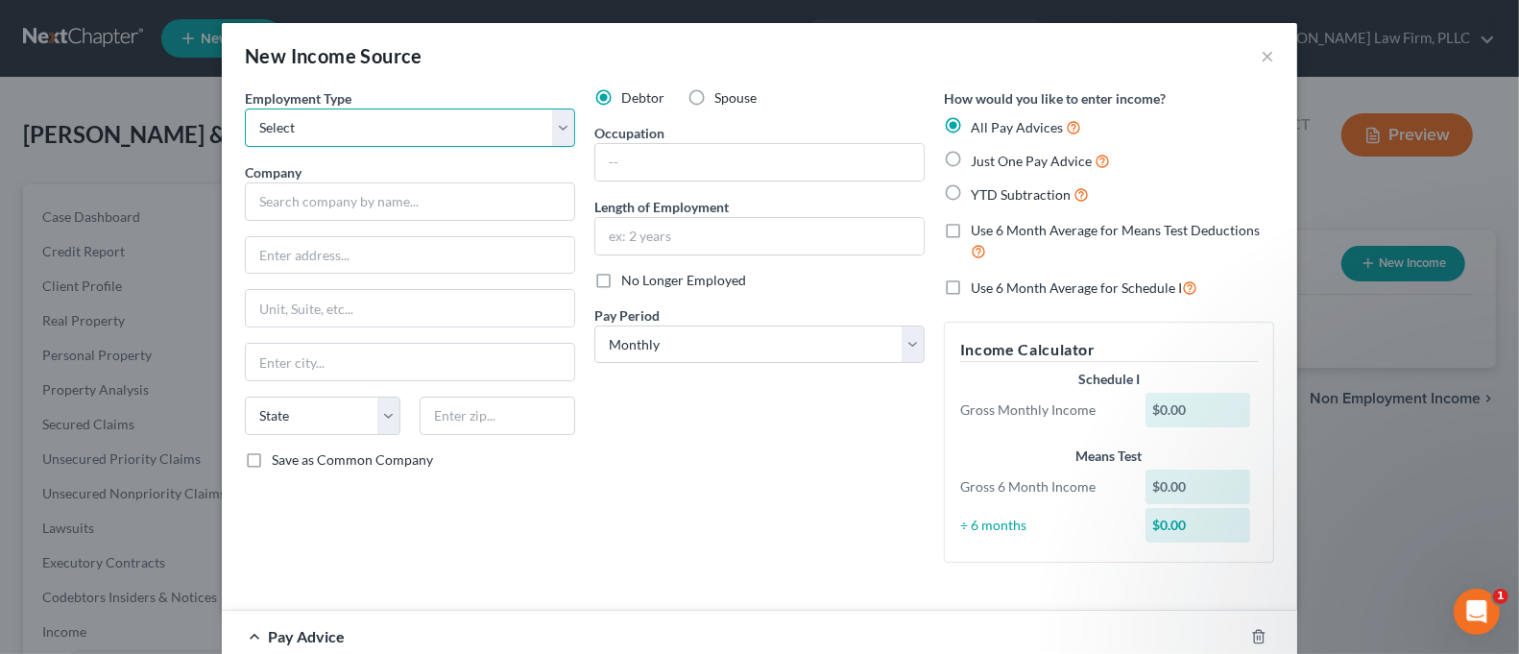
click at [440, 141] on select "Select Full or [DEMOGRAPHIC_DATA] Employment Self Employment" at bounding box center [410, 127] width 330 height 38
select select "0"
click at [245, 108] on select "Select Full or [DEMOGRAPHIC_DATA] Employment Self Employment" at bounding box center [410, 127] width 330 height 38
click at [398, 181] on div "Company *" at bounding box center [410, 191] width 330 height 59
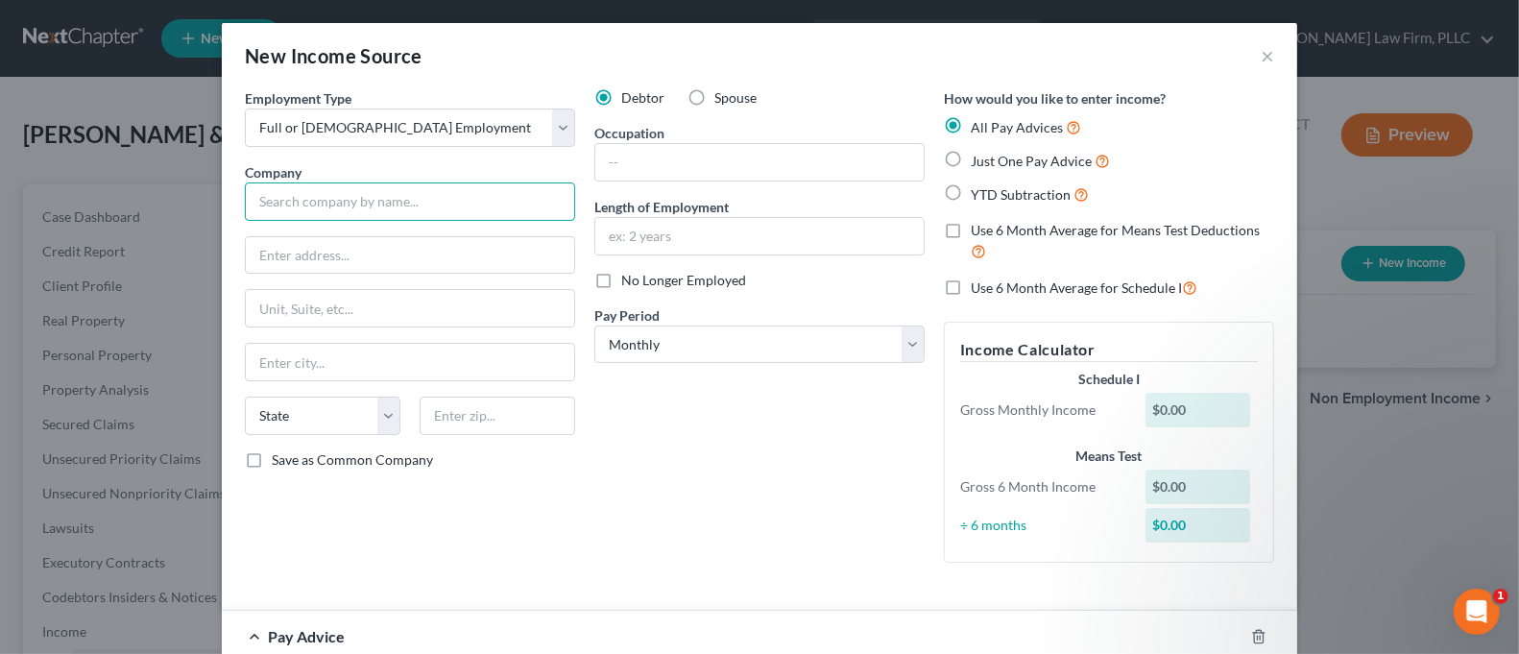
click at [402, 196] on input "text" at bounding box center [410, 201] width 330 height 38
type input "[PERSON_NAME] Dermatology, LLC"
click at [405, 252] on input "text" at bounding box center [410, 255] width 328 height 36
type input "8"
type input "[STREET_ADDRESS]"
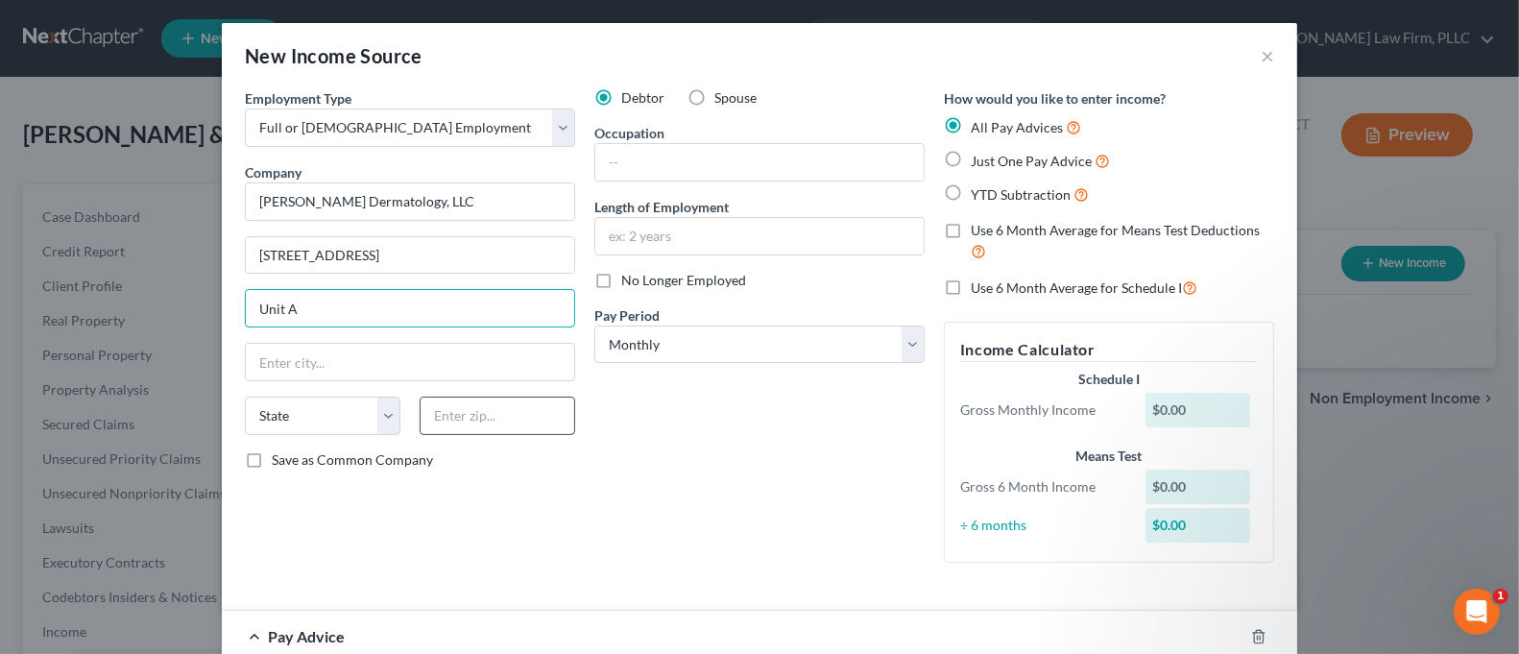
type input "Unit A"
click at [520, 423] on input "text" at bounding box center [498, 416] width 156 height 38
type input "13057"
click at [522, 541] on div "Employment Type * Select Full or [DEMOGRAPHIC_DATA] Employment Self Employment …" at bounding box center [409, 333] width 349 height 490
type input "[GEOGRAPHIC_DATA]"
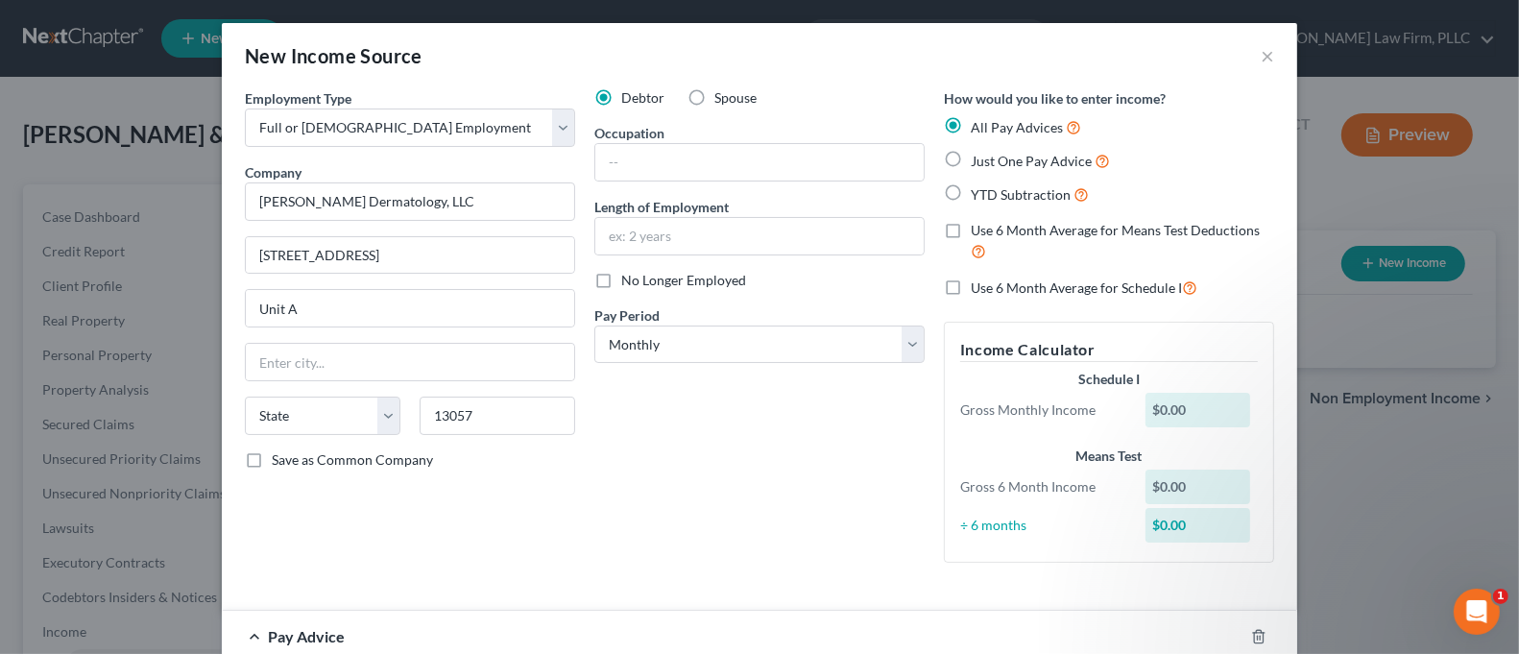
select select "35"
click at [374, 467] on label "Save as Common Company" at bounding box center [352, 459] width 161 height 19
click at [292, 463] on input "Save as Common Company" at bounding box center [285, 456] width 12 height 12
checkbox input "true"
click at [652, 162] on input "text" at bounding box center [759, 162] width 328 height 36
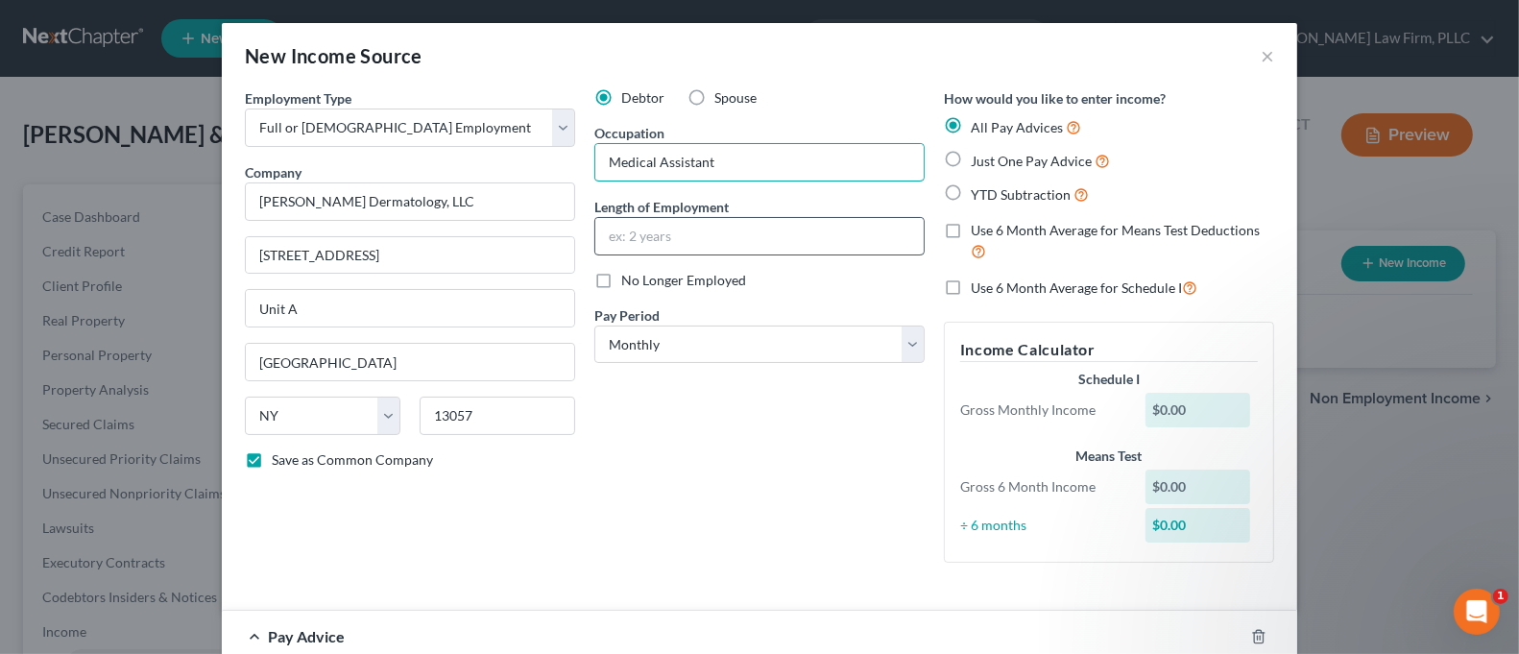
type input "Medical Assistant"
click at [677, 244] on input "text" at bounding box center [759, 236] width 328 height 36
type input "3.5 Years"
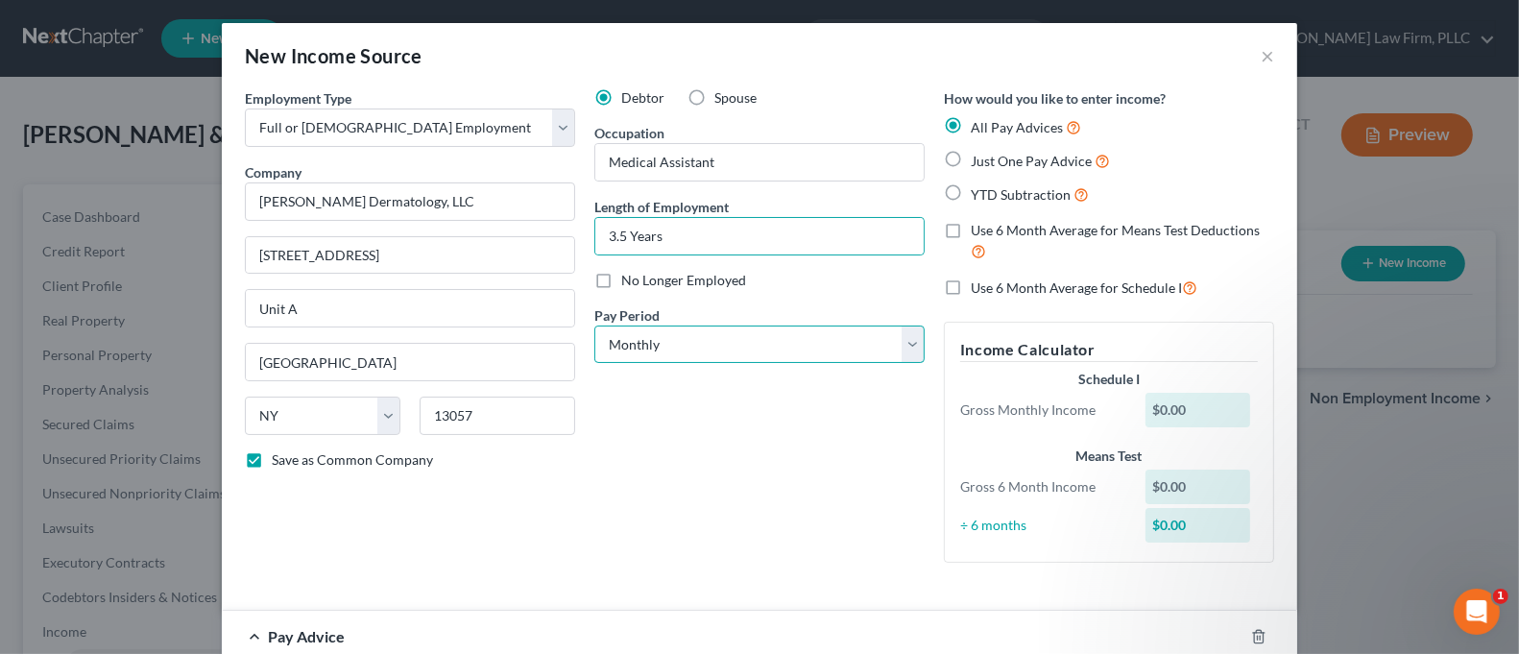
click at [718, 335] on select "Select Monthly Twice Monthly Every Other Week Weekly" at bounding box center [759, 344] width 330 height 38
select select "2"
click at [594, 325] on select "Select Monthly Twice Monthly Every Other Week Weekly" at bounding box center [759, 344] width 330 height 38
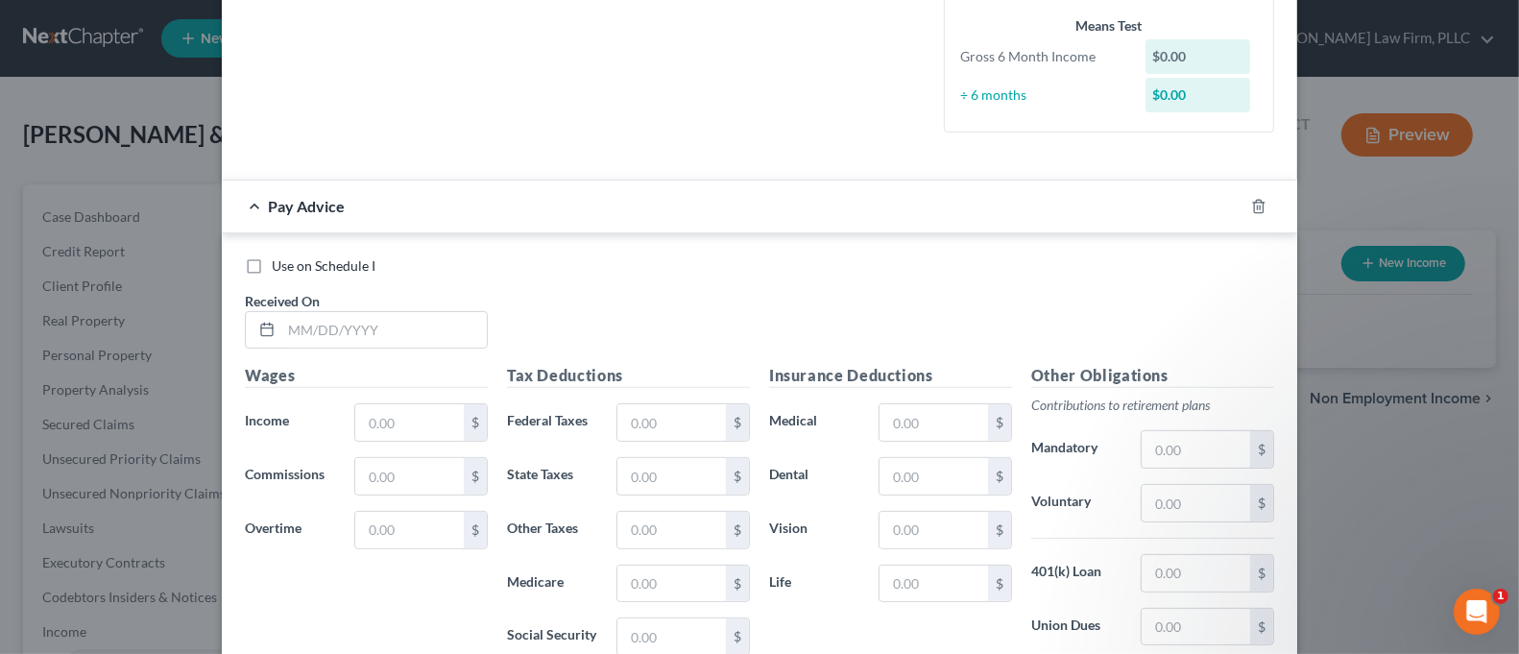
scroll to position [512, 0]
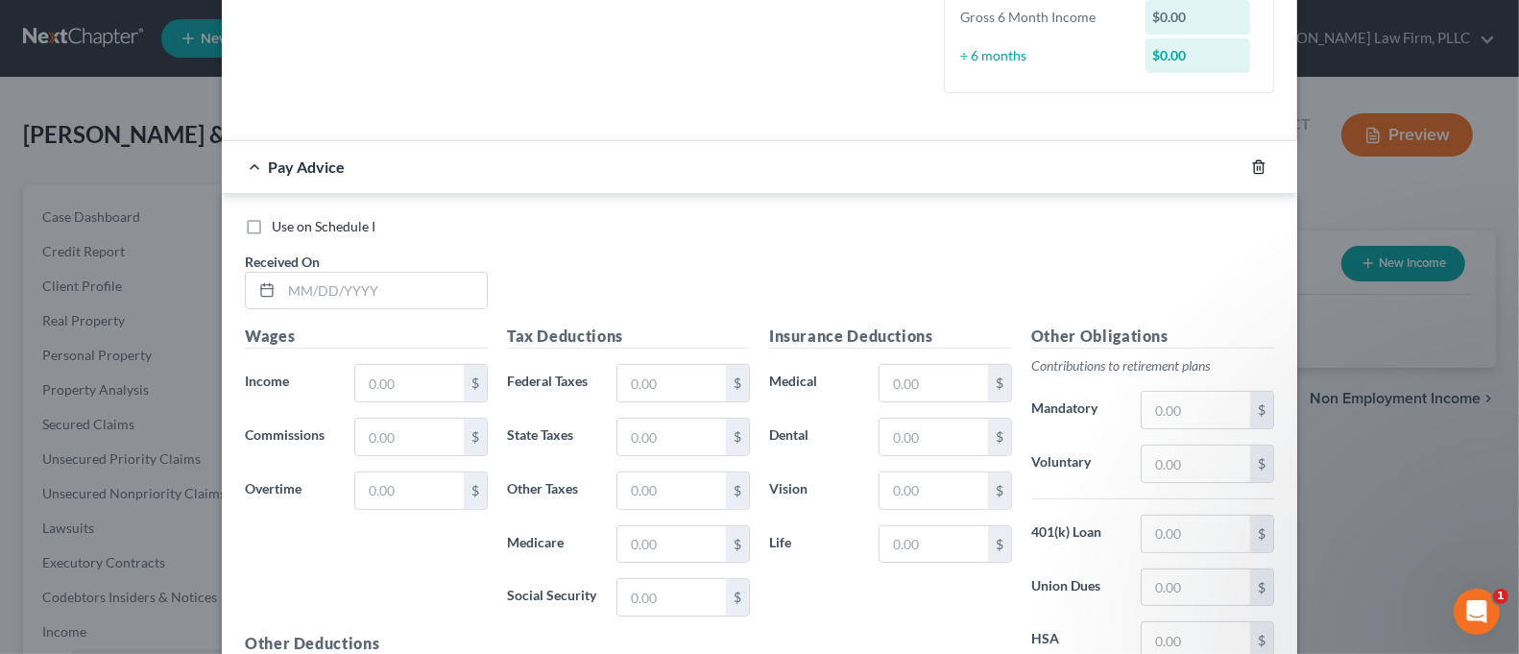
click at [1251, 165] on icon "button" at bounding box center [1258, 166] width 15 height 15
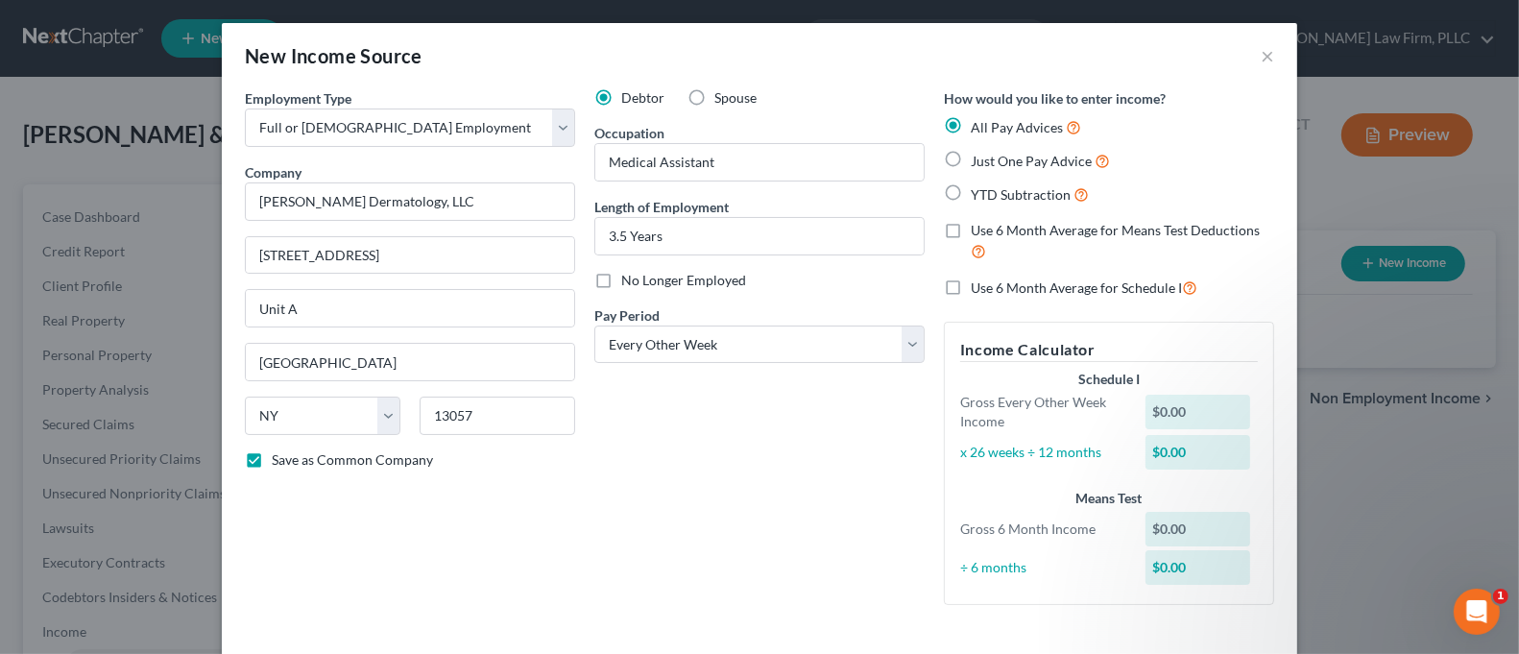
scroll to position [103, 0]
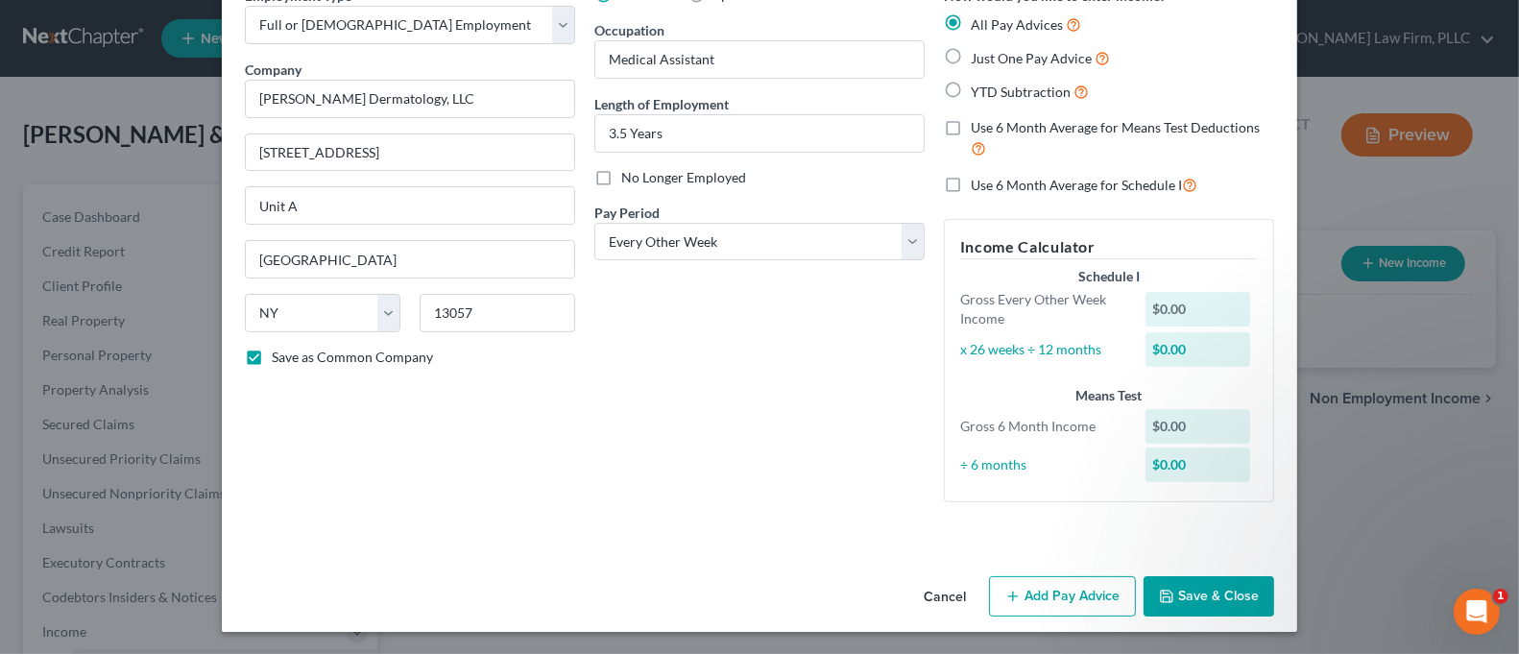
click at [1206, 583] on button "Save & Close" at bounding box center [1209, 596] width 131 height 40
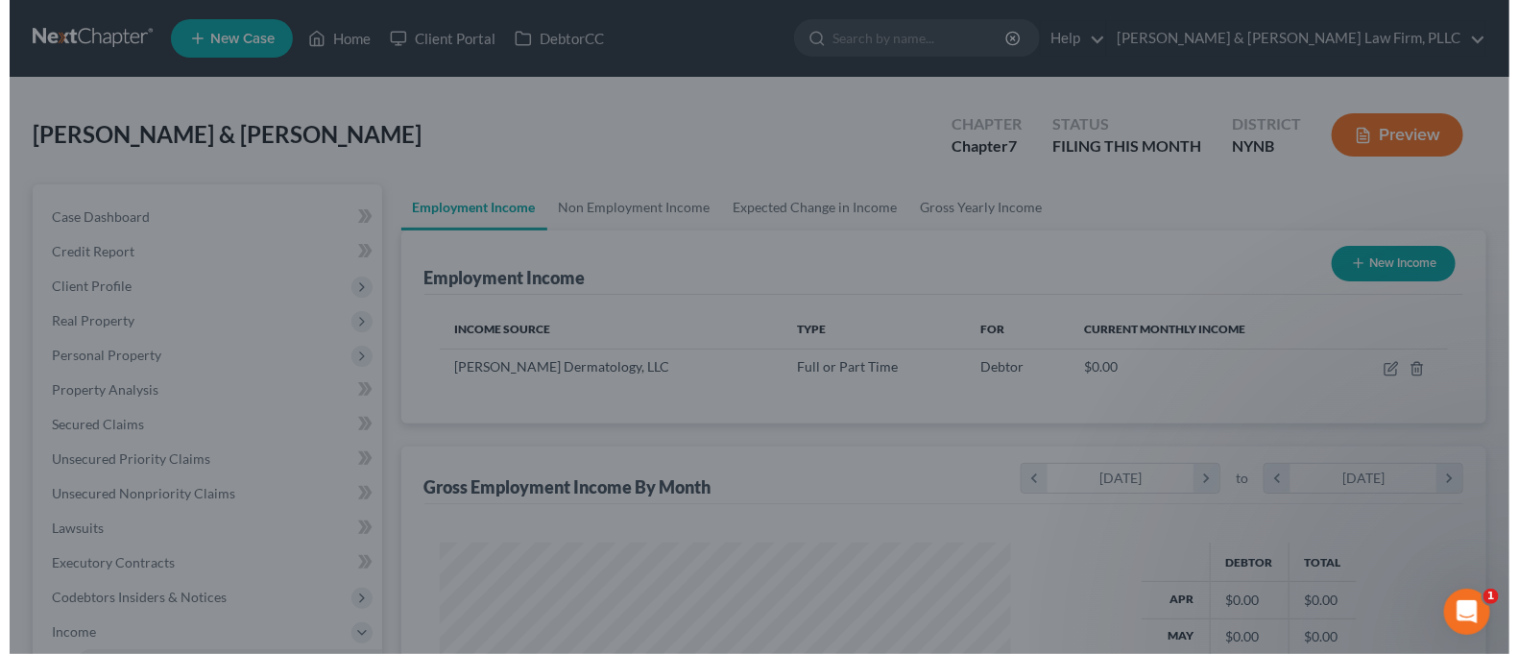
scroll to position [959777, 959510]
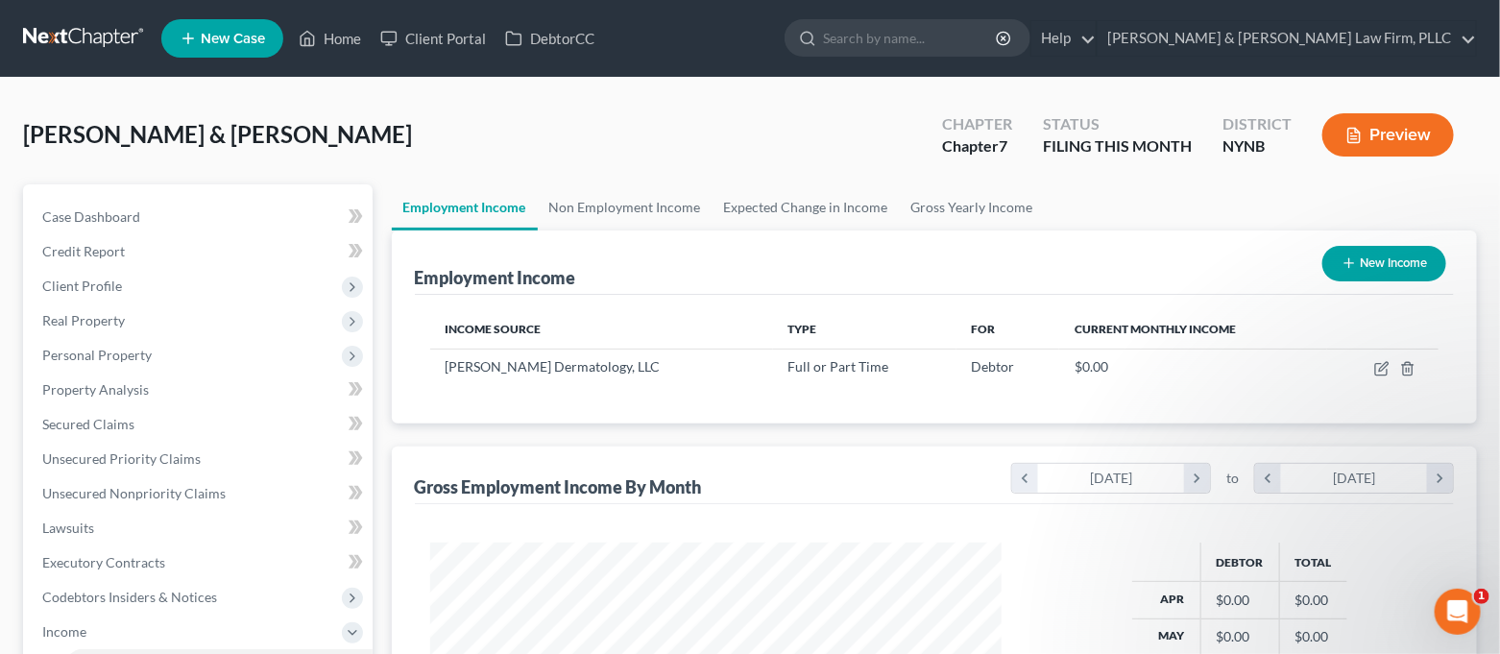
click at [1383, 271] on button "New Income" at bounding box center [1384, 264] width 124 height 36
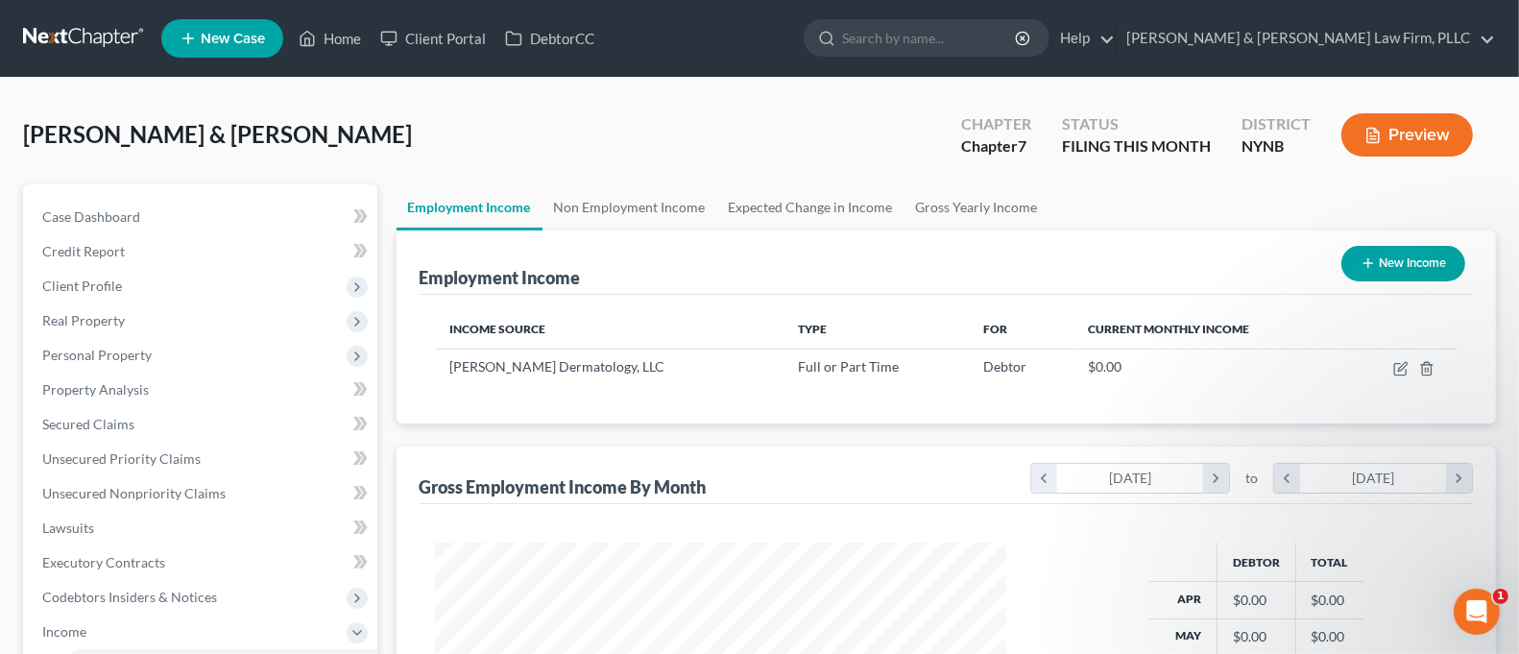
scroll to position [343, 618]
select select "0"
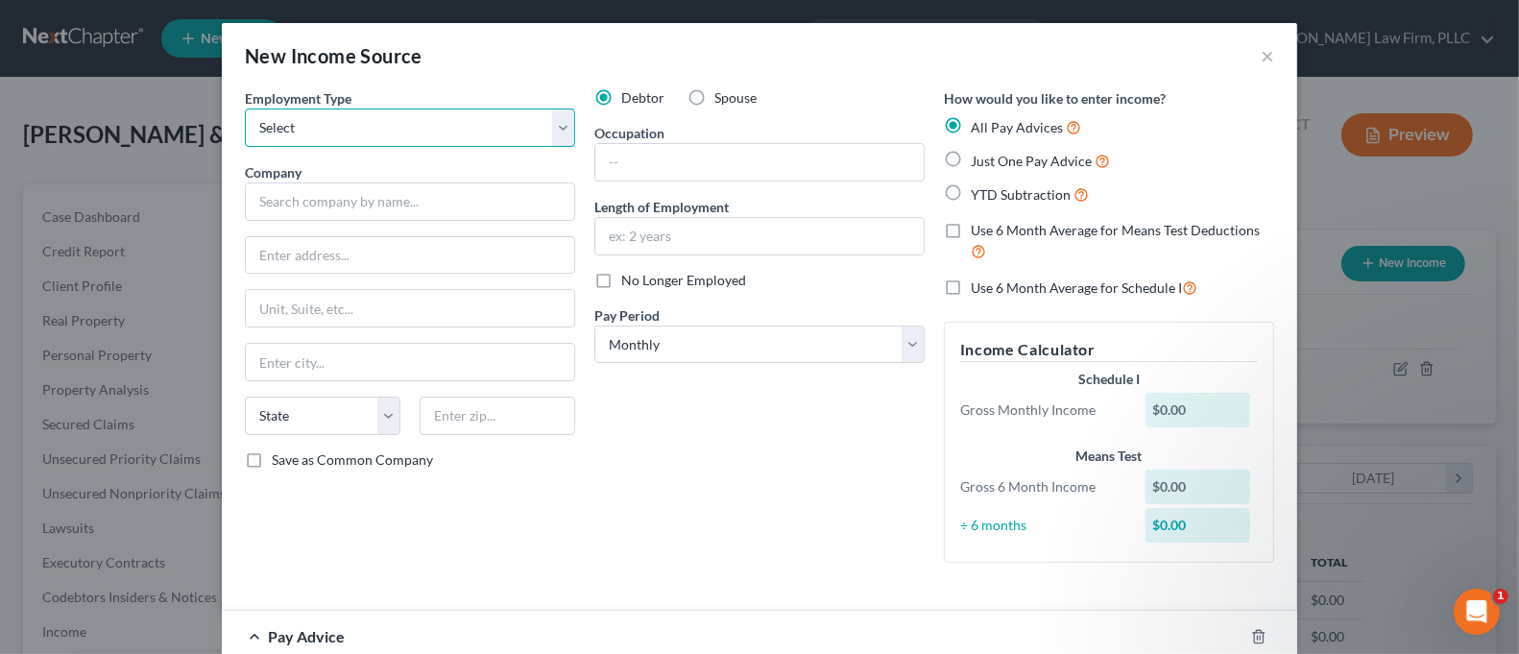
click at [397, 129] on select "Select Full or [DEMOGRAPHIC_DATA] Employment Self Employment" at bounding box center [410, 127] width 330 height 38
select select "0"
click at [245, 108] on select "Select Full or [DEMOGRAPHIC_DATA] Employment Self Employment" at bounding box center [410, 127] width 330 height 38
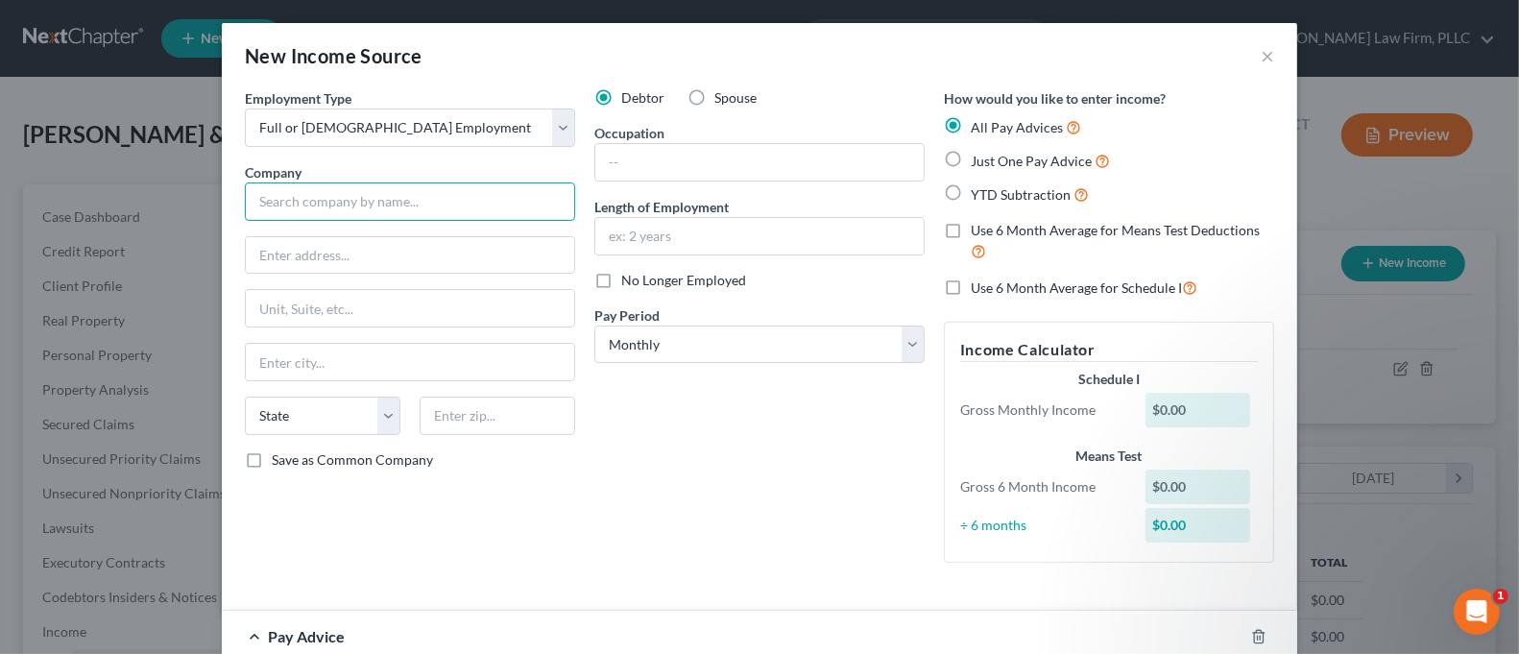
click at [386, 198] on input "text" at bounding box center [410, 201] width 330 height 38
click at [452, 262] on input "text" at bounding box center [410, 255] width 328 height 36
type input "[PERSON_NAME] Packaging Equipment"
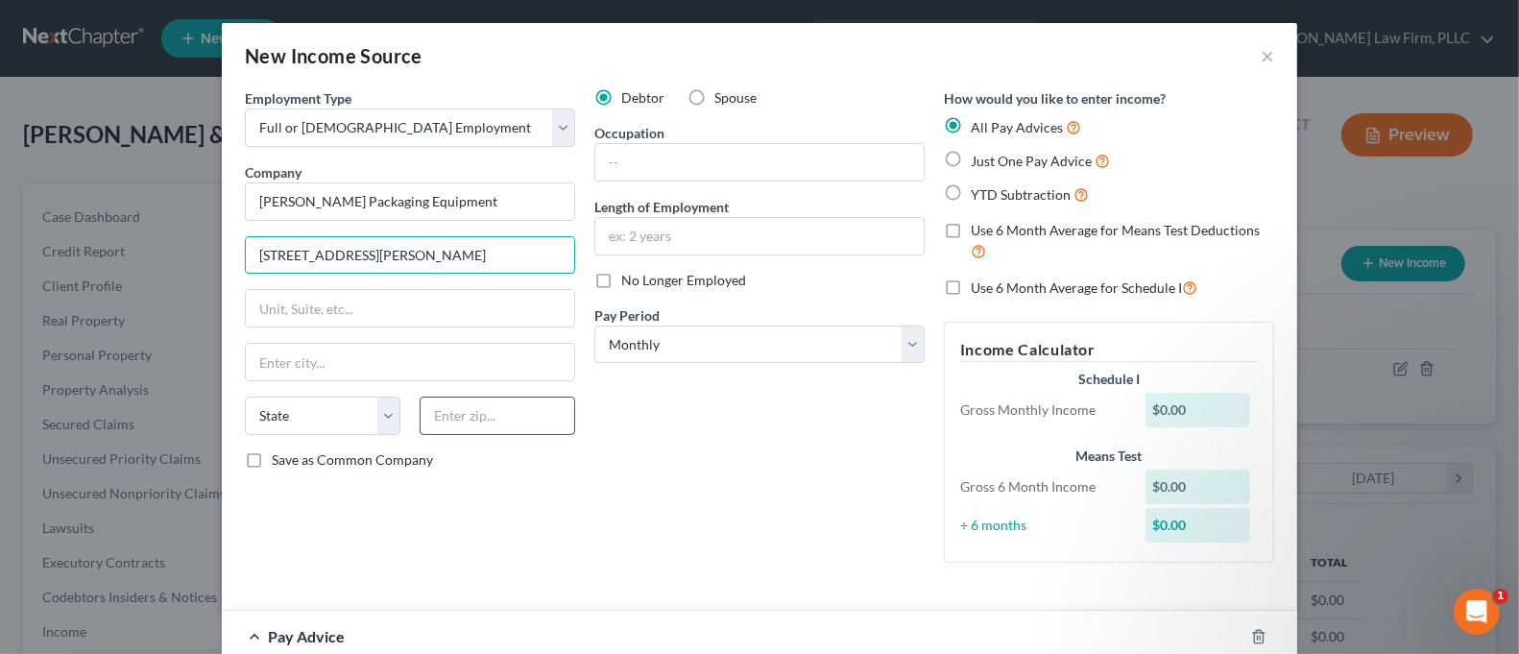
type input "[STREET_ADDRESS][PERSON_NAME]"
click at [467, 412] on input "text" at bounding box center [498, 416] width 156 height 38
type input "13029"
click at [356, 511] on div "Employment Type * Select Full or [DEMOGRAPHIC_DATA] Employment Self Employment …" at bounding box center [409, 333] width 349 height 490
type input "Brewerton"
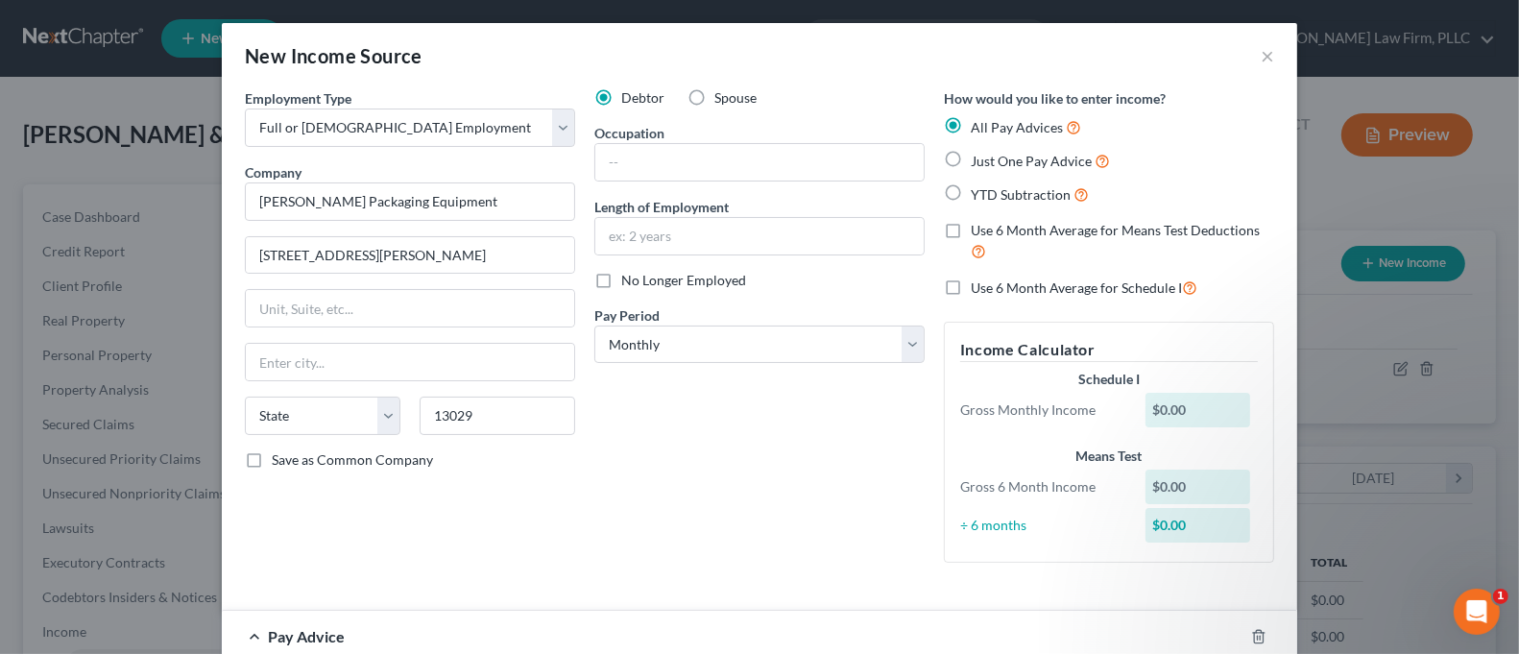
select select "35"
click at [625, 156] on input "text" at bounding box center [759, 162] width 328 height 36
type input "Manufacturing"
click at [652, 235] on input "text" at bounding box center [759, 236] width 328 height 36
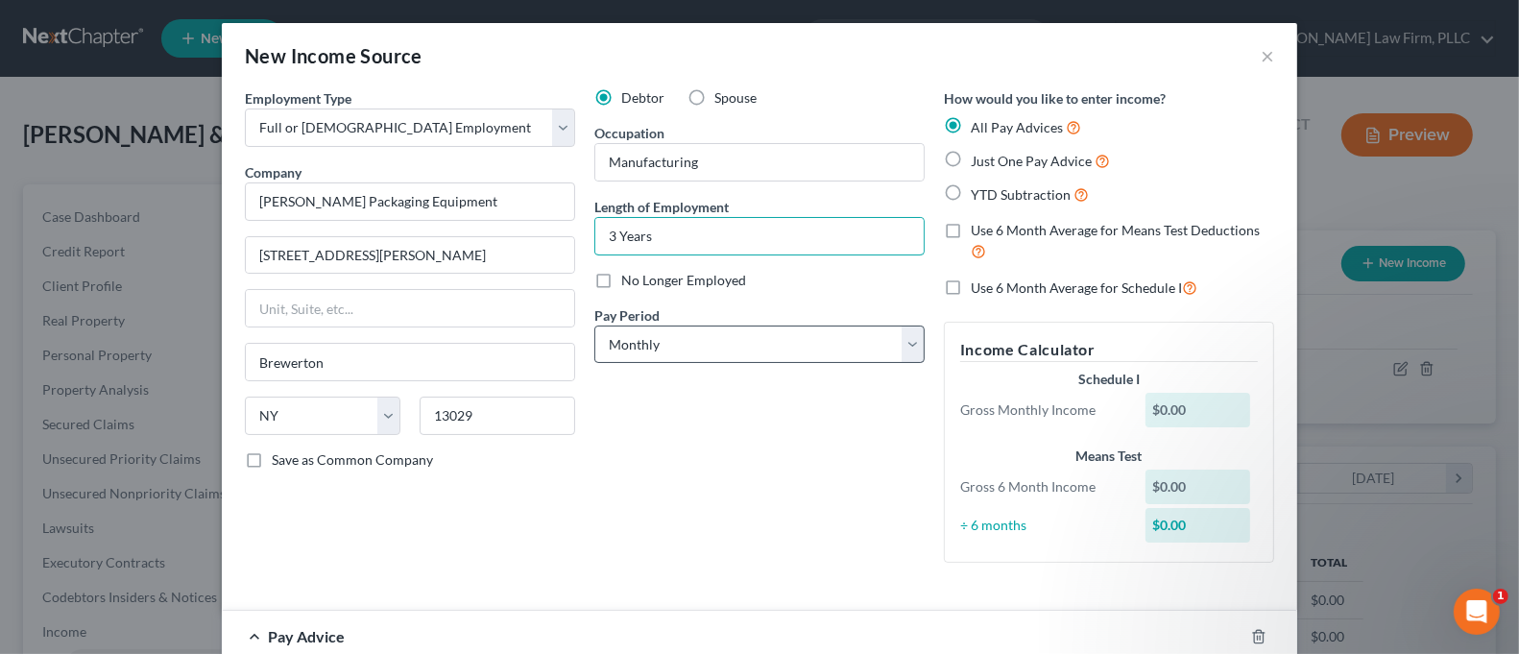
type input "3 Years"
click at [645, 336] on select "Select Monthly Twice Monthly Every Other Week Weekly" at bounding box center [759, 344] width 330 height 38
select select "2"
click at [594, 325] on select "Select Monthly Twice Monthly Every Other Week Weekly" at bounding box center [759, 344] width 330 height 38
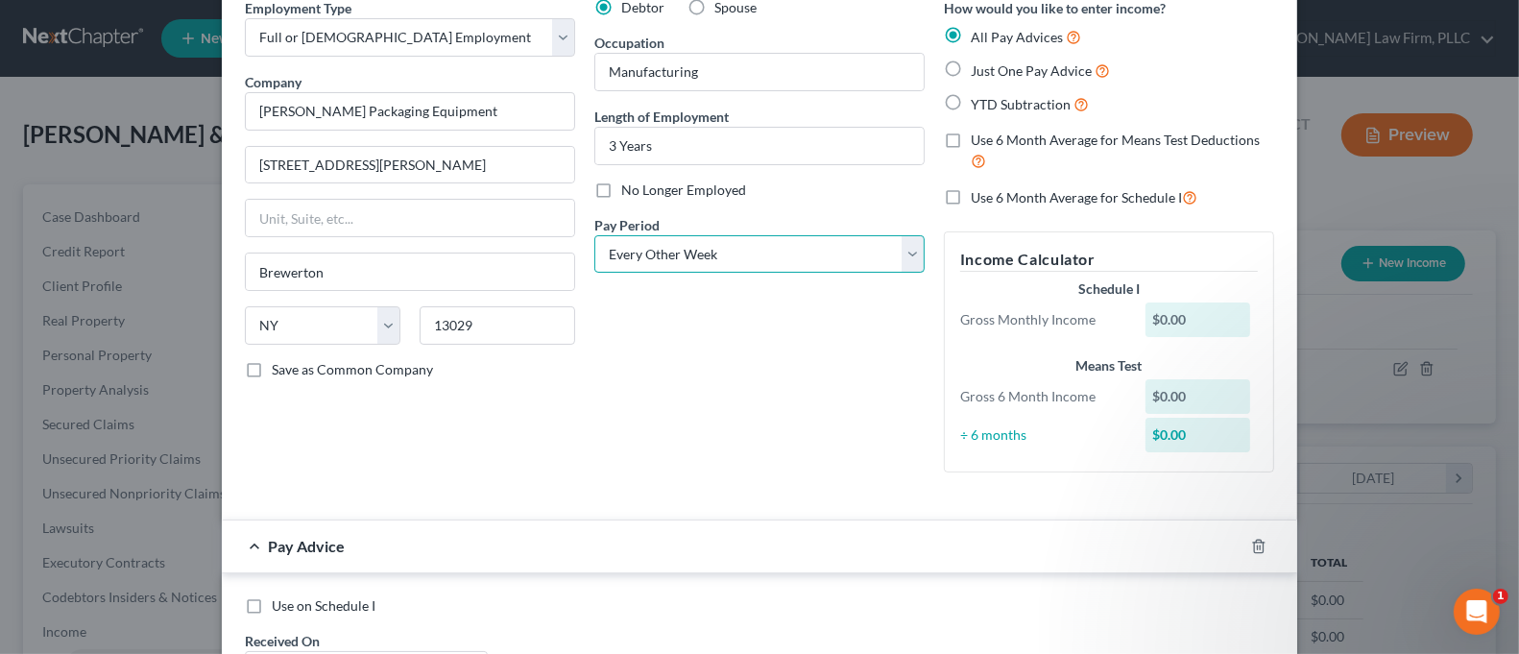
scroll to position [128, 0]
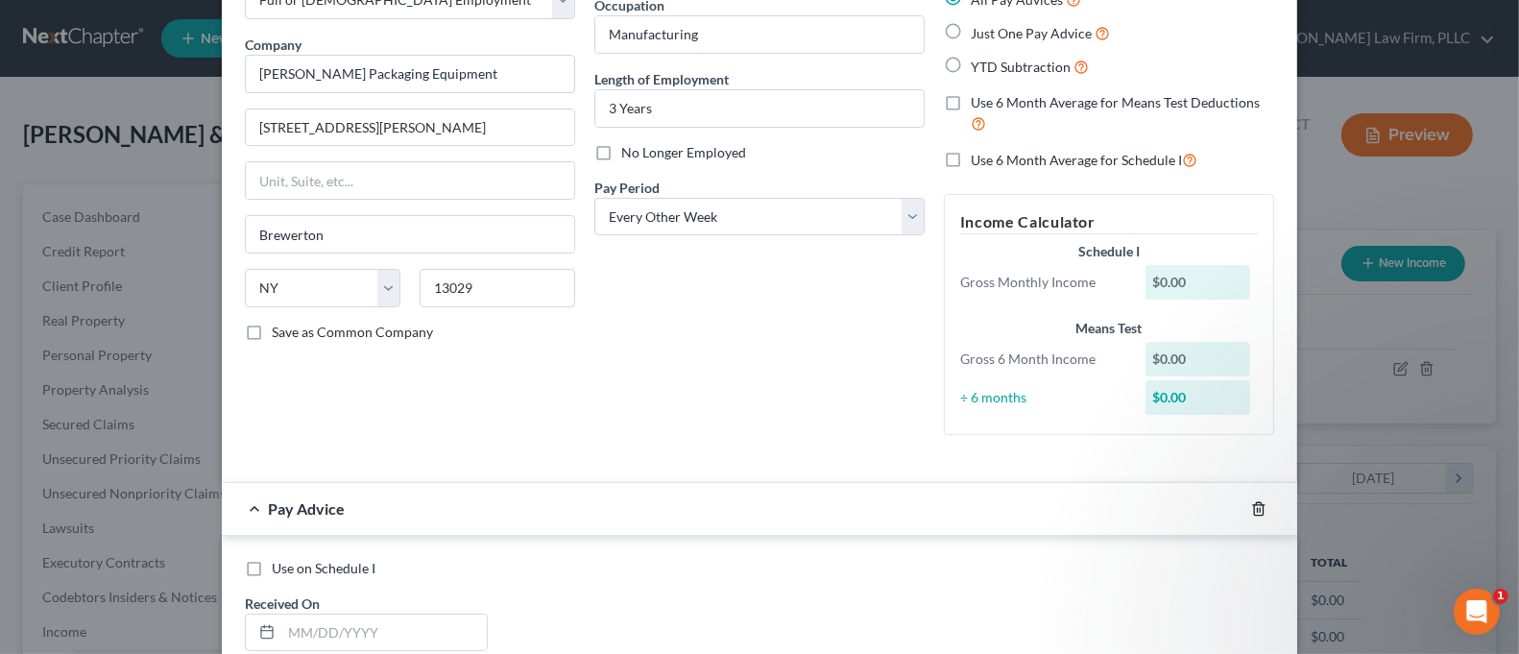
click at [1251, 512] on icon "button" at bounding box center [1258, 508] width 15 height 15
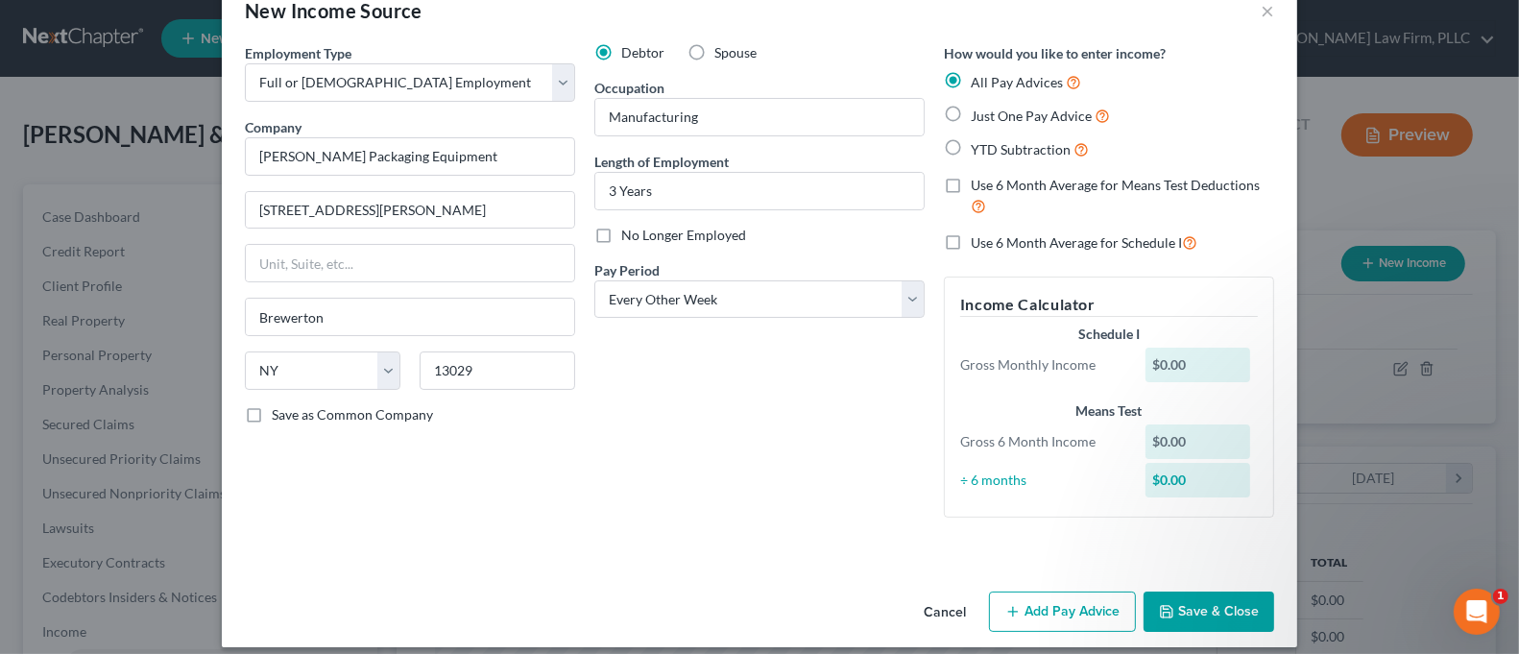
scroll to position [0, 0]
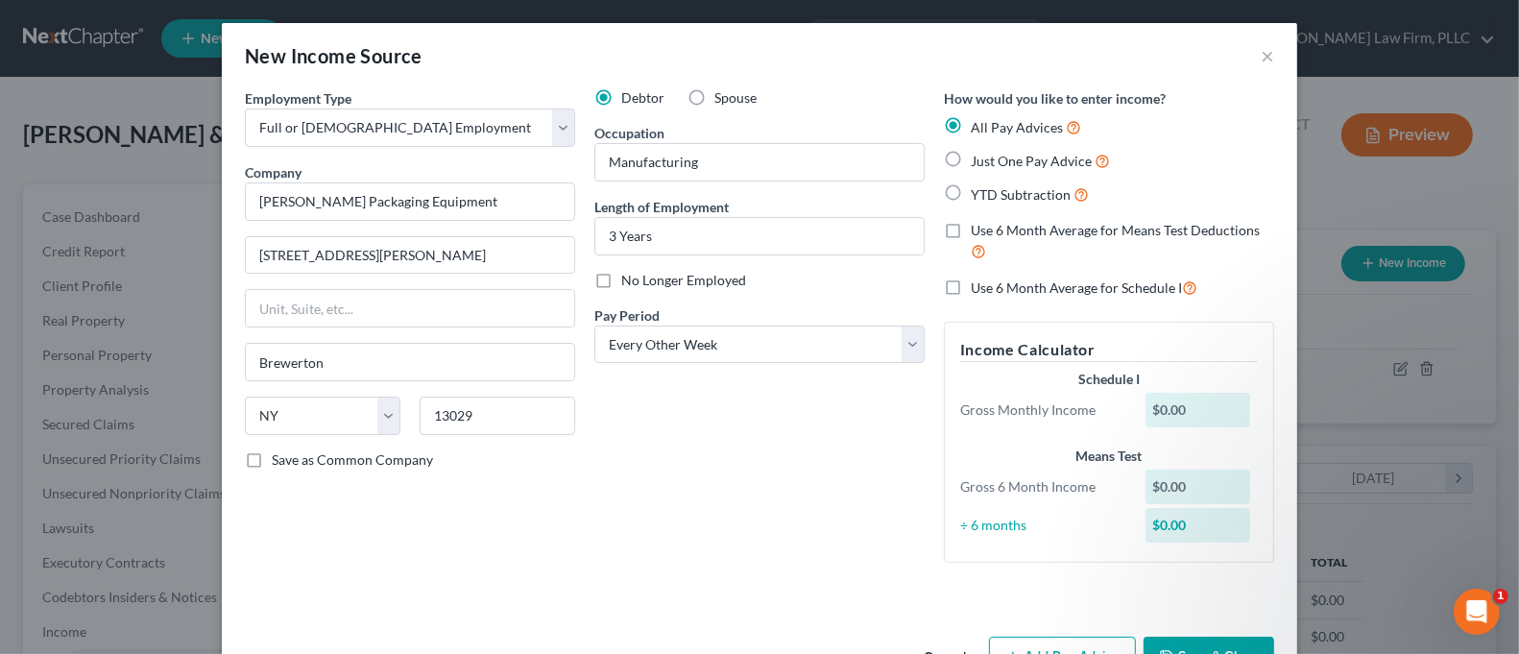
click at [714, 99] on span "Spouse" at bounding box center [735, 97] width 42 height 16
click at [722, 99] on input "Spouse" at bounding box center [728, 94] width 12 height 12
radio input "true"
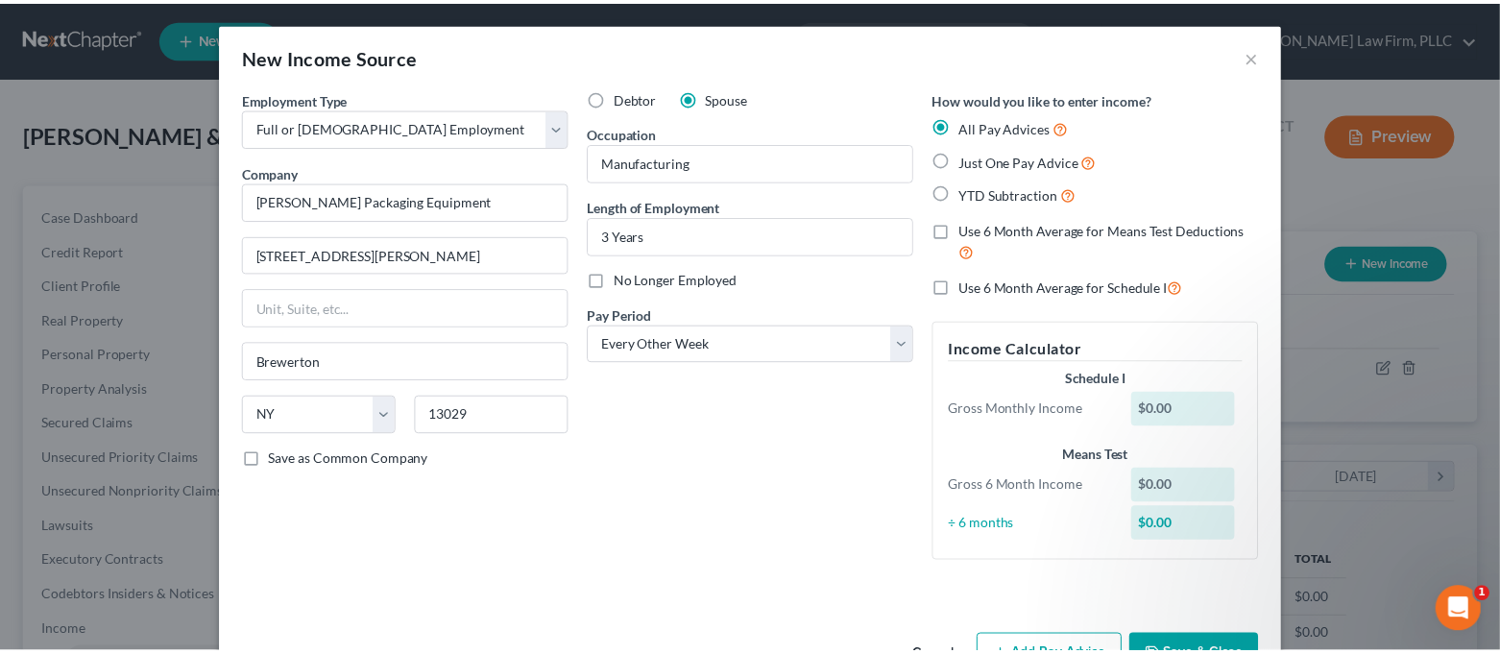
scroll to position [60, 0]
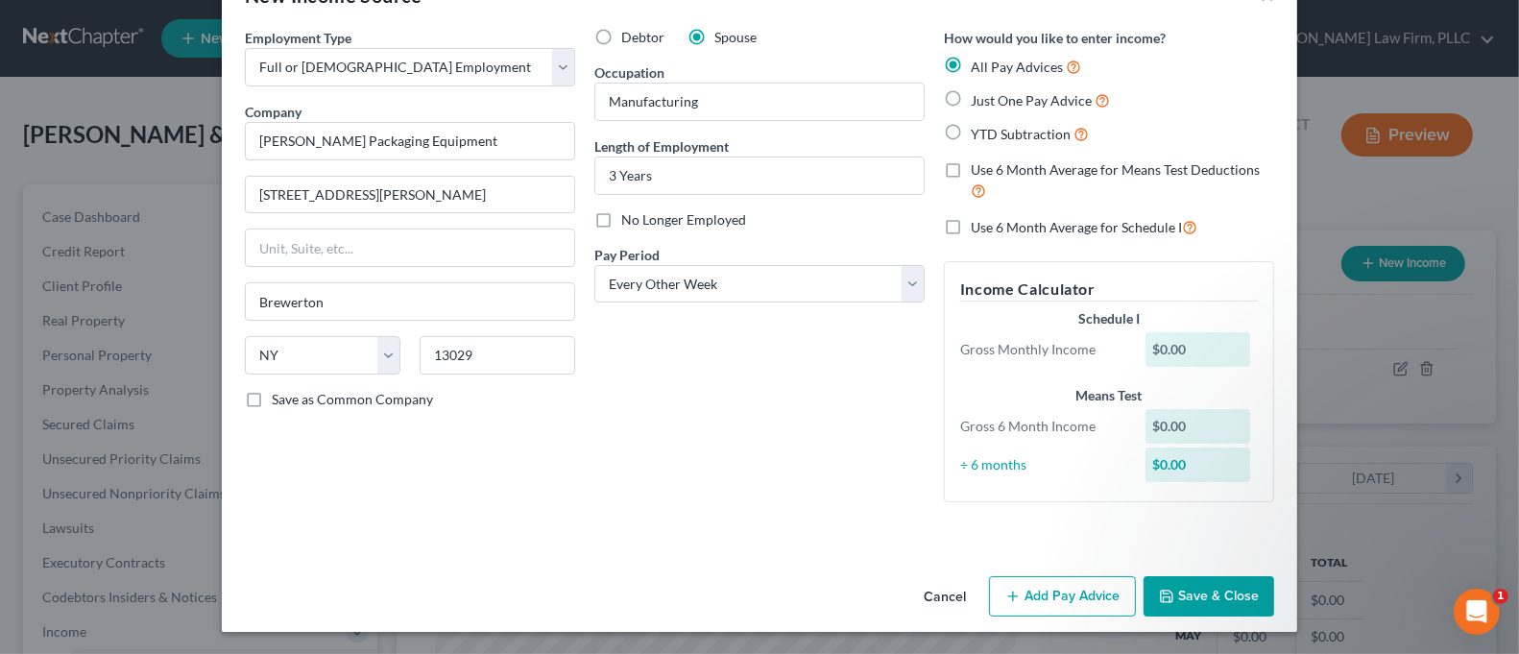
click at [1192, 592] on button "Save & Close" at bounding box center [1209, 596] width 131 height 40
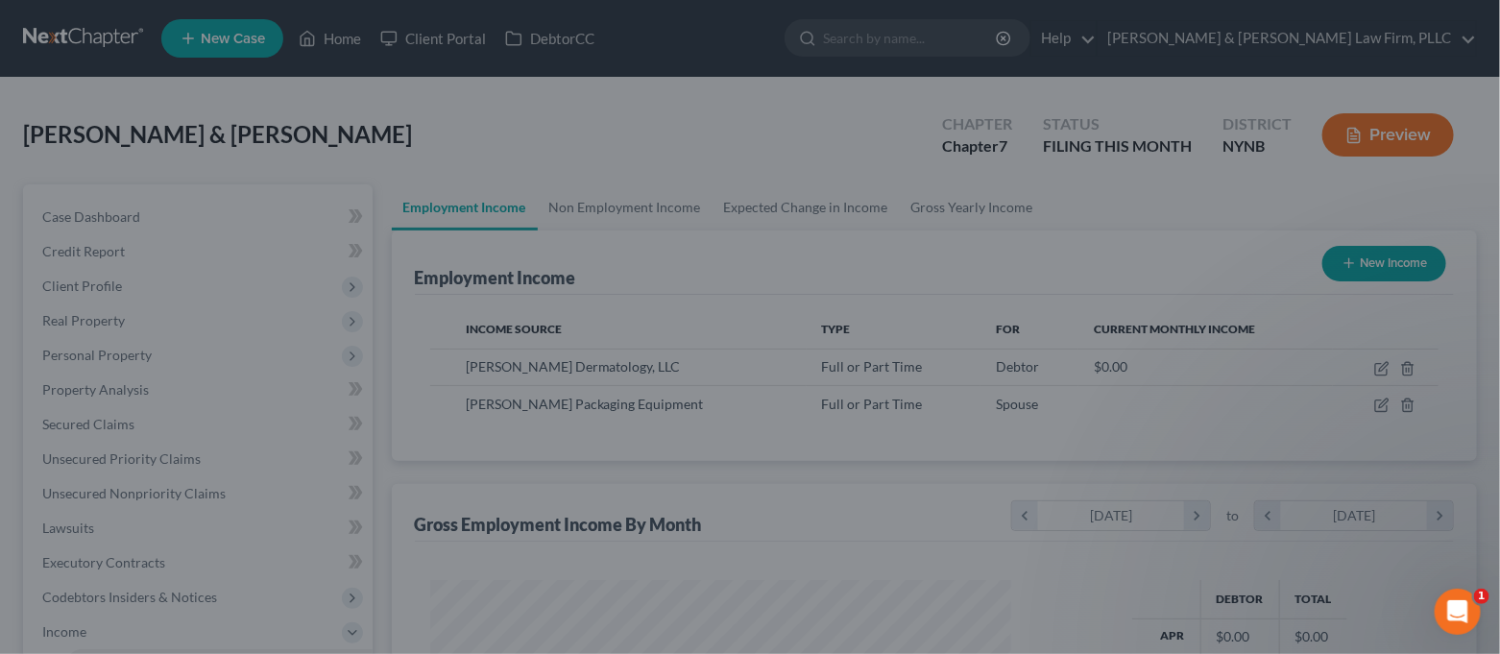
scroll to position [959777, 959510]
